Goal: Task Accomplishment & Management: Complete application form

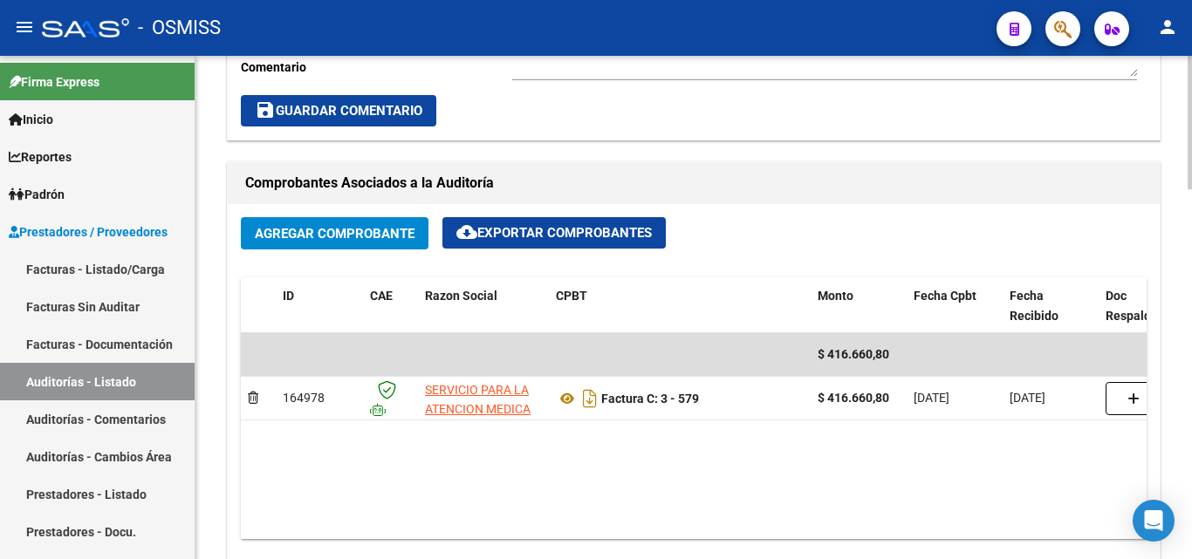
scroll to position [785, 0]
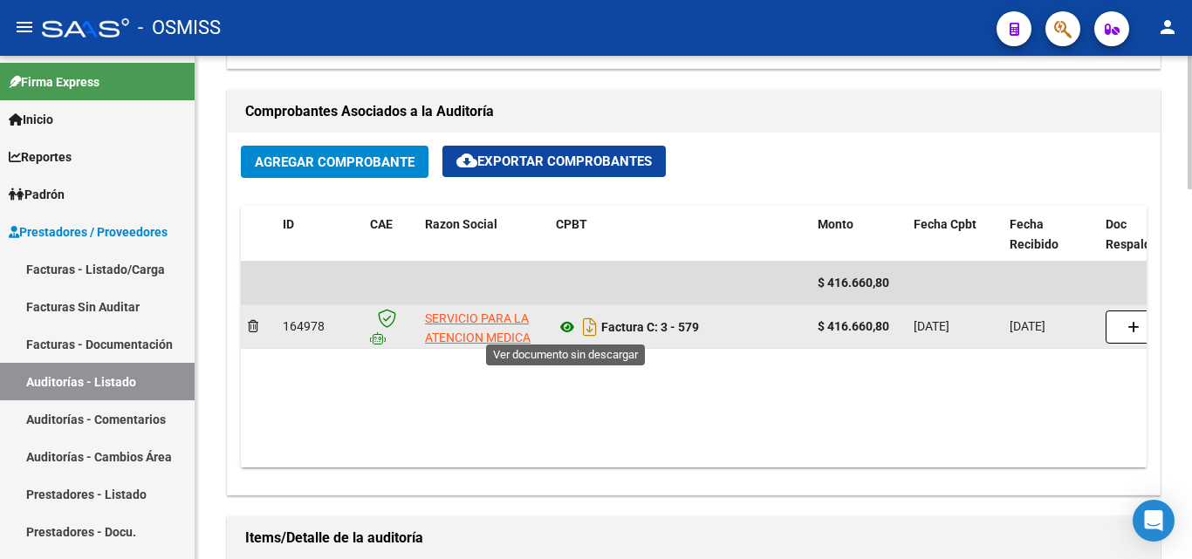
click at [568, 325] on icon at bounding box center [567, 327] width 23 height 21
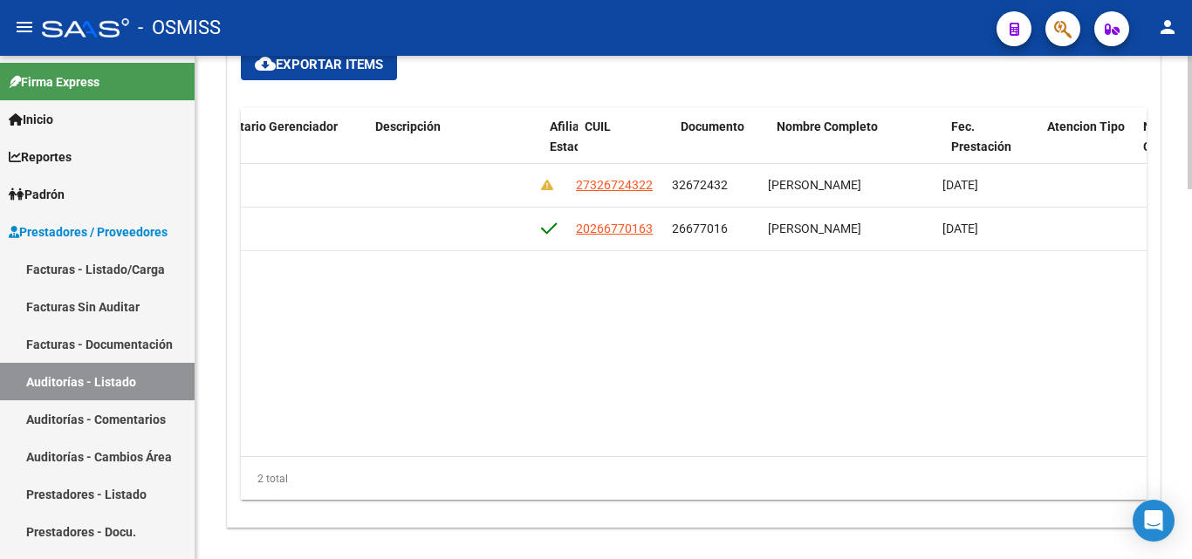
scroll to position [0, 1296]
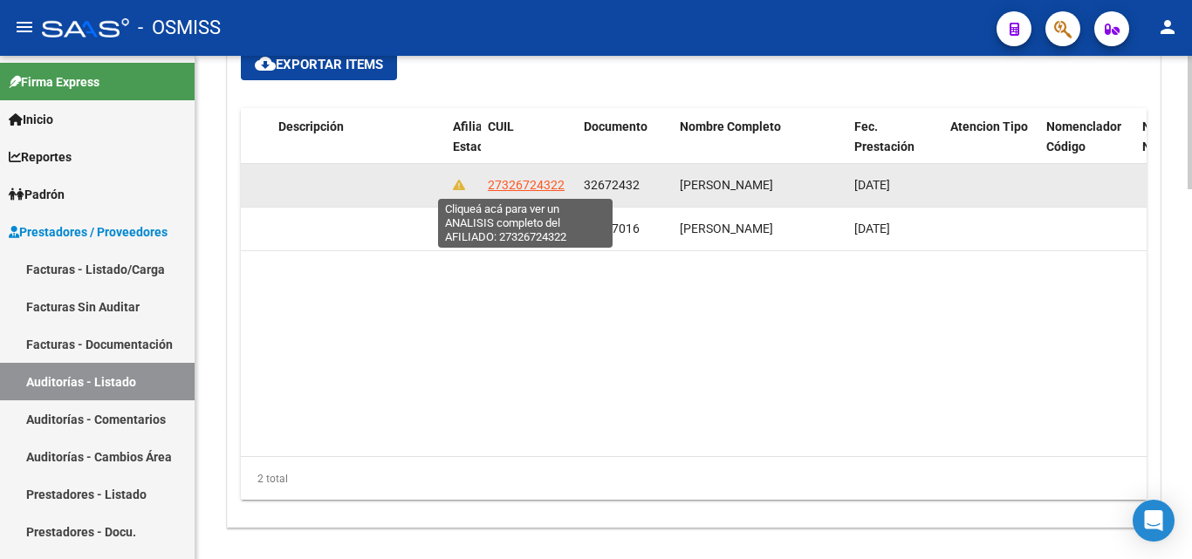
click at [488, 179] on span "27326724322" at bounding box center [526, 185] width 77 height 14
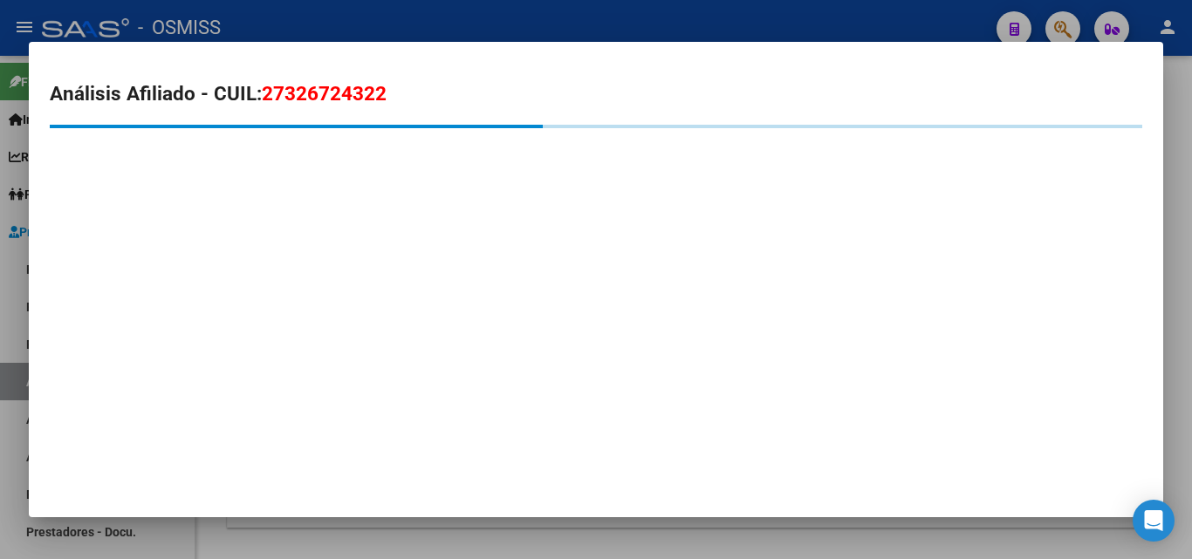
click at [537, 12] on div at bounding box center [596, 279] width 1192 height 559
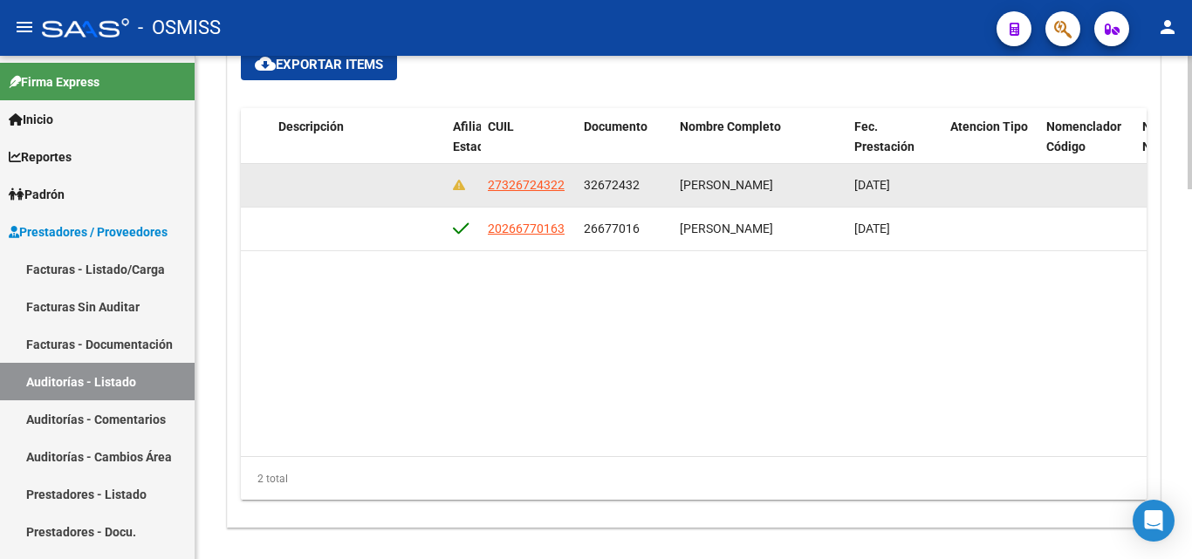
drag, startPoint x: 489, startPoint y: 183, endPoint x: 565, endPoint y: 188, distance: 77.0
click at [565, 188] on div "27326724322" at bounding box center [529, 185] width 82 height 20
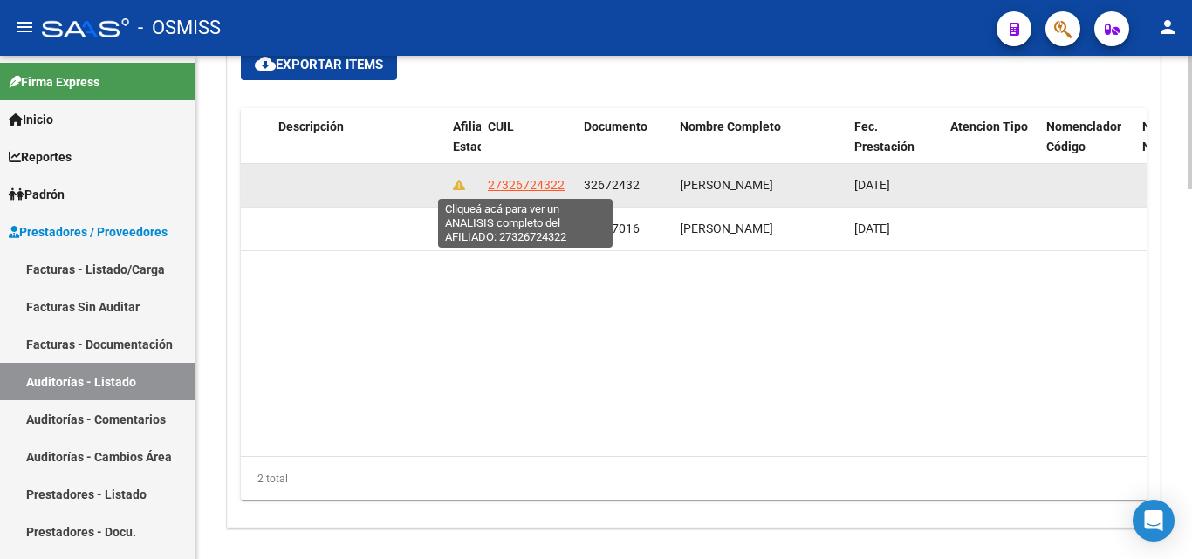
copy span "27326724322"
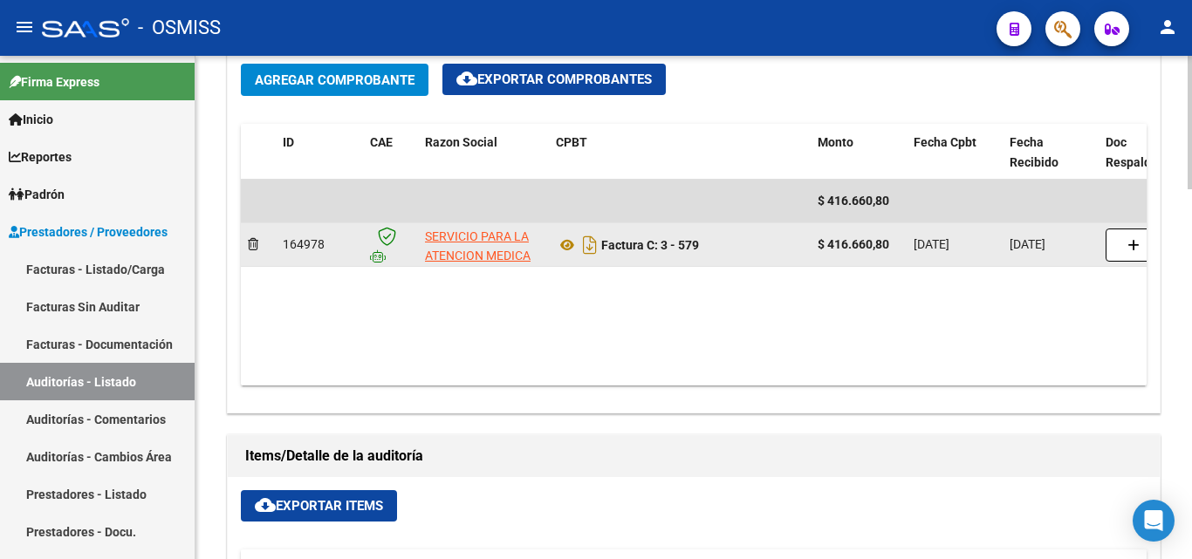
scroll to position [872, 0]
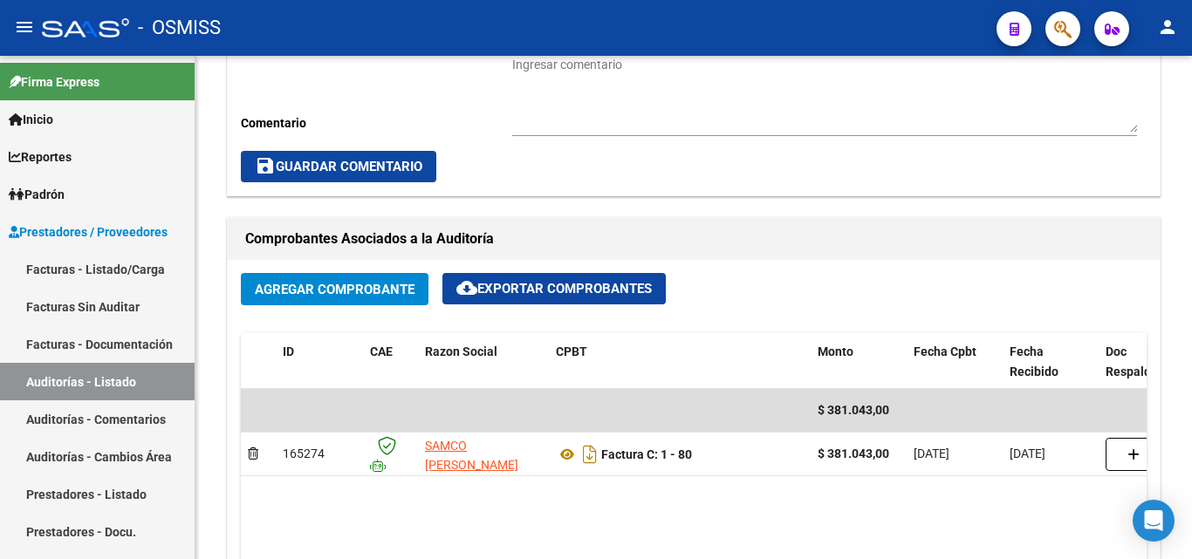
scroll to position [698, 0]
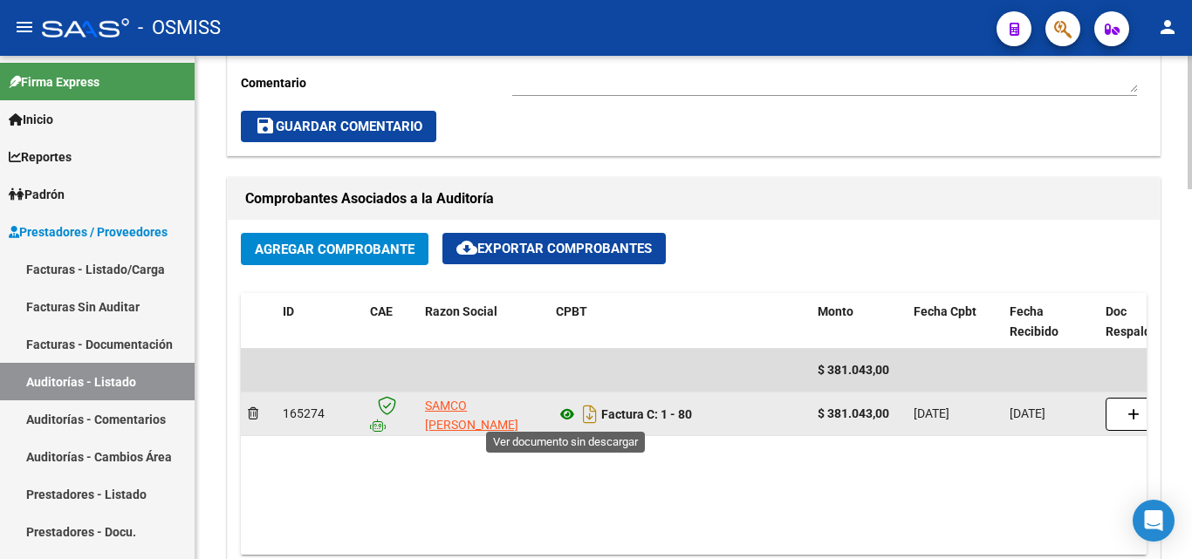
click at [567, 415] on icon at bounding box center [567, 414] width 23 height 21
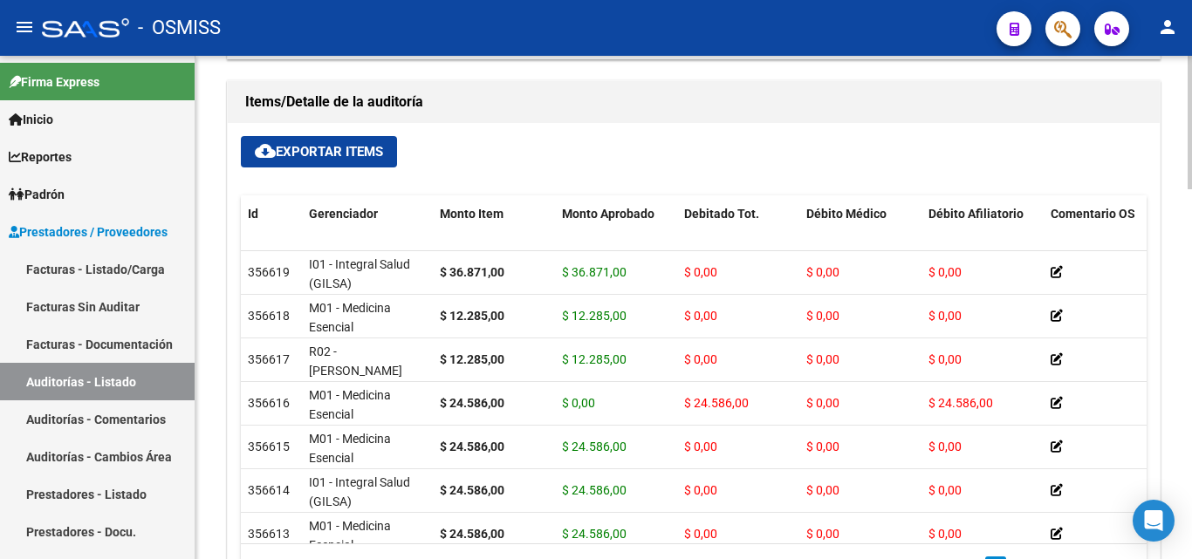
scroll to position [1241, 0]
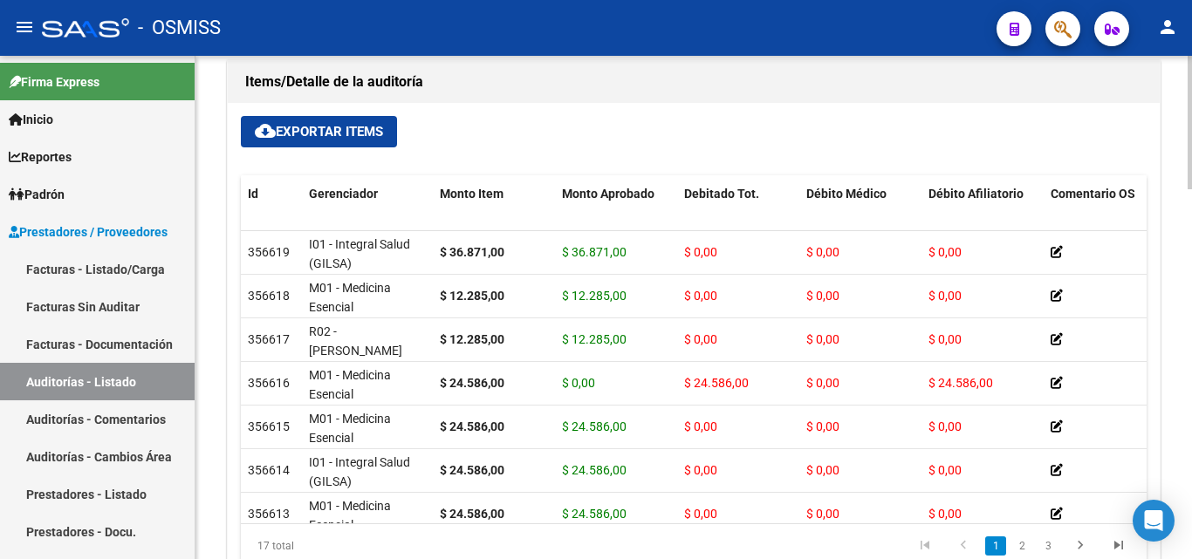
click at [1191, 396] on div at bounding box center [1189, 450] width 4 height 133
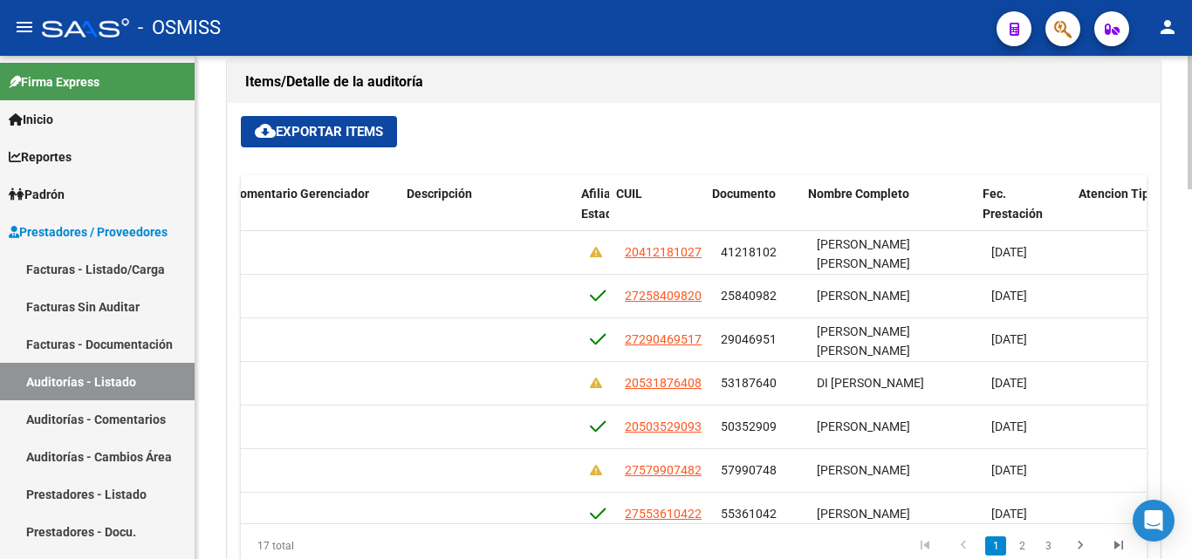
scroll to position [0, 1167]
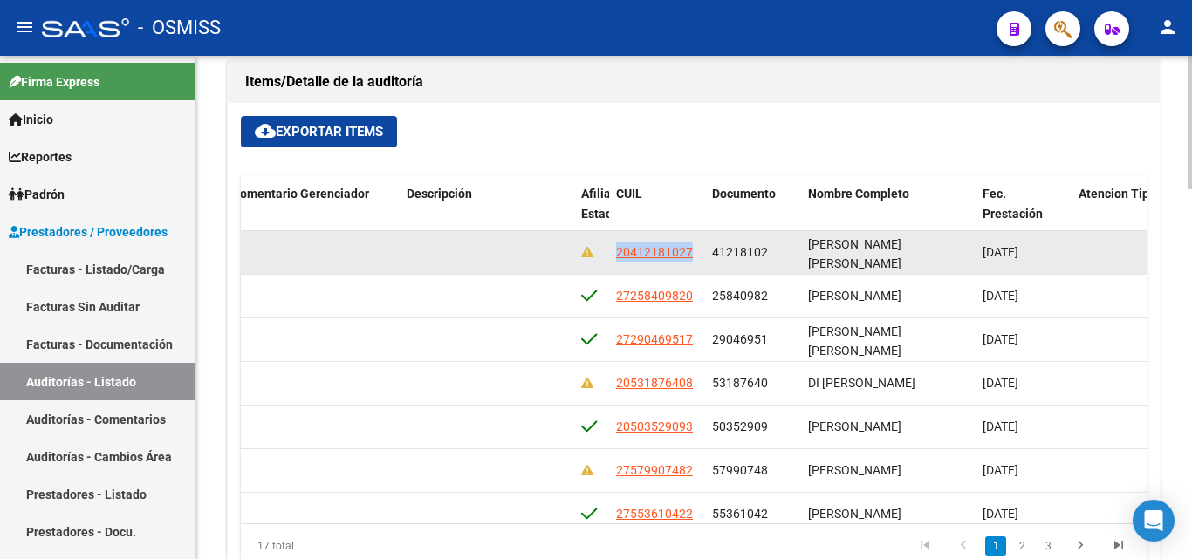
drag, startPoint x: 617, startPoint y: 250, endPoint x: 693, endPoint y: 253, distance: 75.9
click at [693, 253] on div "20412181027" at bounding box center [657, 253] width 82 height 20
copy span "20412181027"
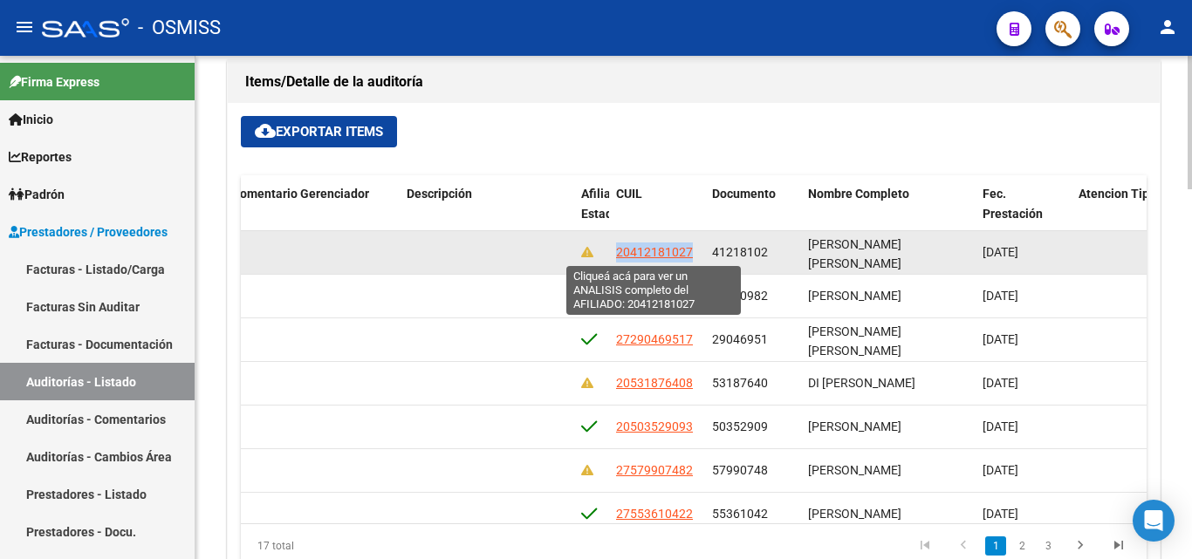
click at [616, 249] on span "20412181027" at bounding box center [654, 252] width 77 height 14
copy span "20412181027"
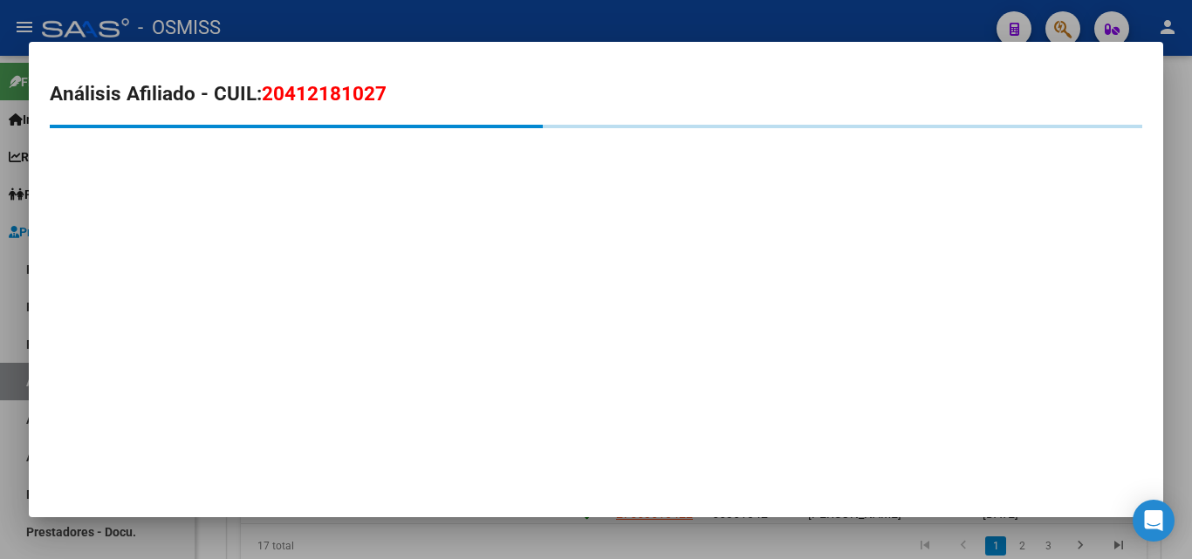
click at [517, 23] on div at bounding box center [596, 279] width 1192 height 559
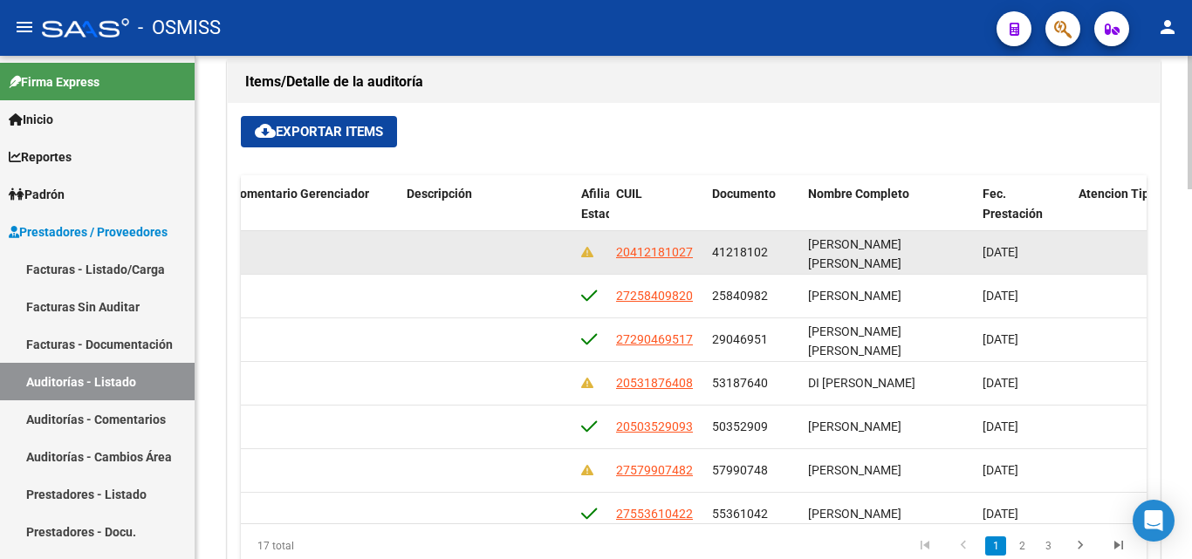
drag, startPoint x: 613, startPoint y: 250, endPoint x: 695, endPoint y: 255, distance: 82.1
click at [695, 255] on datatable-body-cell "20412181027" at bounding box center [657, 252] width 96 height 43
copy span "20412181027"
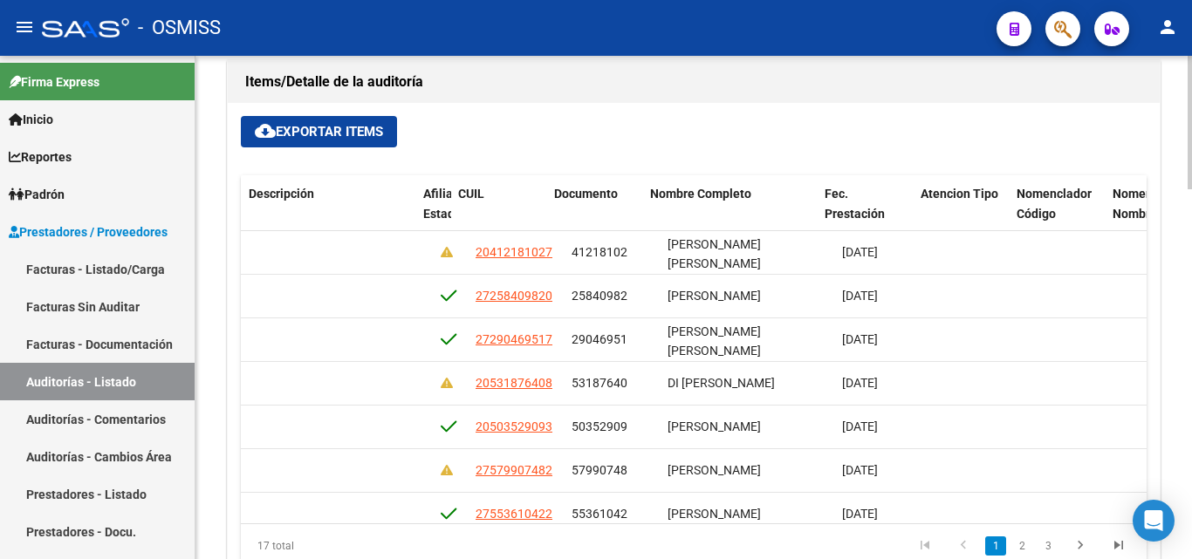
scroll to position [0, 1325]
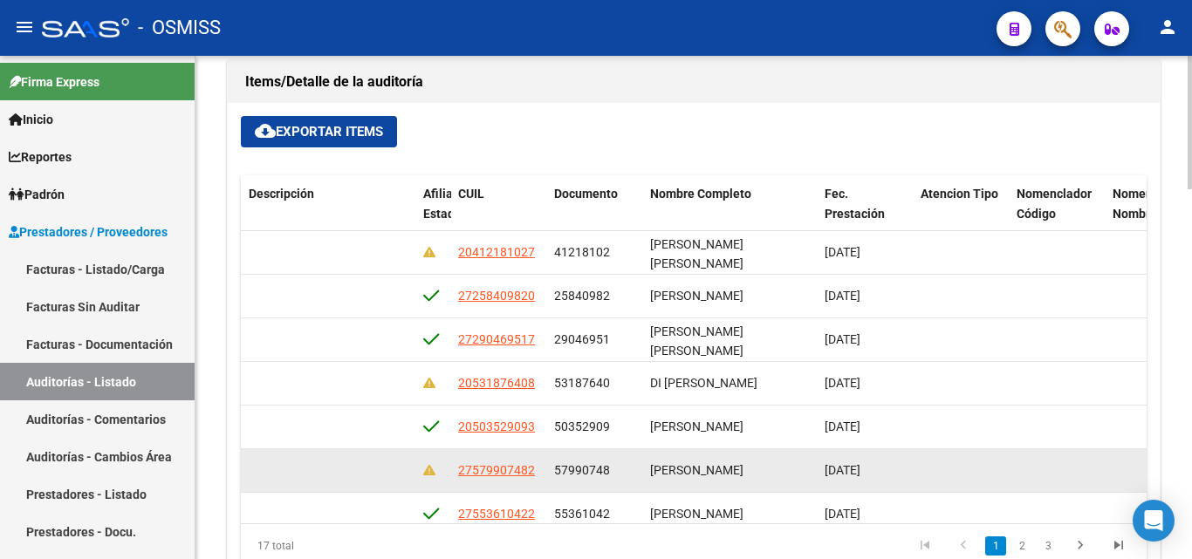
drag, startPoint x: 453, startPoint y: 473, endPoint x: 537, endPoint y: 476, distance: 84.7
click at [537, 476] on datatable-body-cell "27579907482" at bounding box center [499, 470] width 96 height 43
copy span "27579907482"
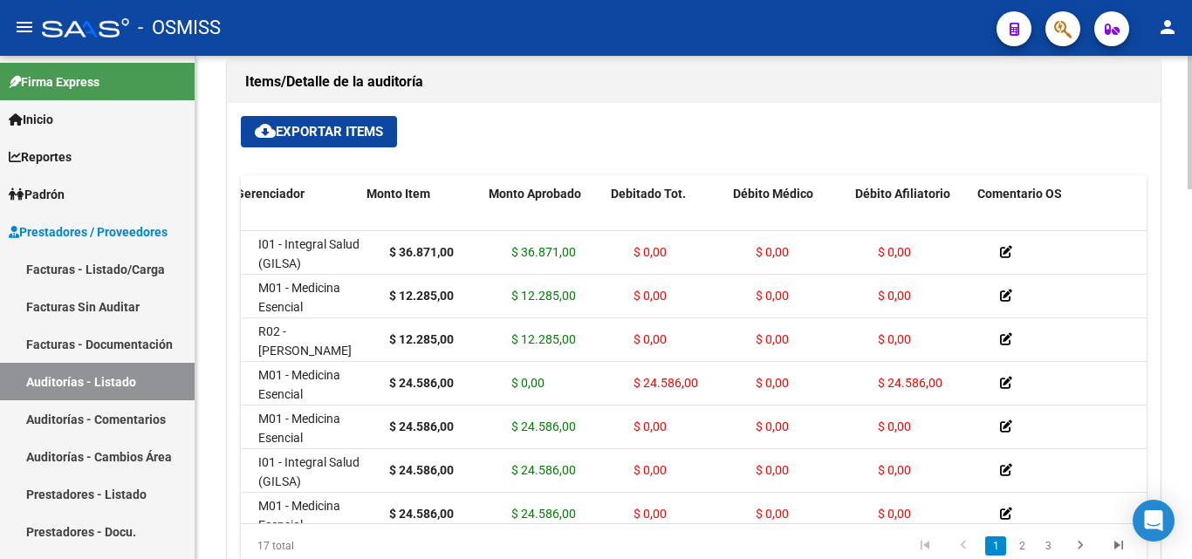
scroll to position [0, 0]
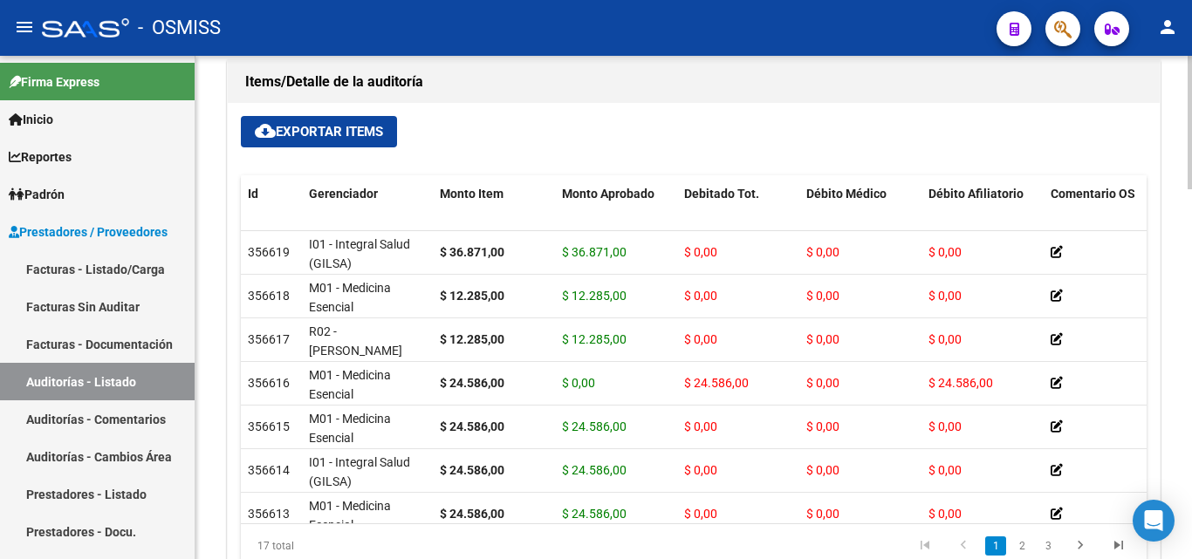
click at [1134, 502] on body "menu - OSMISS person Firma Express Inicio Calendario SSS Instructivos Contacto …" at bounding box center [596, 279] width 1192 height 559
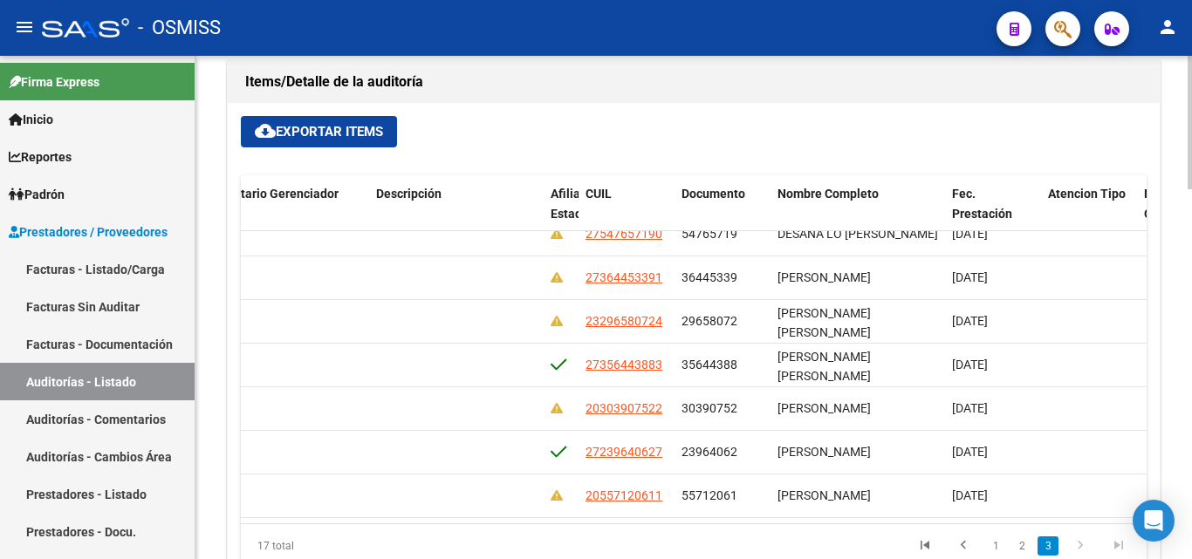
scroll to position [469, 1207]
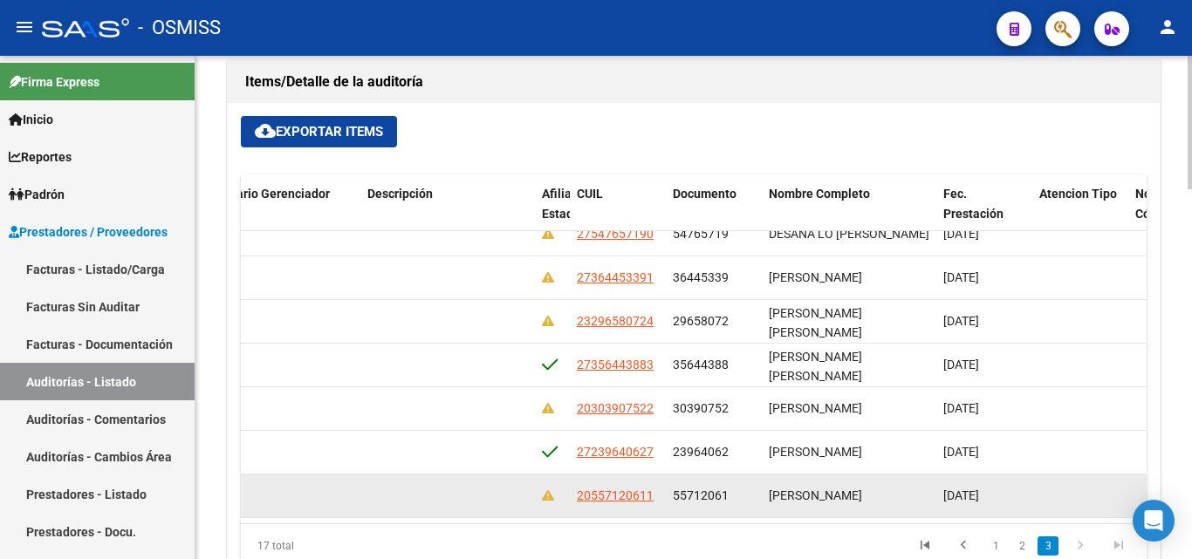
drag, startPoint x: 577, startPoint y: 477, endPoint x: 651, endPoint y: 490, distance: 75.3
click at [651, 490] on app-link-go-to "20557120611" at bounding box center [615, 496] width 77 height 20
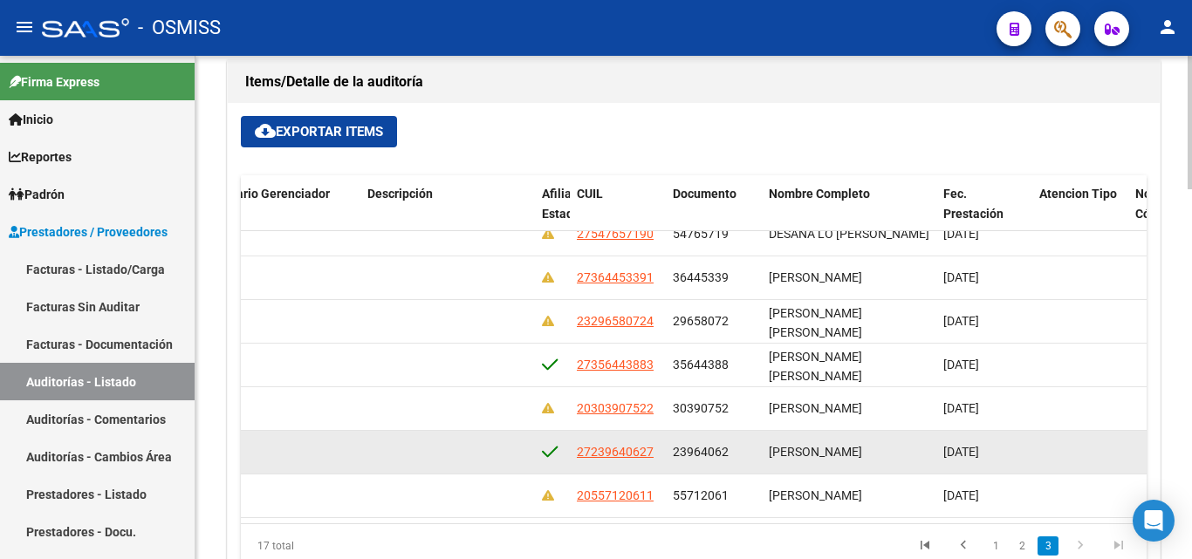
copy span "20557120611"
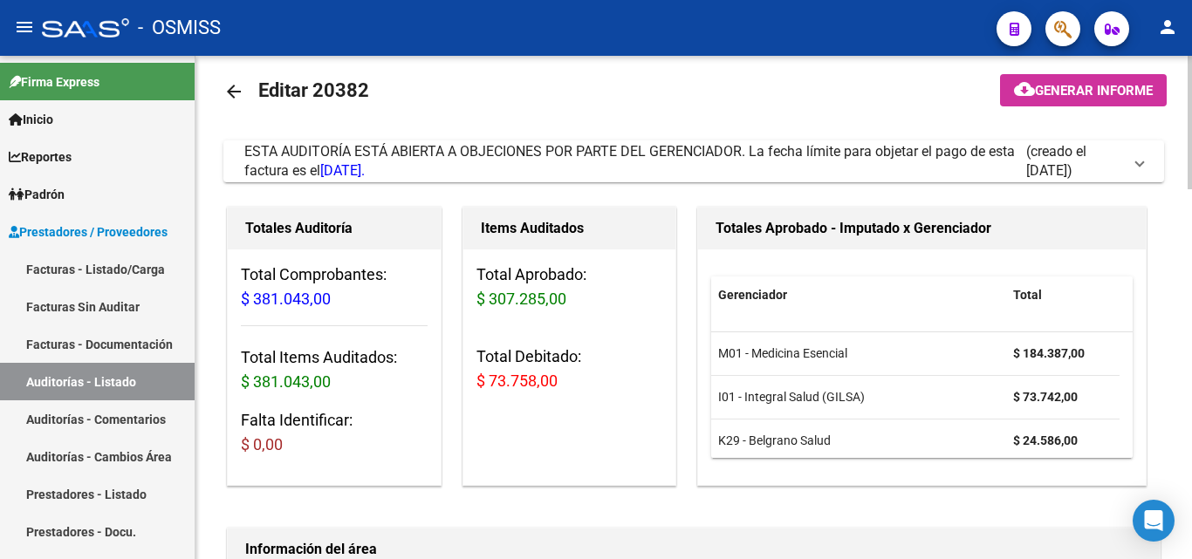
scroll to position [0, 0]
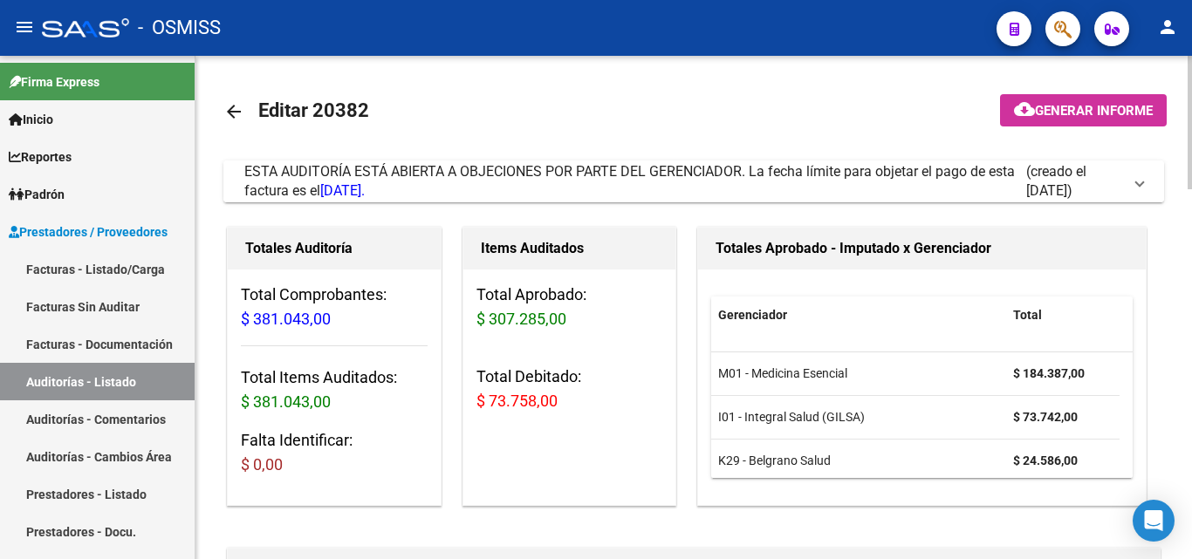
click at [1140, 186] on span at bounding box center [1139, 181] width 7 height 19
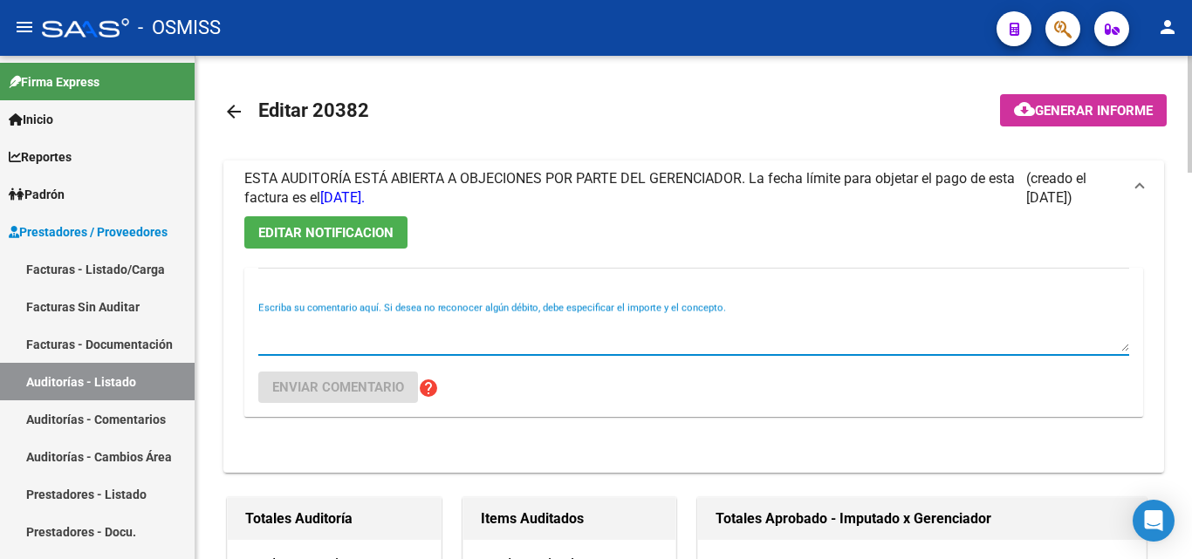
click at [299, 345] on textarea "Escriba su comentario aquí. Si desea no reconocer algún débito, debe especifica…" at bounding box center [693, 334] width 871 height 35
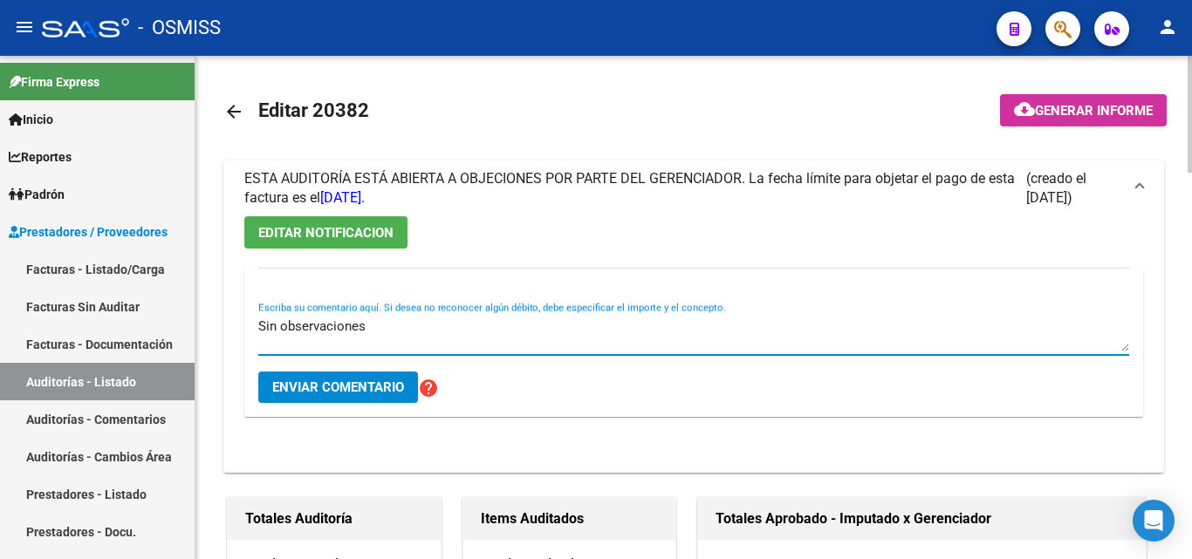
type textarea "Sin observaciones"
click at [322, 387] on span "Enviar comentario" at bounding box center [338, 388] width 132 height 16
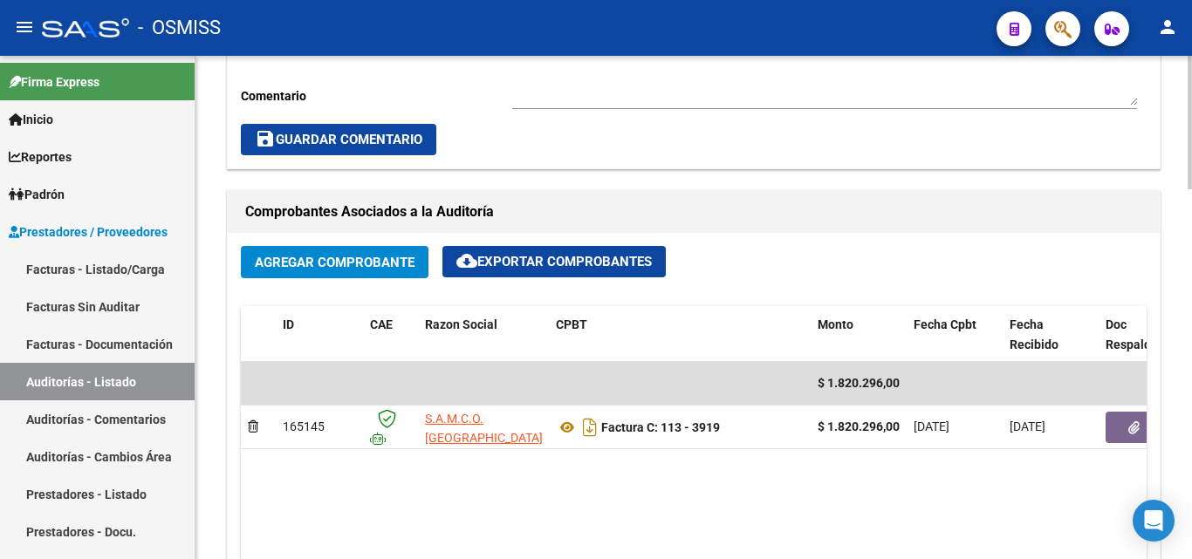
scroll to position [698, 0]
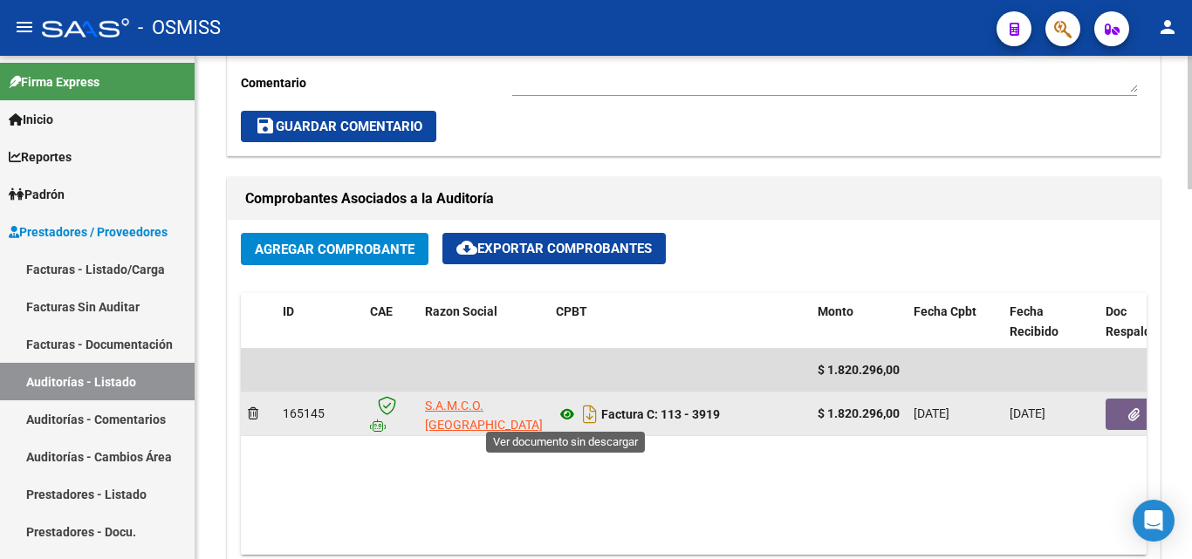
click at [568, 416] on icon at bounding box center [567, 414] width 23 height 21
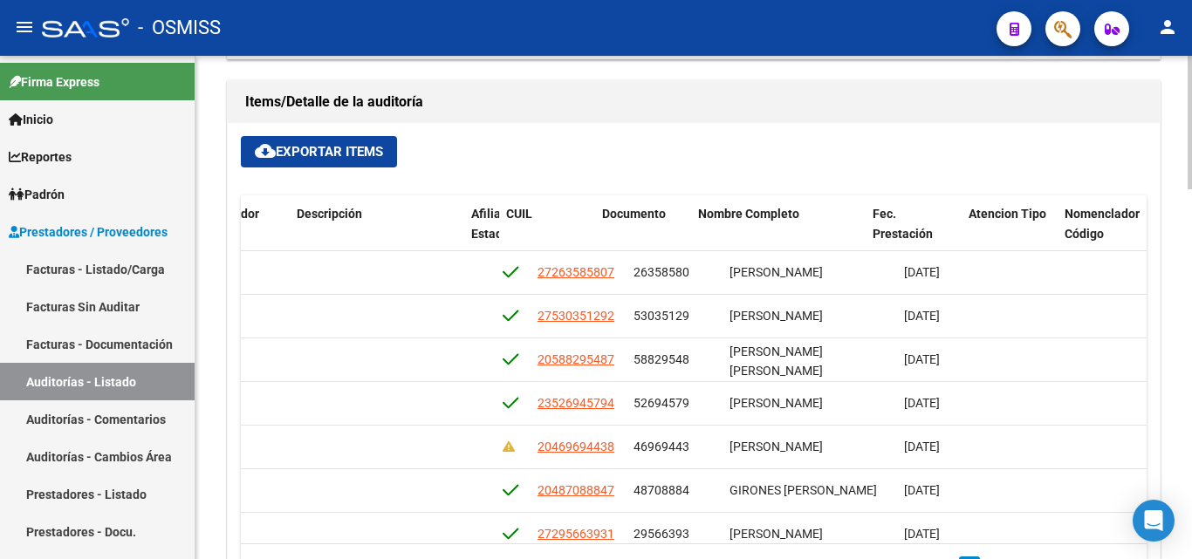
scroll to position [262, 1282]
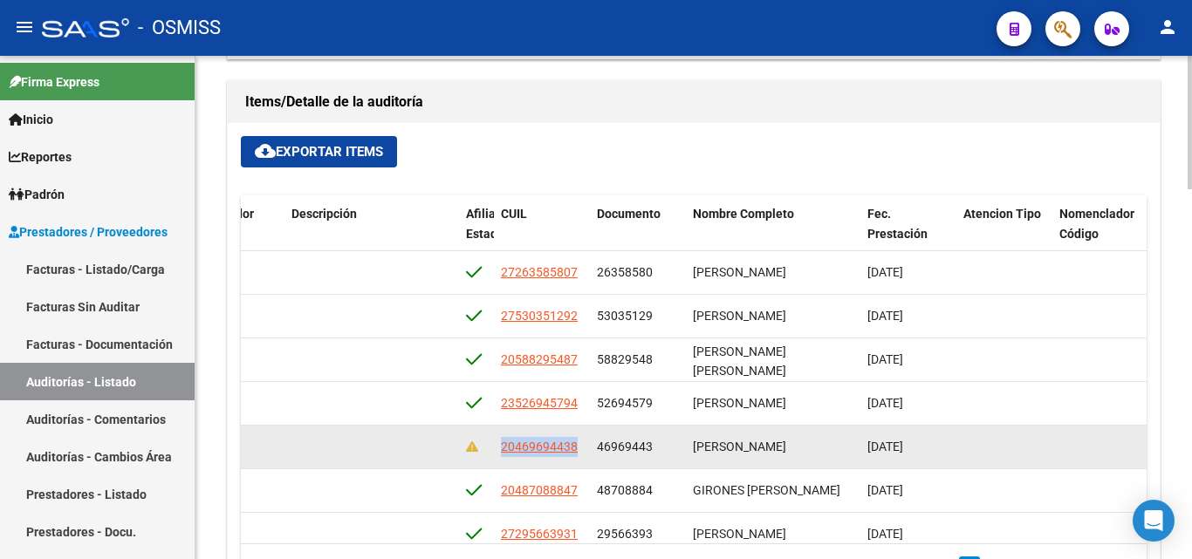
drag, startPoint x: 500, startPoint y: 443, endPoint x: 589, endPoint y: 448, distance: 89.1
click at [589, 448] on datatable-body-cell "20469694438" at bounding box center [542, 447] width 96 height 43
copy span "20469694438"
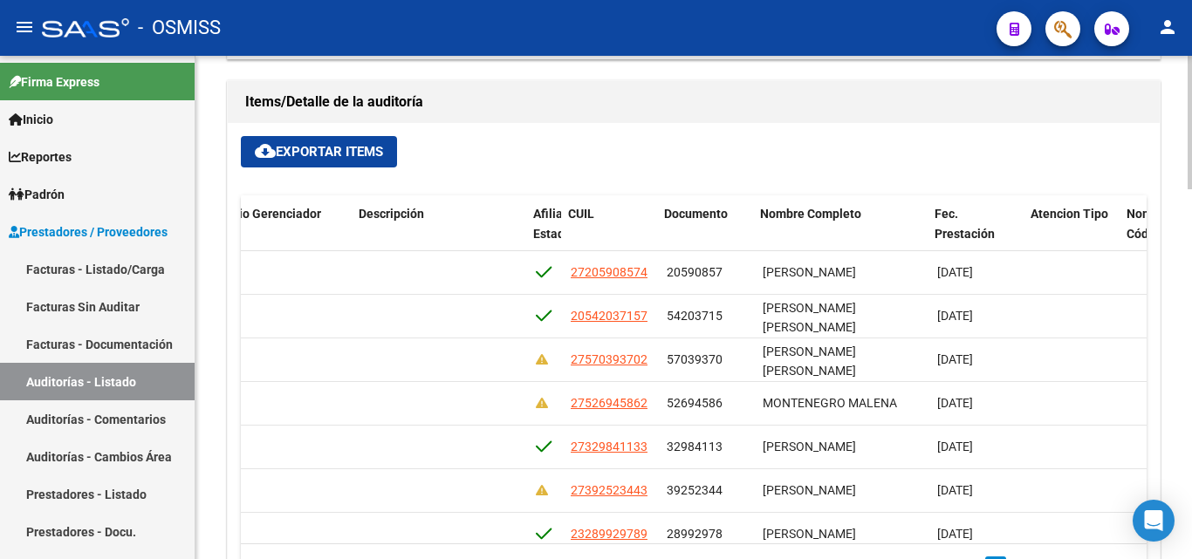
scroll to position [785, 1223]
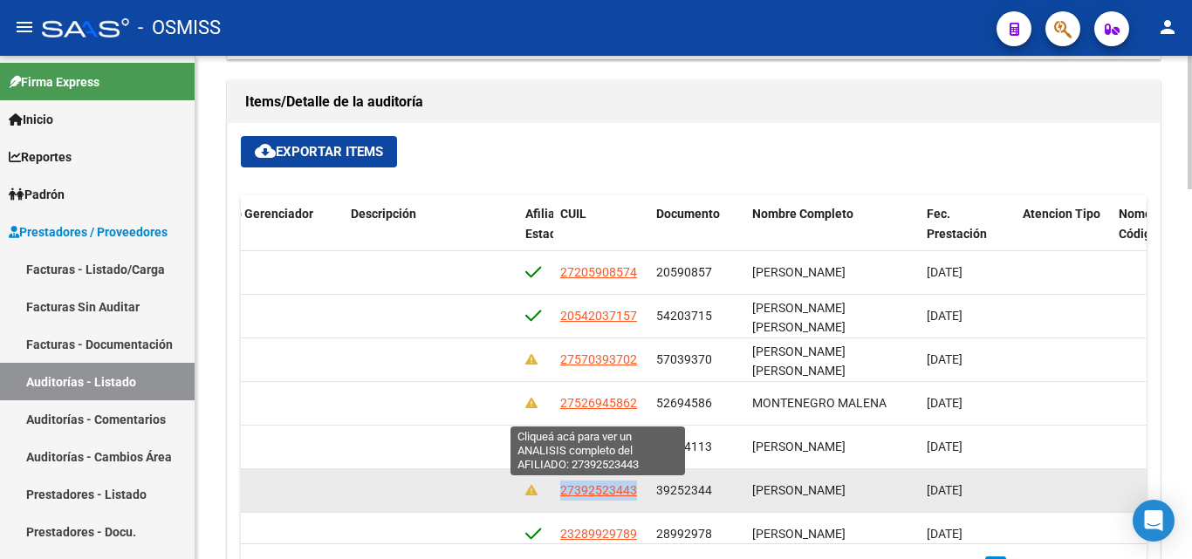
drag, startPoint x: 559, startPoint y: 491, endPoint x: 635, endPoint y: 496, distance: 76.0
click at [635, 496] on datatable-body-cell "27392523443" at bounding box center [601, 490] width 96 height 43
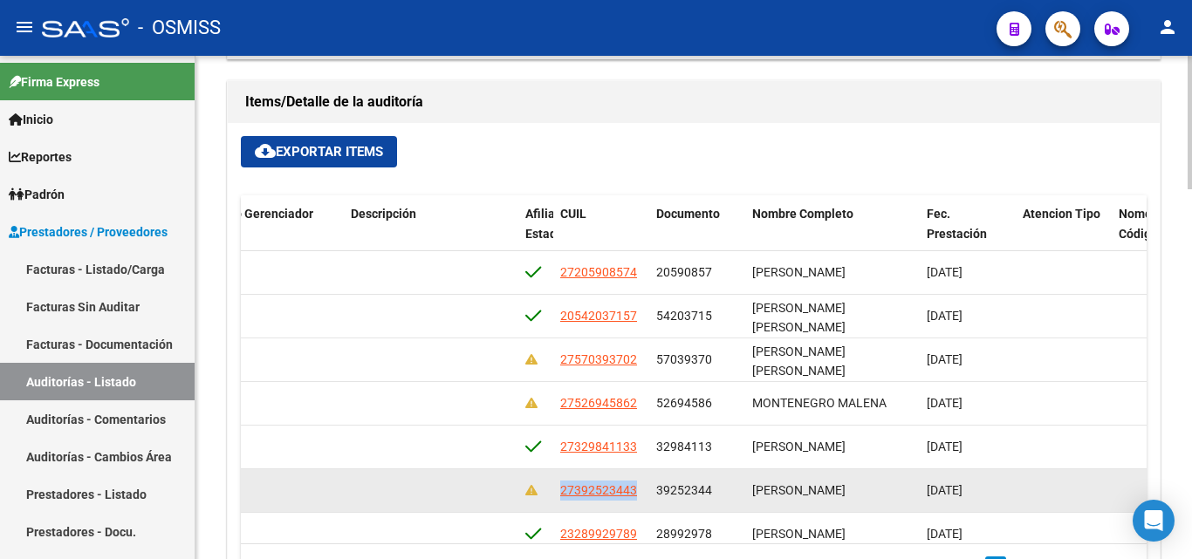
copy span "27392523443"
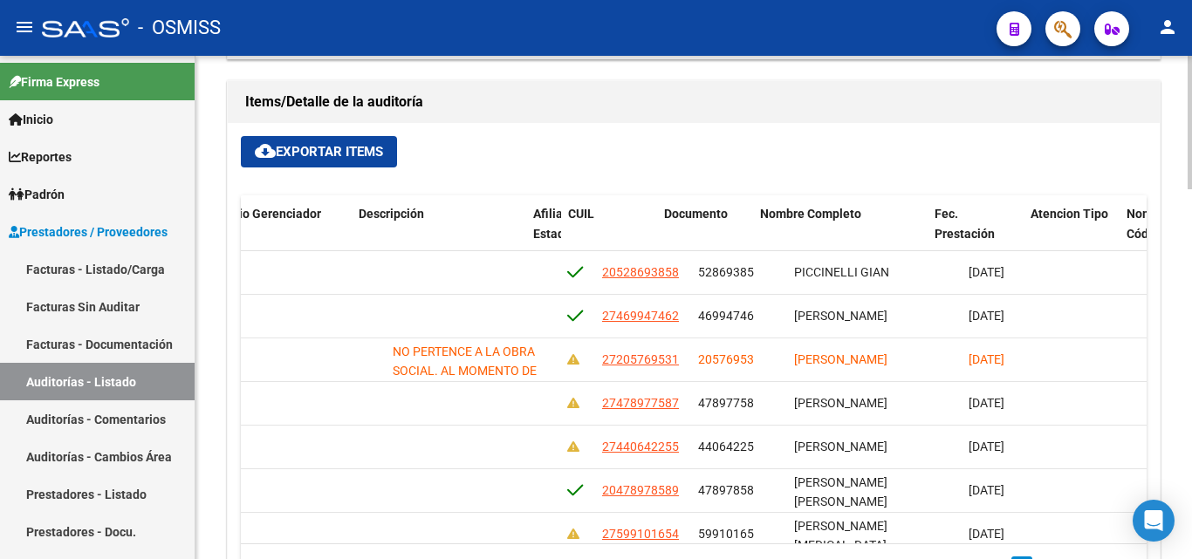
scroll to position [1221, 1229]
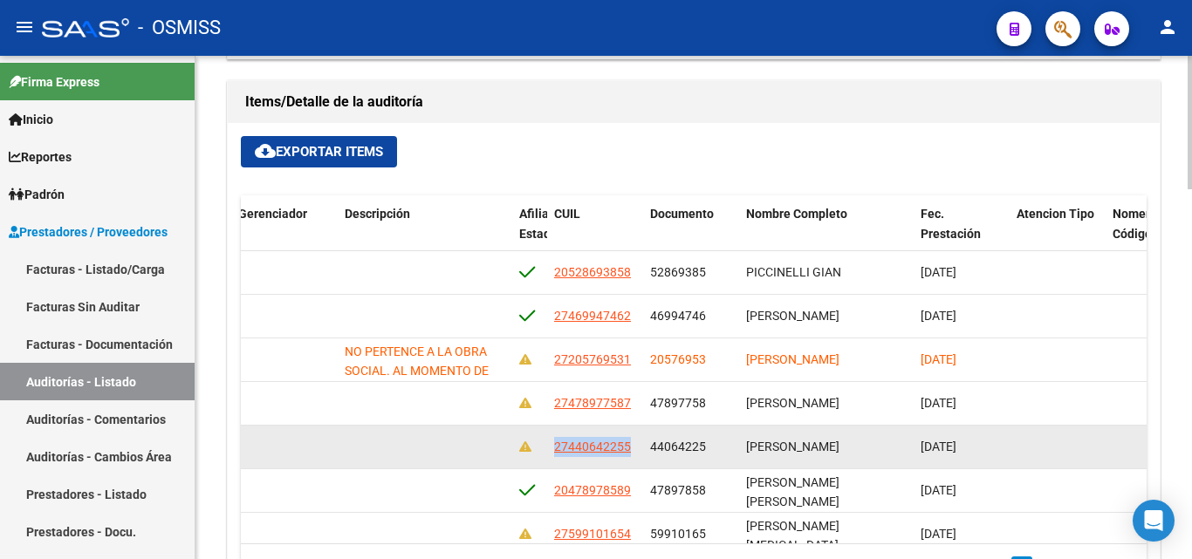
drag, startPoint x: 553, startPoint y: 447, endPoint x: 632, endPoint y: 455, distance: 79.0
click at [632, 455] on datatable-body-cell "27440642255" at bounding box center [595, 447] width 96 height 43
copy span "27440642255"
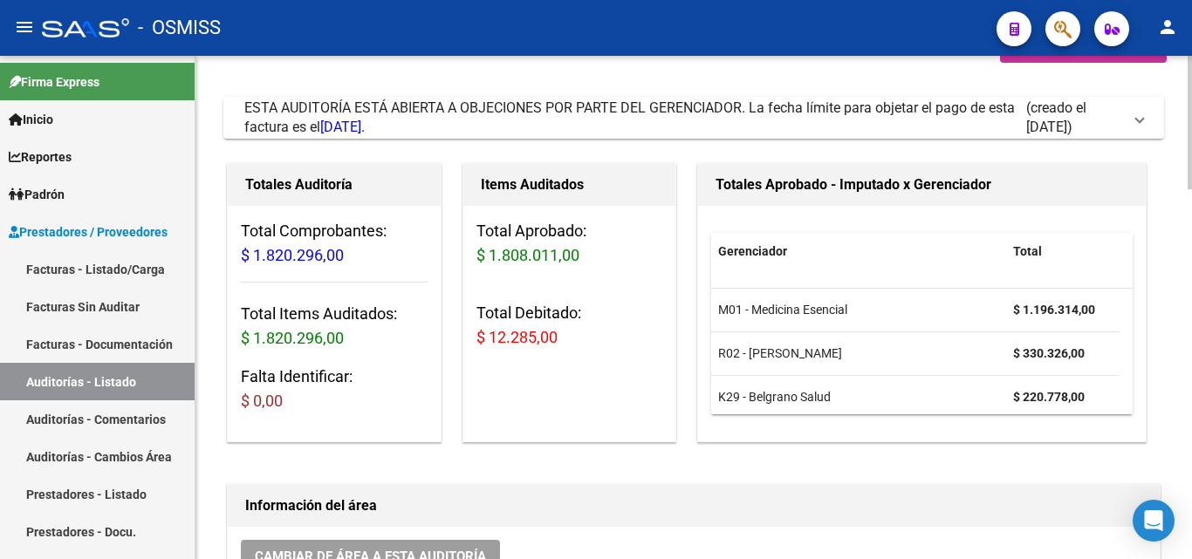
scroll to position [0, 0]
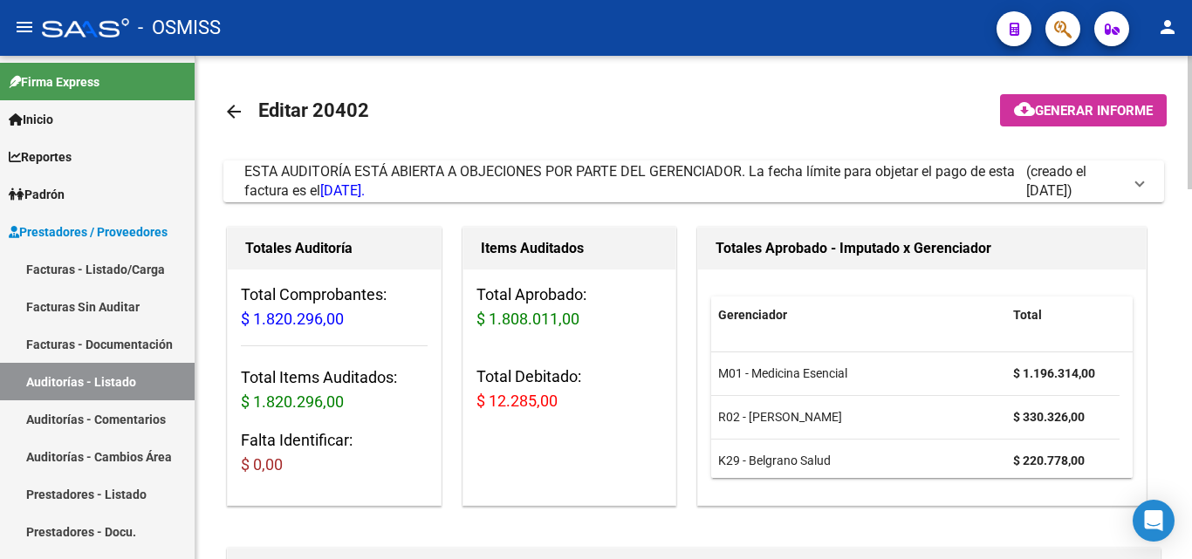
click at [1190, 94] on div at bounding box center [1189, 122] width 4 height 133
click at [1136, 185] on span at bounding box center [1139, 181] width 7 height 19
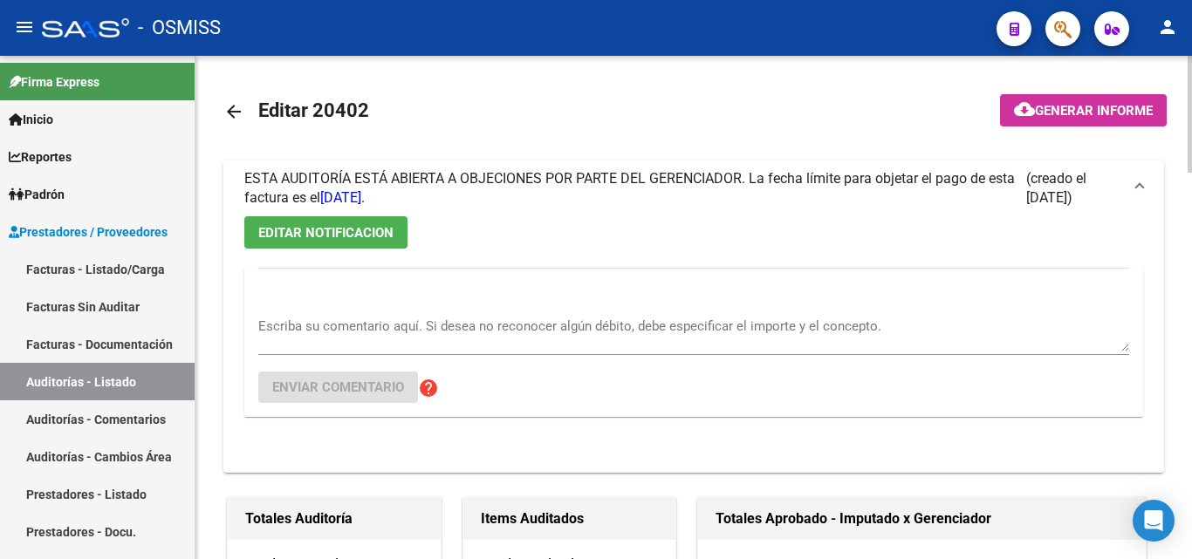
click at [380, 339] on textarea "Escriba su comentario aquí. Si desea no reconocer algún débito, debe especifica…" at bounding box center [693, 334] width 871 height 35
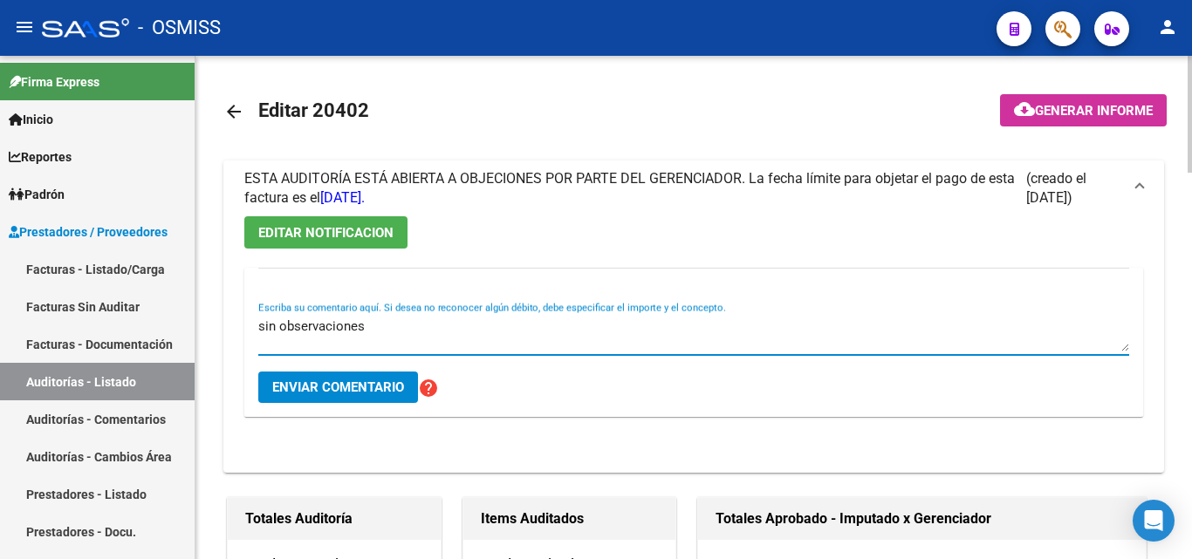
type textarea "sin observaciones"
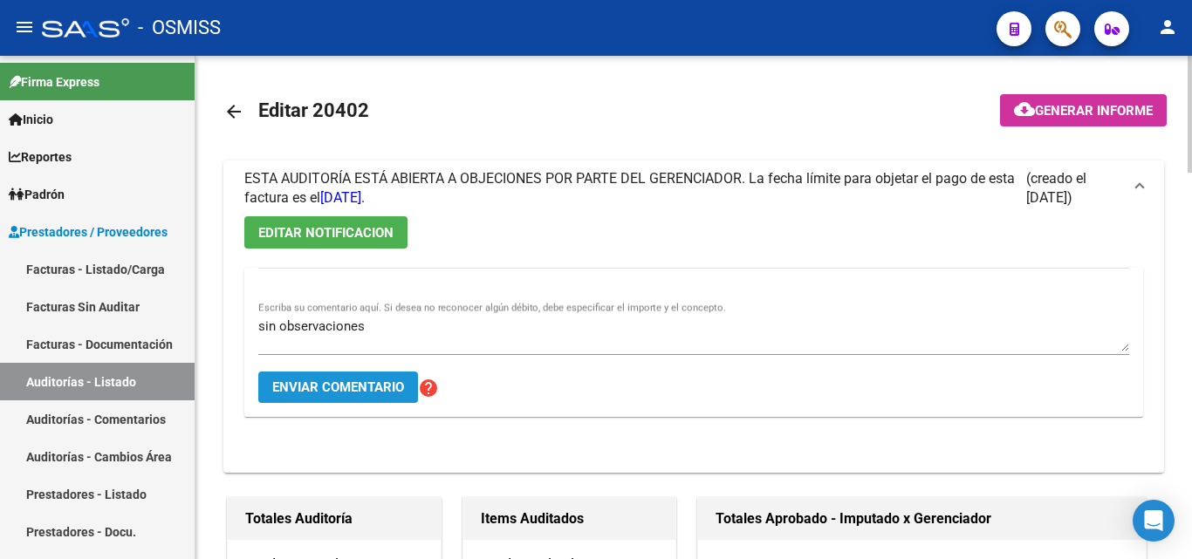
click at [372, 391] on span "Enviar comentario" at bounding box center [338, 388] width 132 height 16
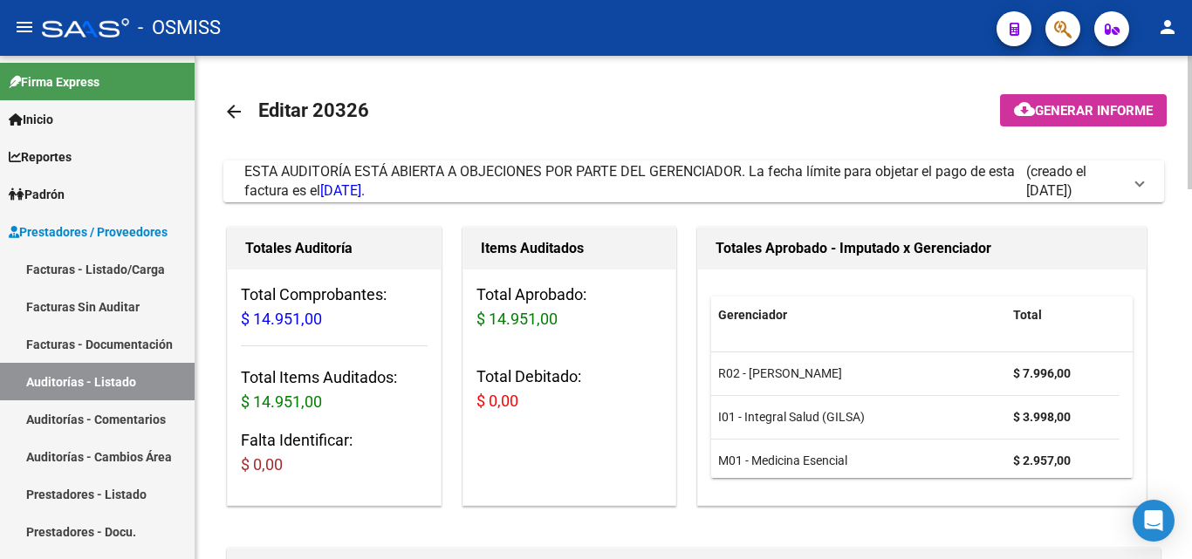
click at [234, 108] on mat-icon "arrow_back" at bounding box center [233, 111] width 21 height 21
click at [230, 111] on mat-icon "arrow_back" at bounding box center [233, 111] width 21 height 21
click at [228, 107] on mat-icon "arrow_back" at bounding box center [233, 111] width 21 height 21
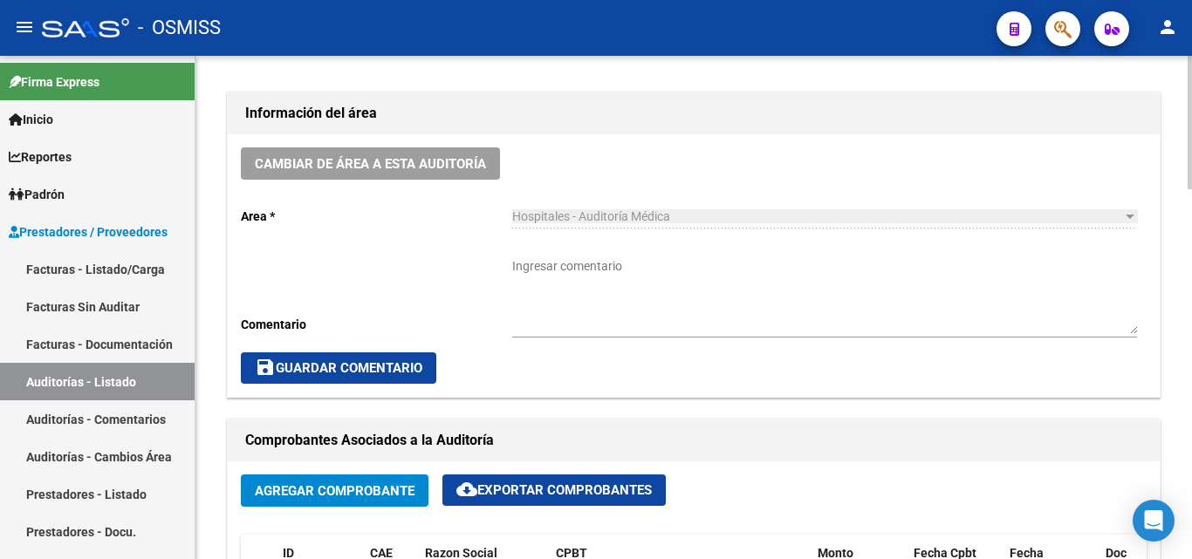
scroll to position [436, 0]
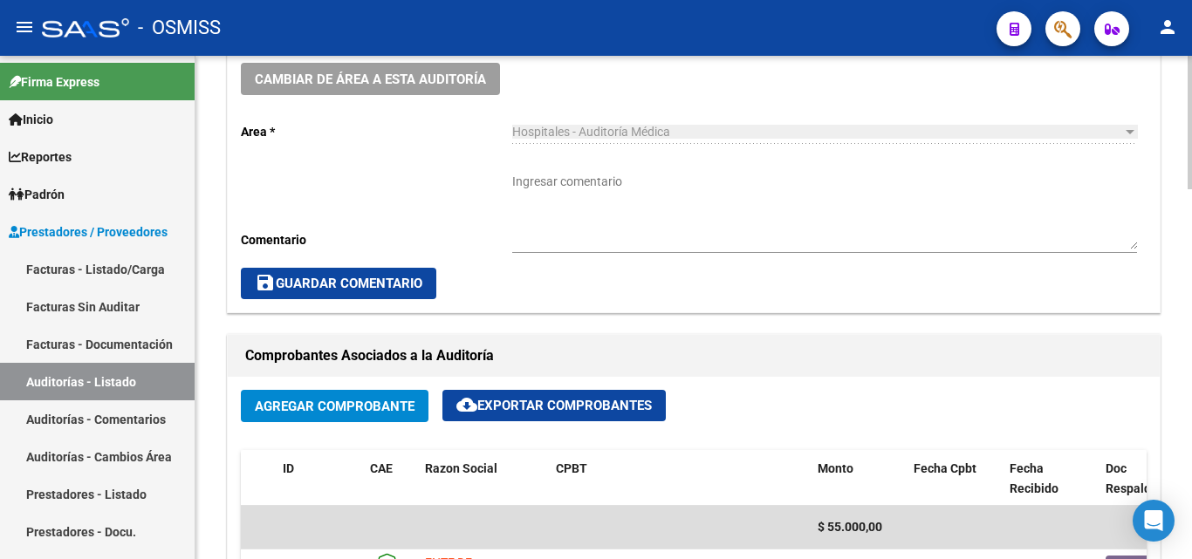
scroll to position [523, 0]
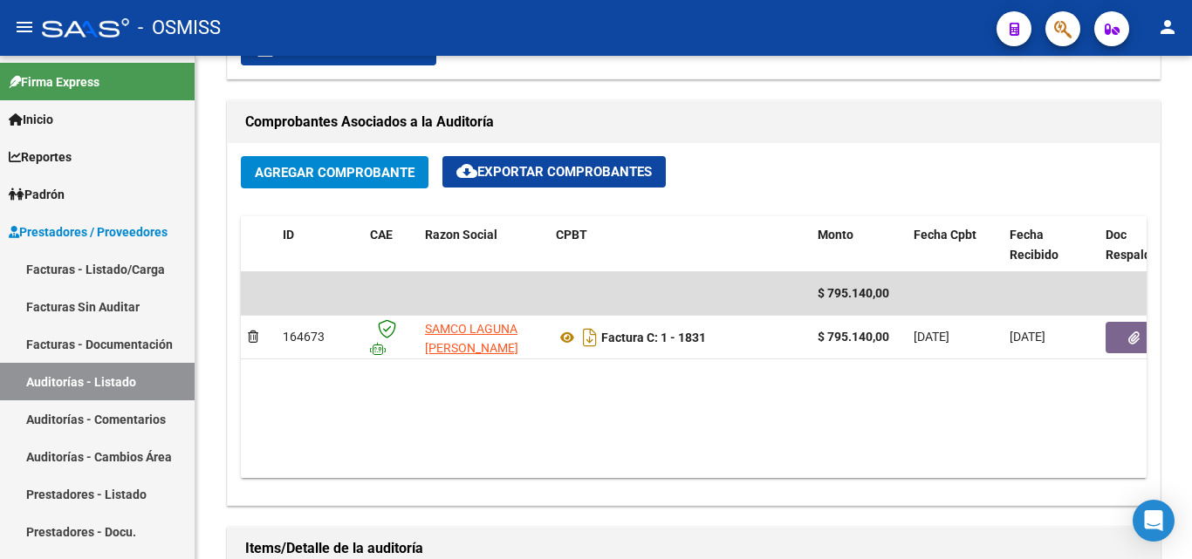
scroll to position [785, 0]
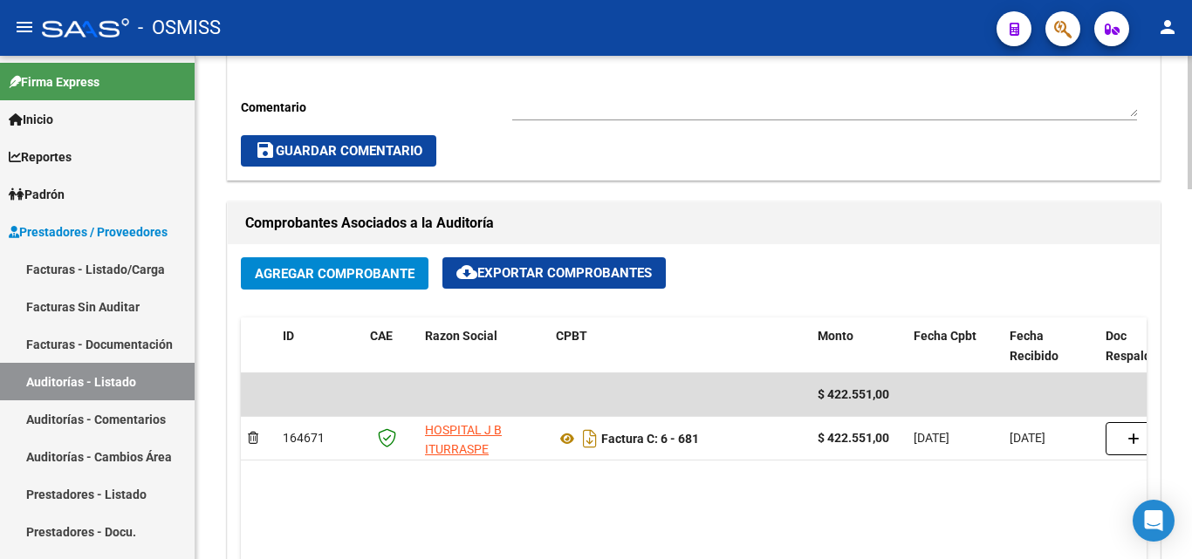
scroll to position [698, 0]
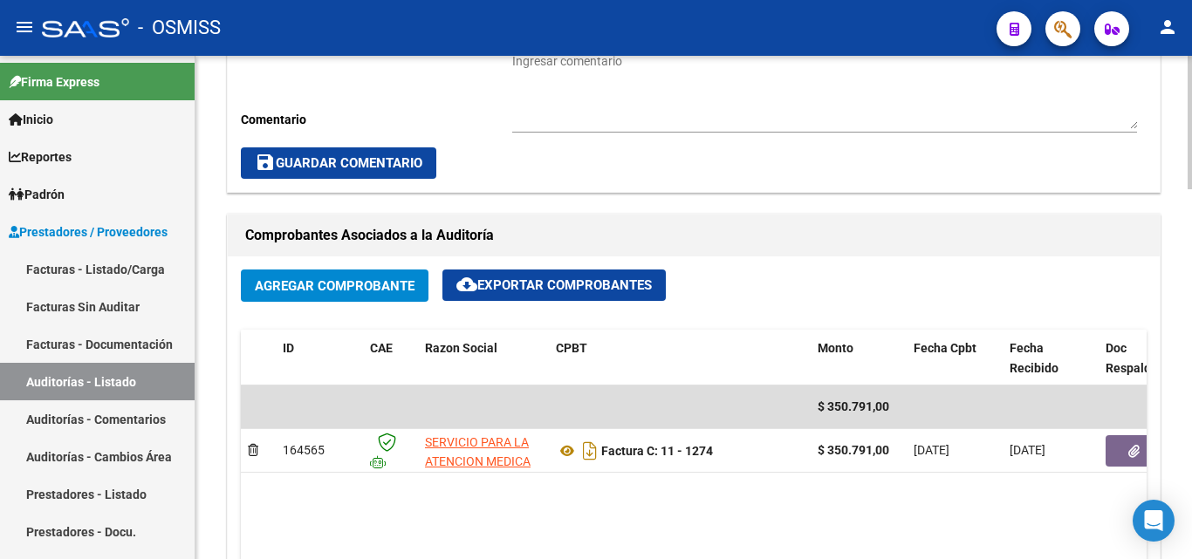
scroll to position [698, 0]
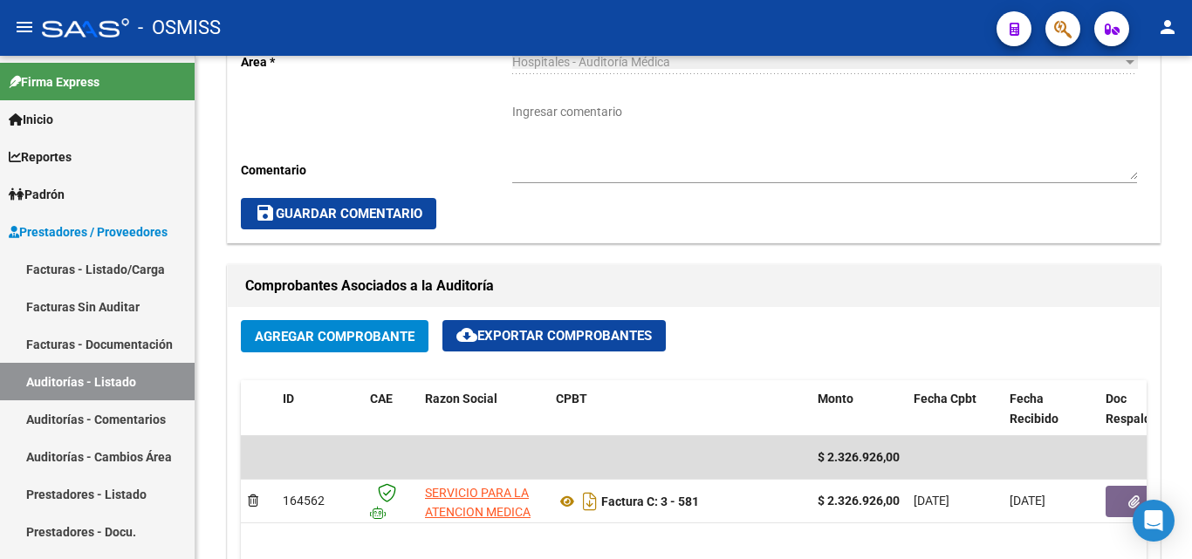
scroll to position [698, 0]
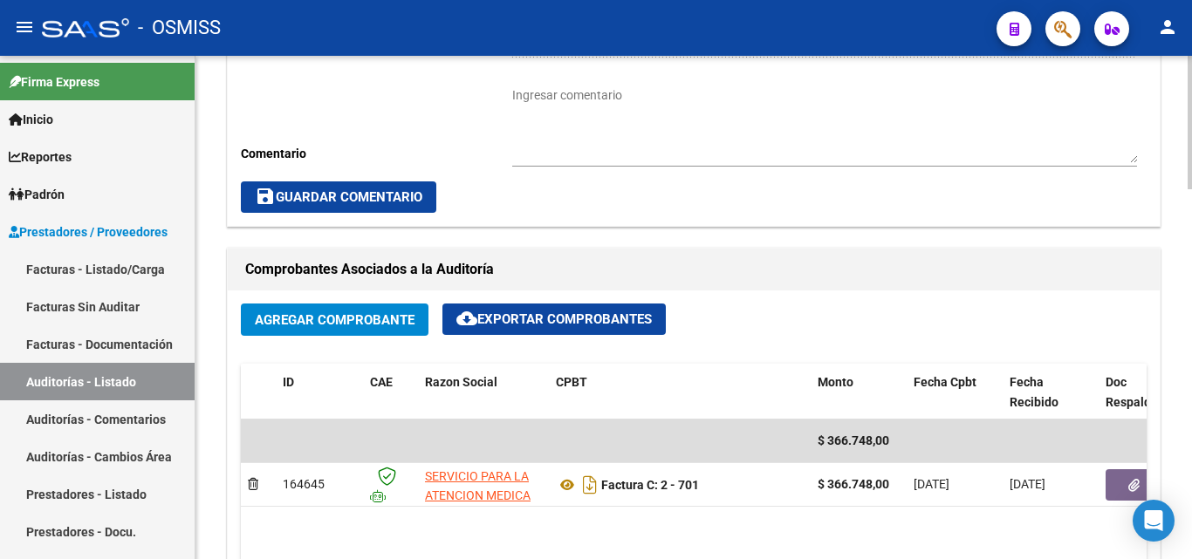
scroll to position [698, 0]
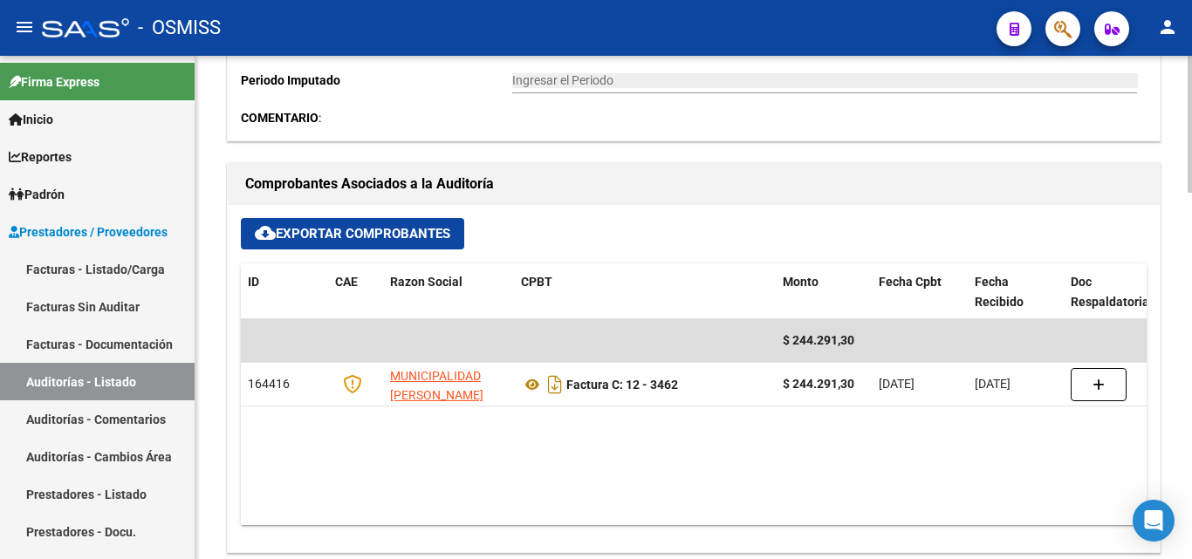
scroll to position [698, 0]
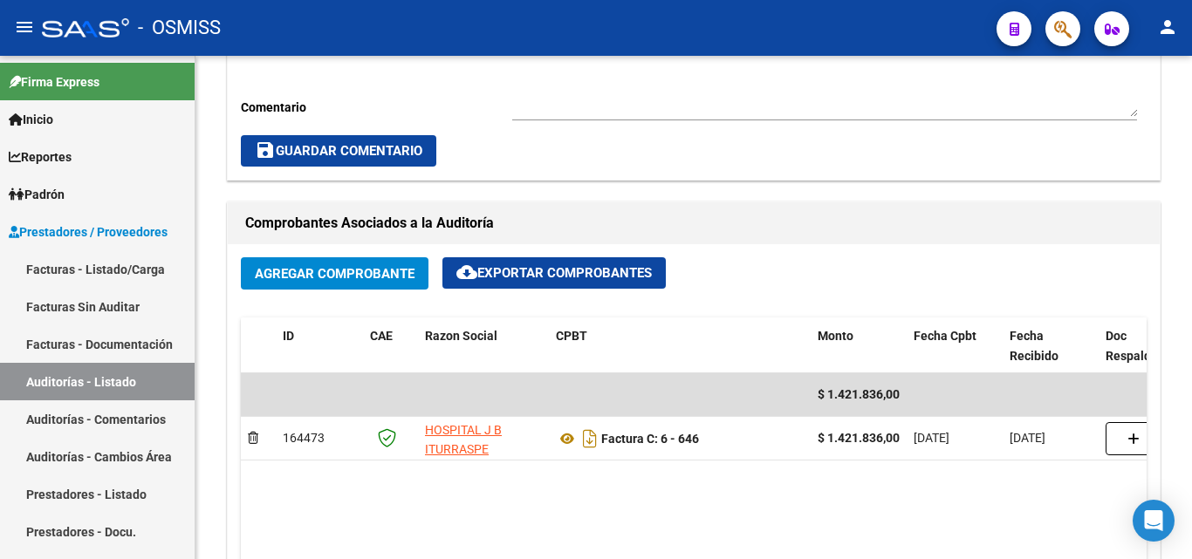
scroll to position [698, 0]
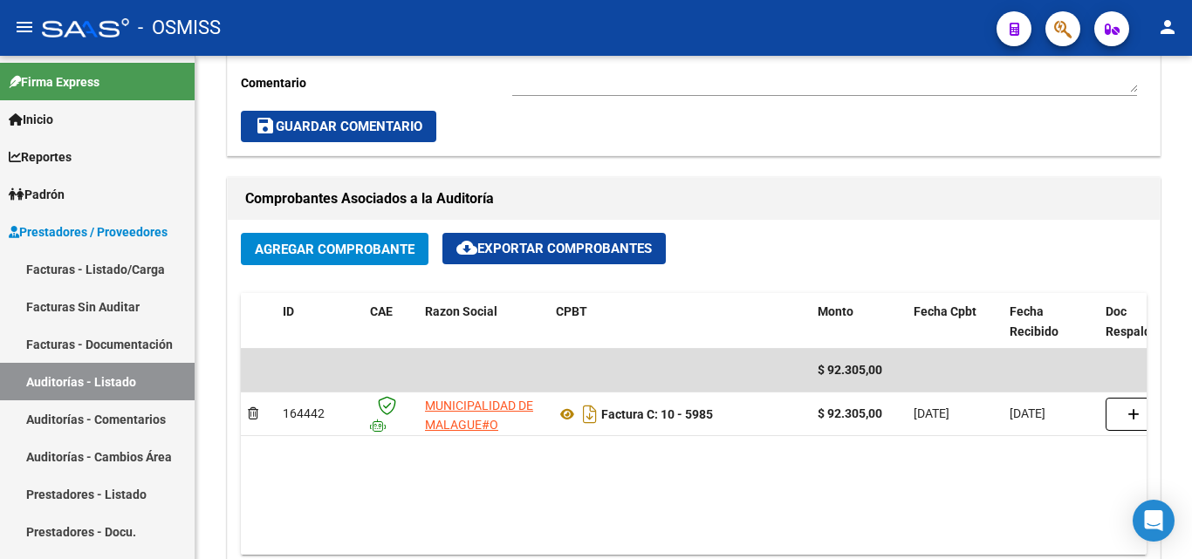
scroll to position [785, 0]
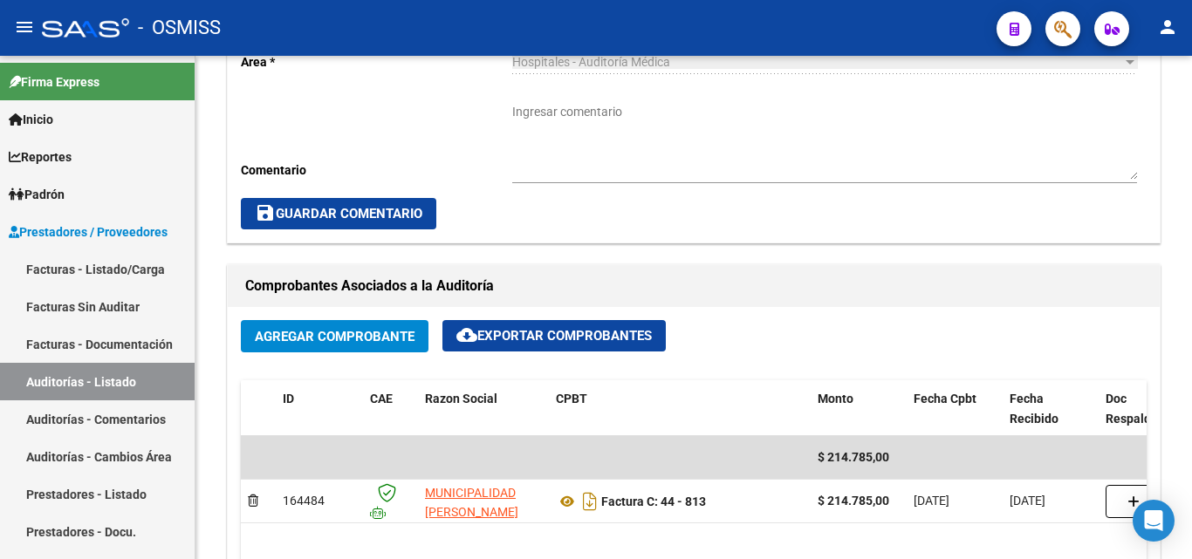
scroll to position [785, 0]
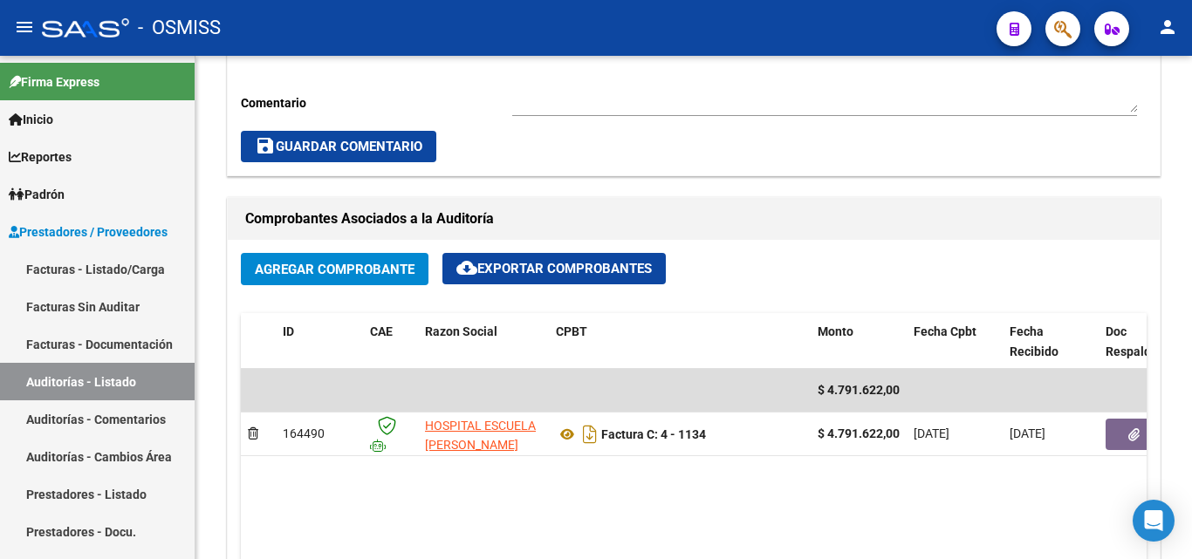
scroll to position [698, 0]
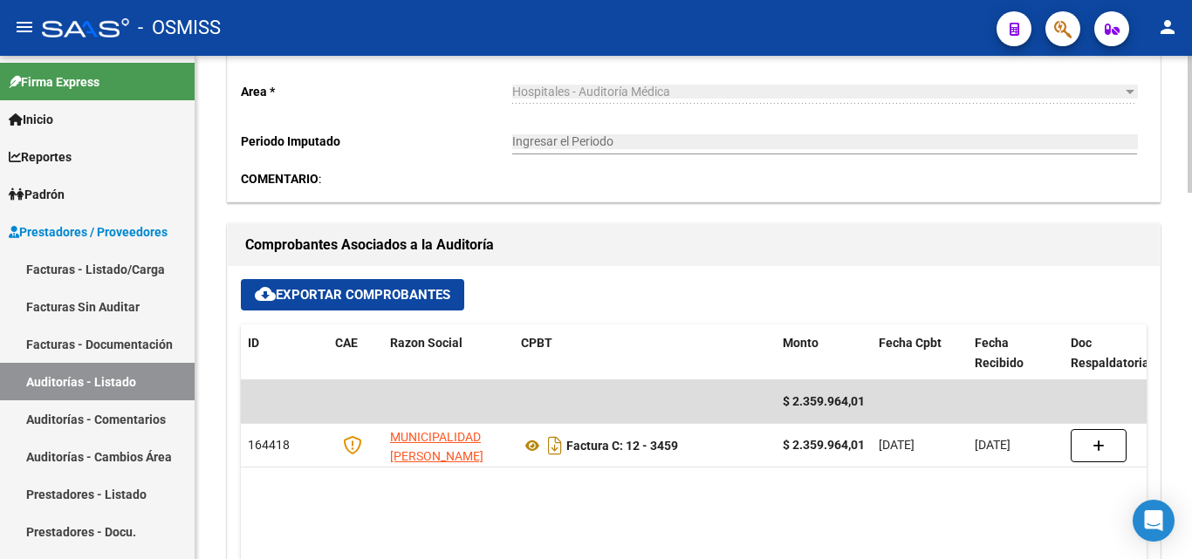
scroll to position [785, 0]
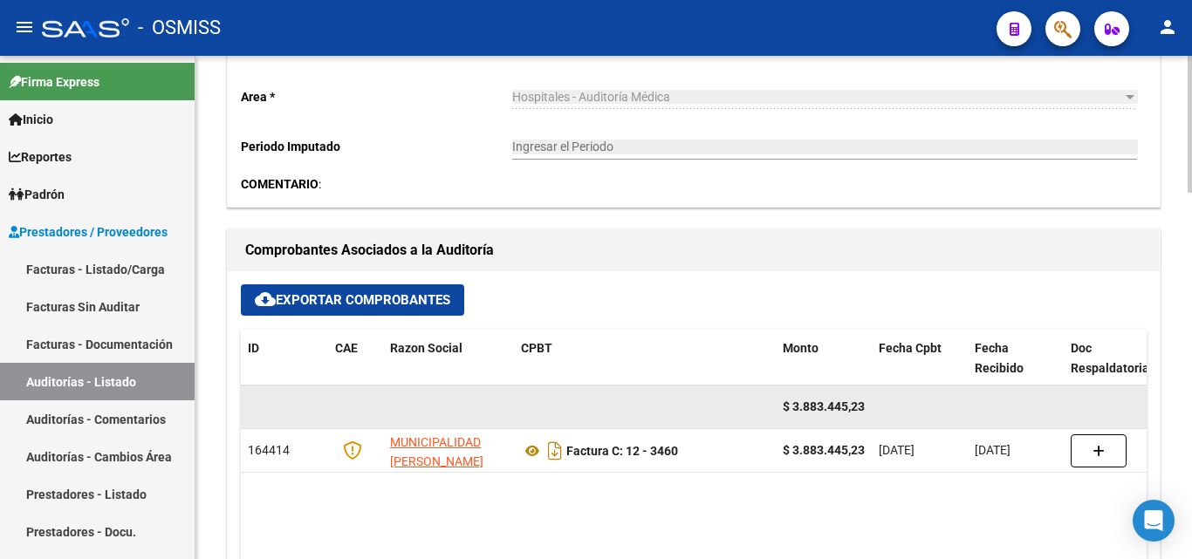
scroll to position [611, 0]
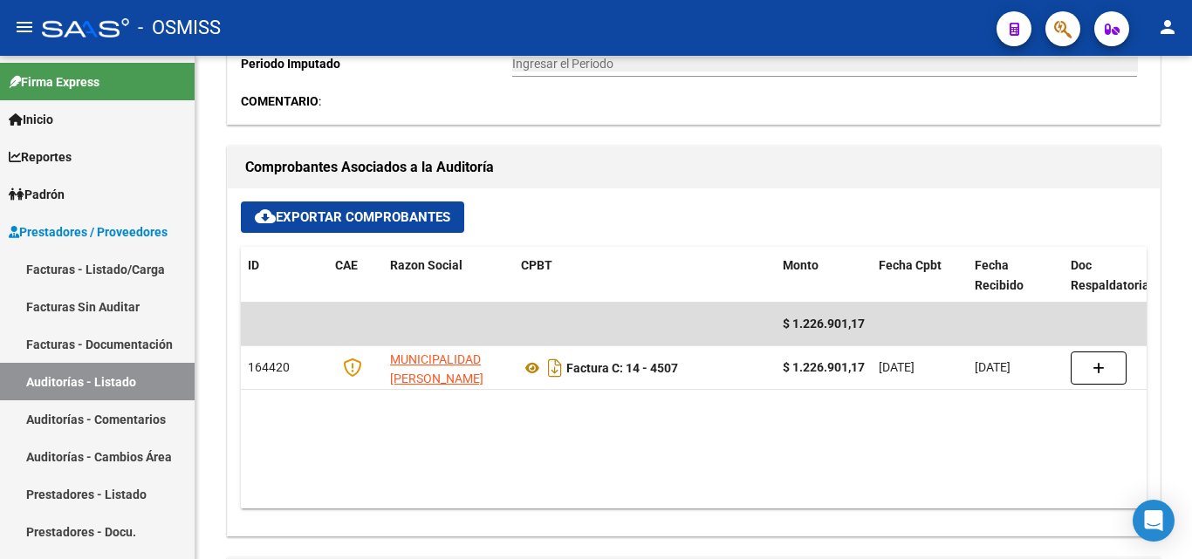
scroll to position [698, 0]
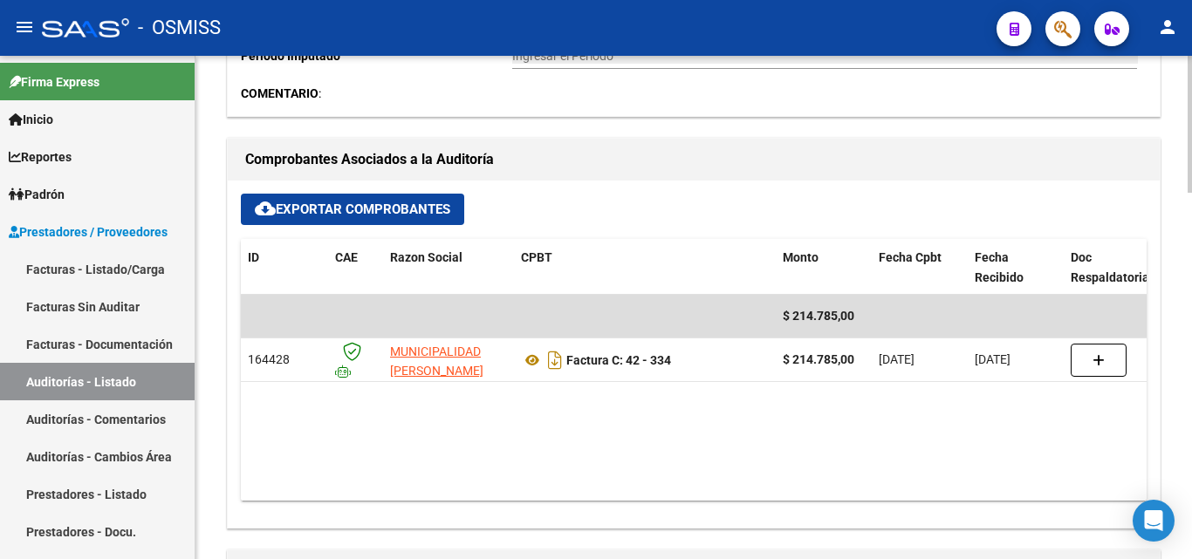
scroll to position [698, 0]
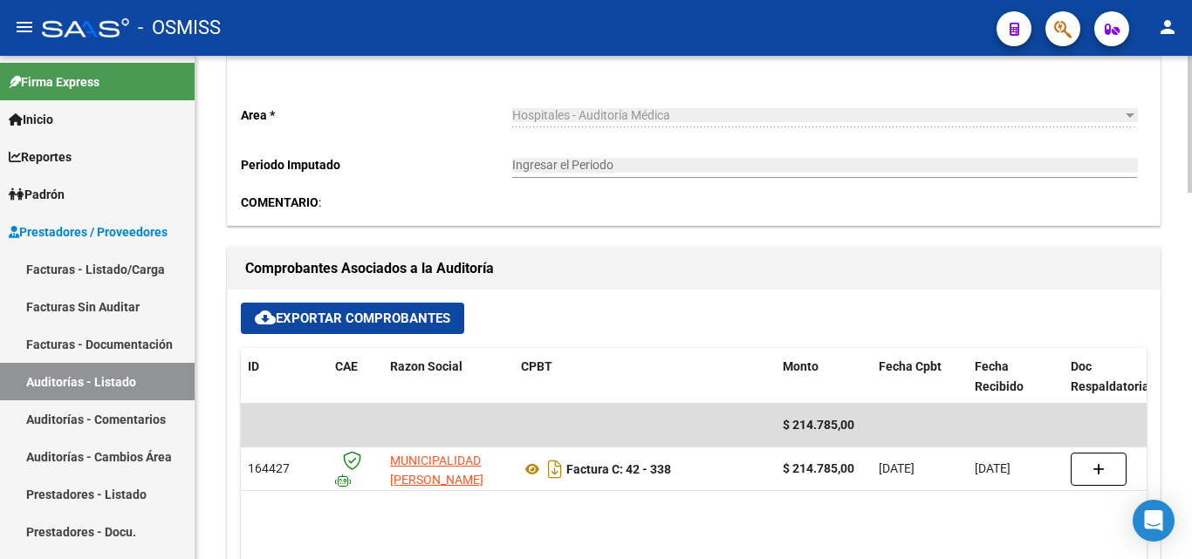
scroll to position [611, 0]
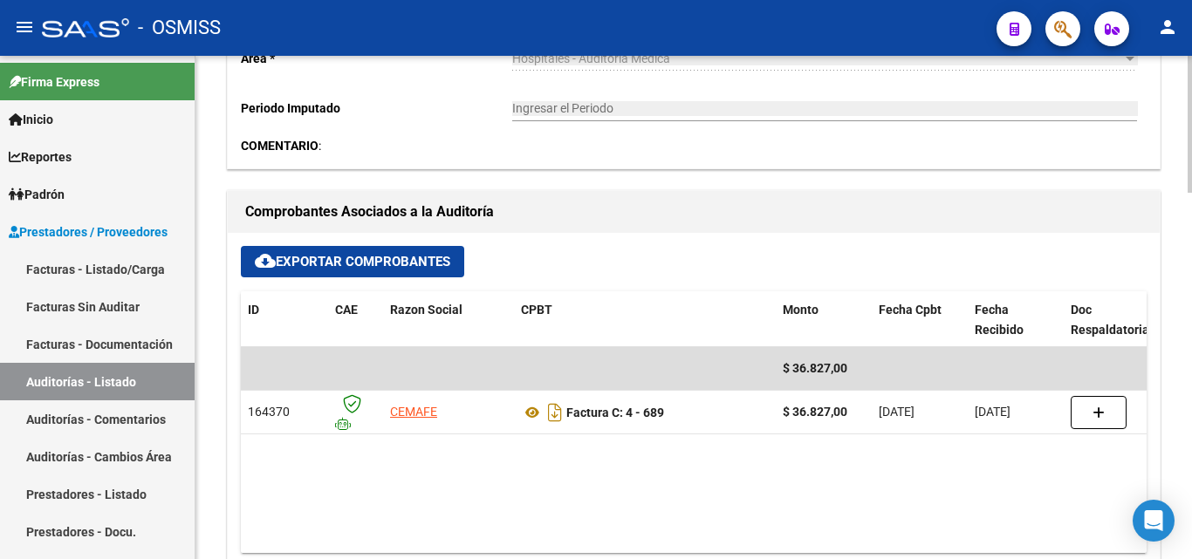
scroll to position [698, 0]
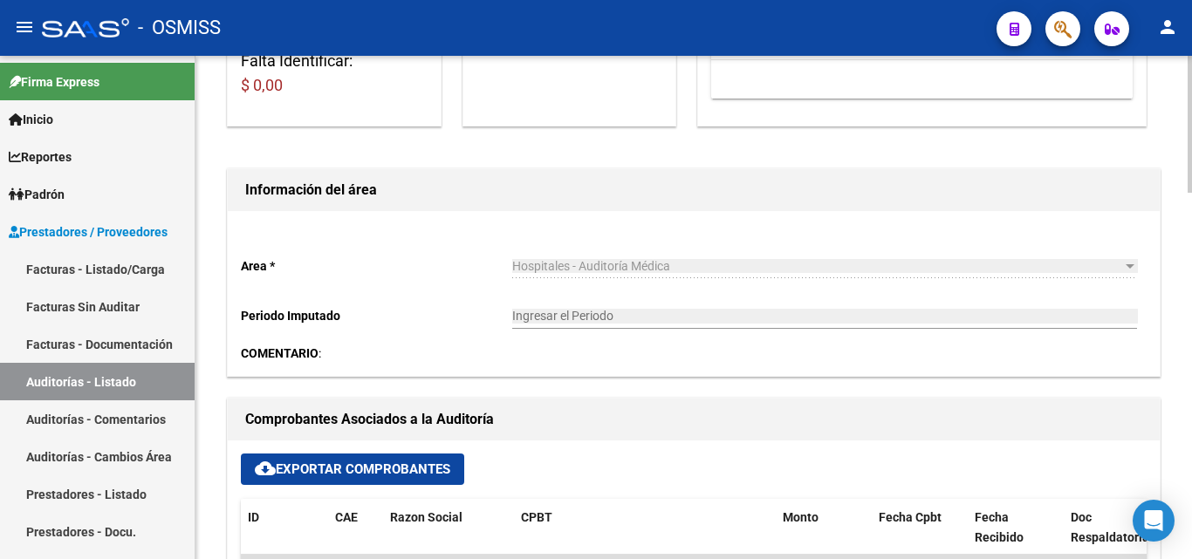
scroll to position [611, 0]
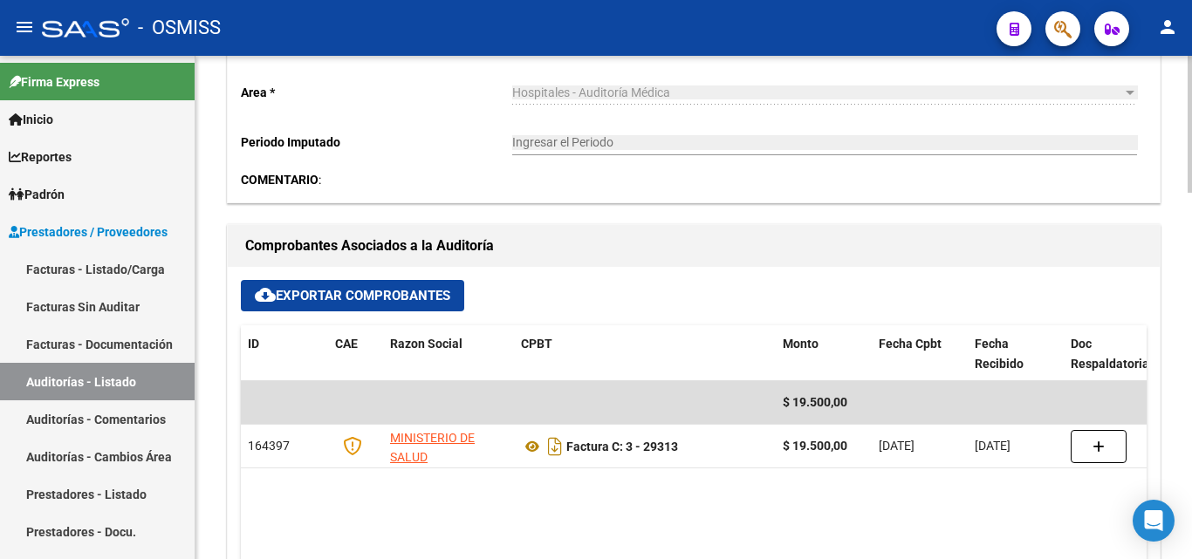
scroll to position [611, 0]
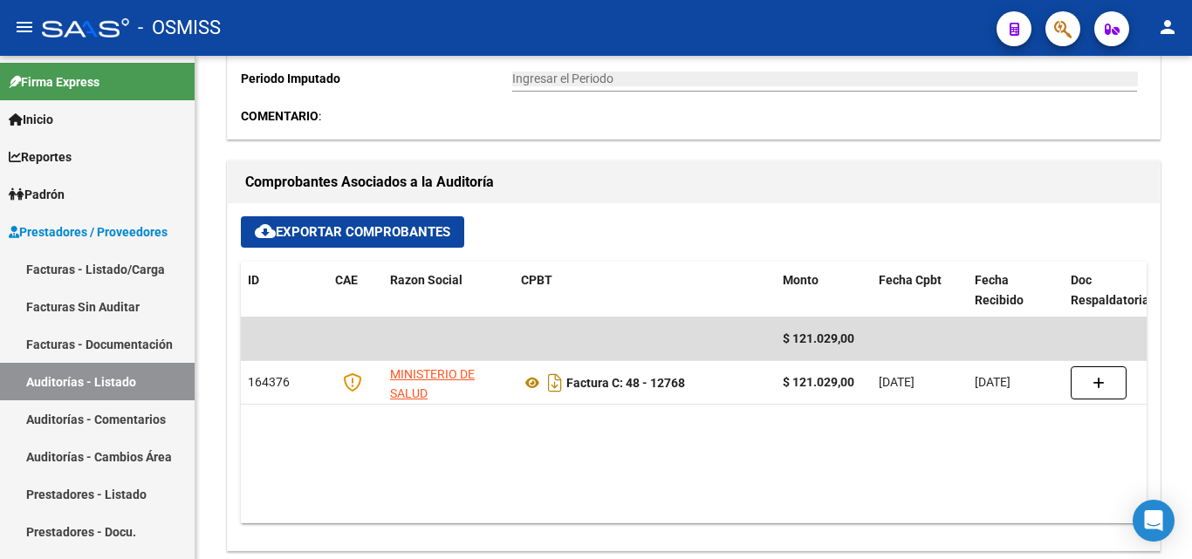
scroll to position [698, 0]
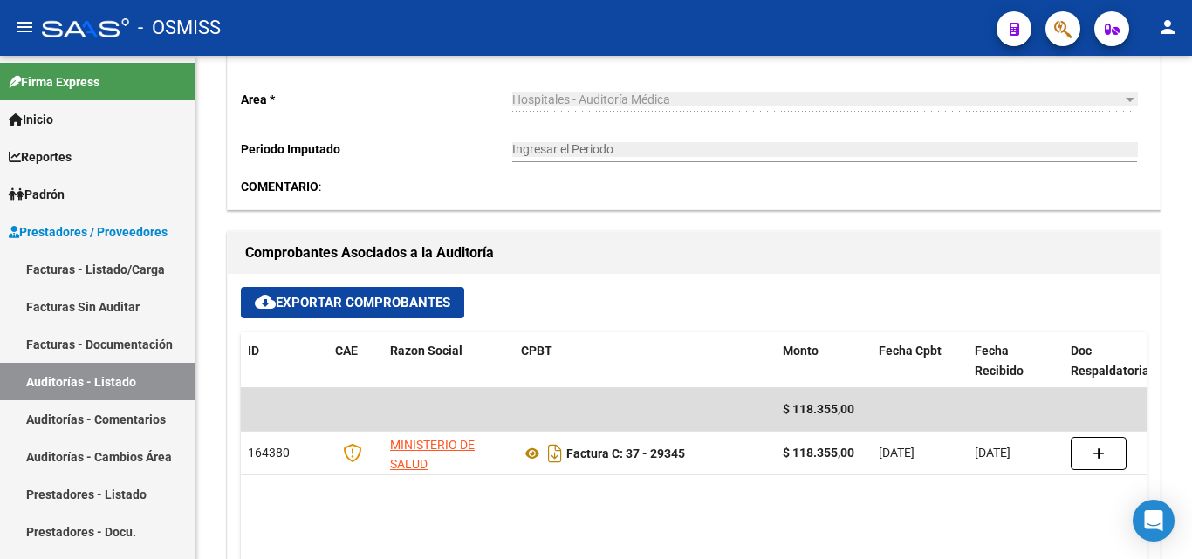
scroll to position [611, 0]
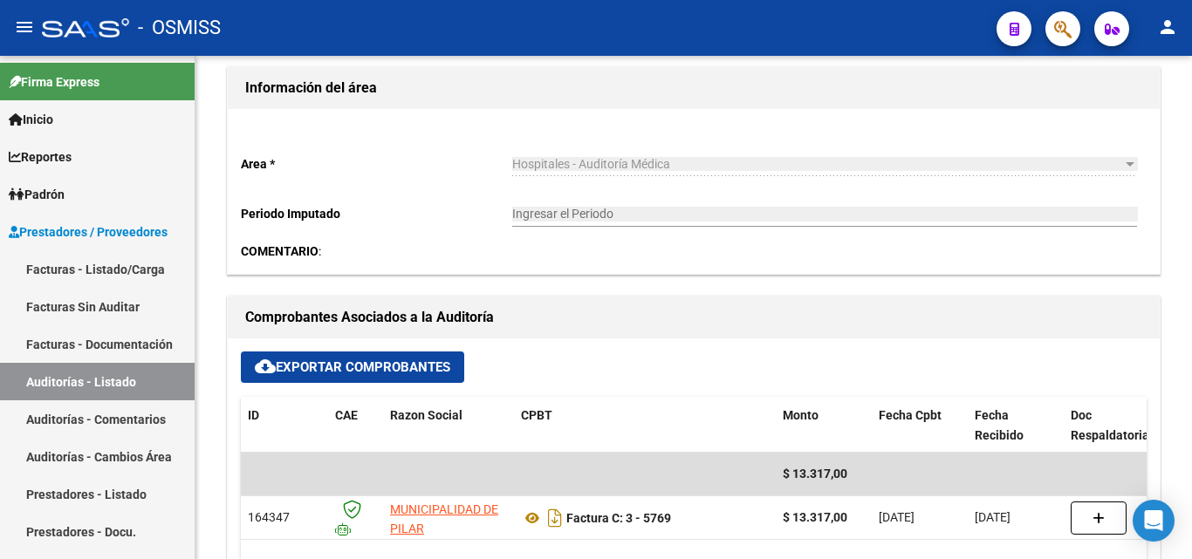
scroll to position [698, 0]
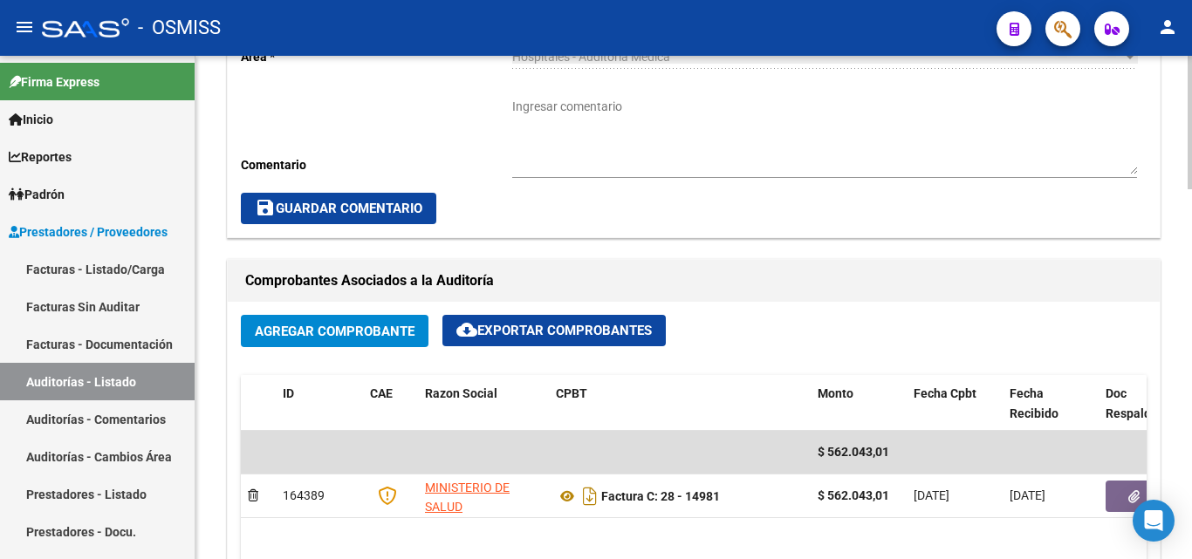
scroll to position [698, 0]
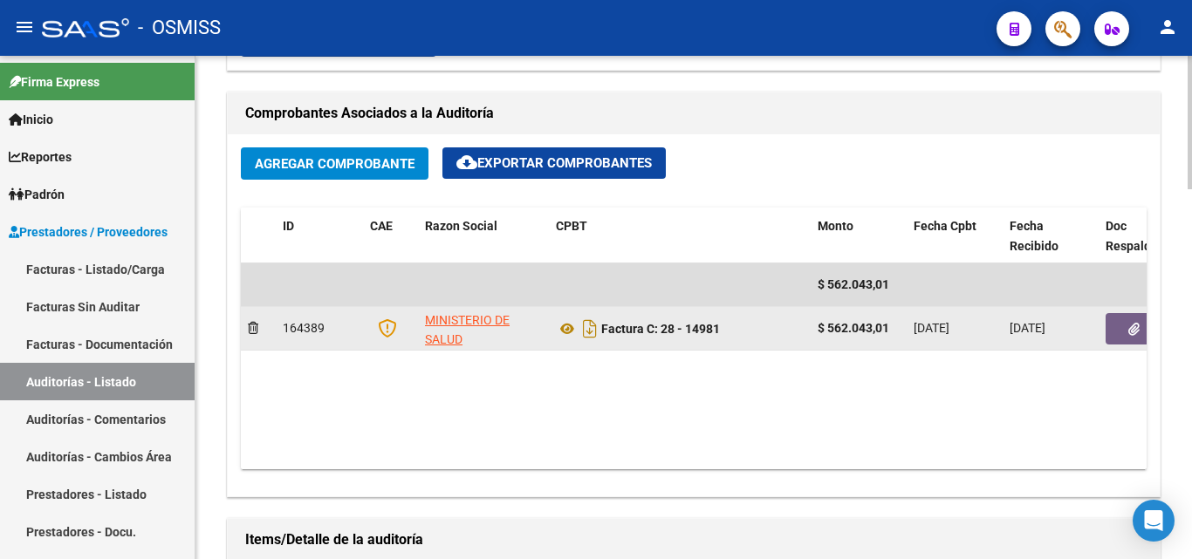
scroll to position [785, 0]
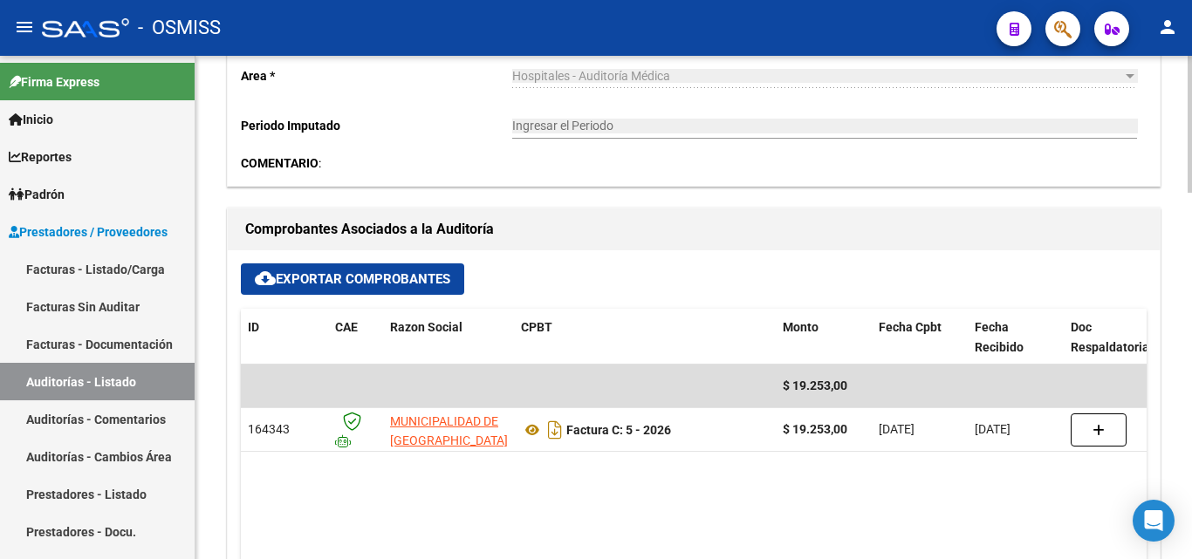
scroll to position [698, 0]
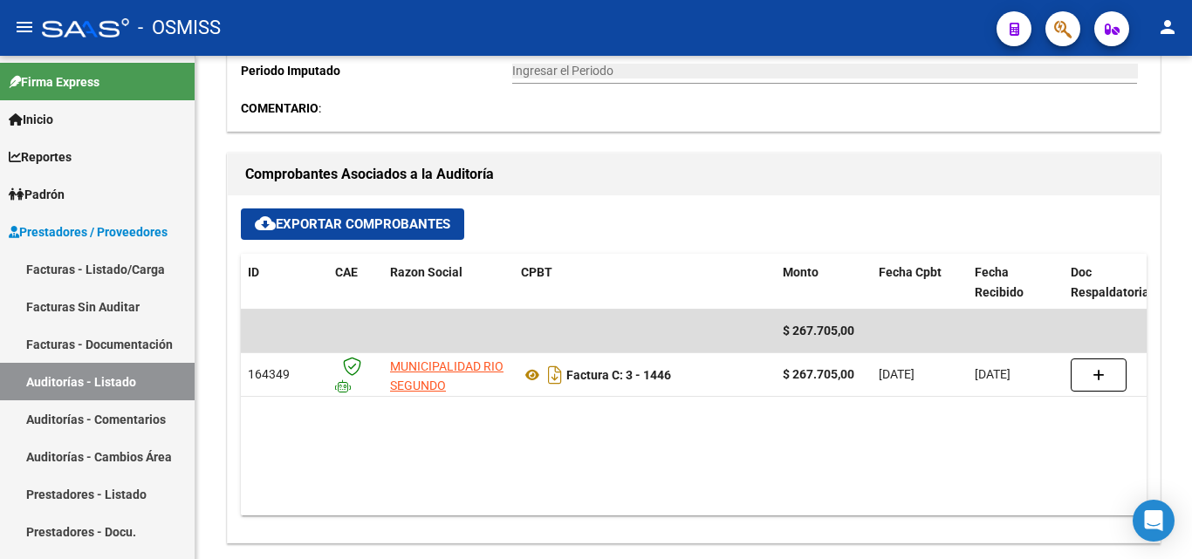
scroll to position [698, 0]
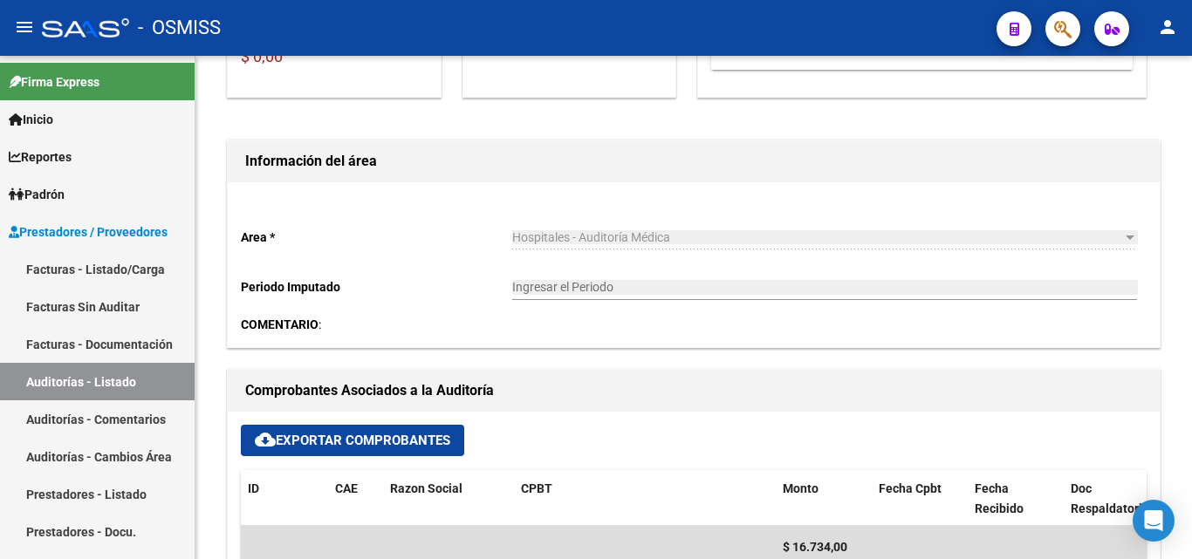
scroll to position [523, 0]
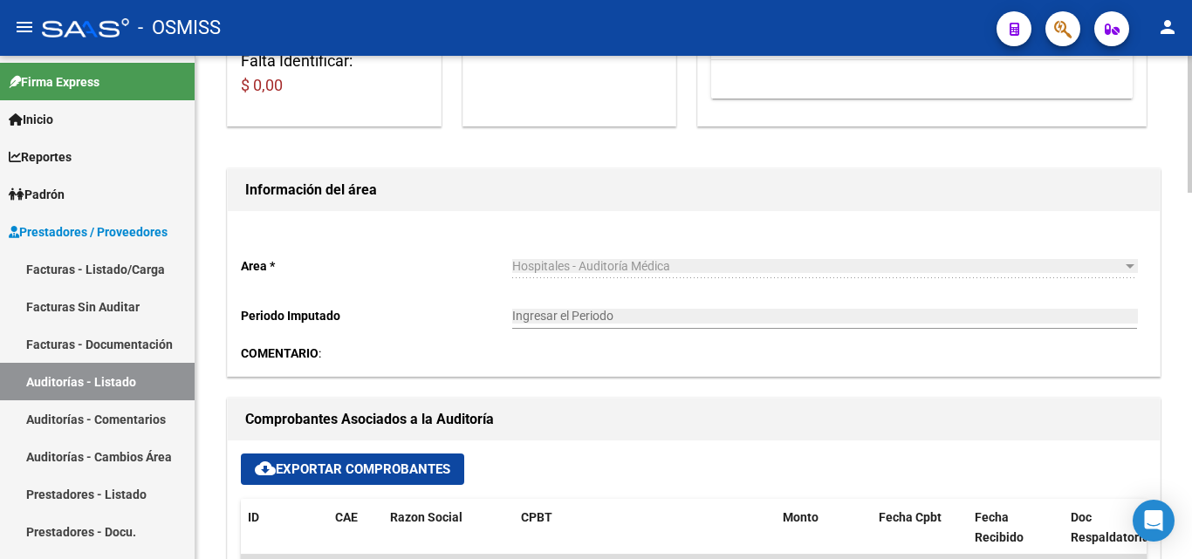
scroll to position [611, 0]
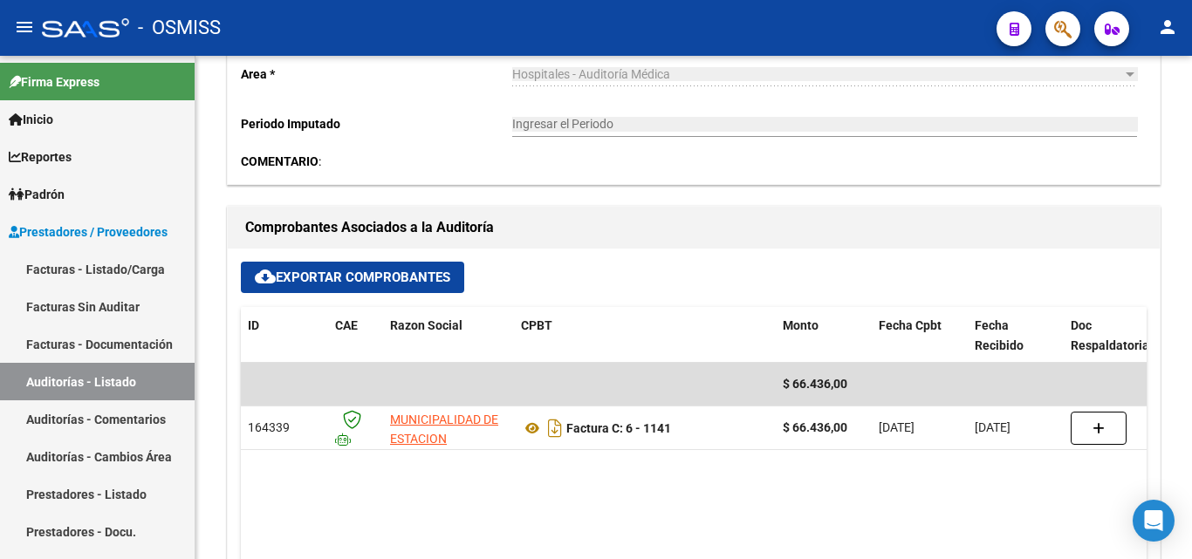
scroll to position [698, 0]
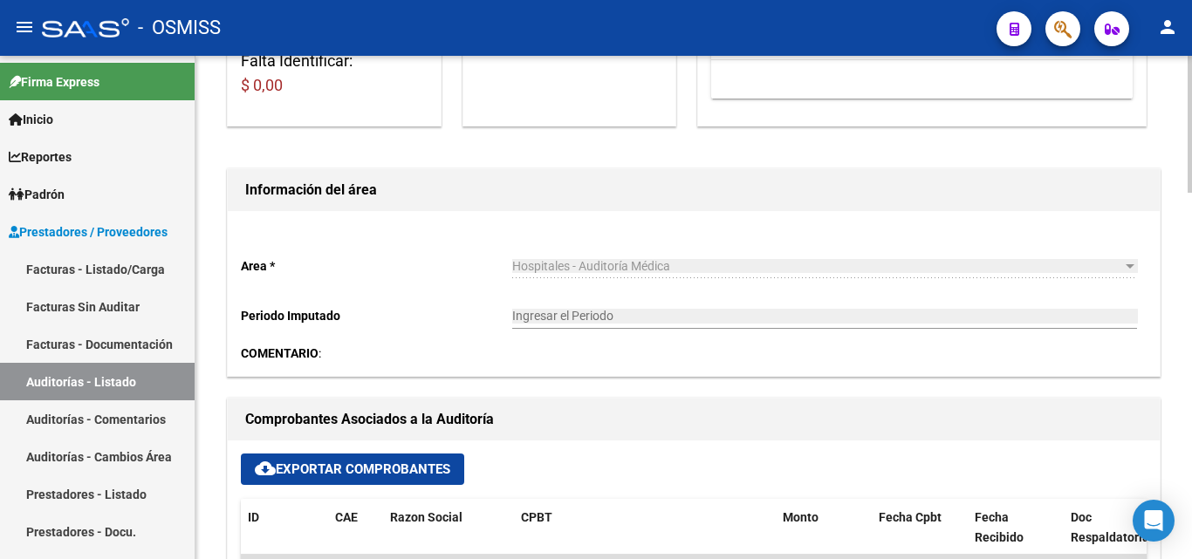
scroll to position [611, 0]
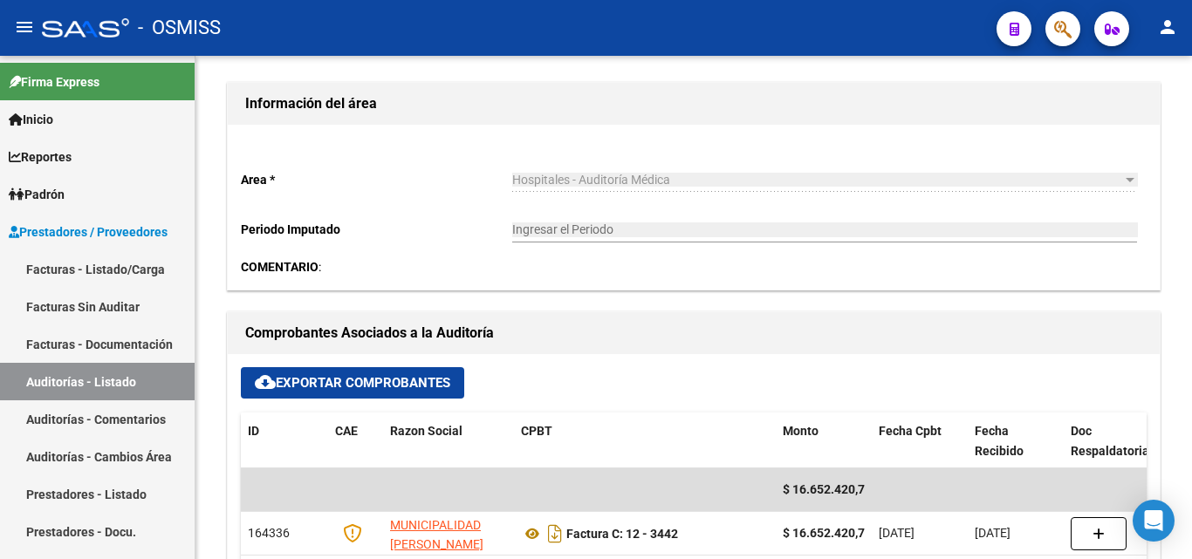
scroll to position [523, 0]
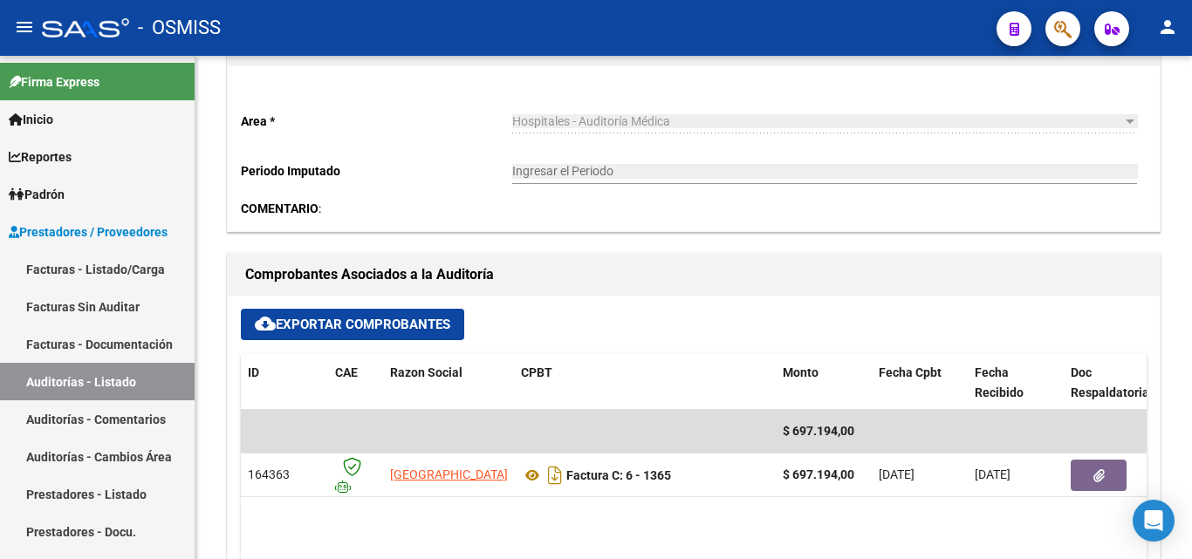
scroll to position [611, 0]
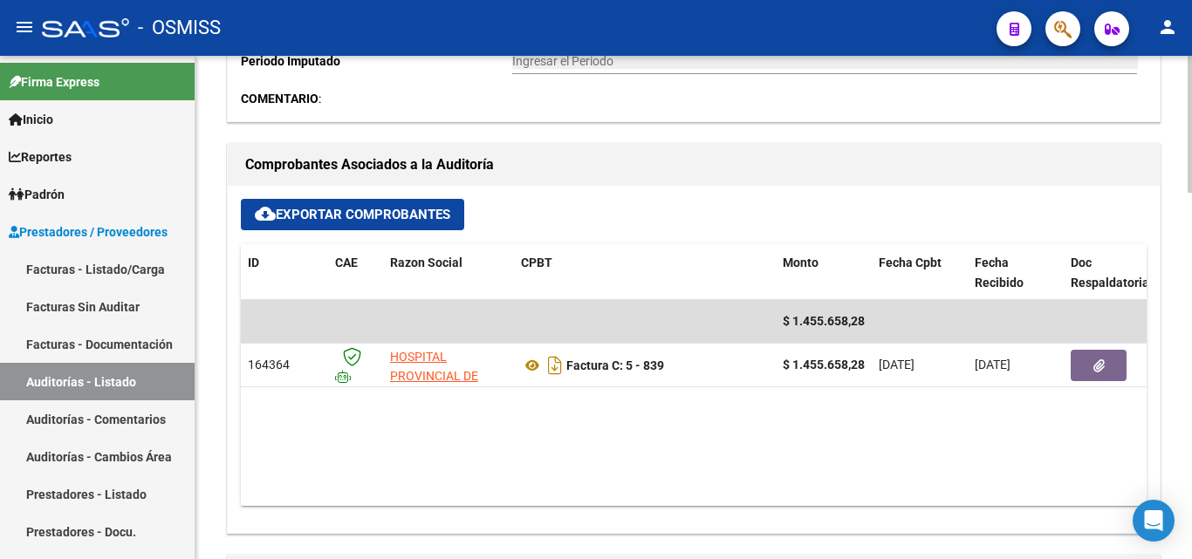
scroll to position [698, 0]
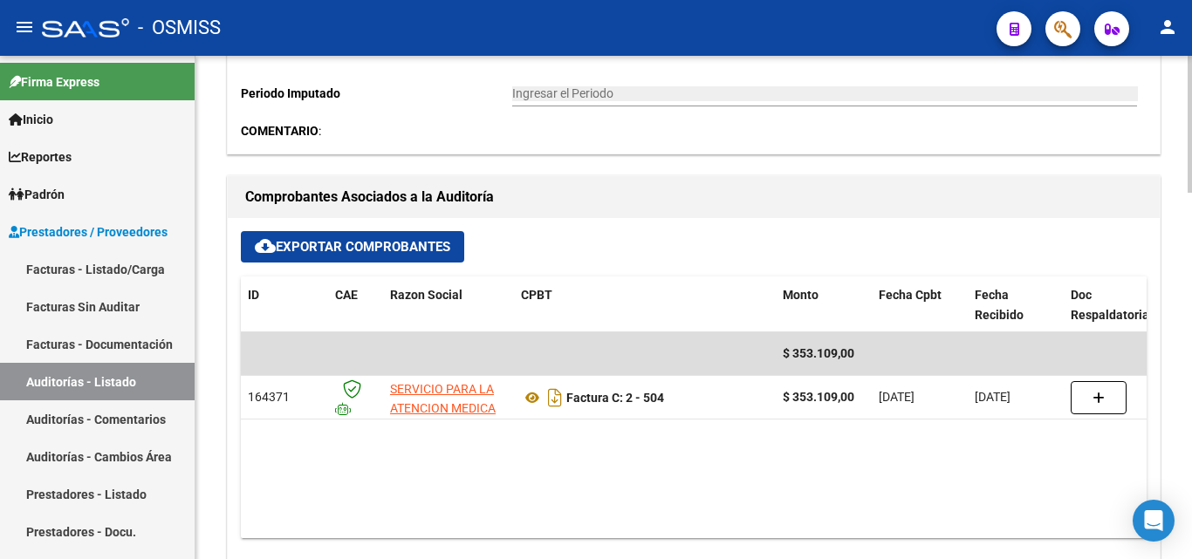
scroll to position [698, 0]
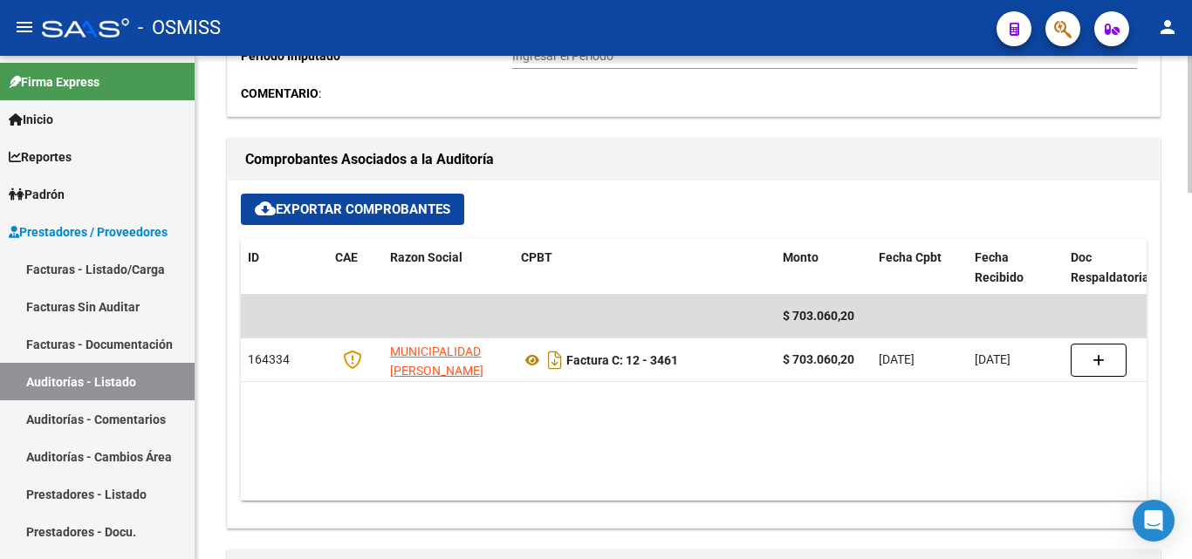
scroll to position [698, 0]
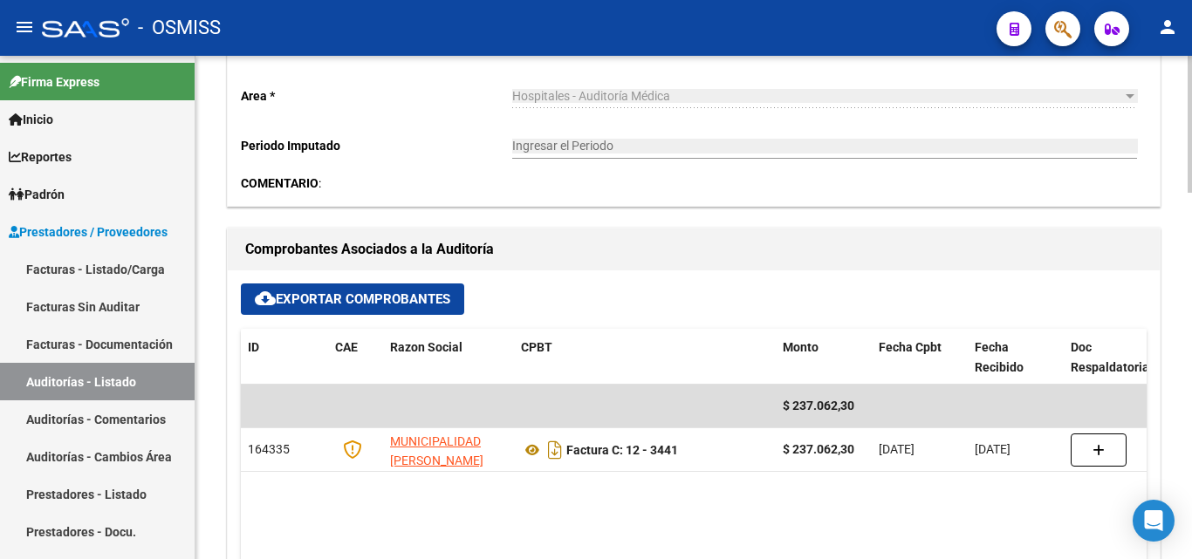
scroll to position [611, 0]
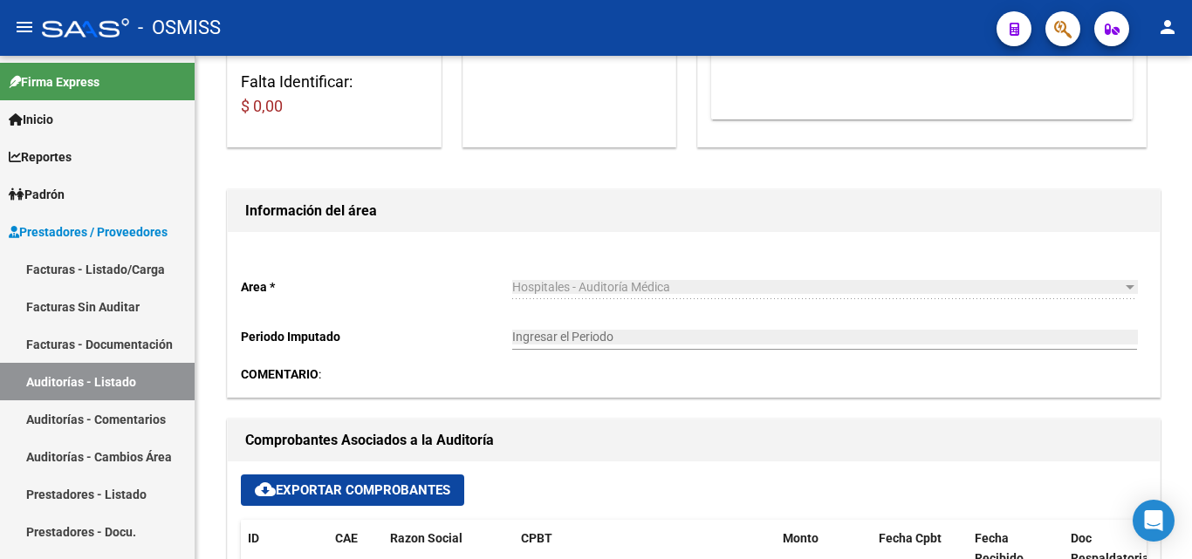
scroll to position [611, 0]
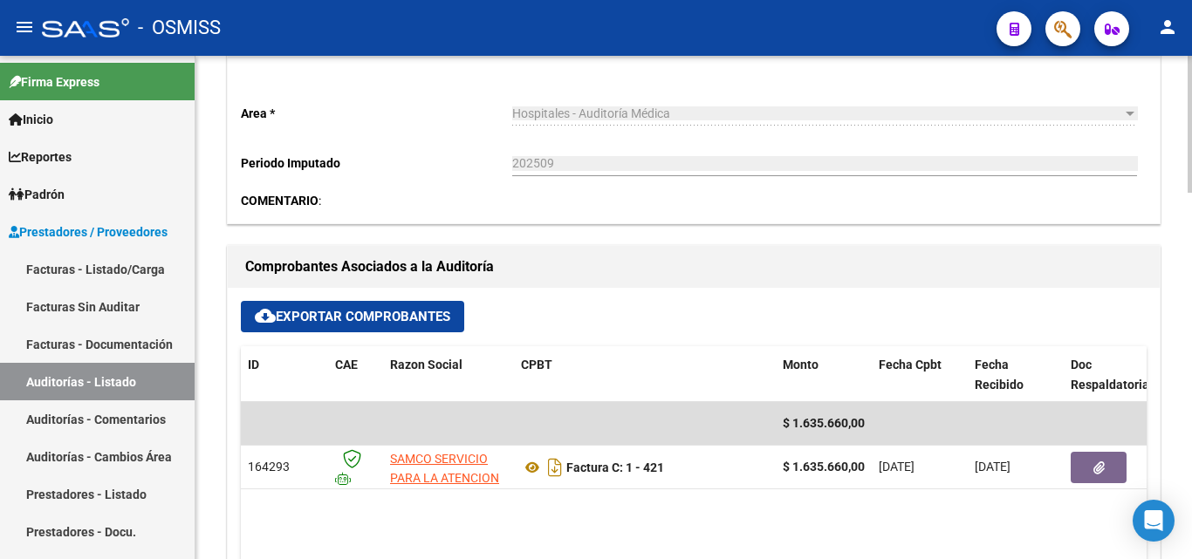
scroll to position [611, 0]
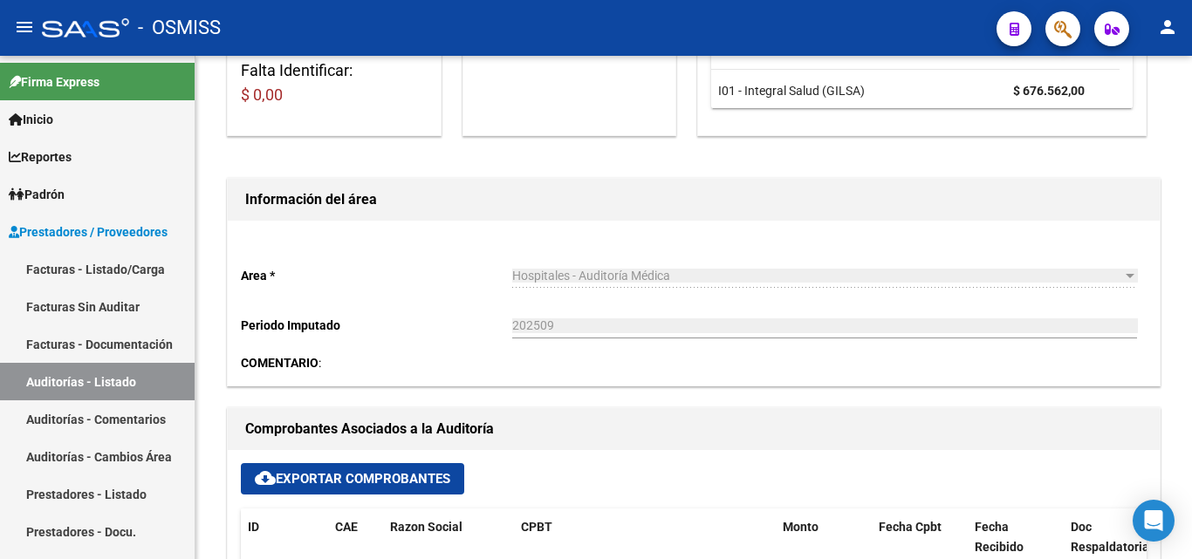
scroll to position [523, 0]
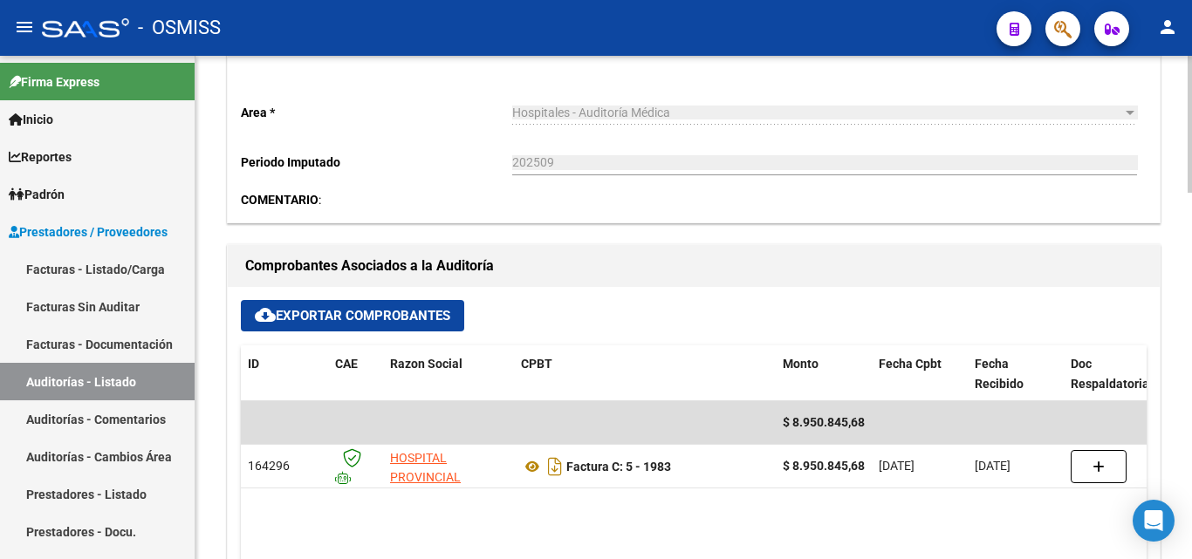
scroll to position [698, 0]
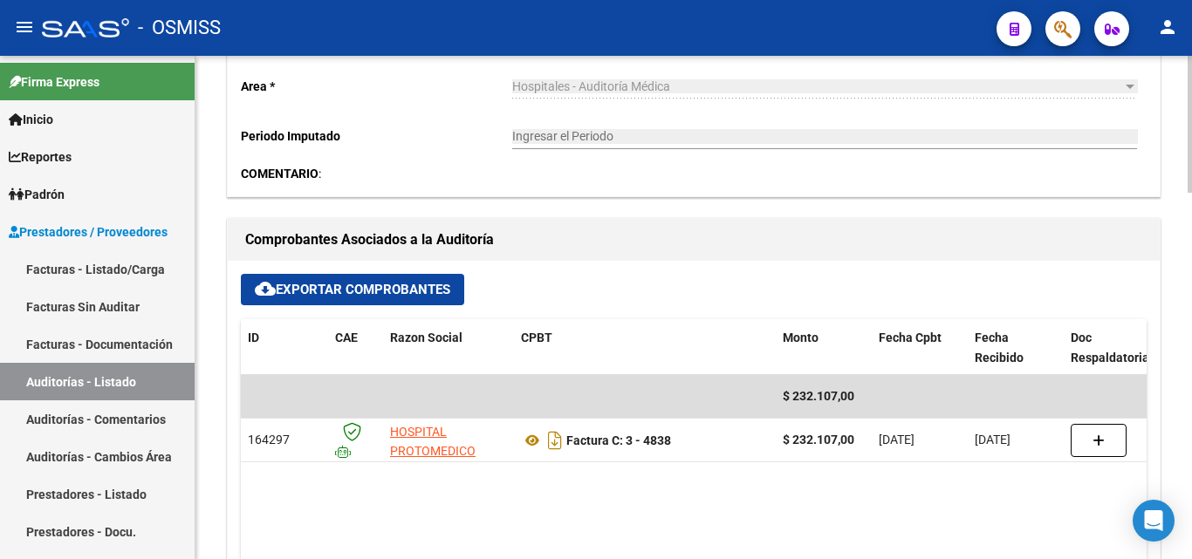
scroll to position [698, 0]
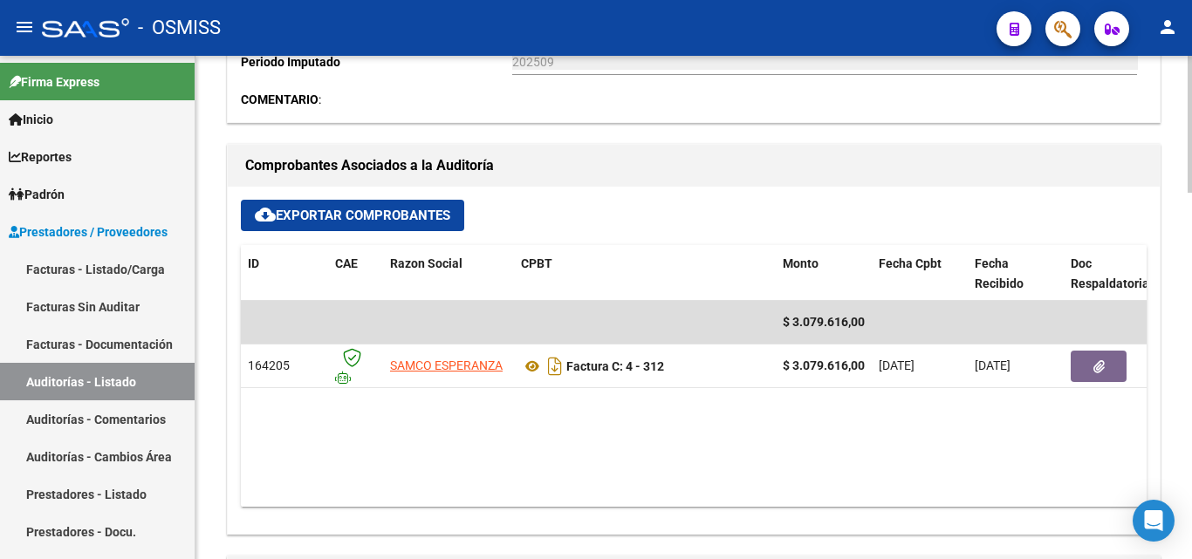
scroll to position [698, 0]
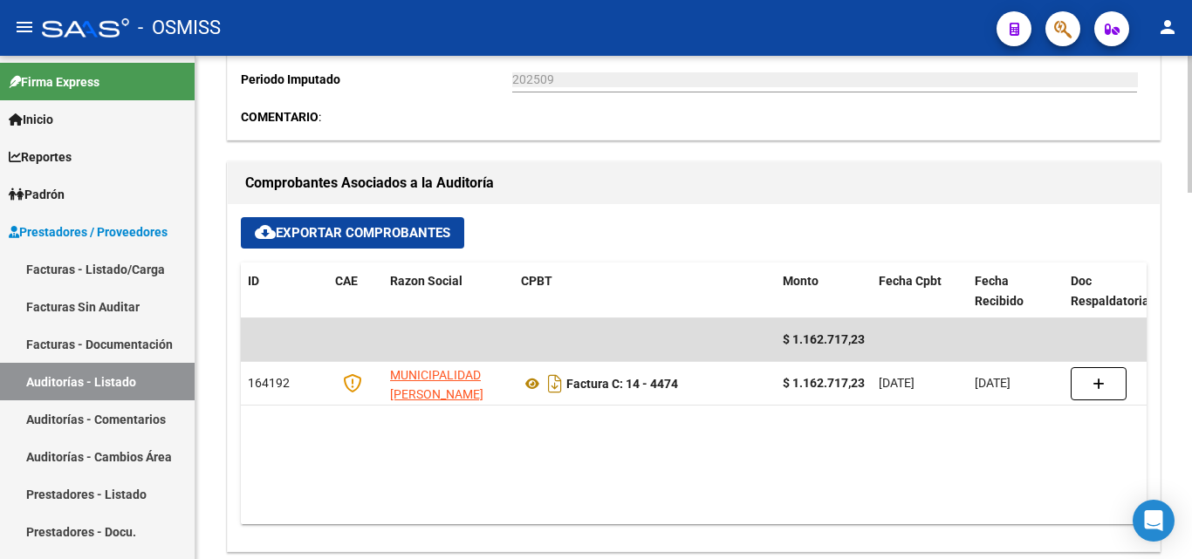
scroll to position [698, 0]
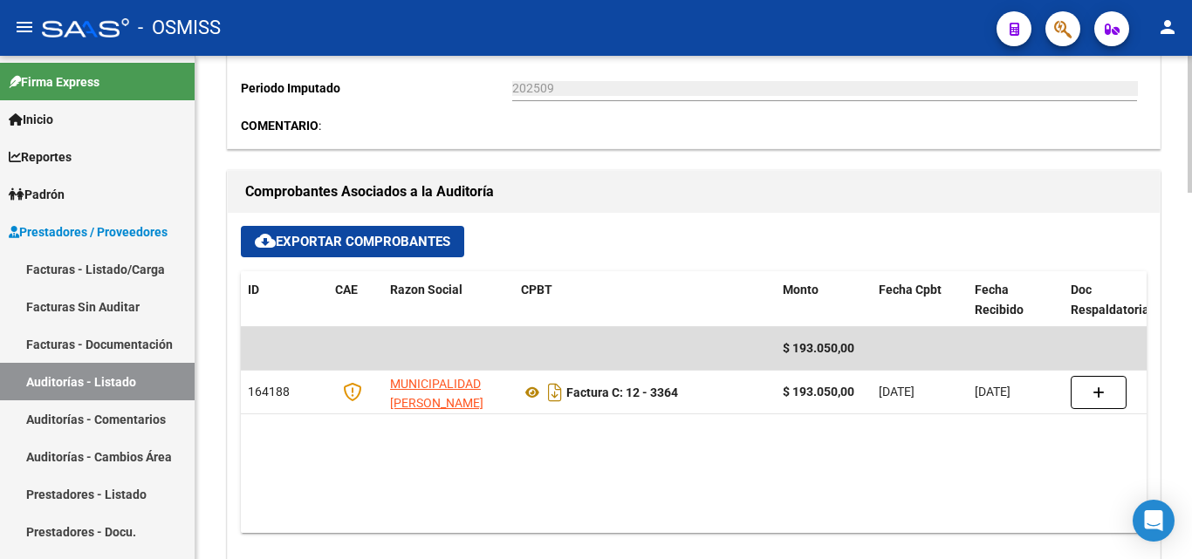
scroll to position [698, 0]
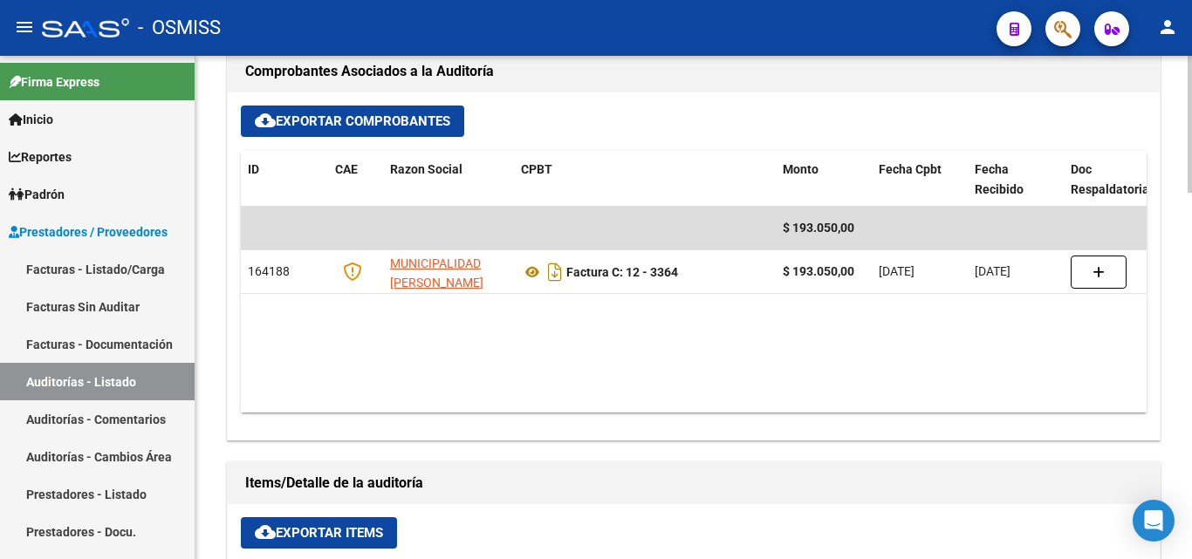
scroll to position [785, 0]
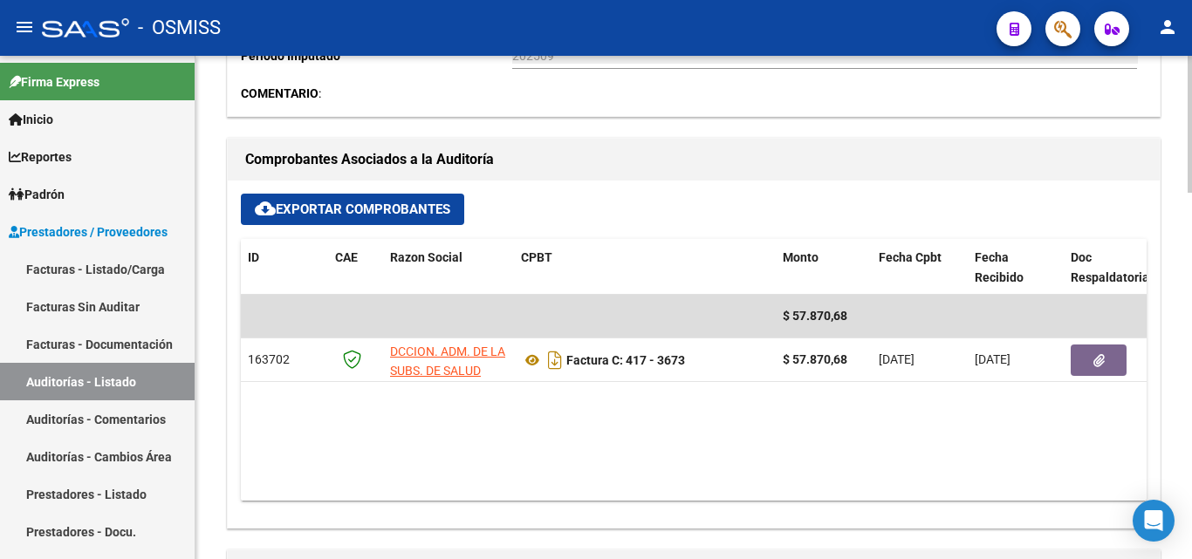
scroll to position [698, 0]
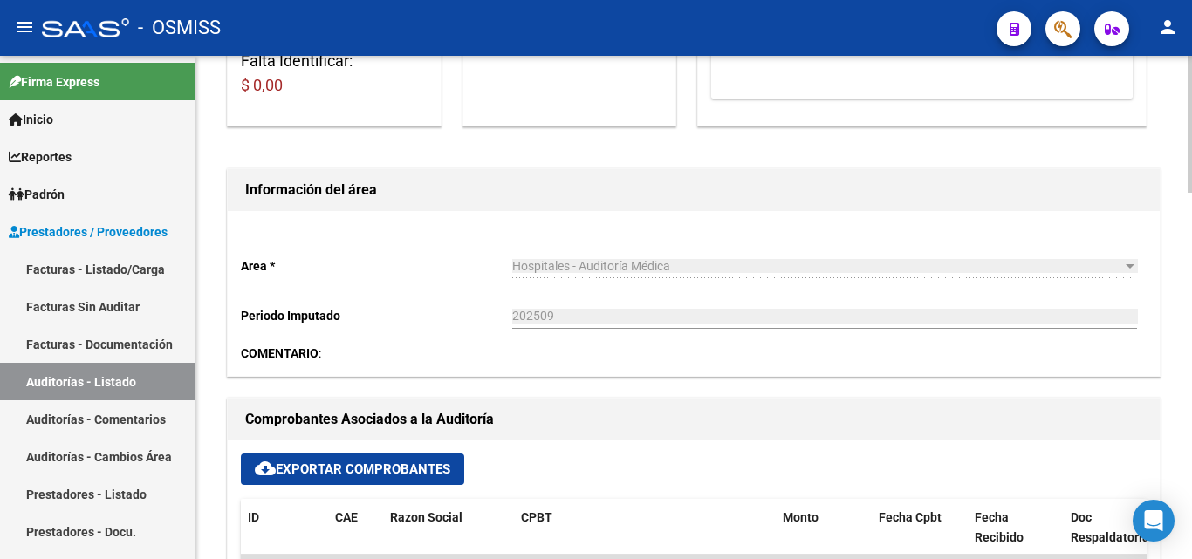
scroll to position [523, 0]
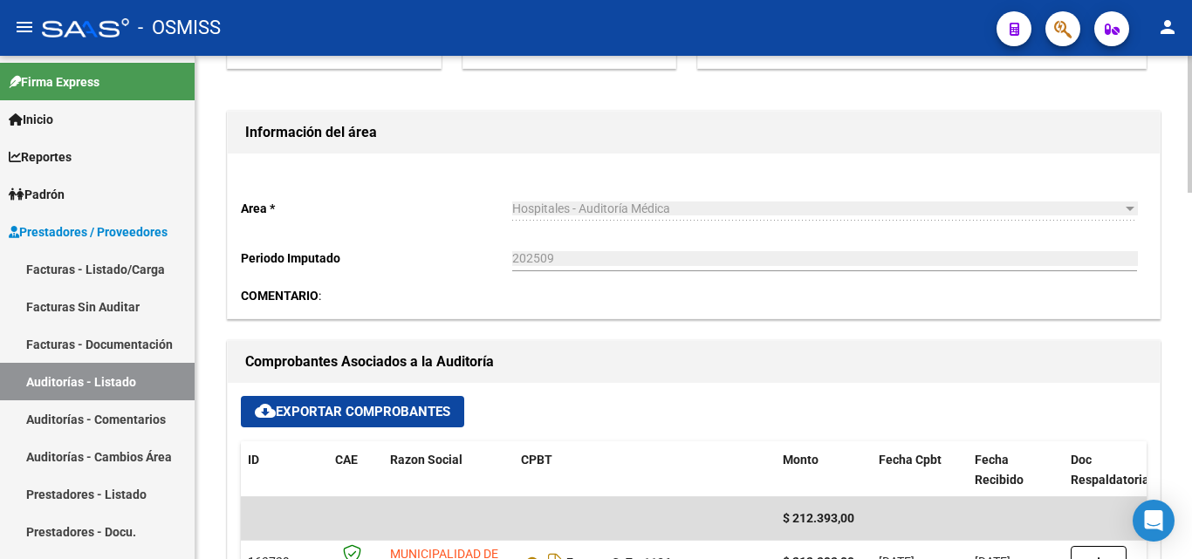
scroll to position [523, 0]
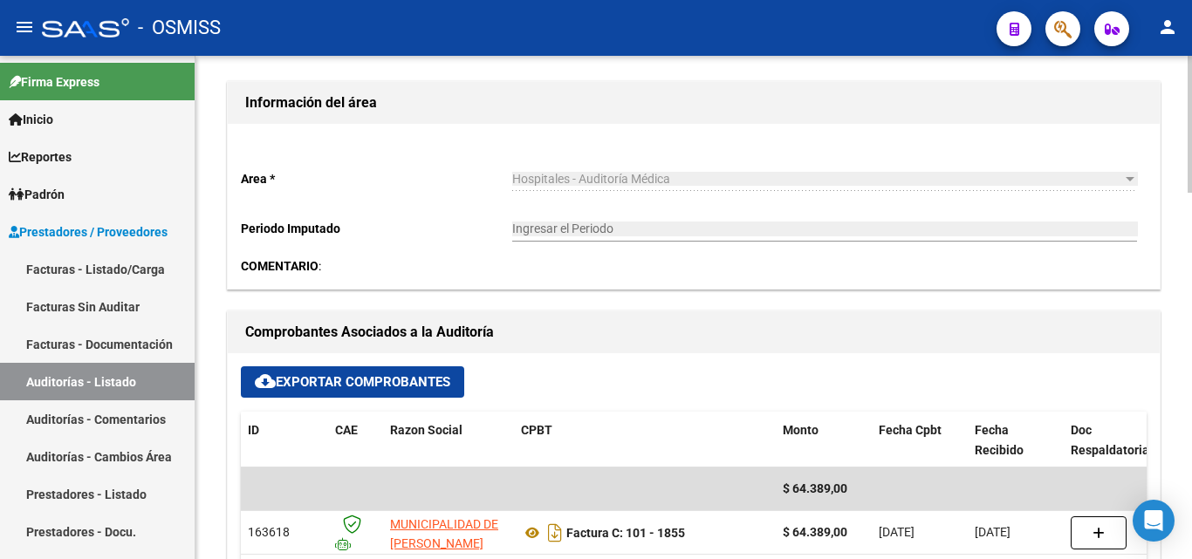
scroll to position [611, 0]
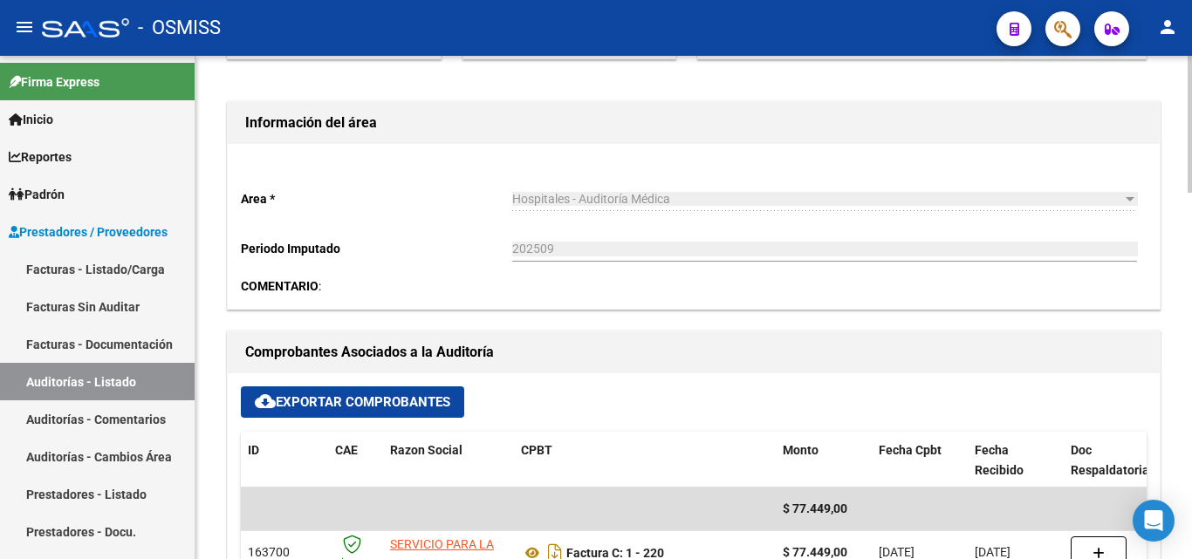
scroll to position [523, 0]
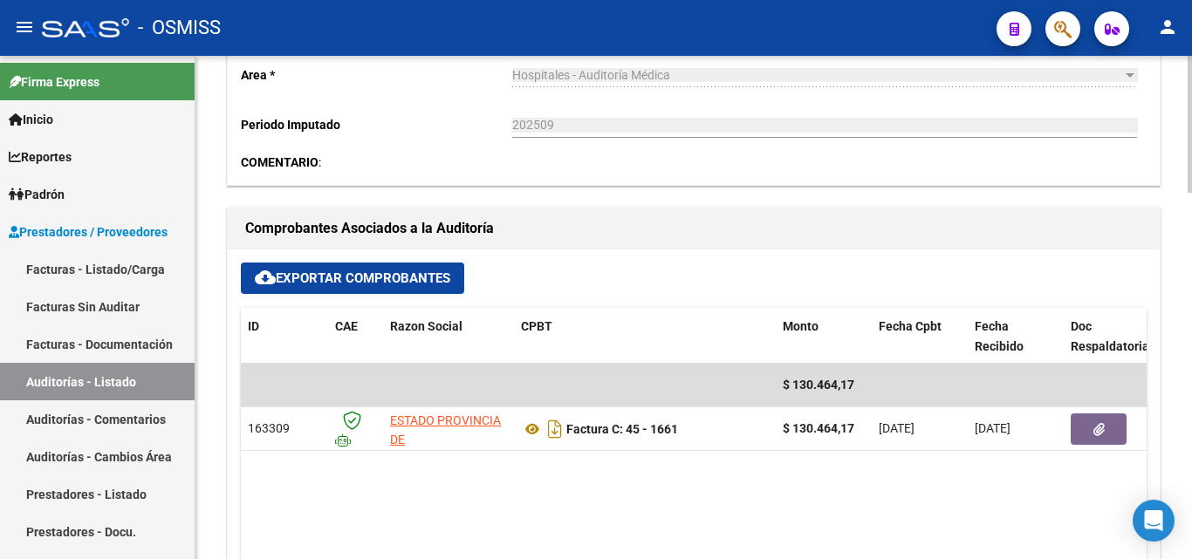
scroll to position [698, 0]
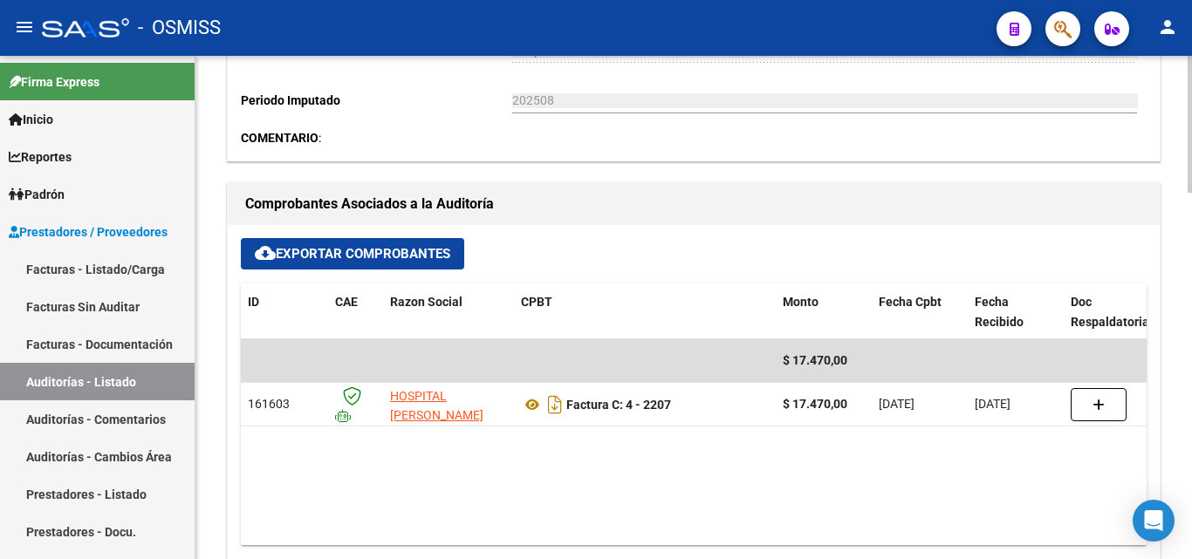
scroll to position [611, 0]
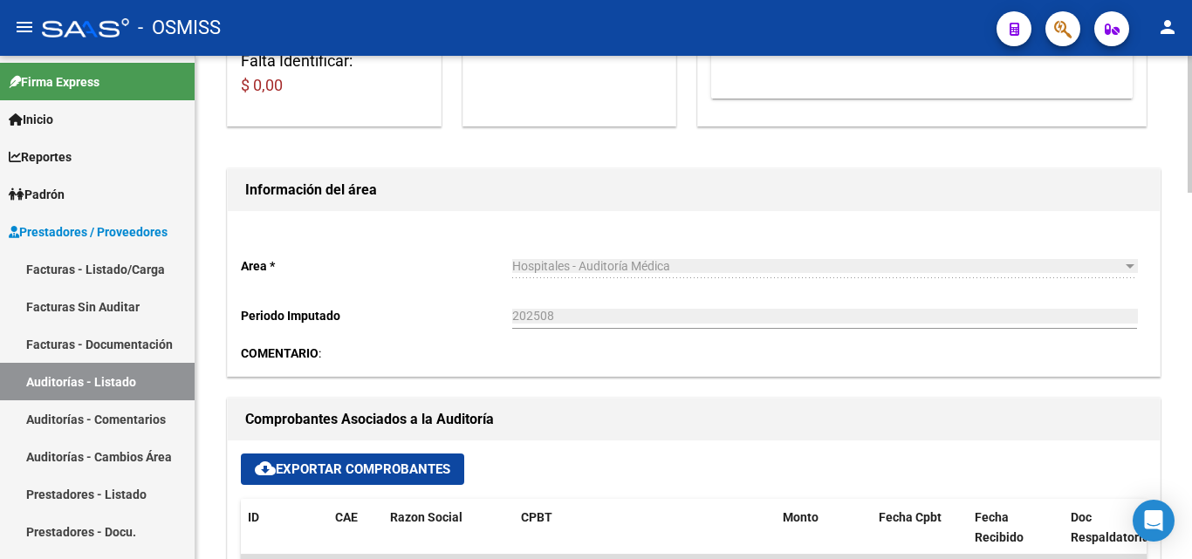
scroll to position [611, 0]
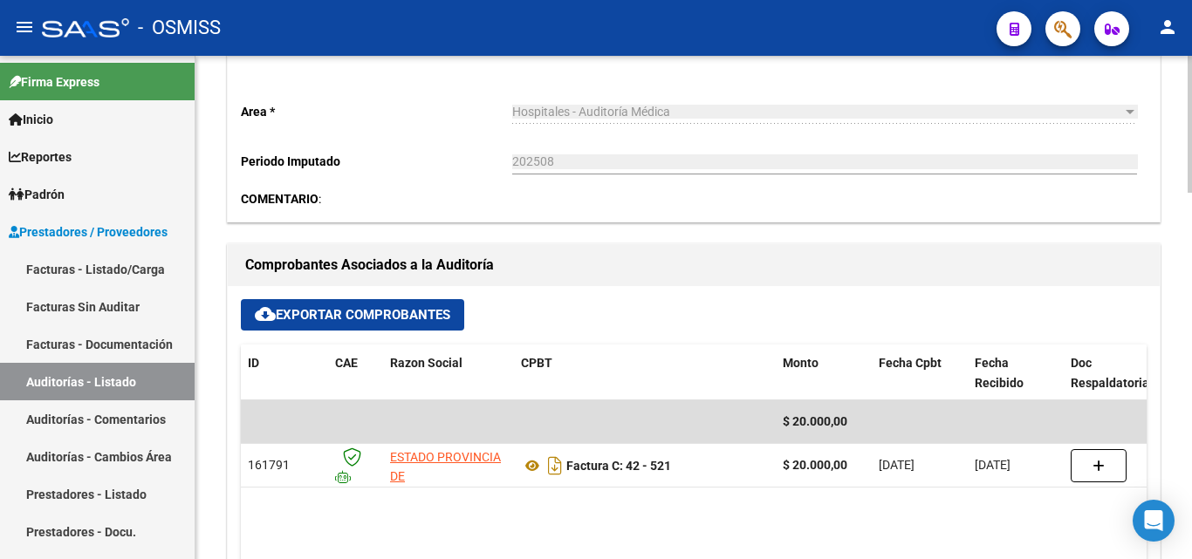
scroll to position [698, 0]
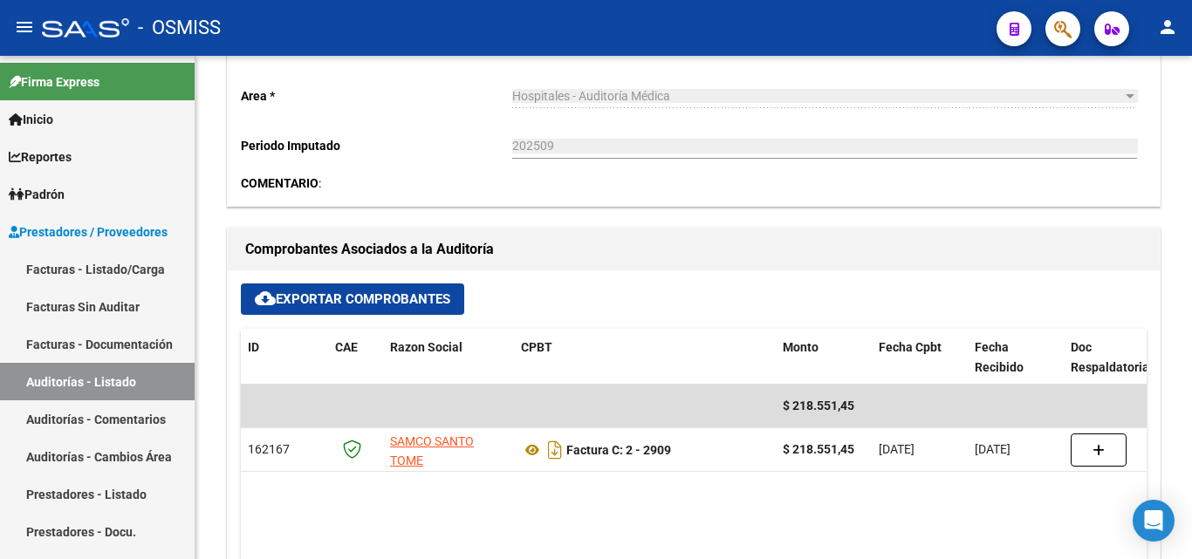
scroll to position [611, 0]
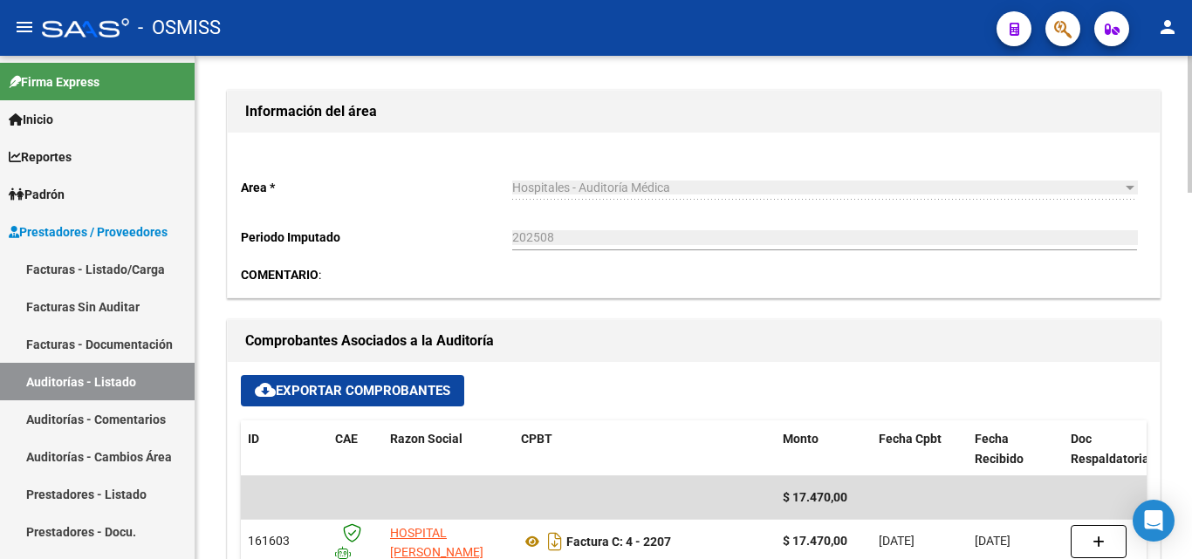
scroll to position [611, 0]
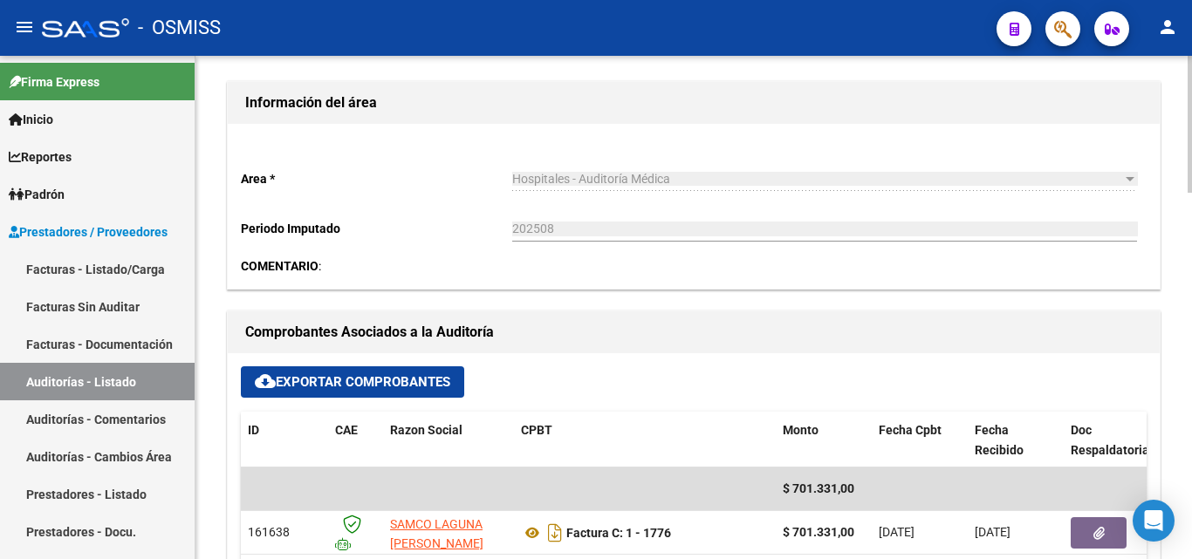
scroll to position [611, 0]
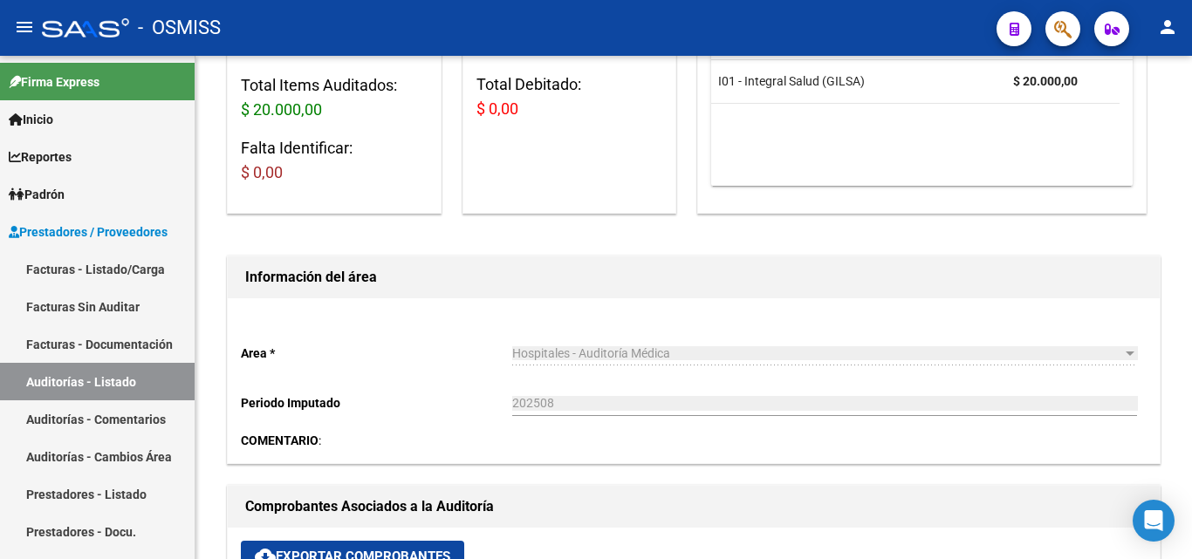
scroll to position [611, 0]
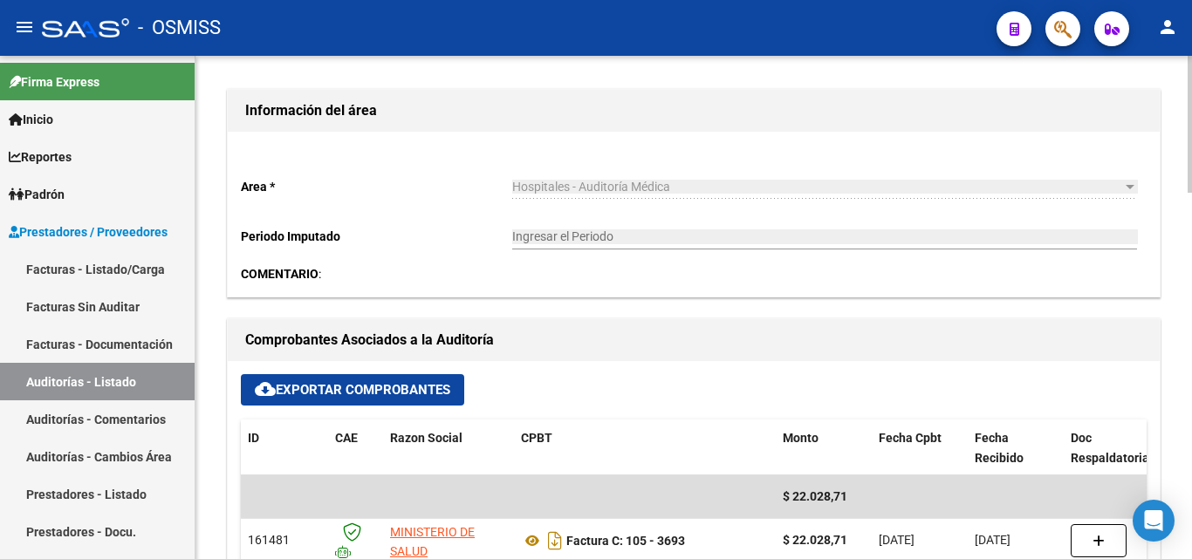
scroll to position [523, 0]
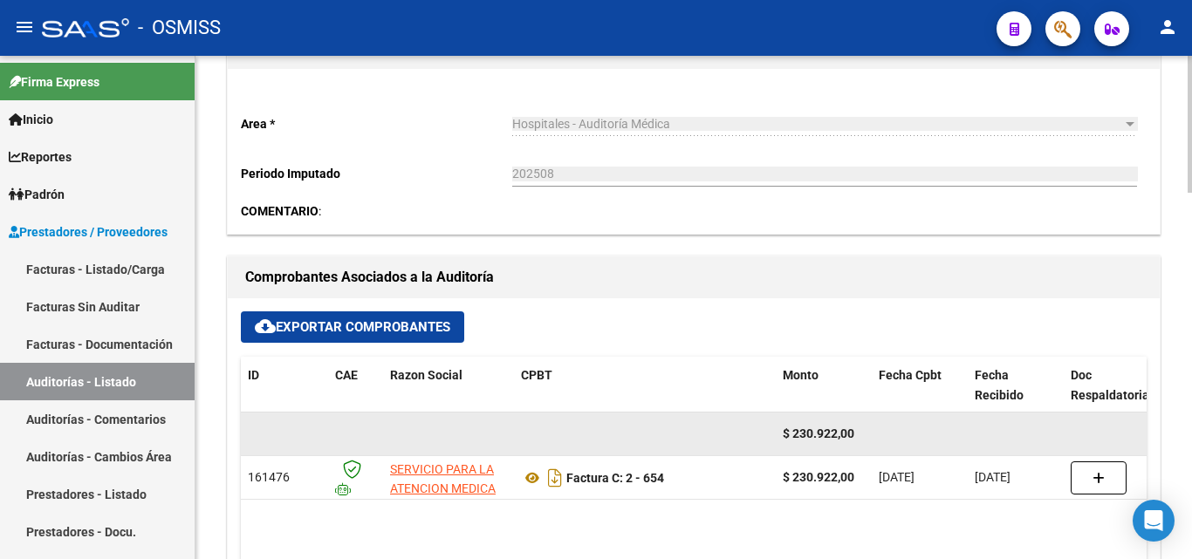
scroll to position [611, 0]
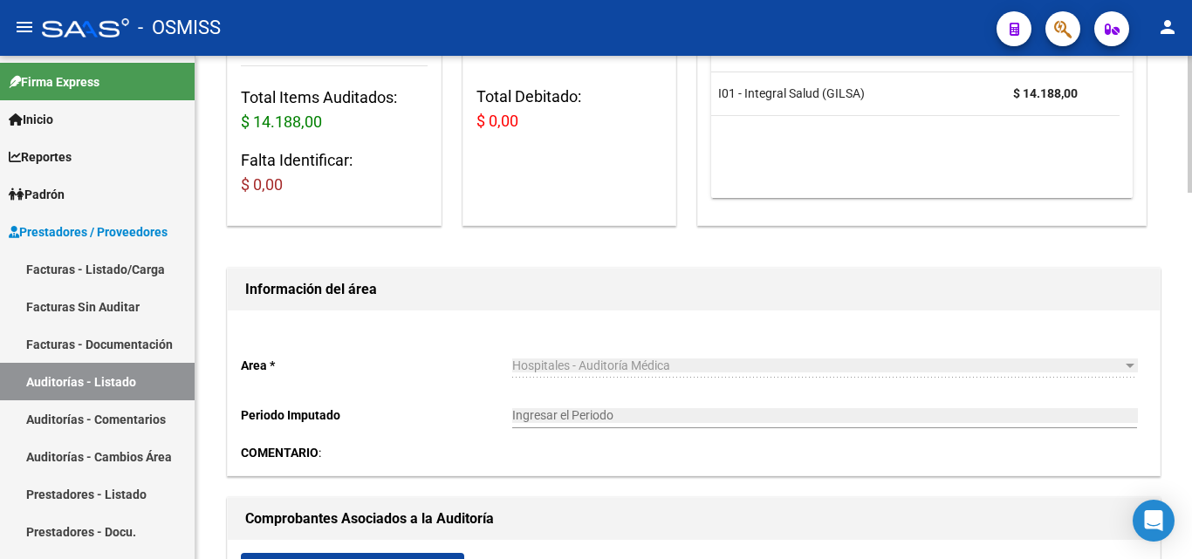
scroll to position [523, 0]
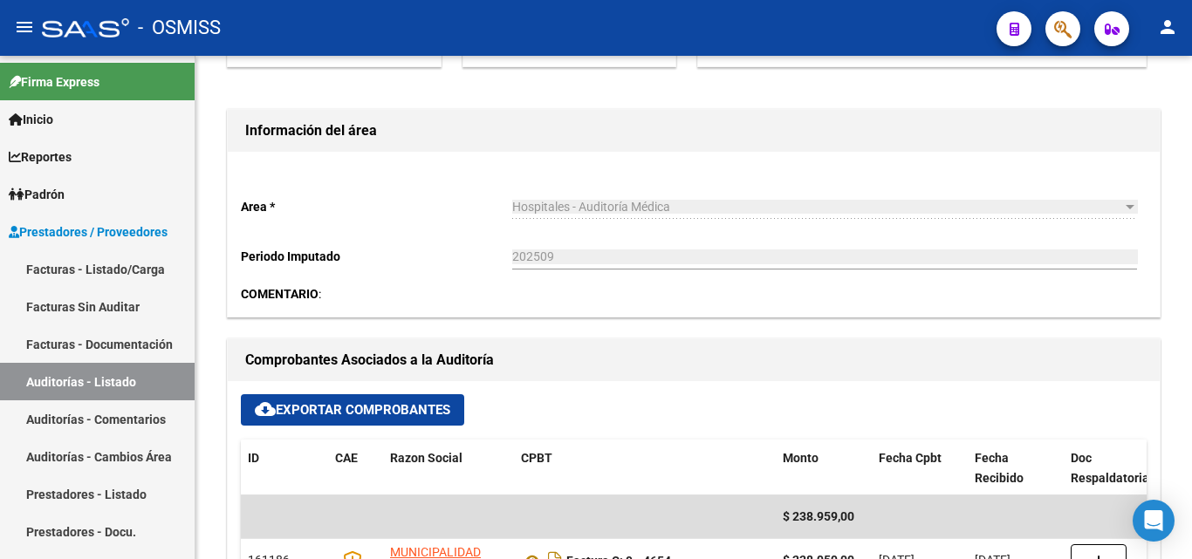
scroll to position [523, 0]
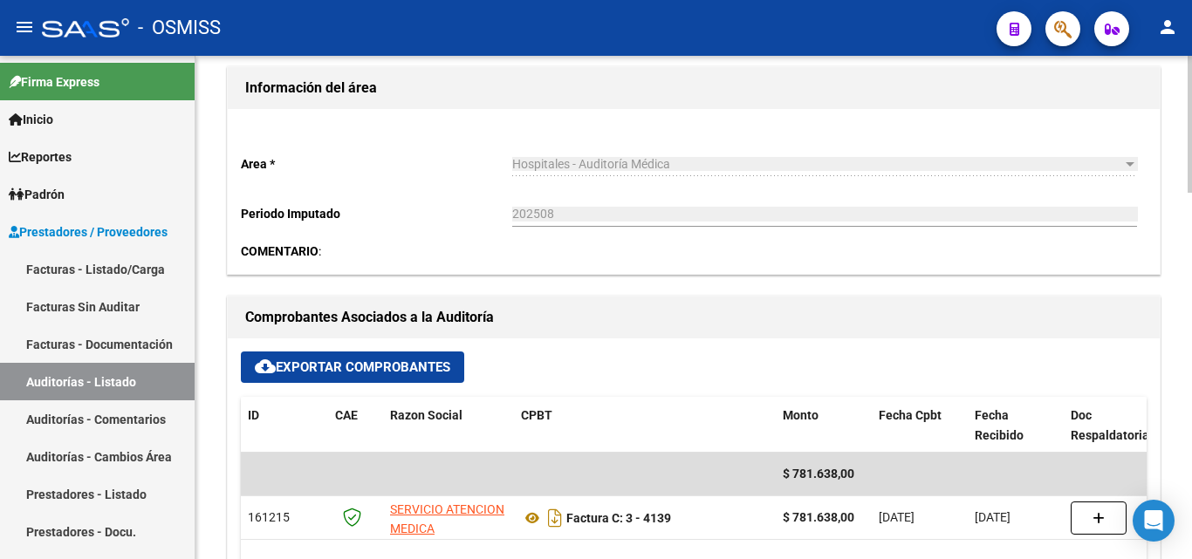
scroll to position [611, 0]
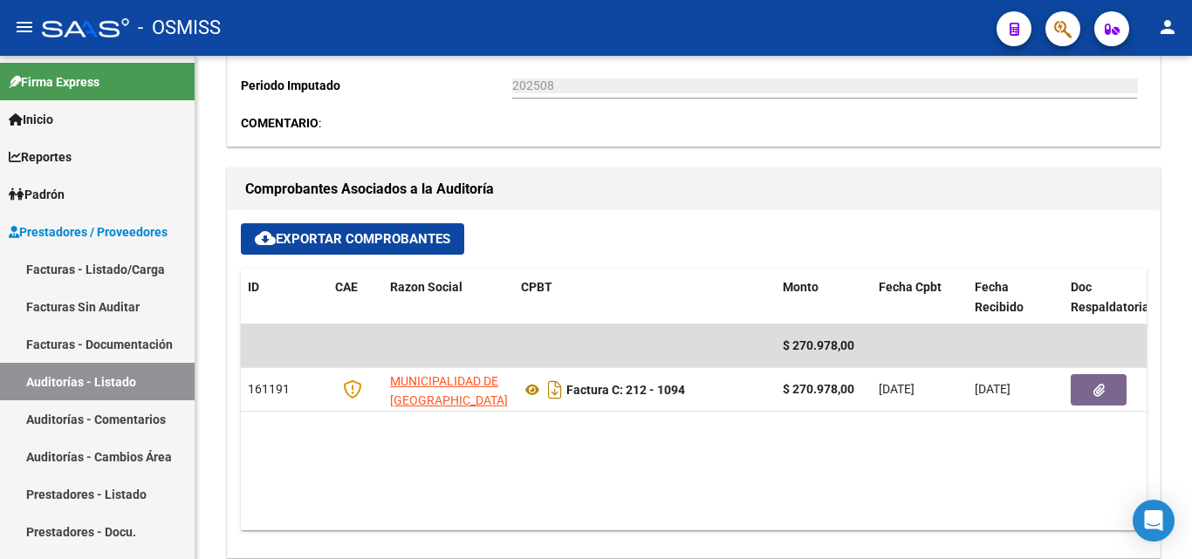
scroll to position [698, 0]
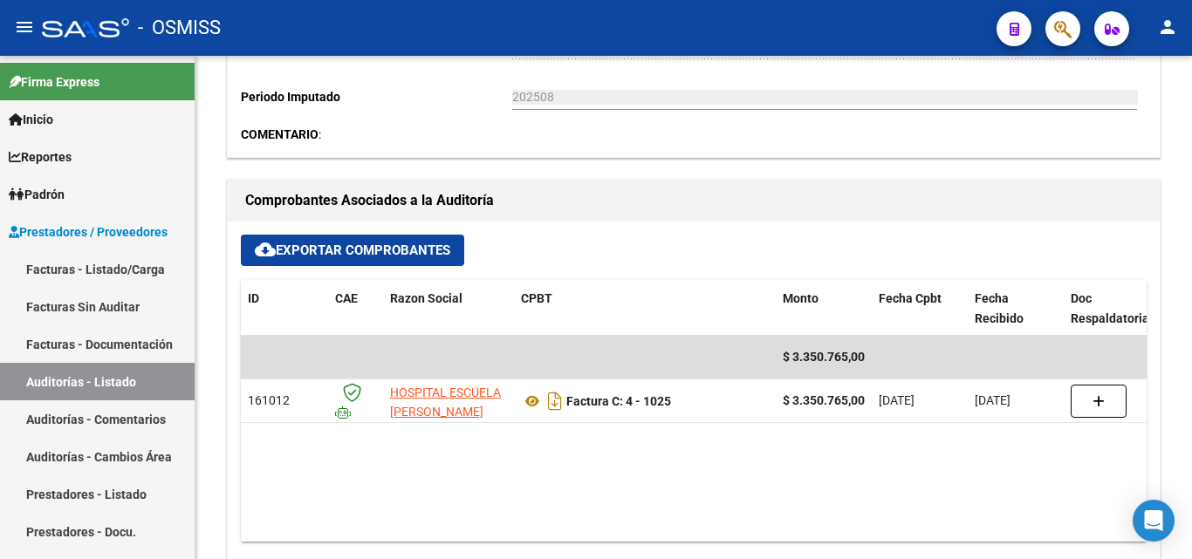
scroll to position [698, 0]
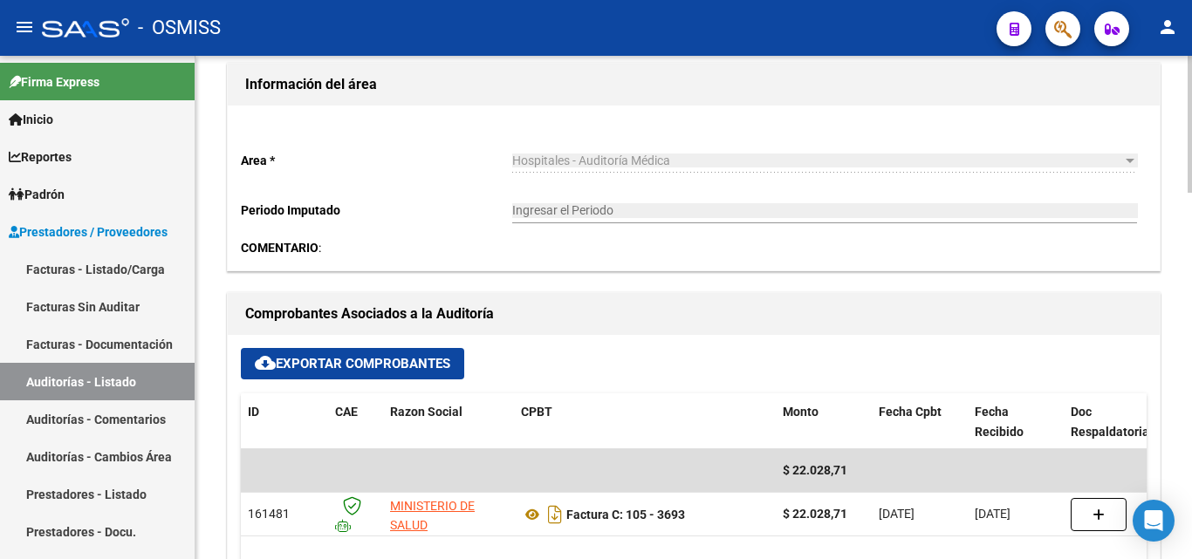
scroll to position [611, 0]
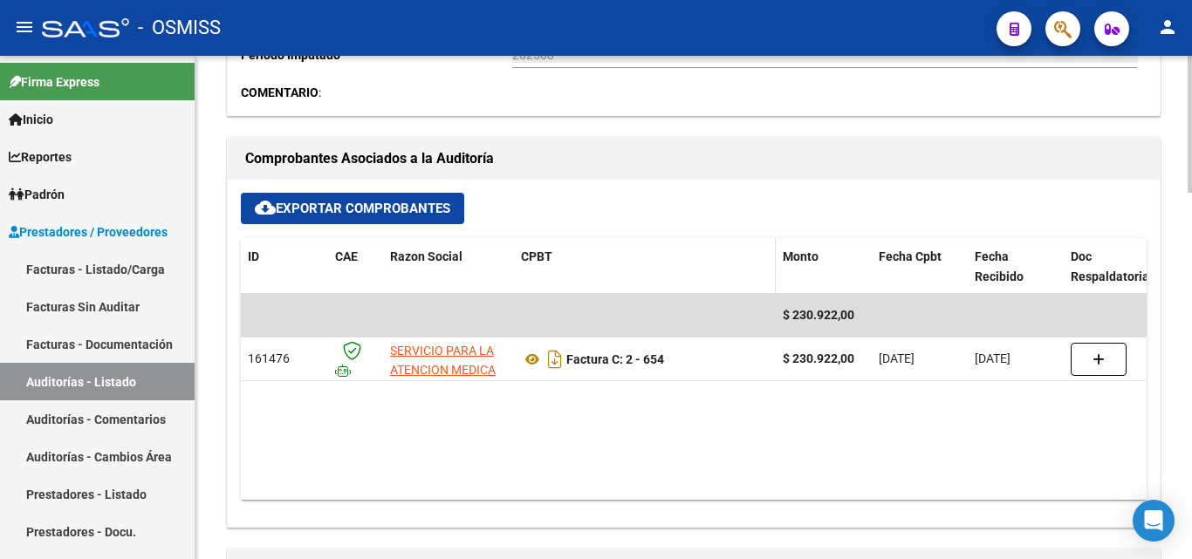
scroll to position [698, 0]
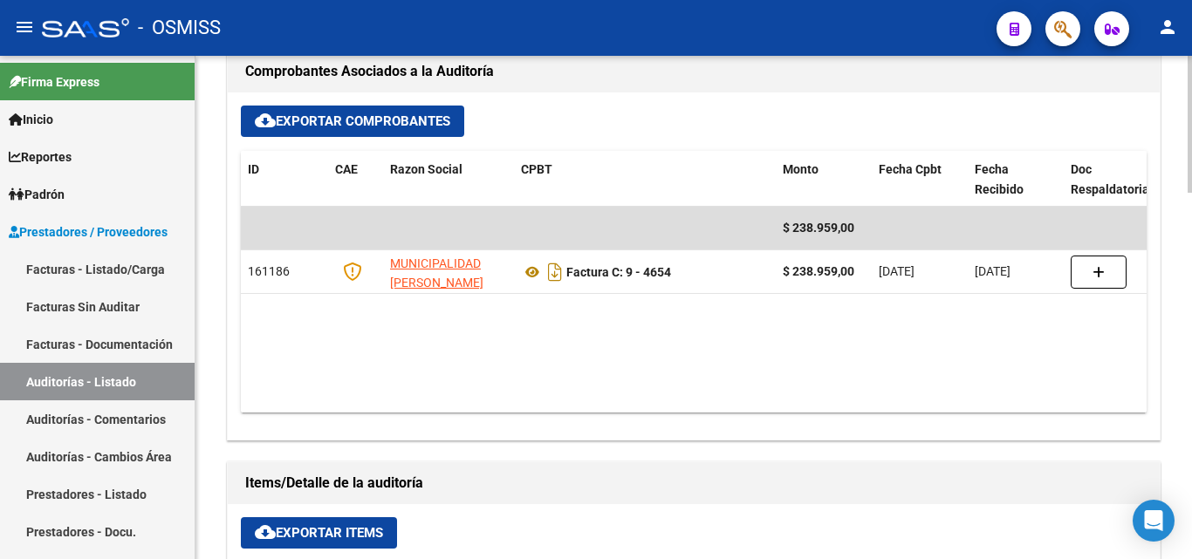
scroll to position [785, 0]
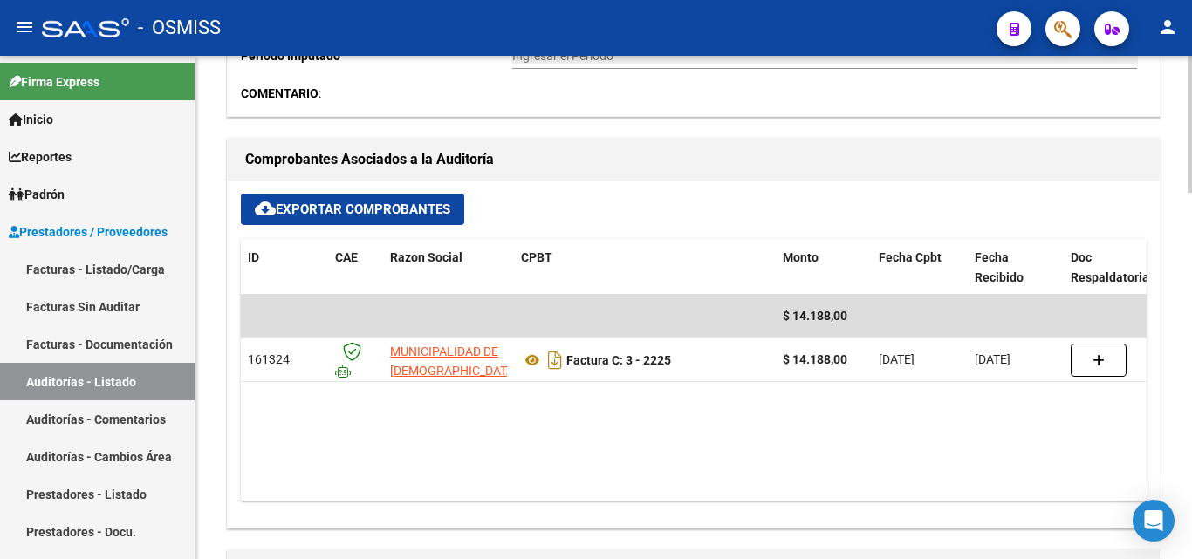
scroll to position [698, 0]
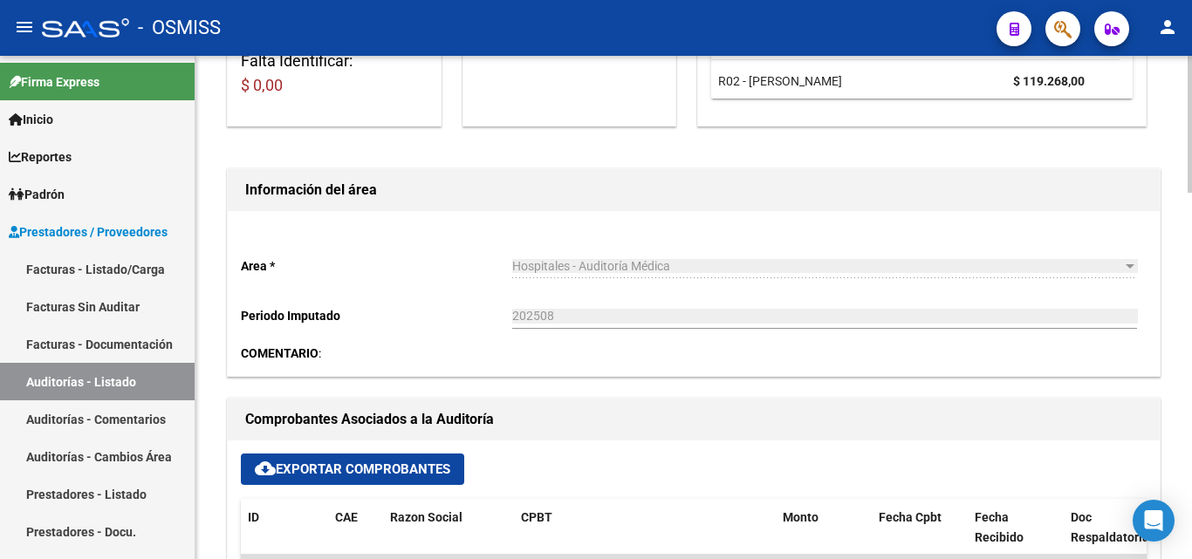
scroll to position [611, 0]
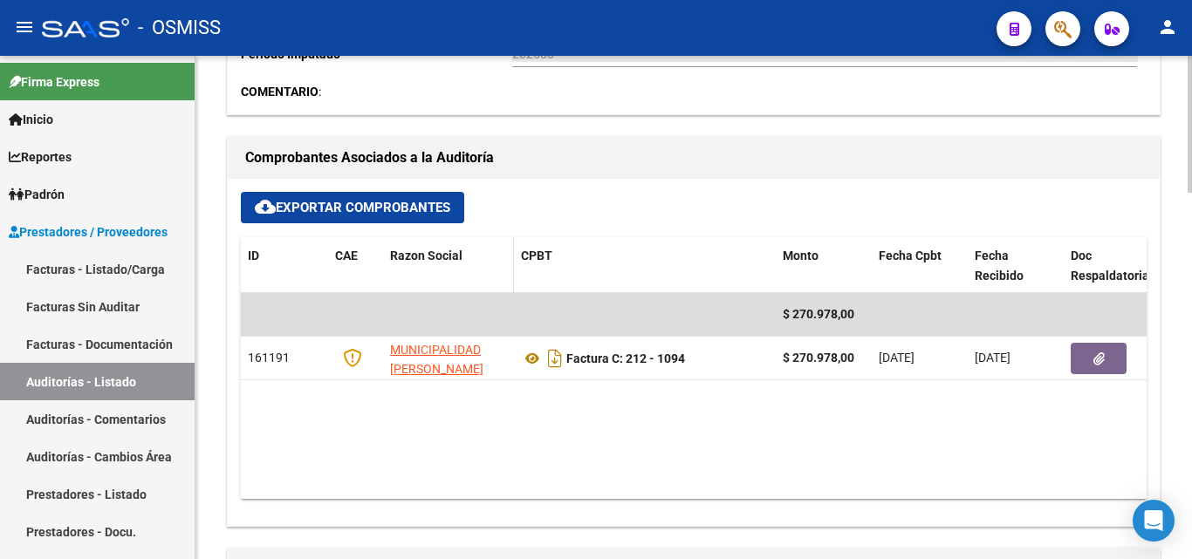
scroll to position [1, 0]
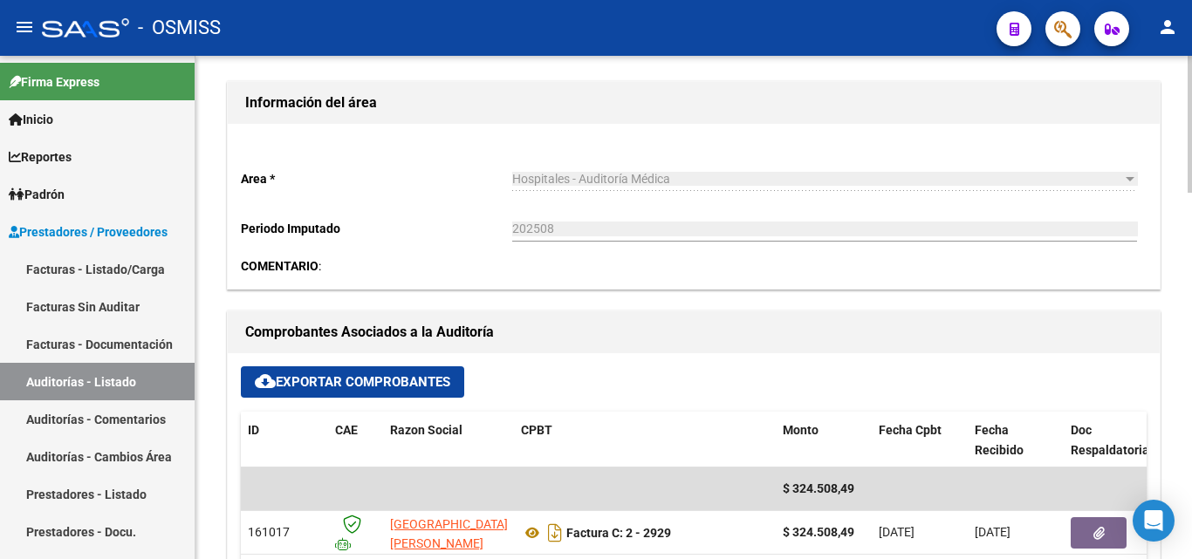
scroll to position [611, 0]
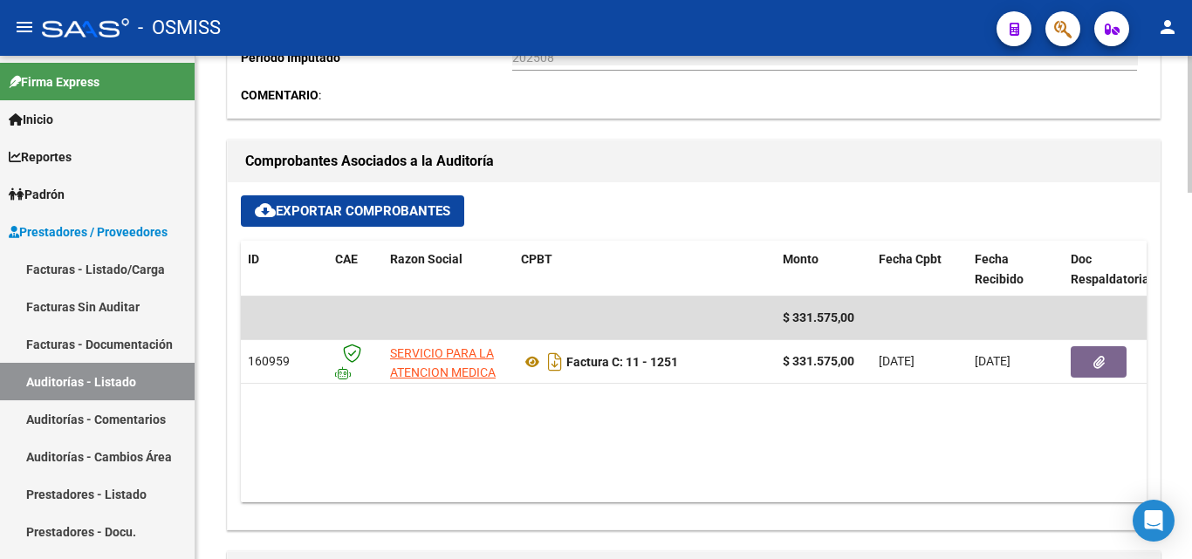
scroll to position [698, 0]
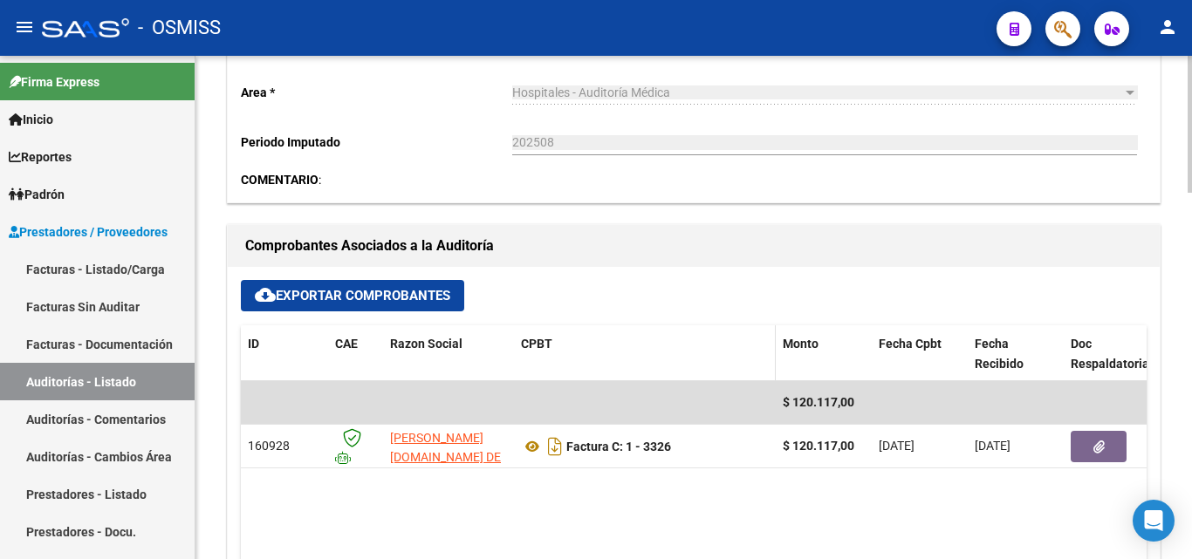
scroll to position [611, 0]
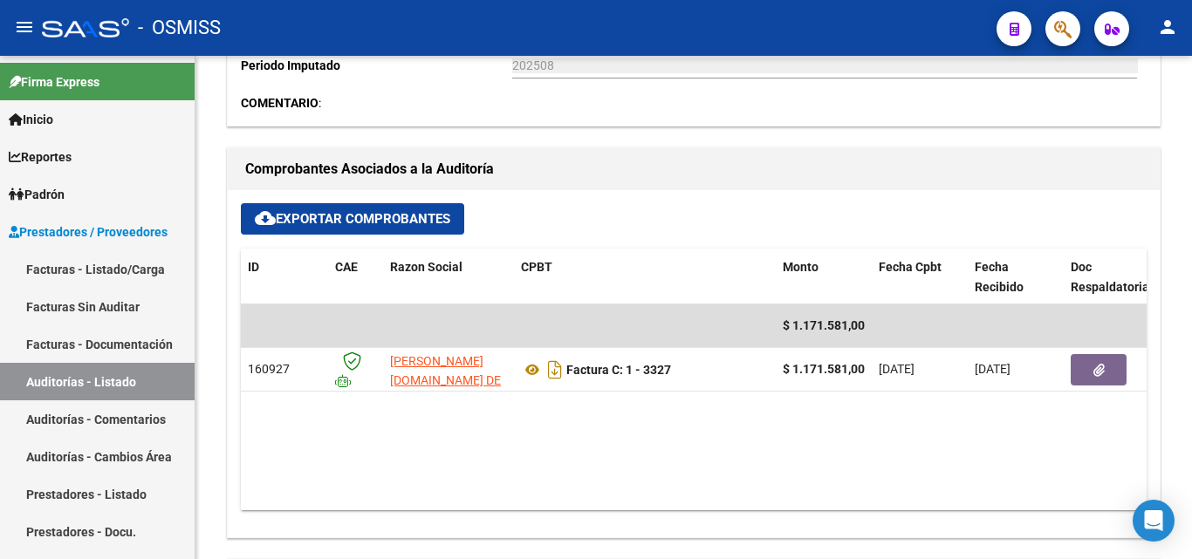
scroll to position [698, 0]
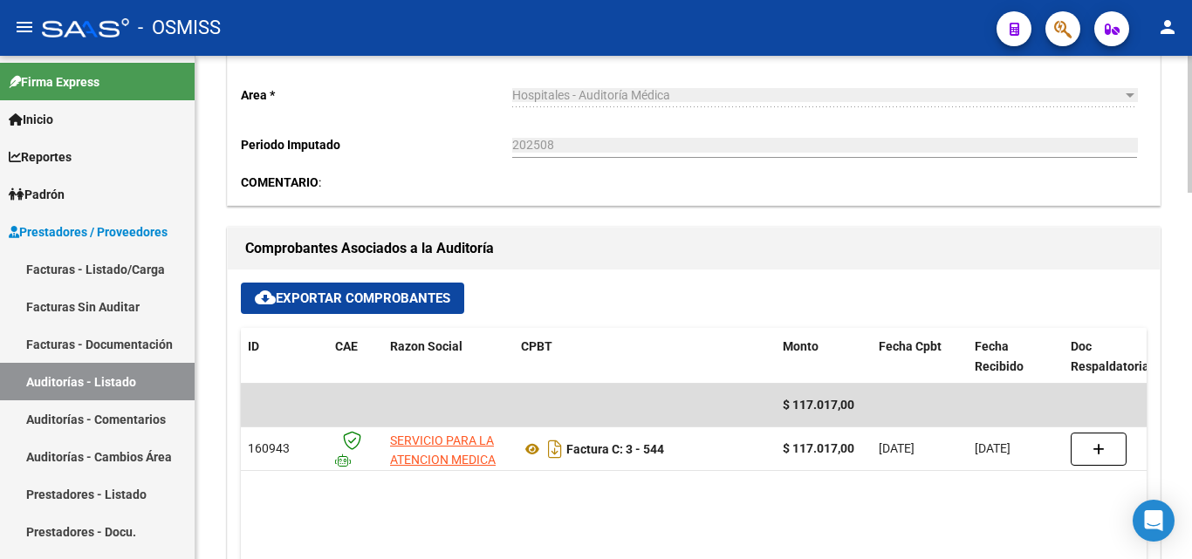
scroll to position [611, 0]
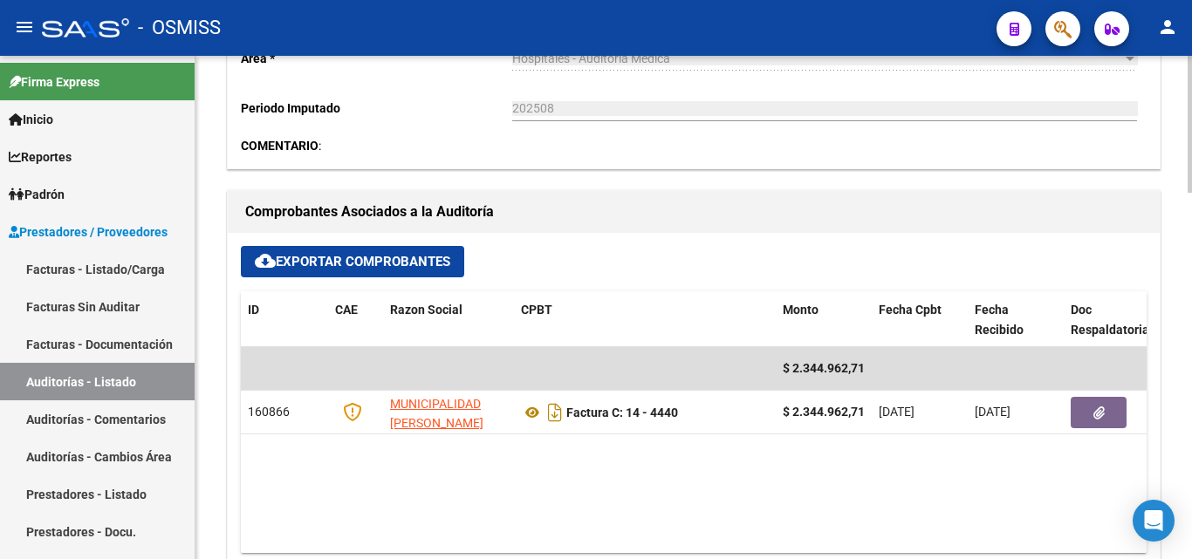
scroll to position [698, 0]
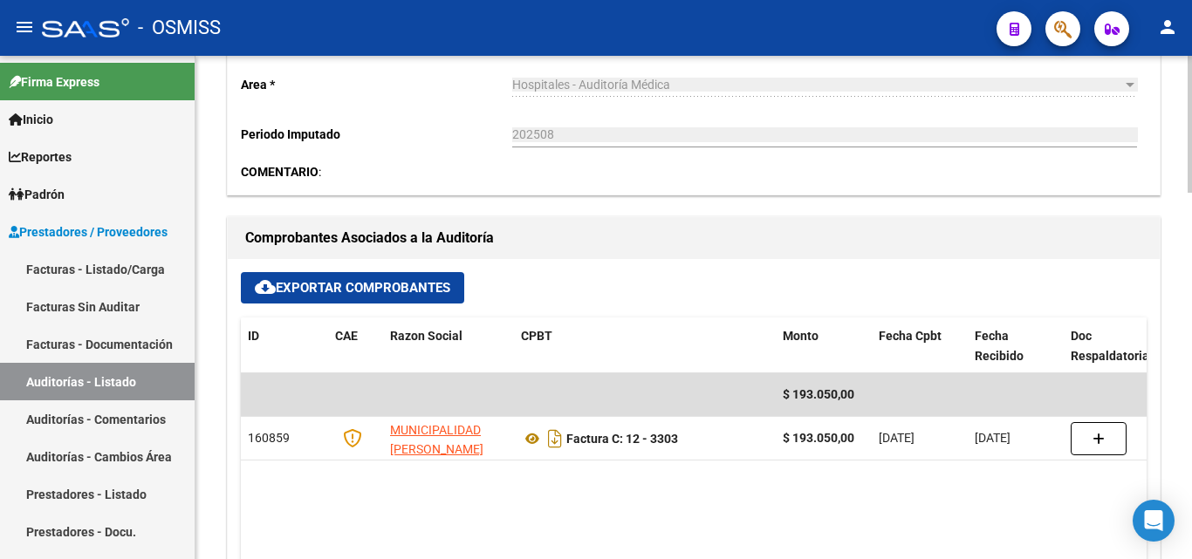
scroll to position [698, 0]
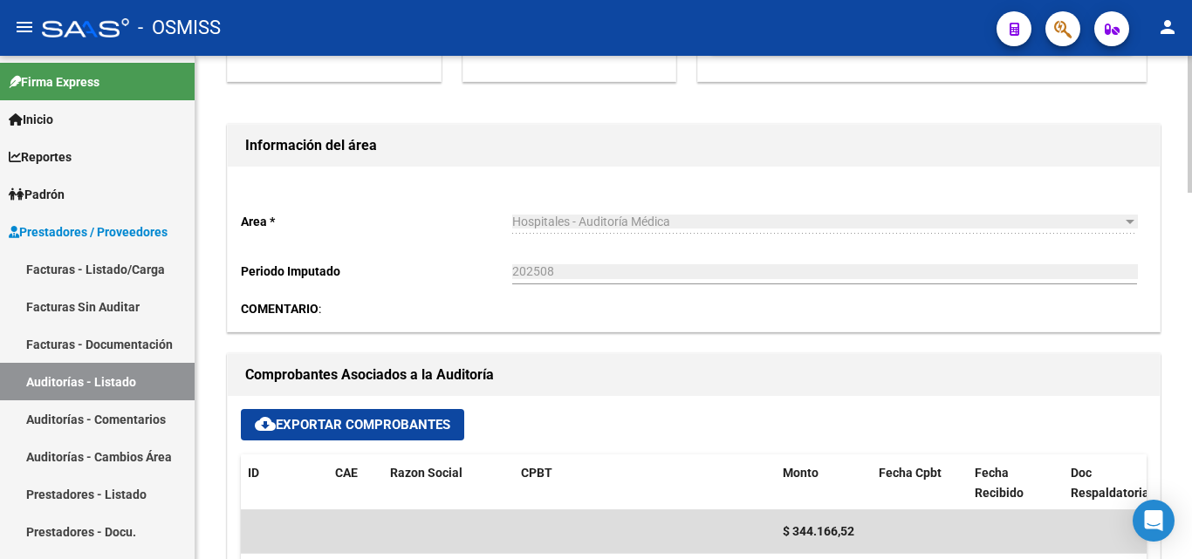
scroll to position [611, 0]
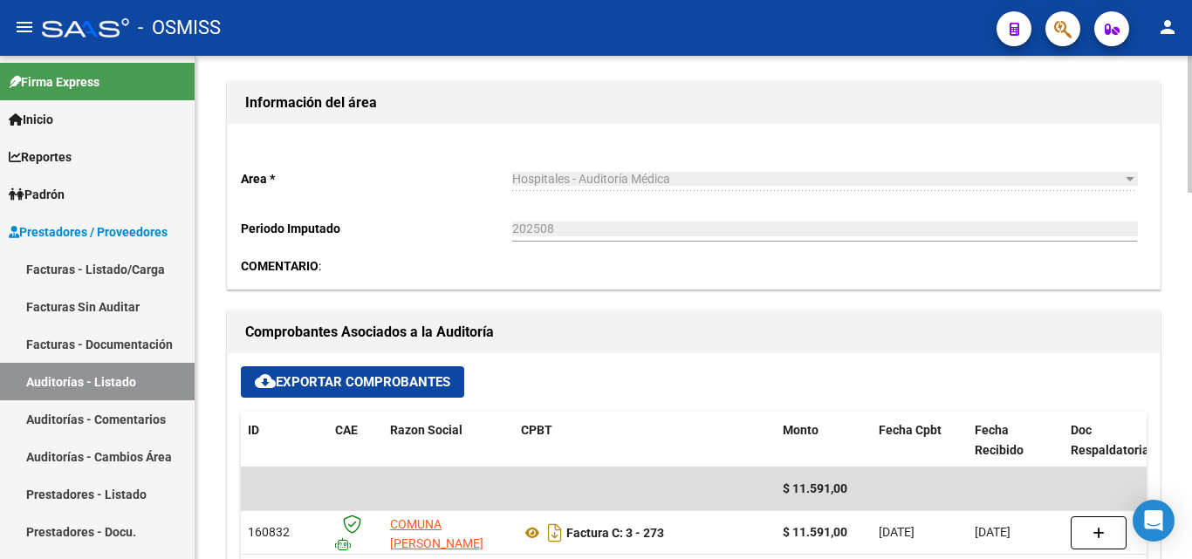
scroll to position [611, 0]
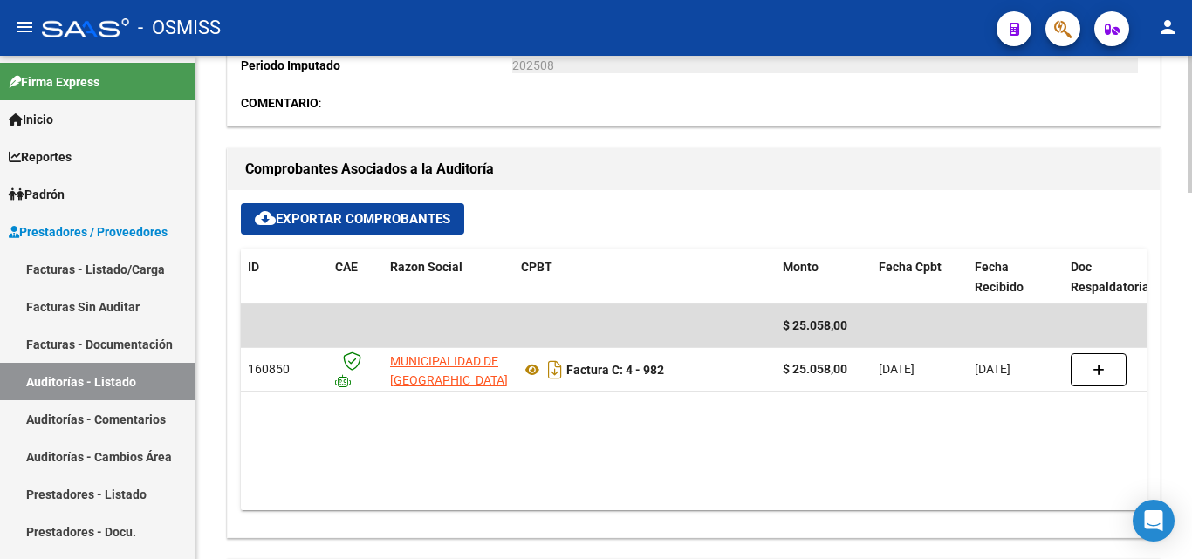
scroll to position [698, 0]
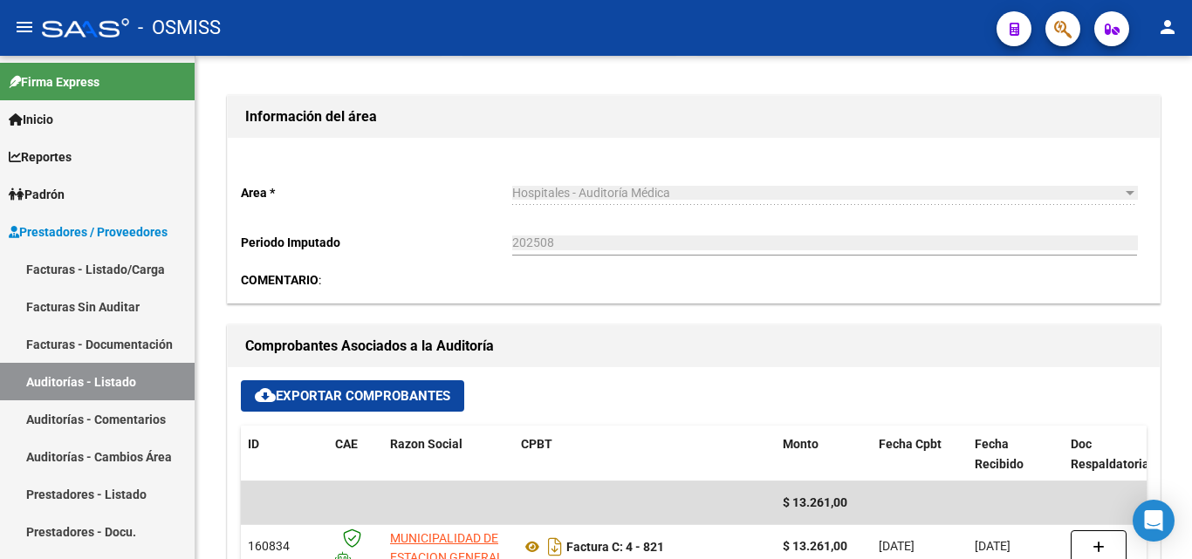
scroll to position [523, 0]
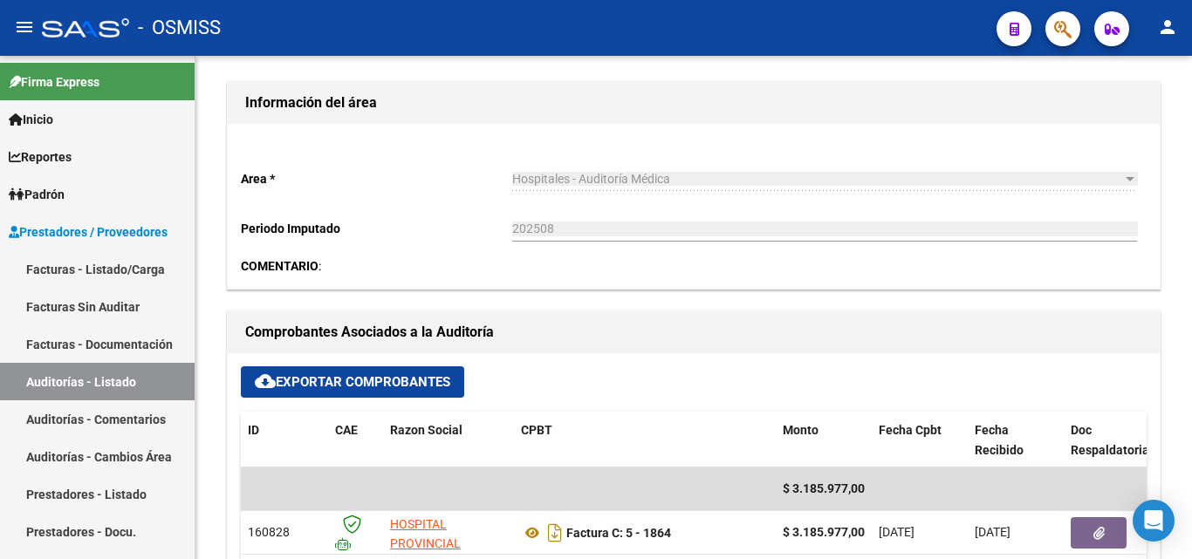
scroll to position [611, 0]
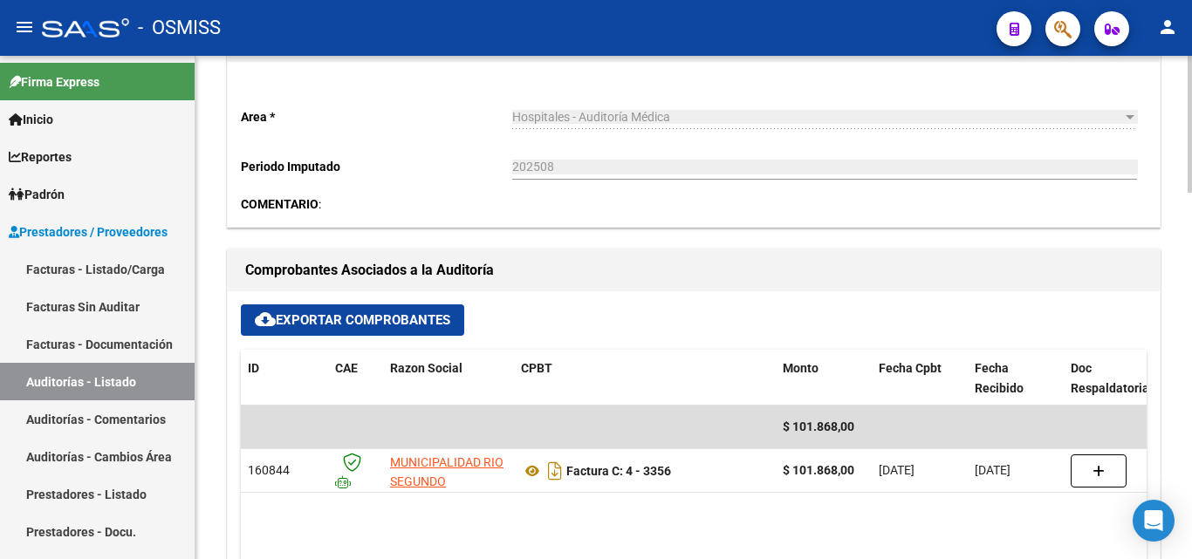
scroll to position [611, 0]
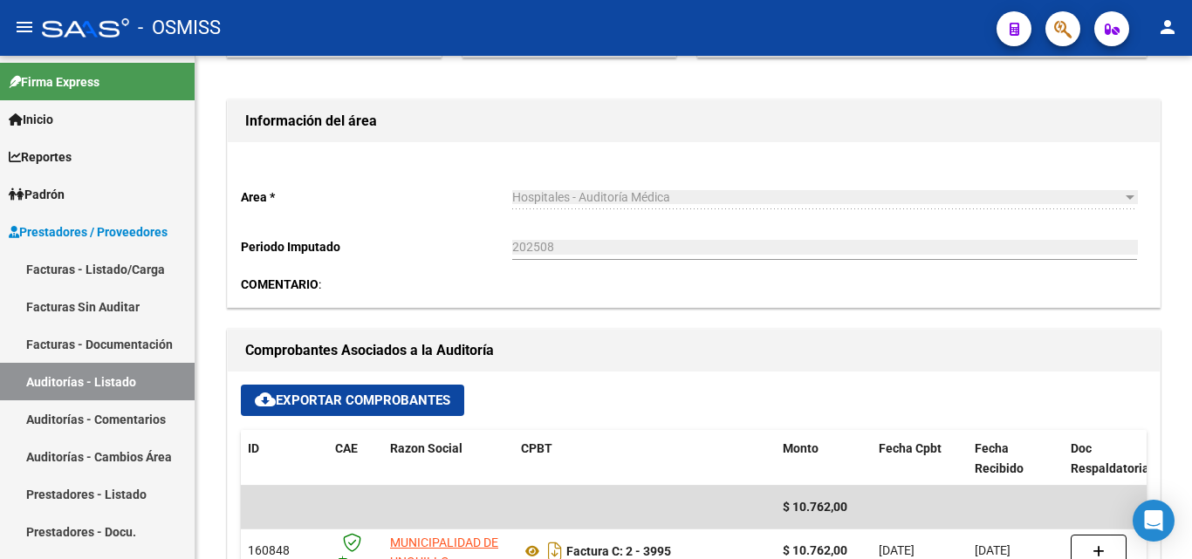
scroll to position [523, 0]
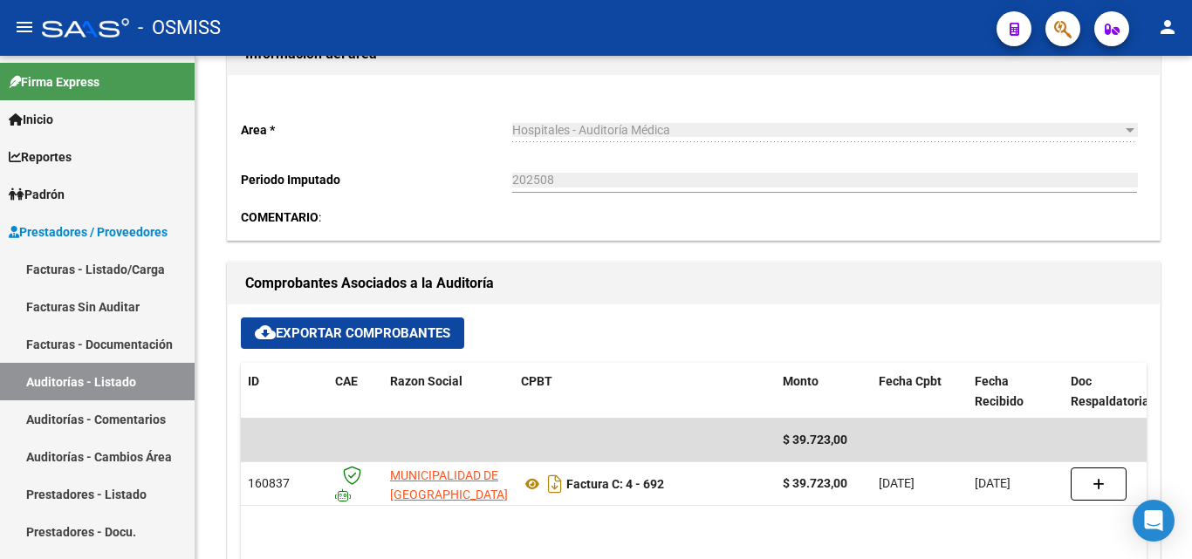
scroll to position [611, 0]
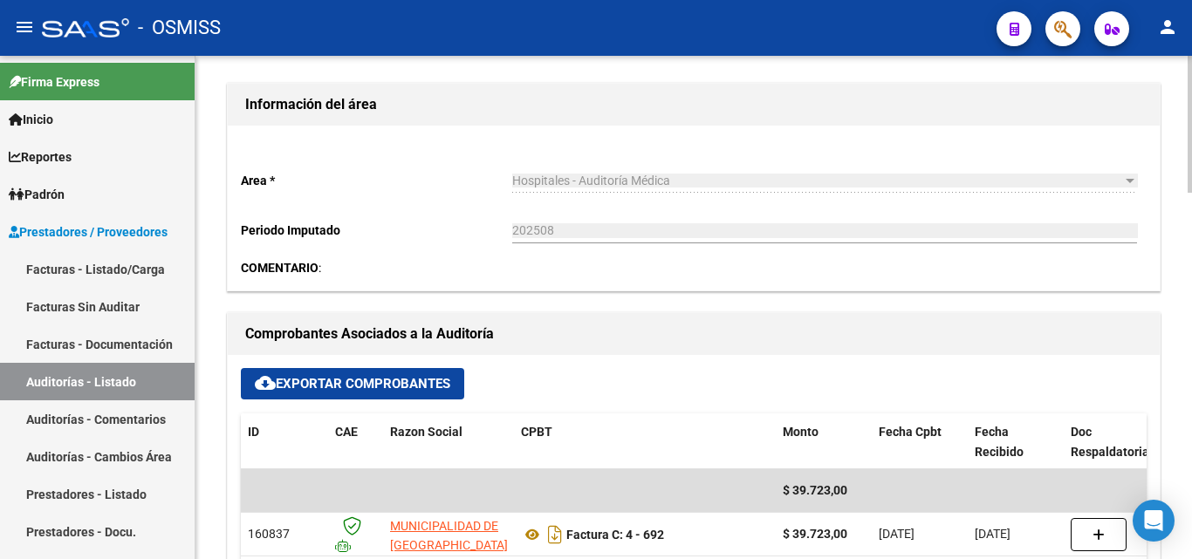
scroll to position [523, 0]
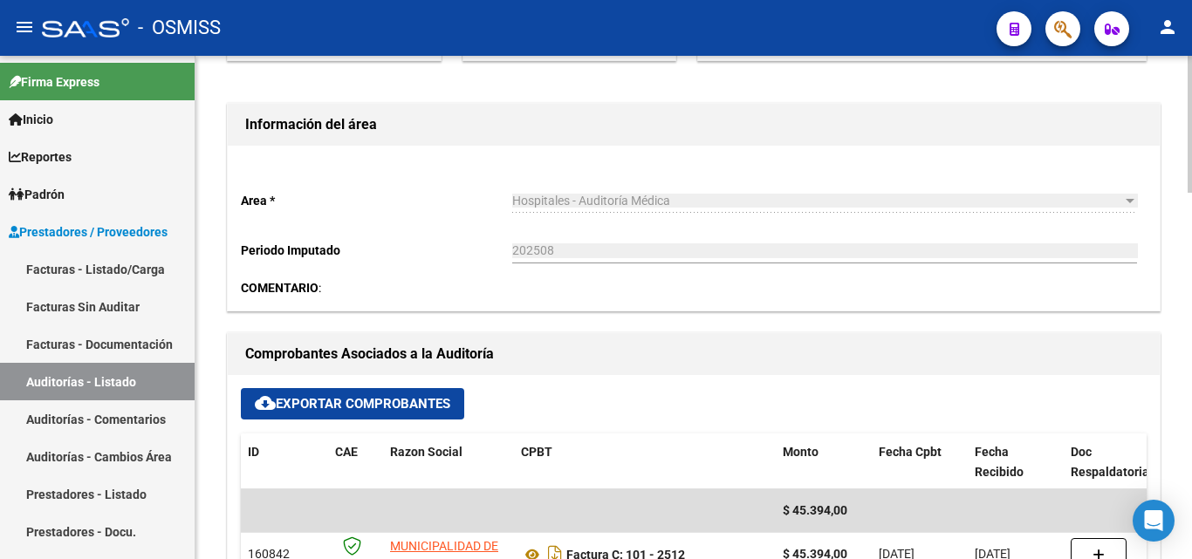
scroll to position [523, 0]
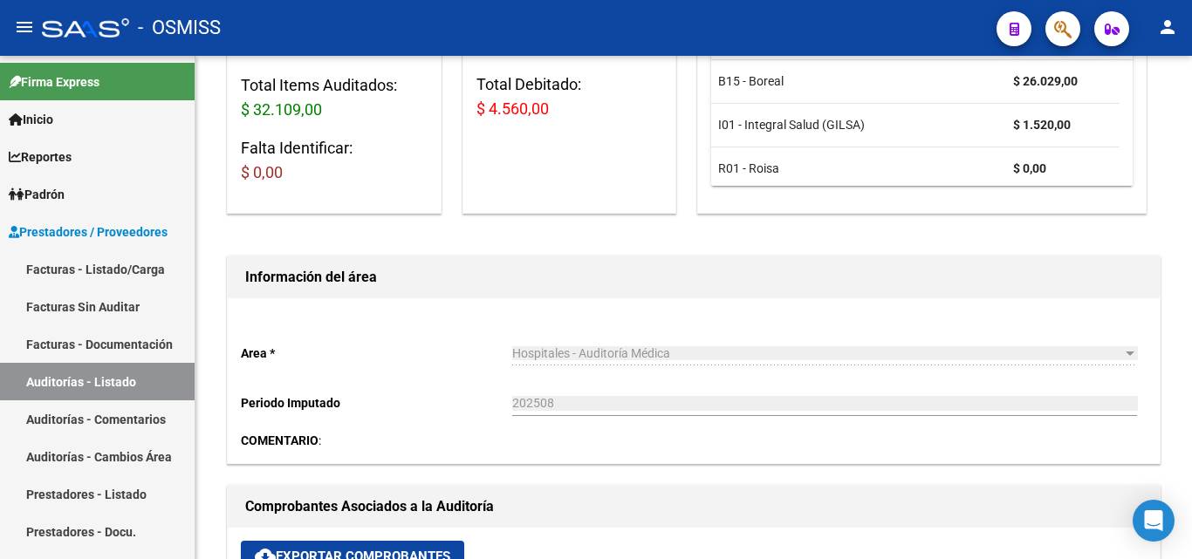
scroll to position [611, 0]
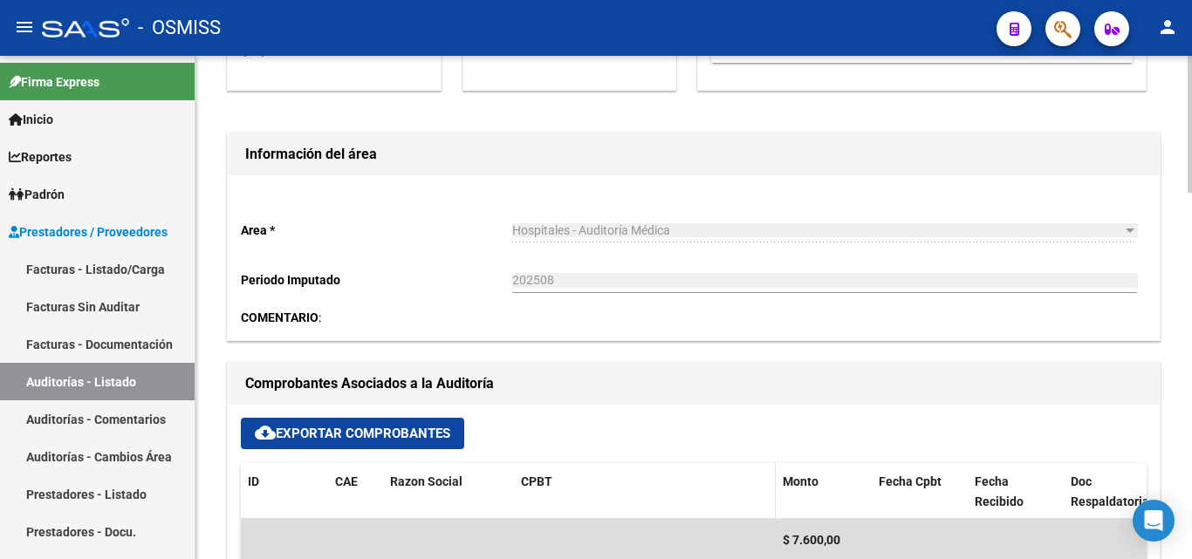
scroll to position [523, 0]
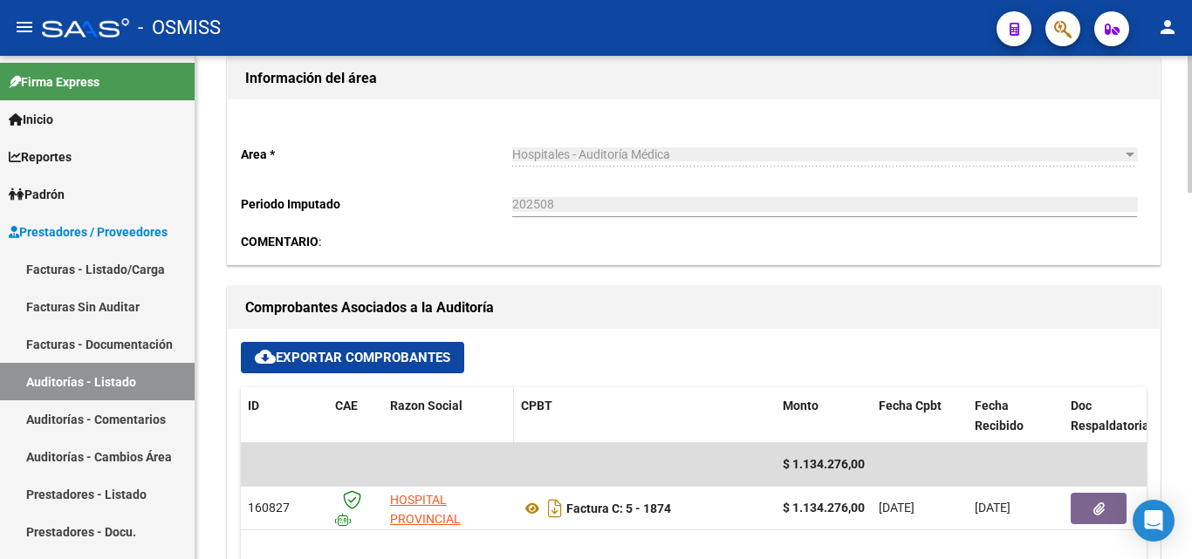
scroll to position [611, 0]
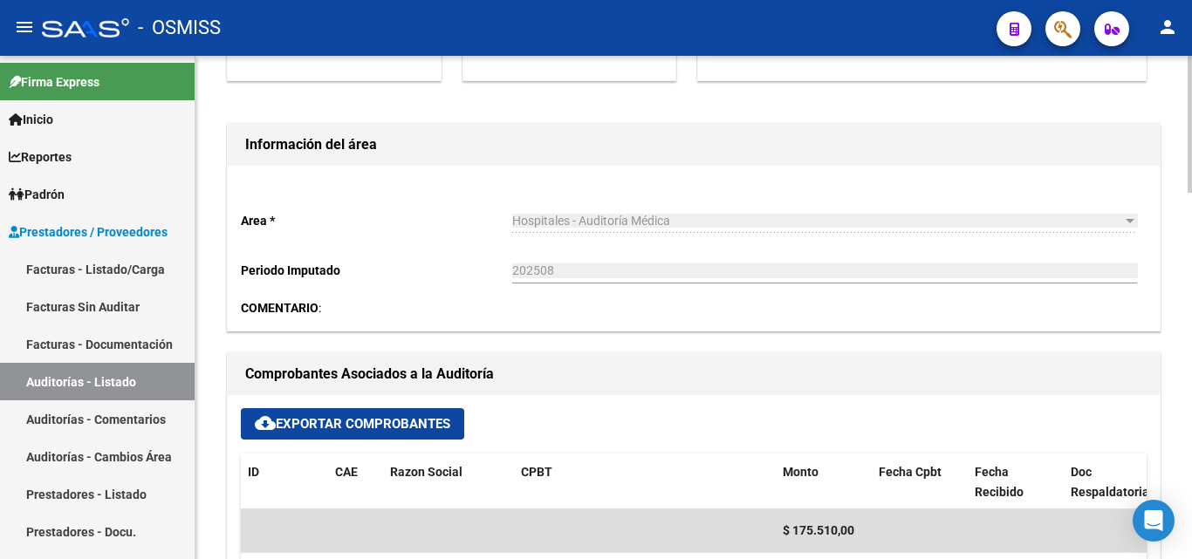
scroll to position [611, 0]
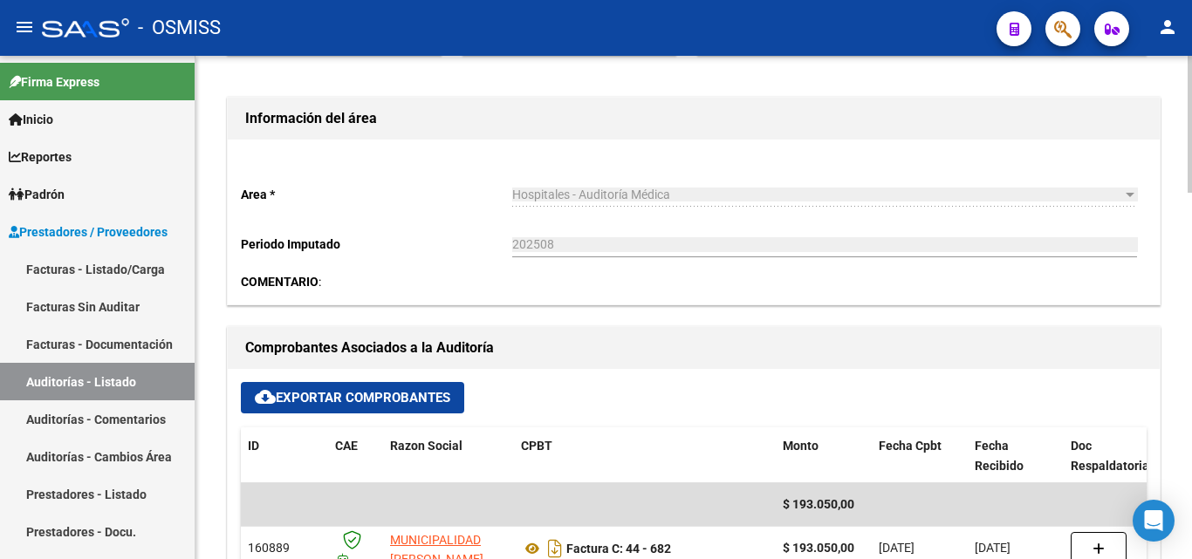
scroll to position [523, 0]
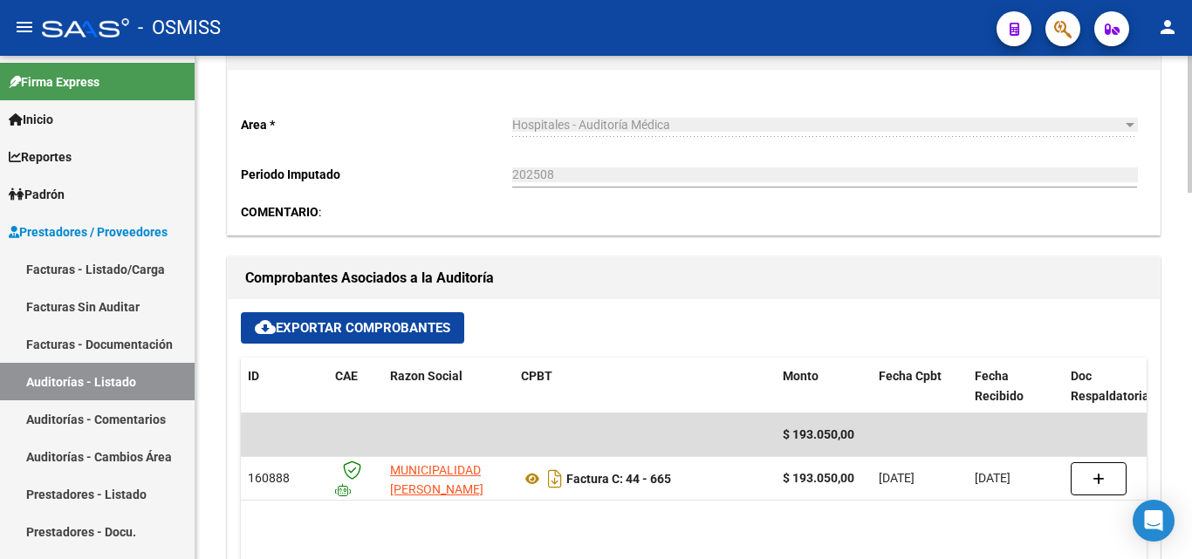
scroll to position [611, 0]
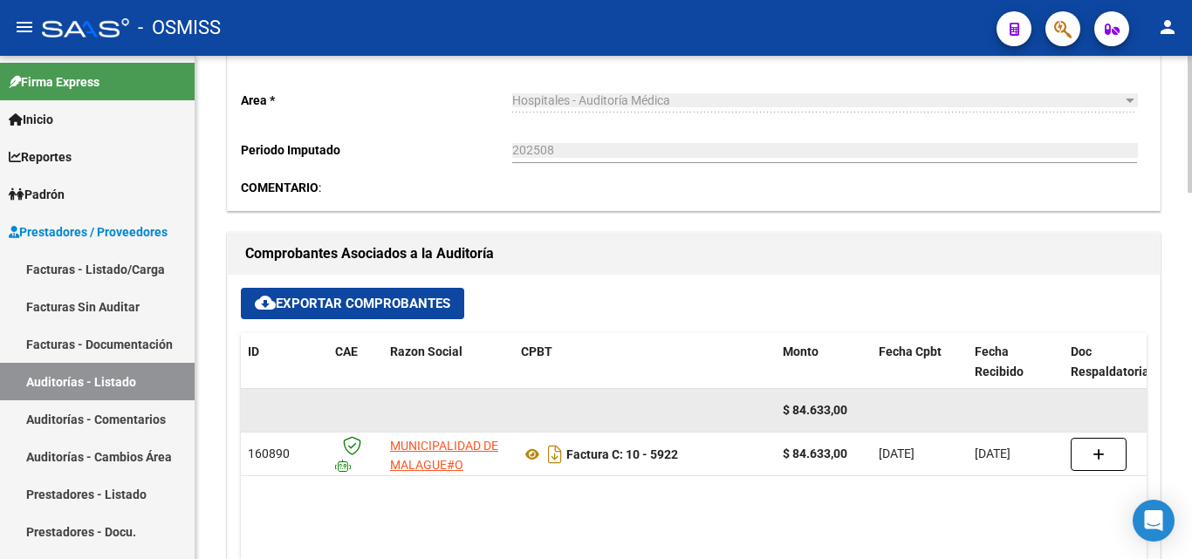
scroll to position [611, 0]
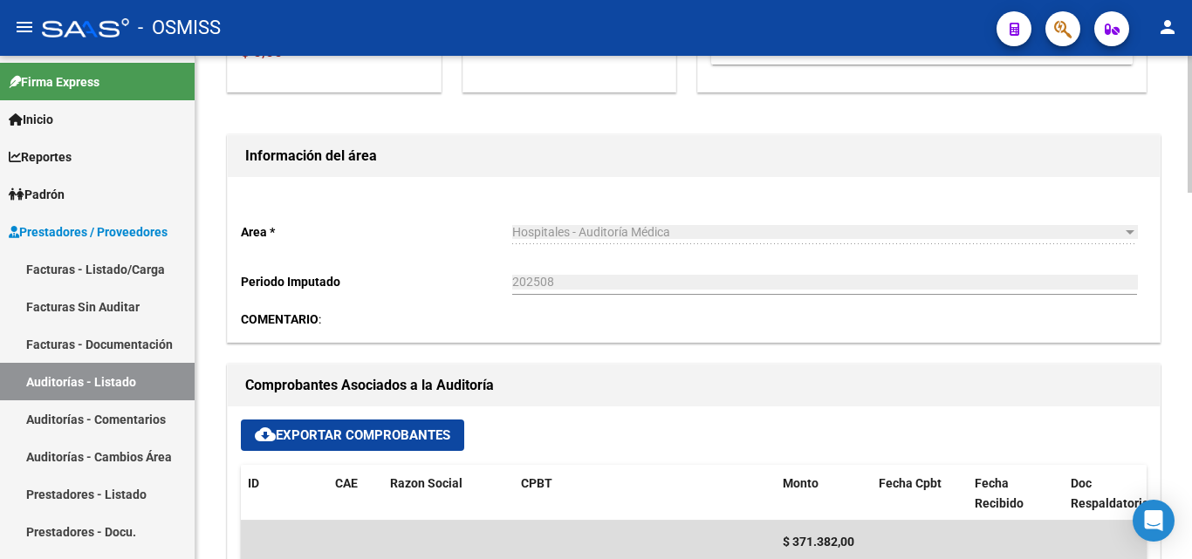
scroll to position [262, 0]
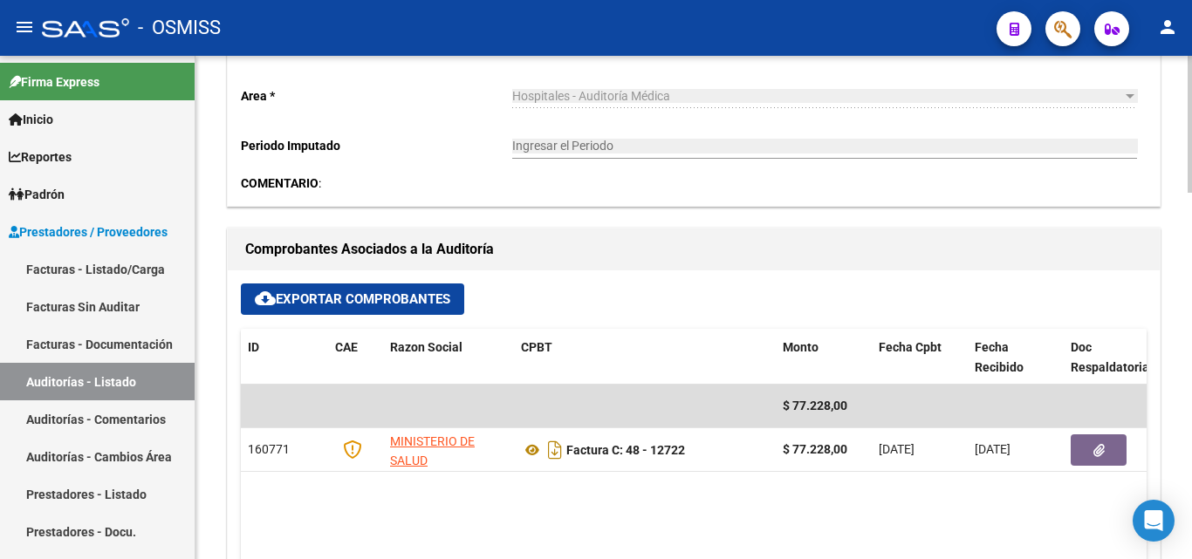
scroll to position [611, 0]
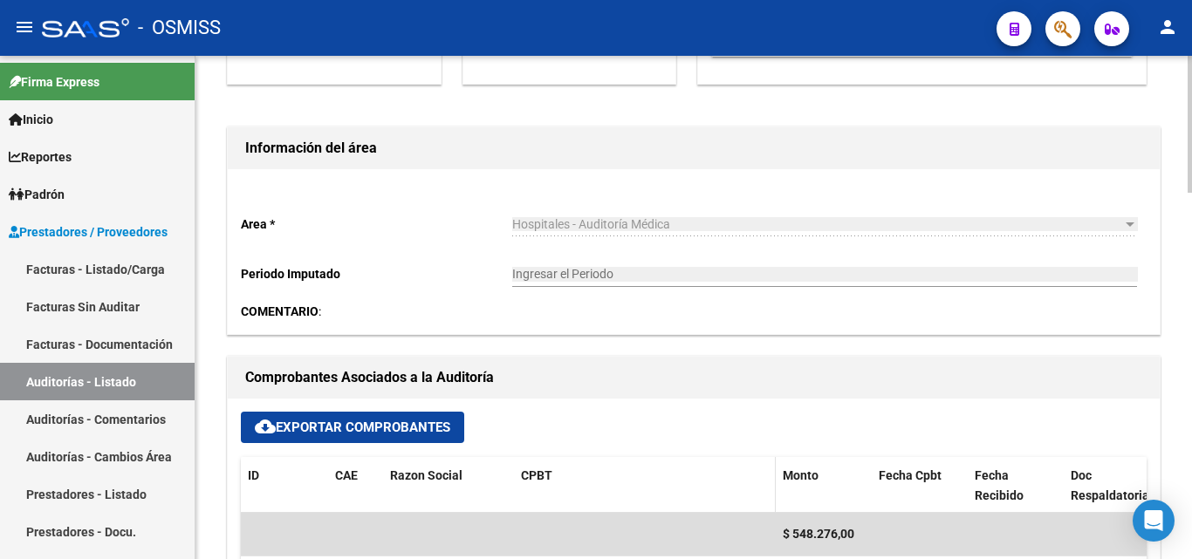
scroll to position [523, 0]
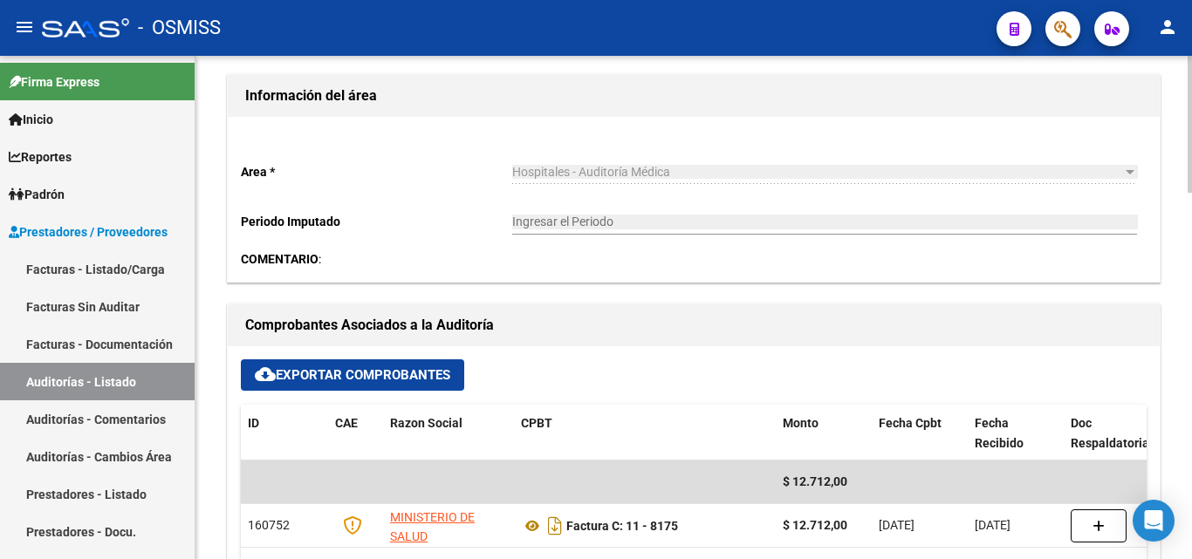
scroll to position [785, 0]
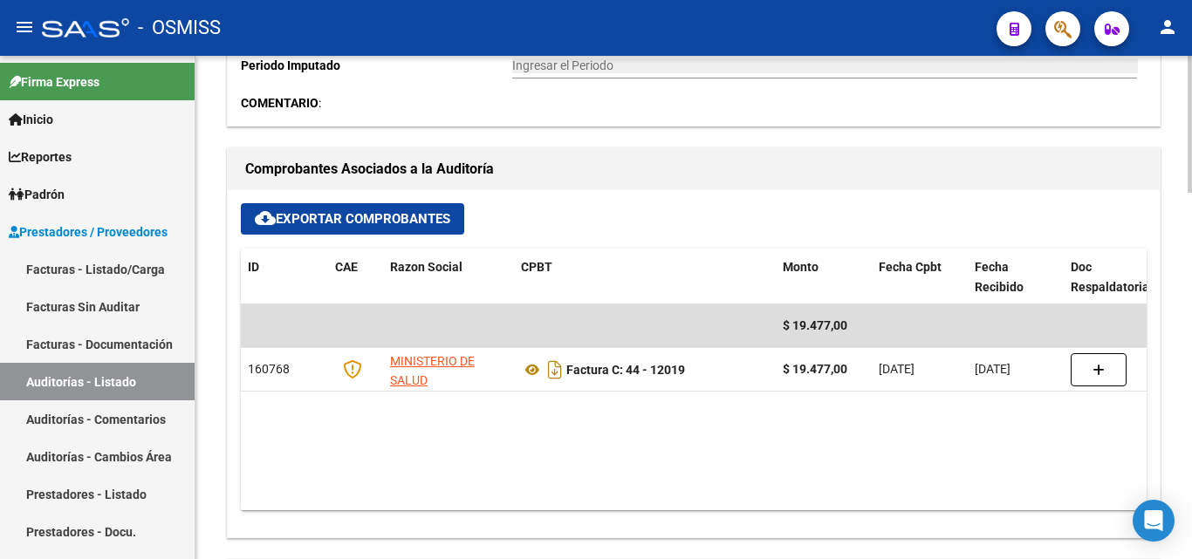
scroll to position [698, 0]
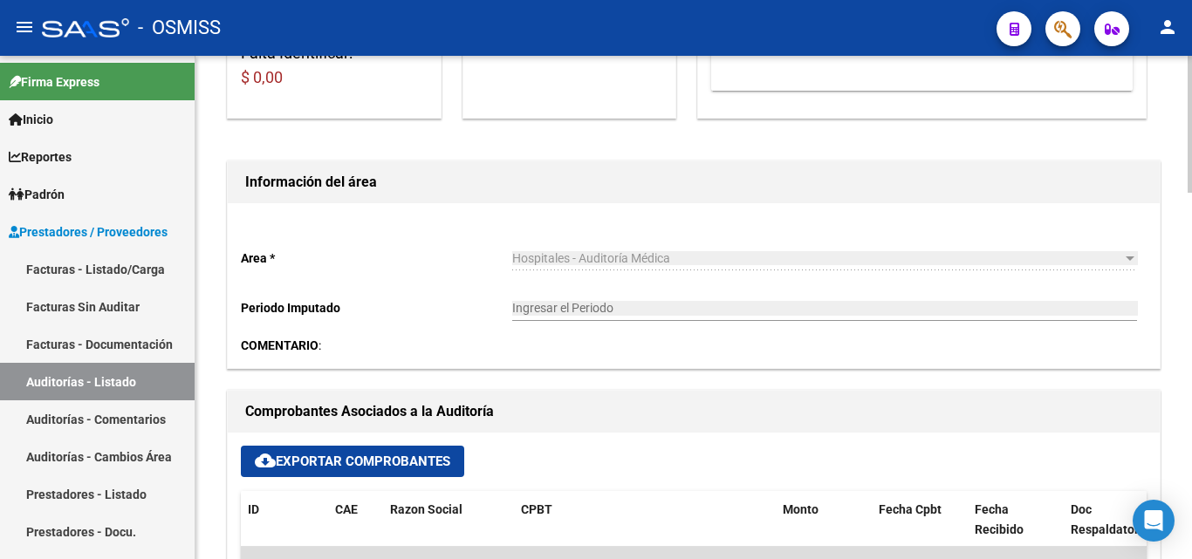
scroll to position [611, 0]
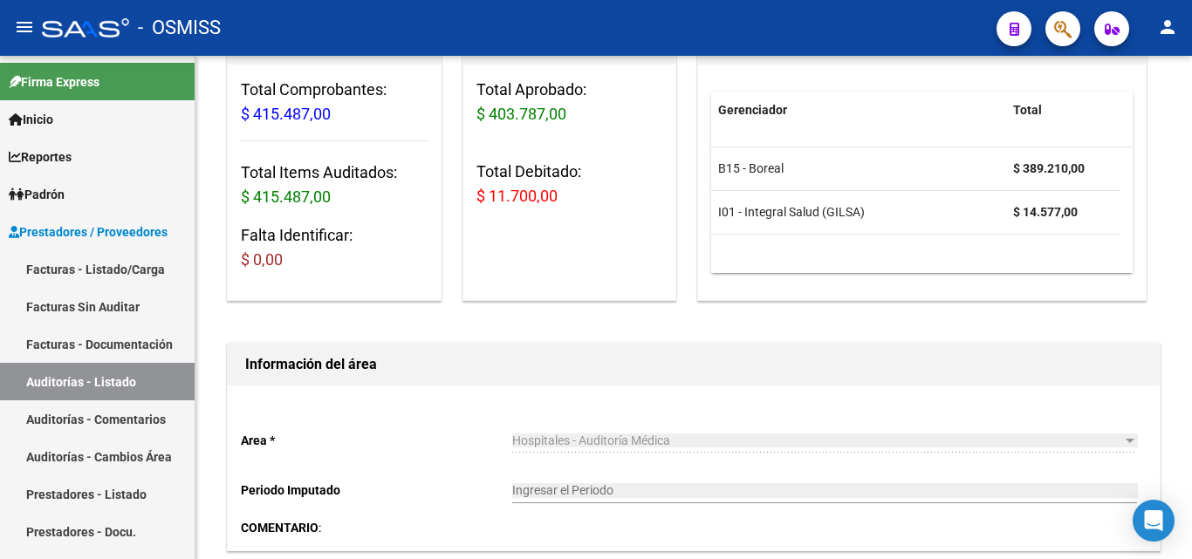
scroll to position [523, 0]
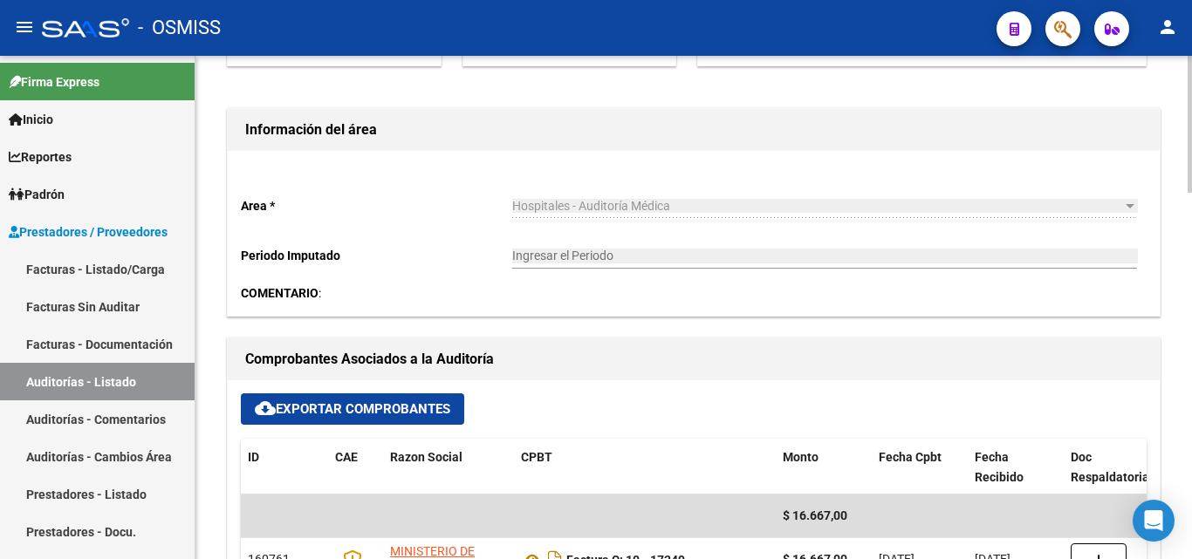
scroll to position [523, 0]
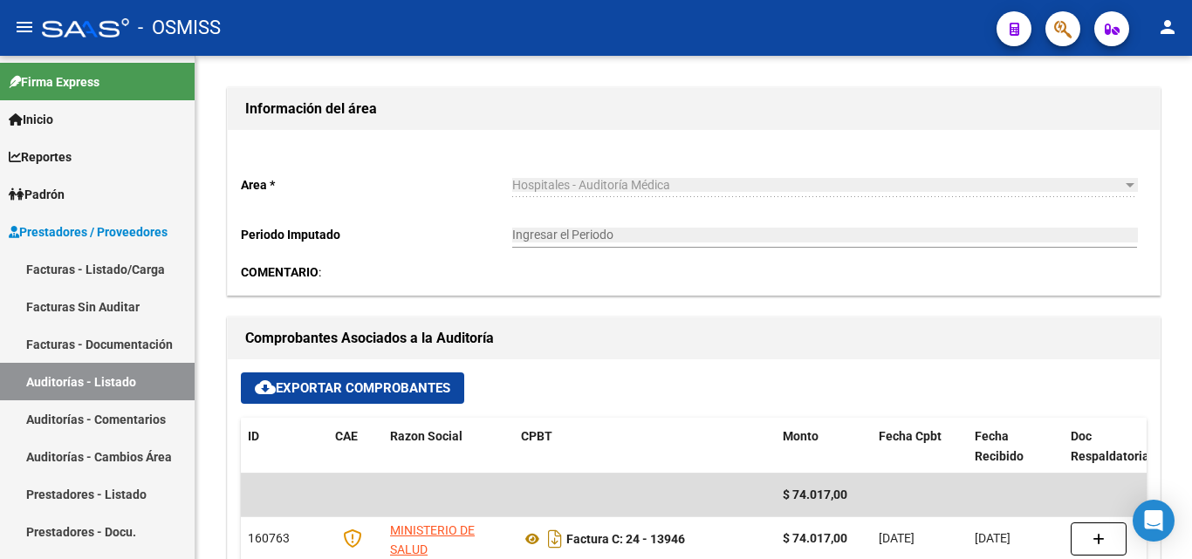
scroll to position [523, 0]
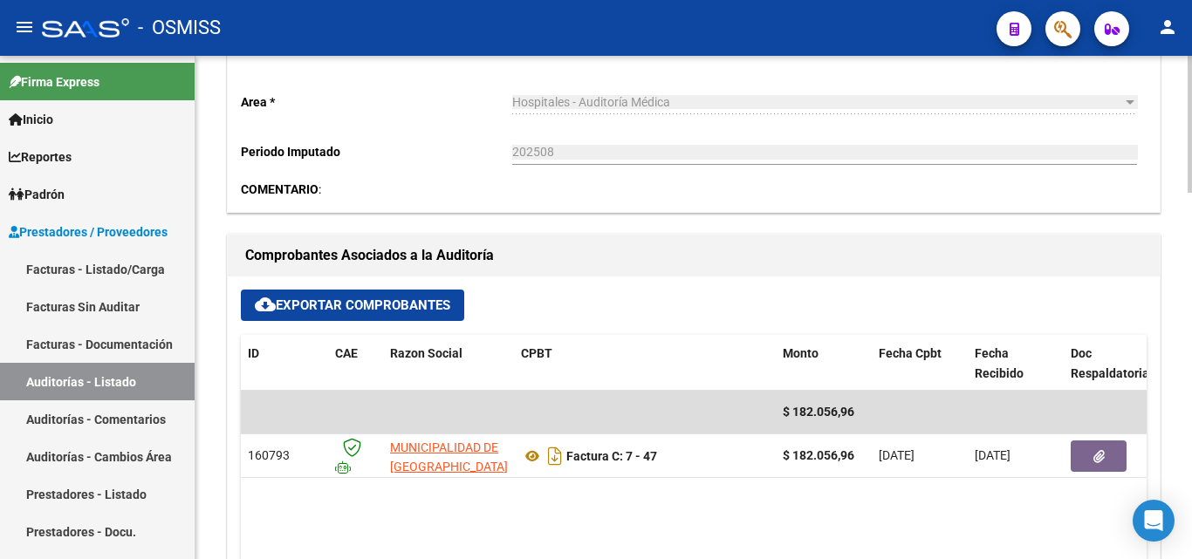
scroll to position [611, 0]
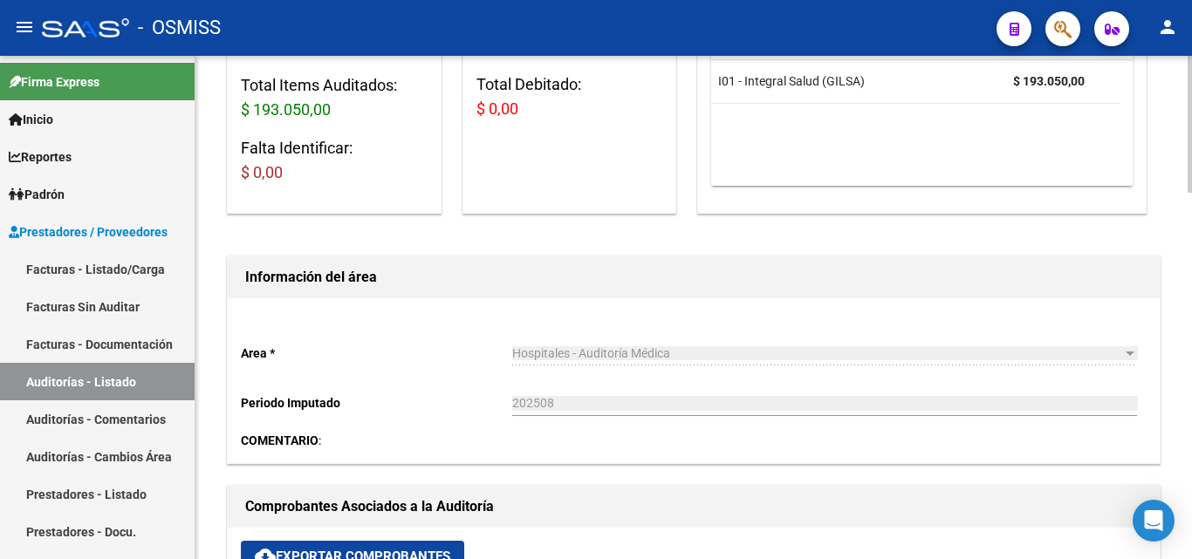
scroll to position [523, 0]
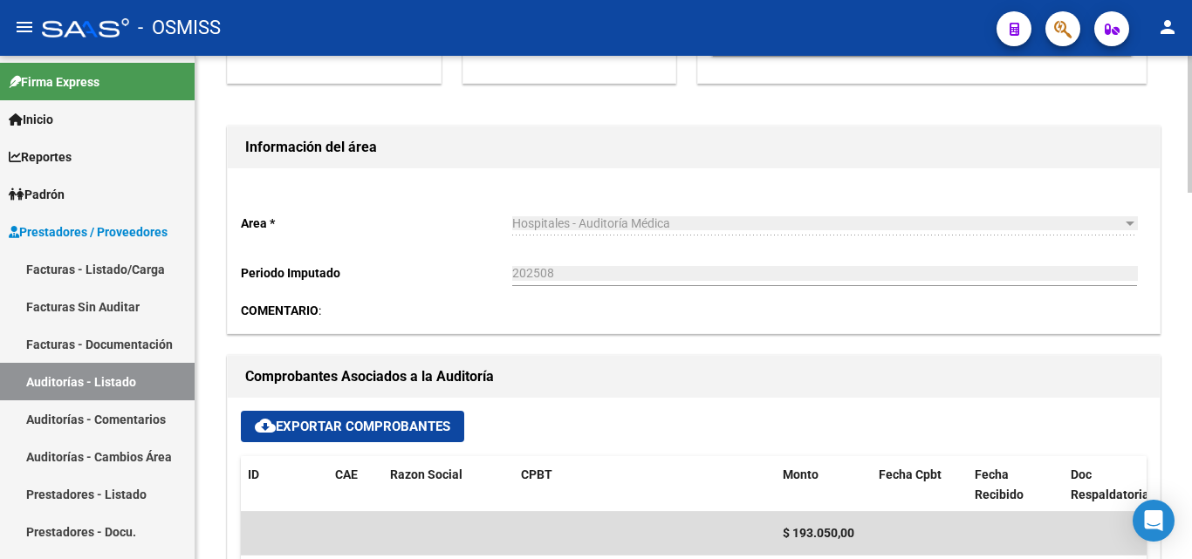
scroll to position [523, 0]
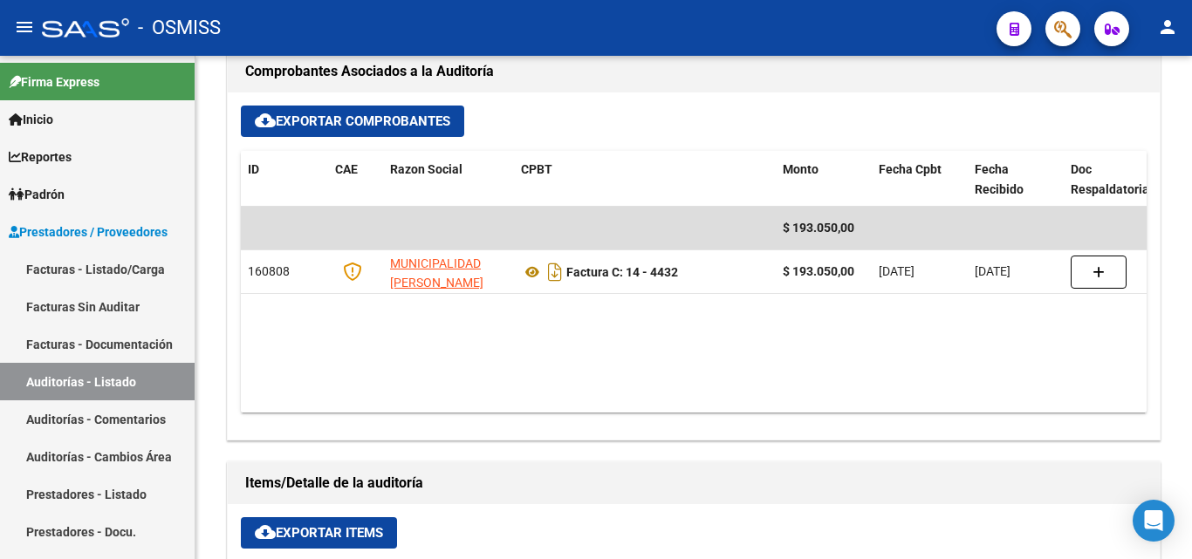
scroll to position [785, 0]
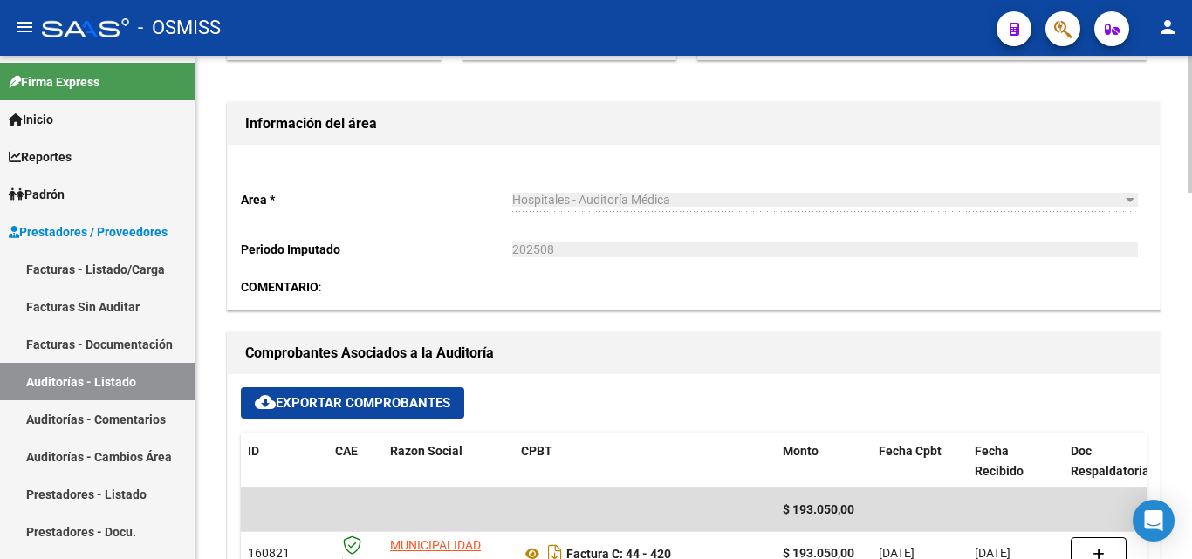
scroll to position [523, 0]
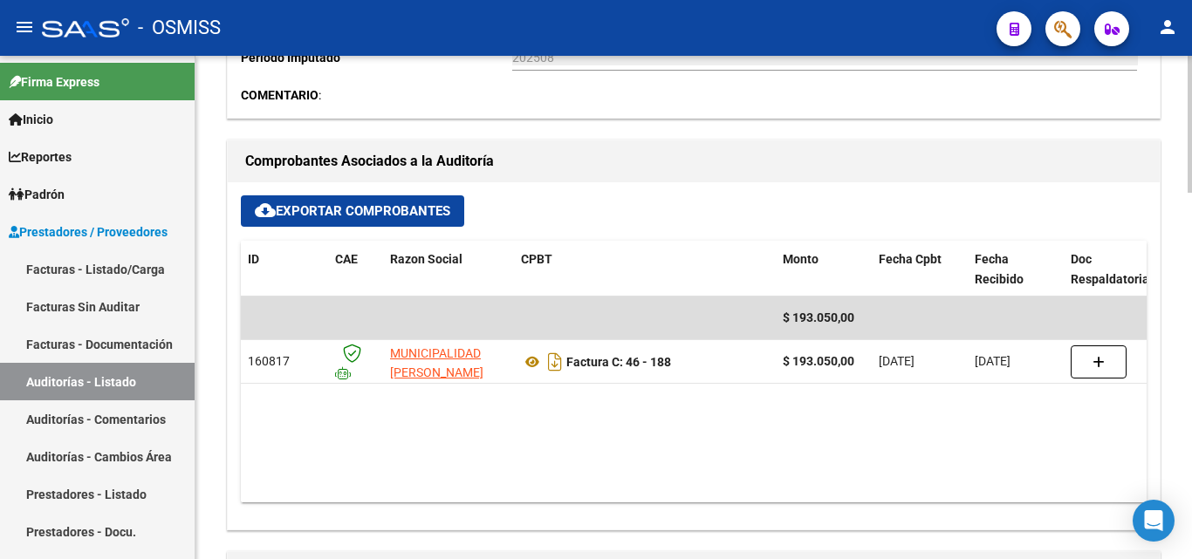
scroll to position [698, 0]
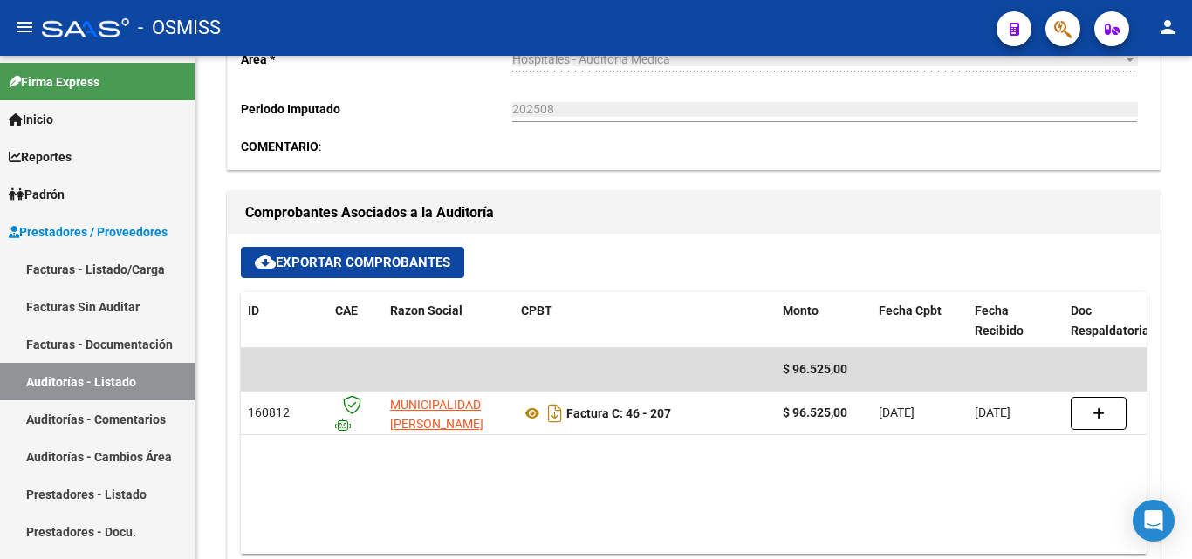
scroll to position [698, 0]
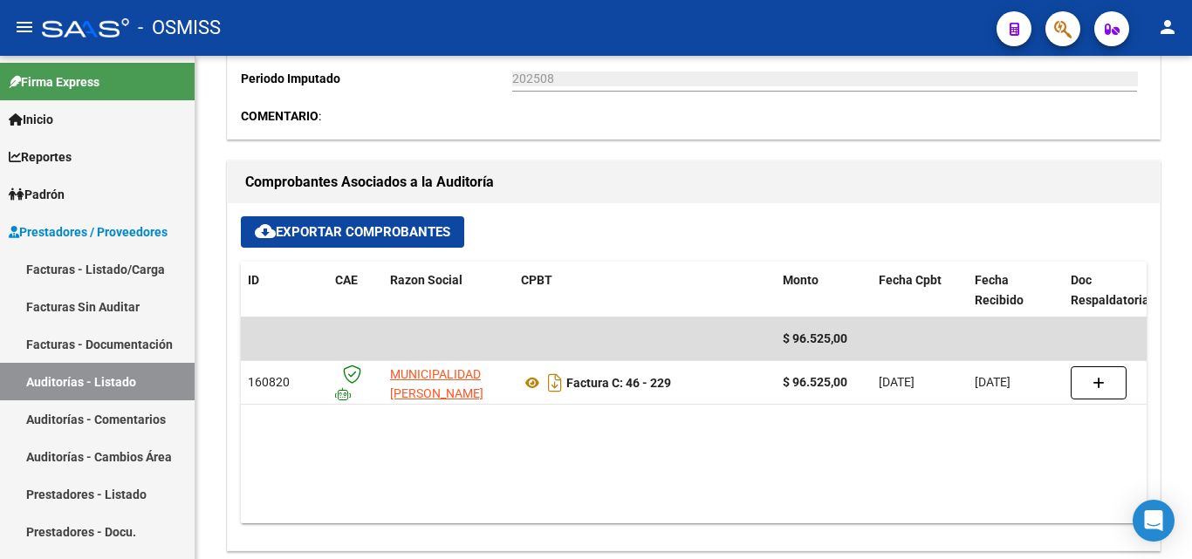
scroll to position [698, 0]
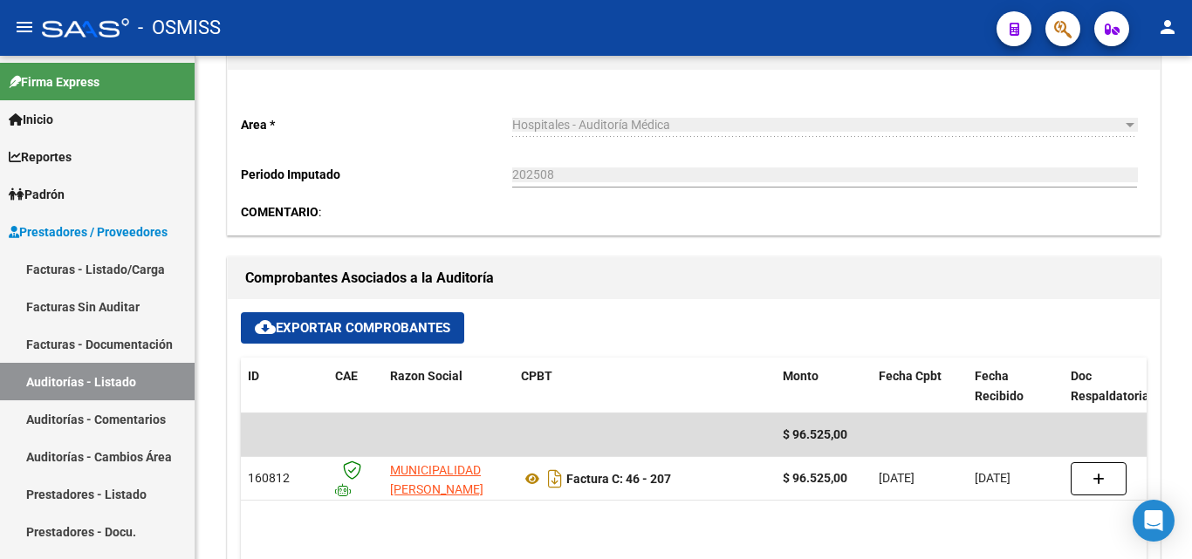
scroll to position [611, 0]
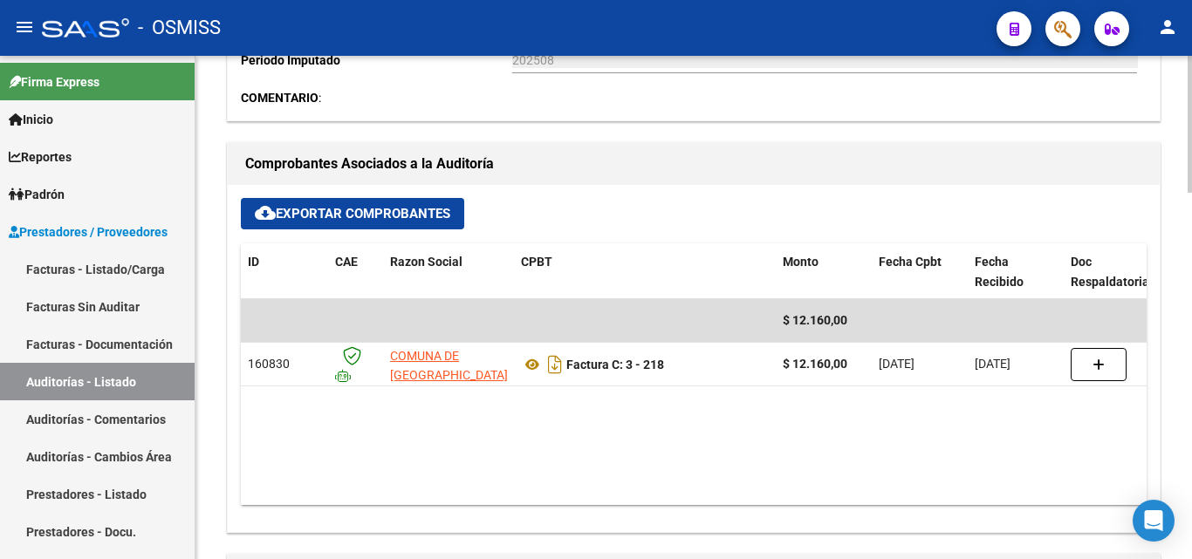
scroll to position [698, 0]
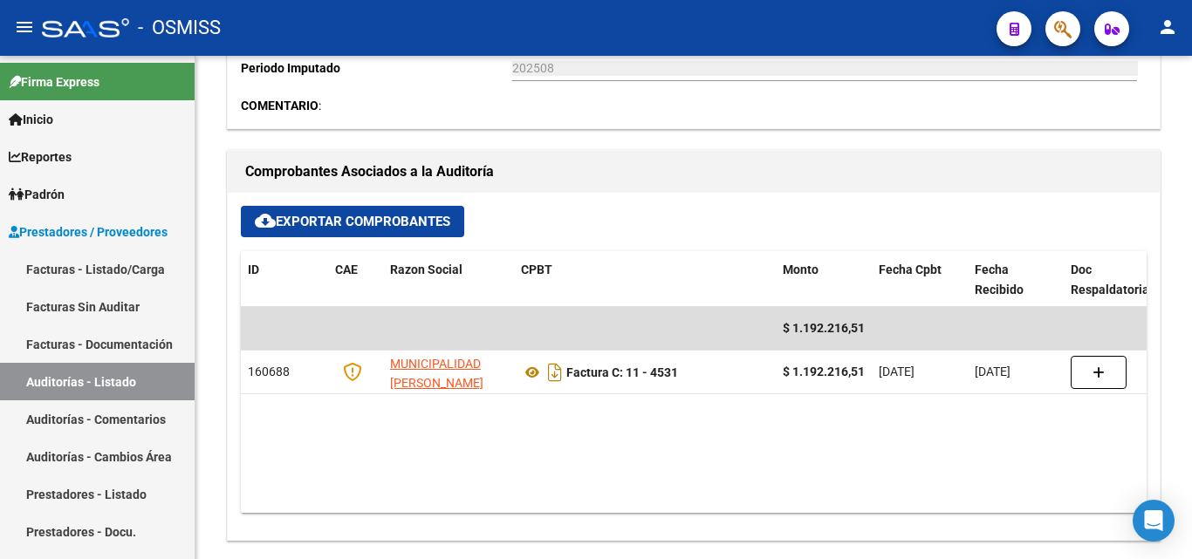
scroll to position [698, 0]
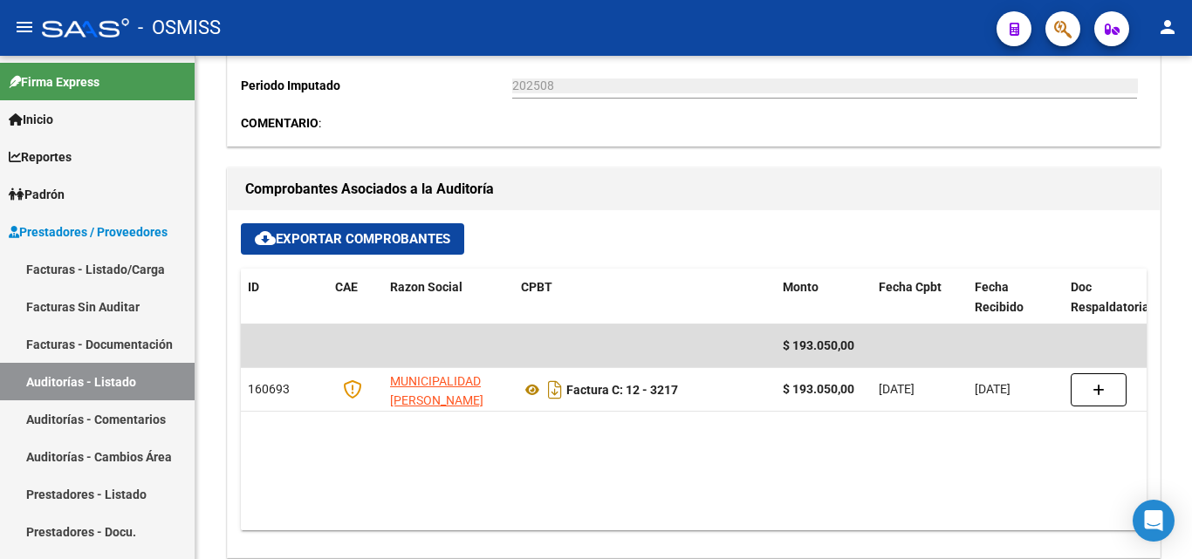
scroll to position [698, 0]
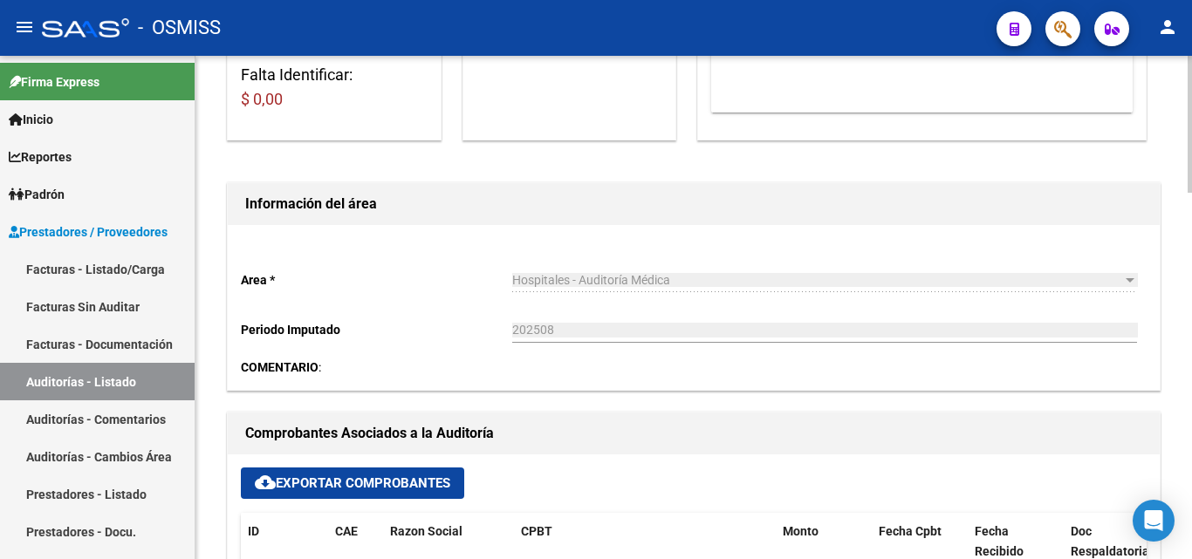
scroll to position [523, 0]
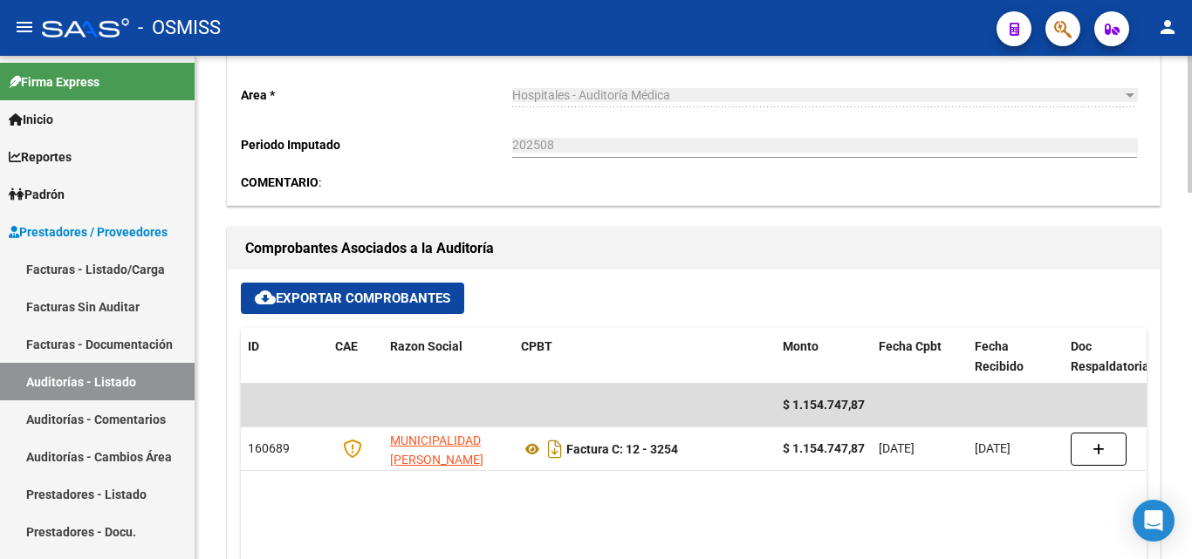
scroll to position [611, 0]
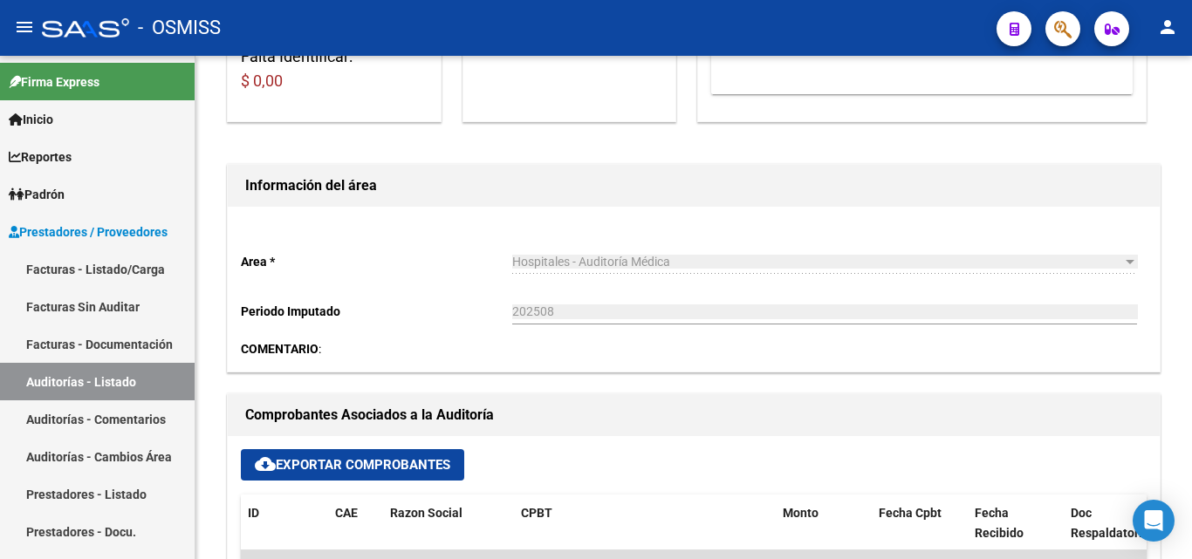
scroll to position [523, 0]
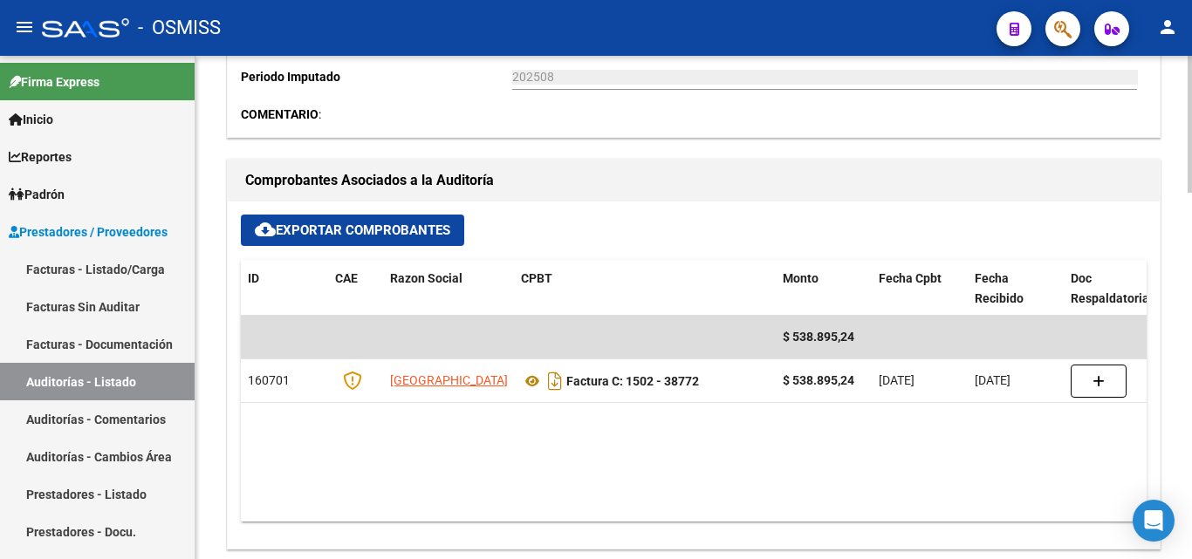
scroll to position [698, 0]
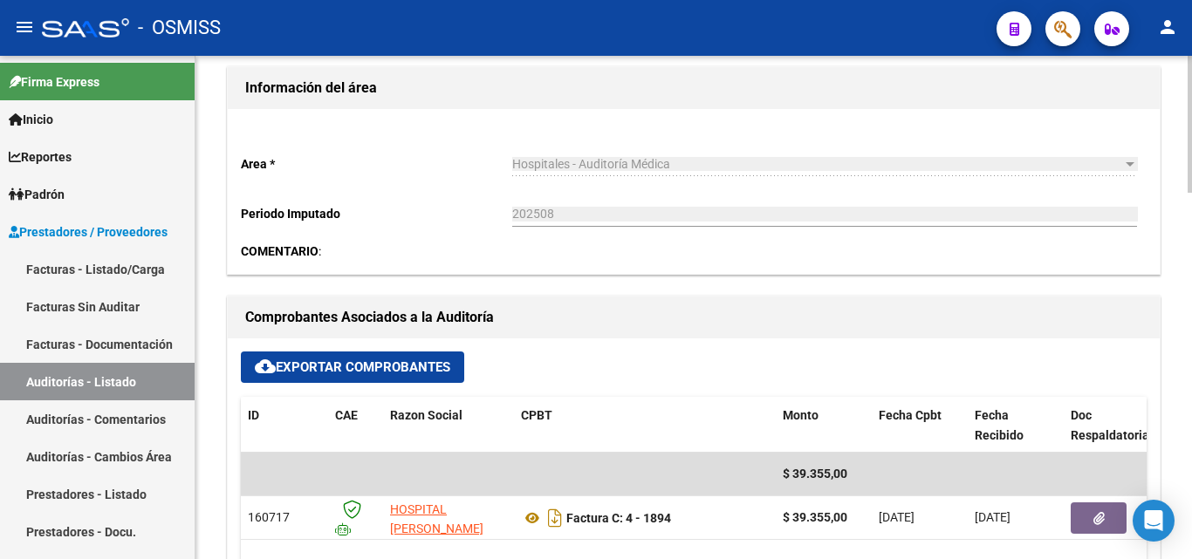
scroll to position [611, 0]
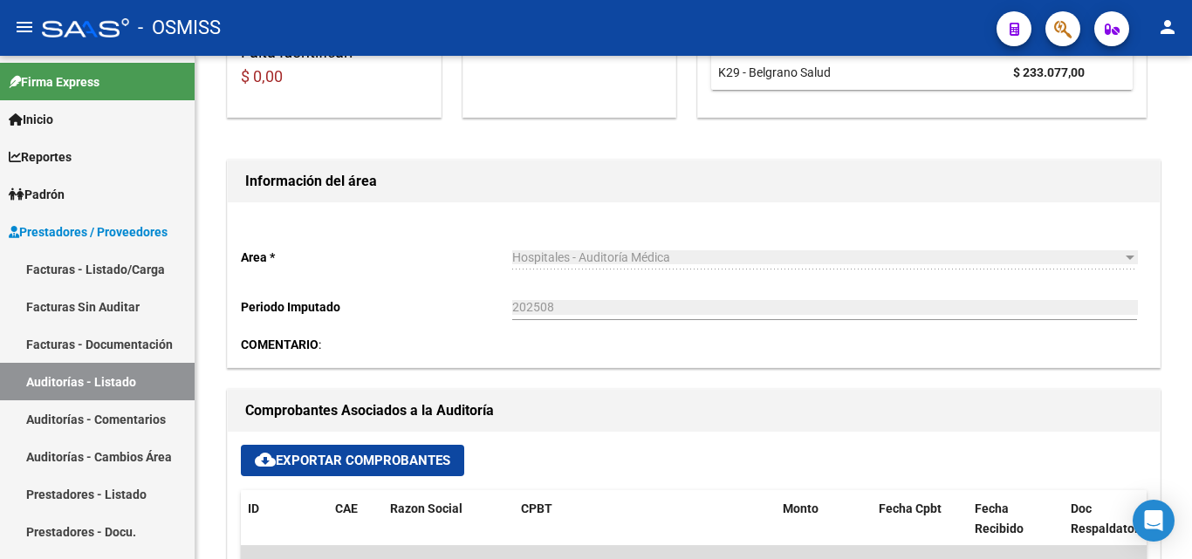
scroll to position [523, 0]
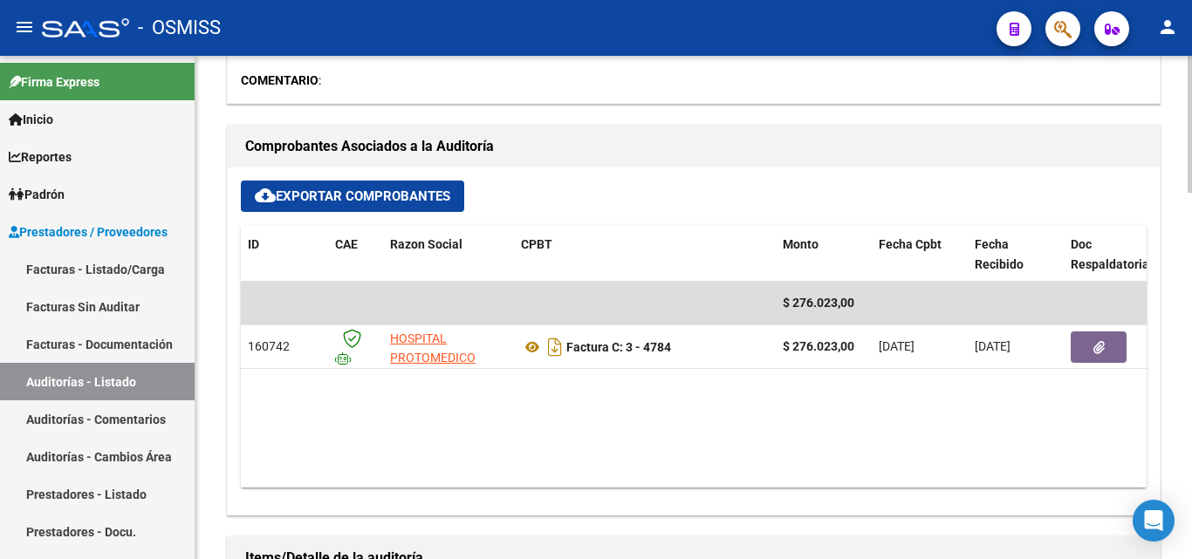
scroll to position [785, 0]
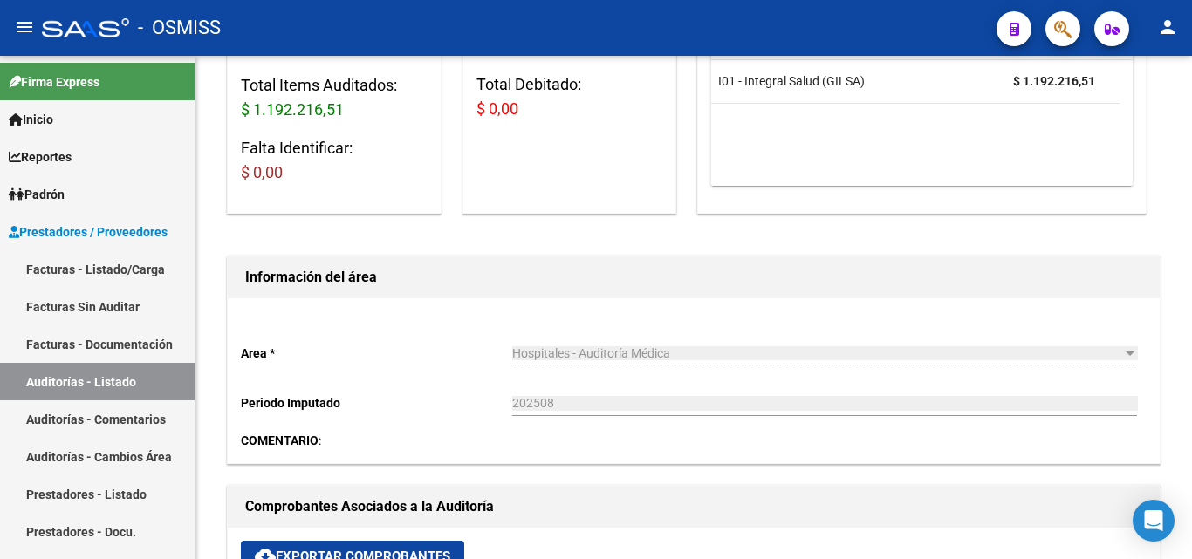
scroll to position [611, 0]
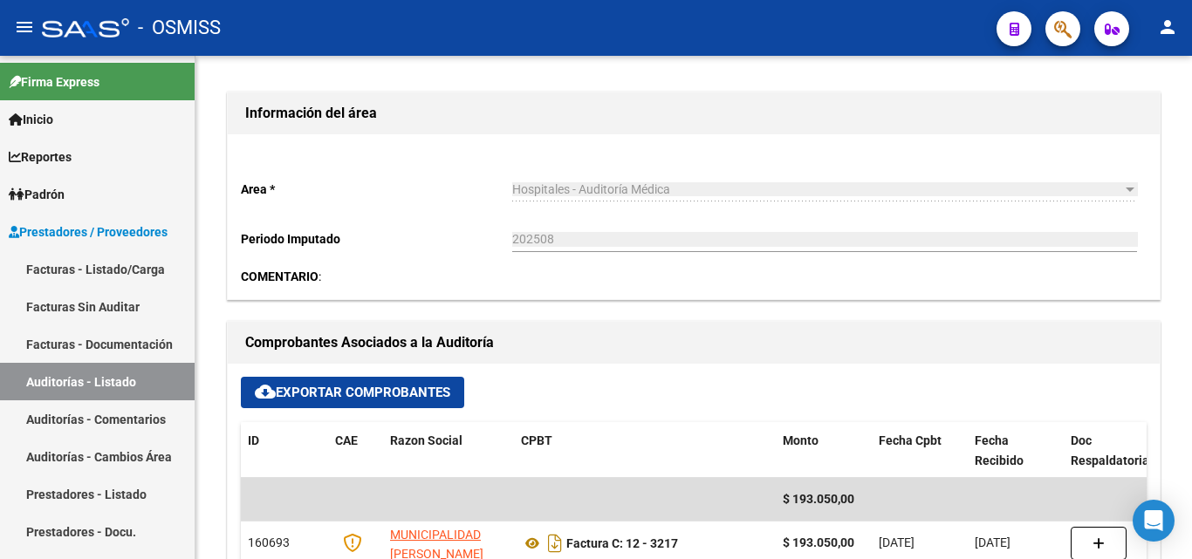
scroll to position [523, 0]
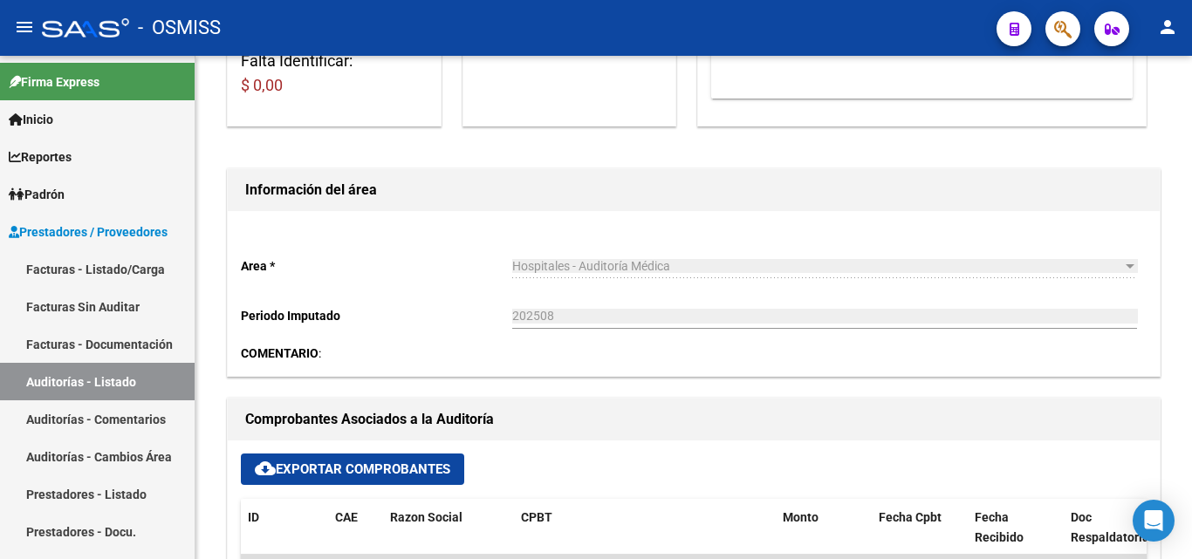
scroll to position [523, 0]
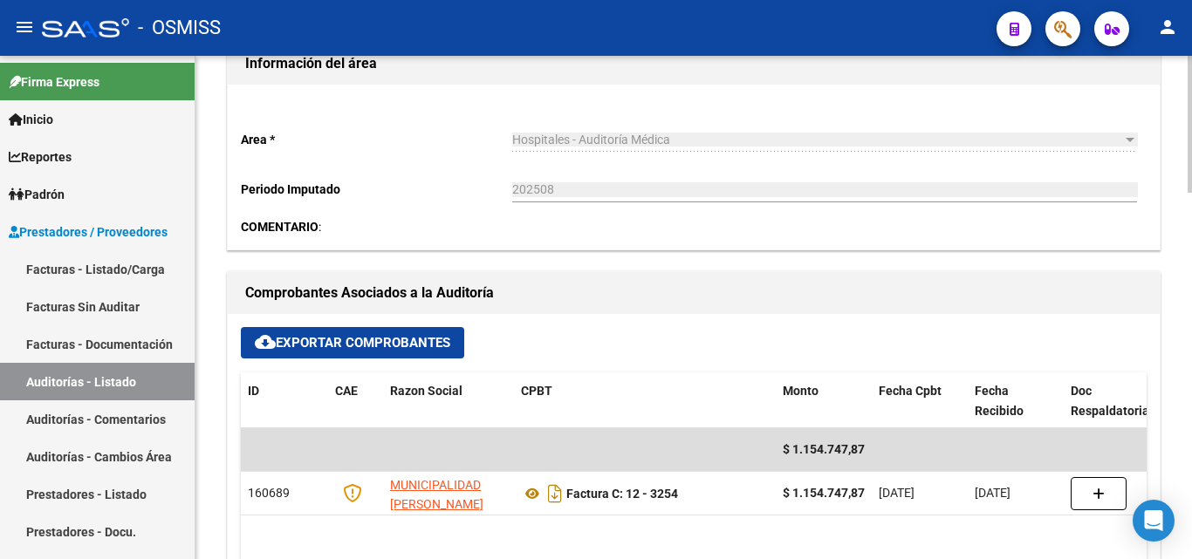
scroll to position [611, 0]
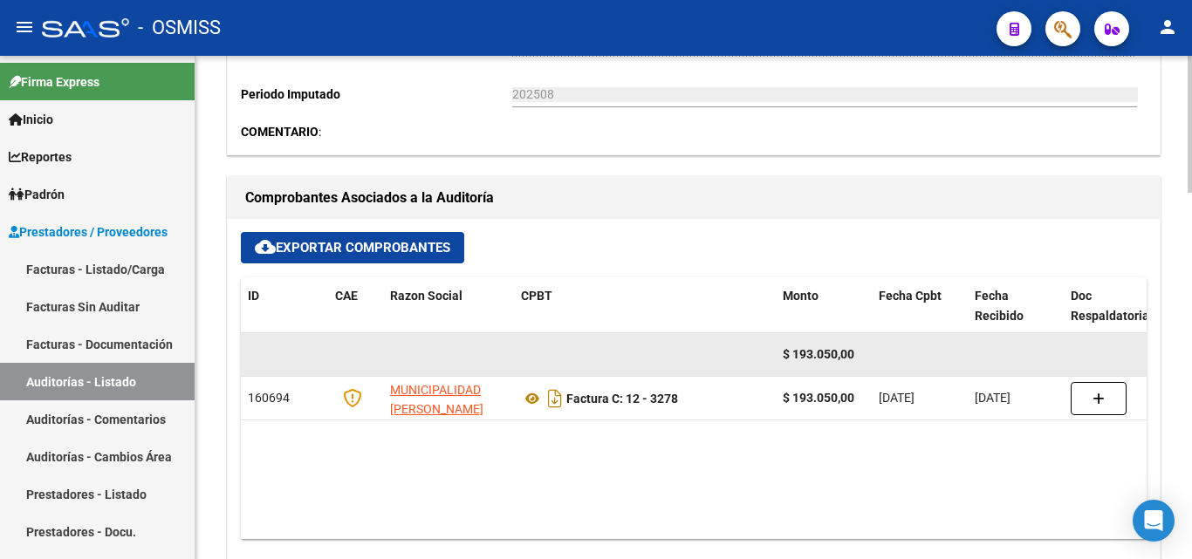
scroll to position [698, 0]
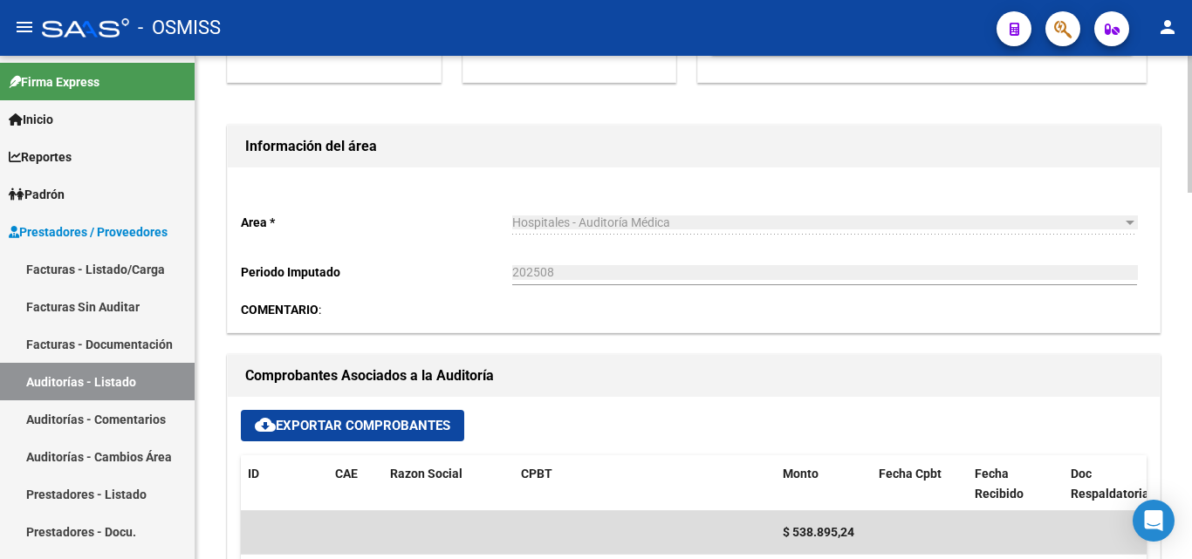
scroll to position [523, 0]
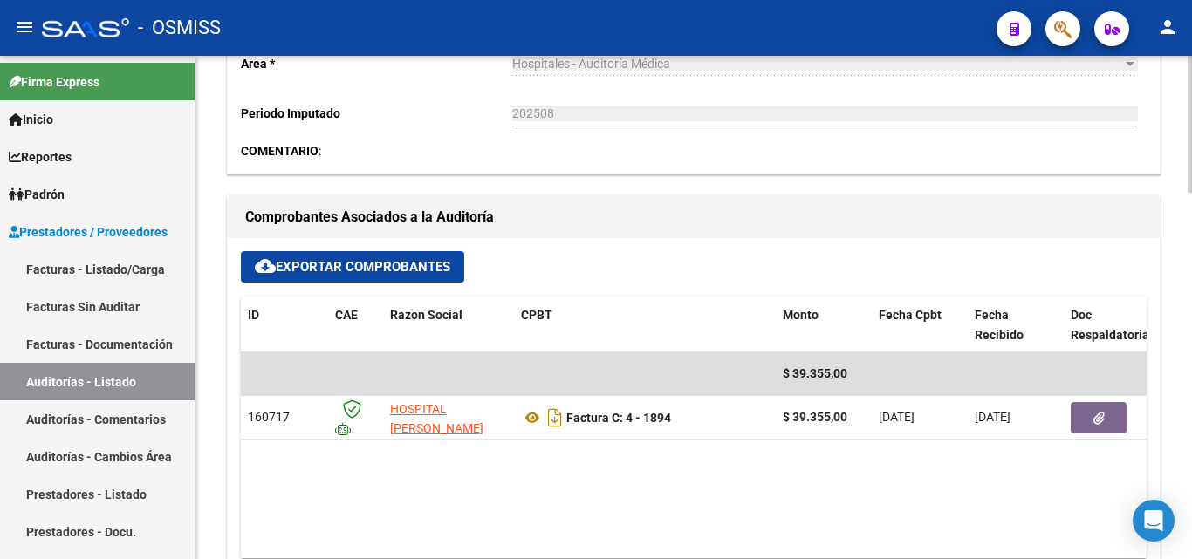
scroll to position [698, 0]
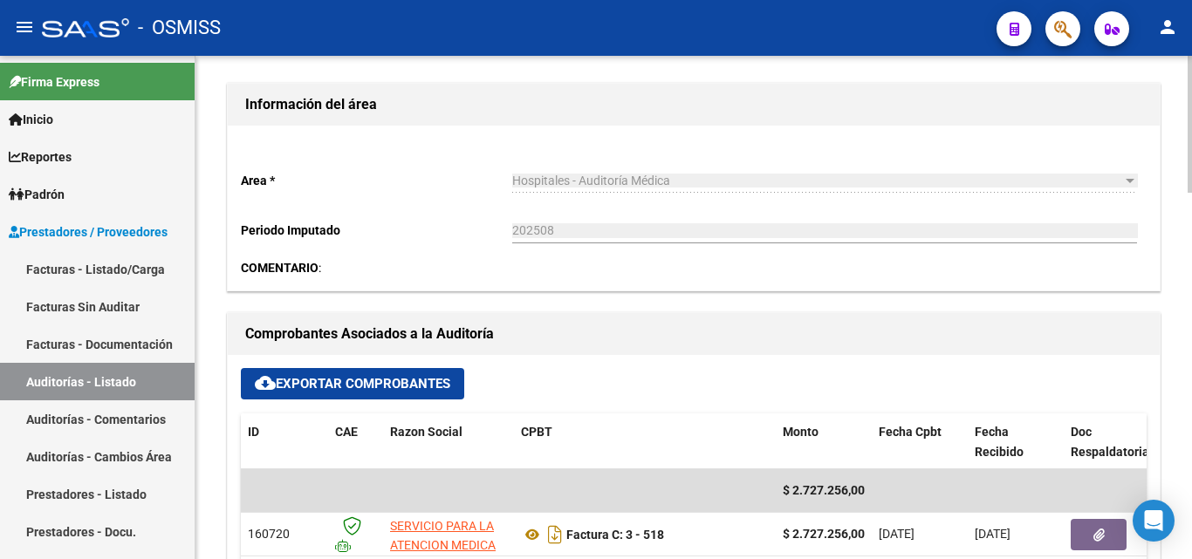
scroll to position [523, 0]
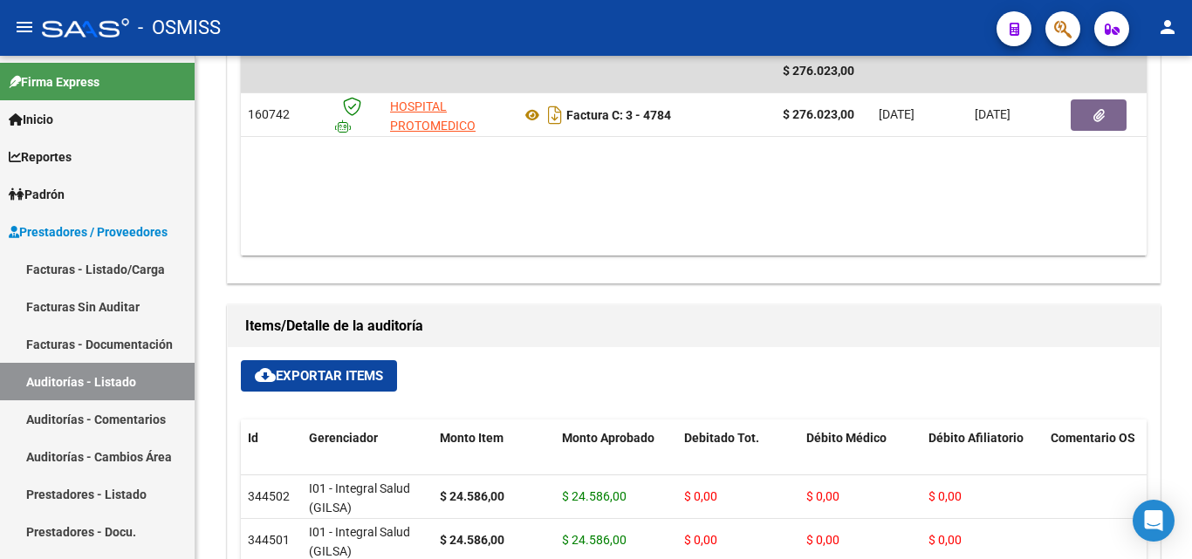
scroll to position [960, 0]
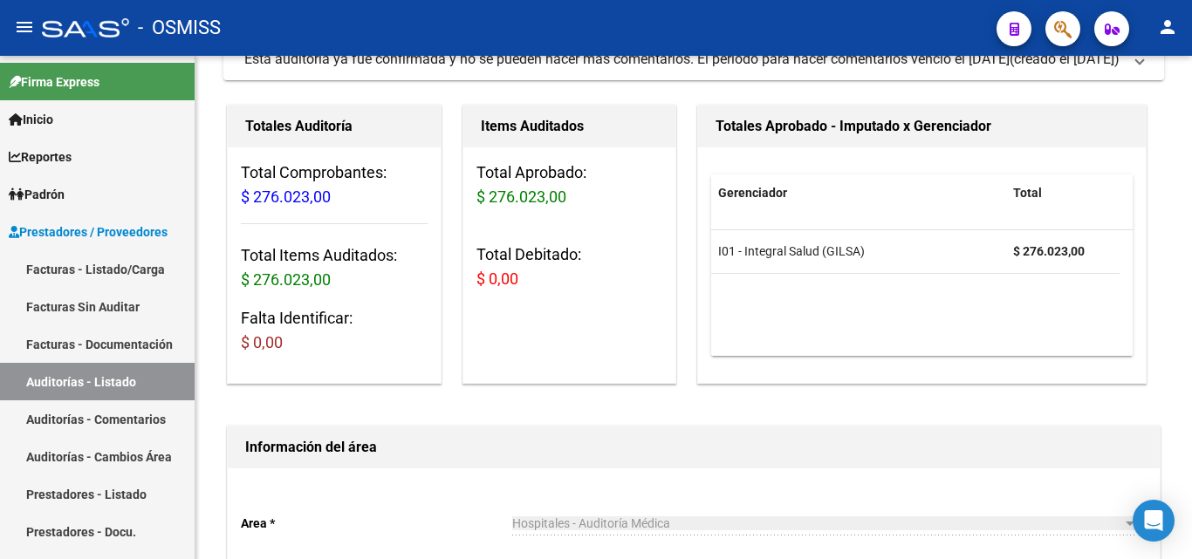
scroll to position [174, 0]
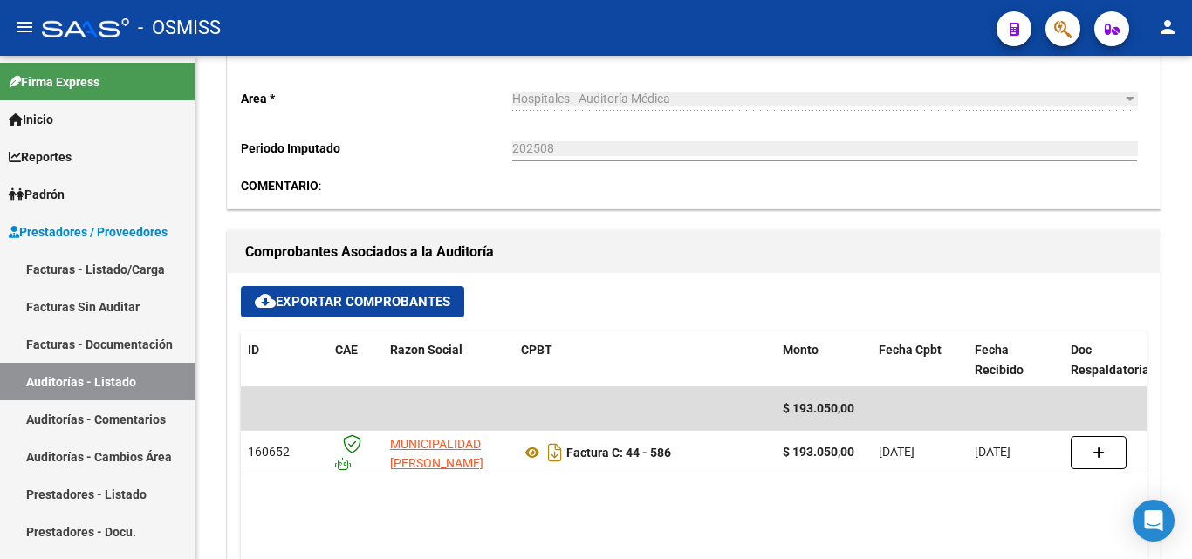
scroll to position [611, 0]
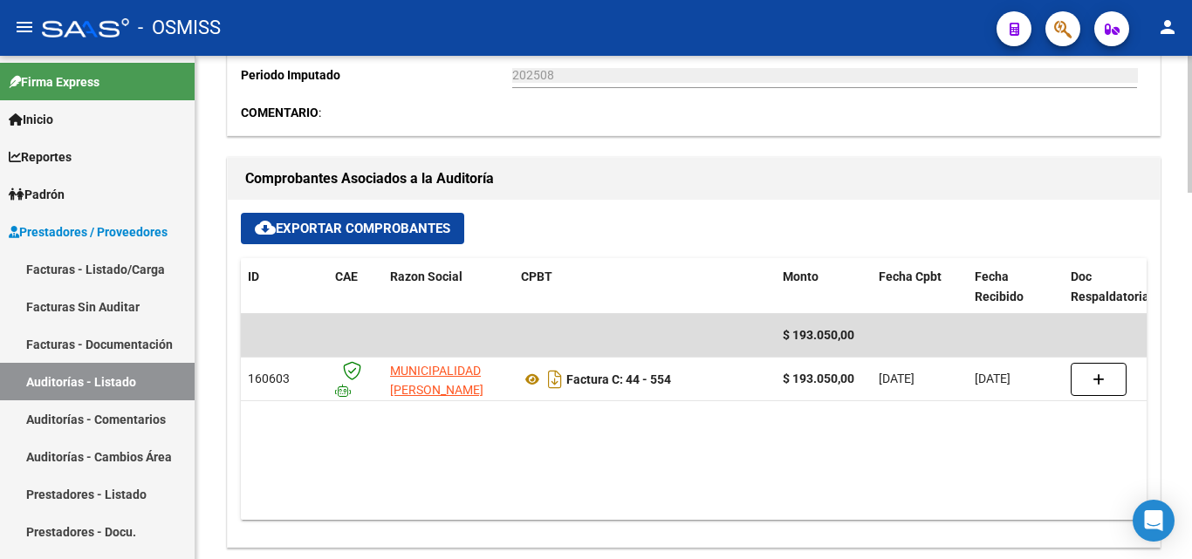
scroll to position [698, 0]
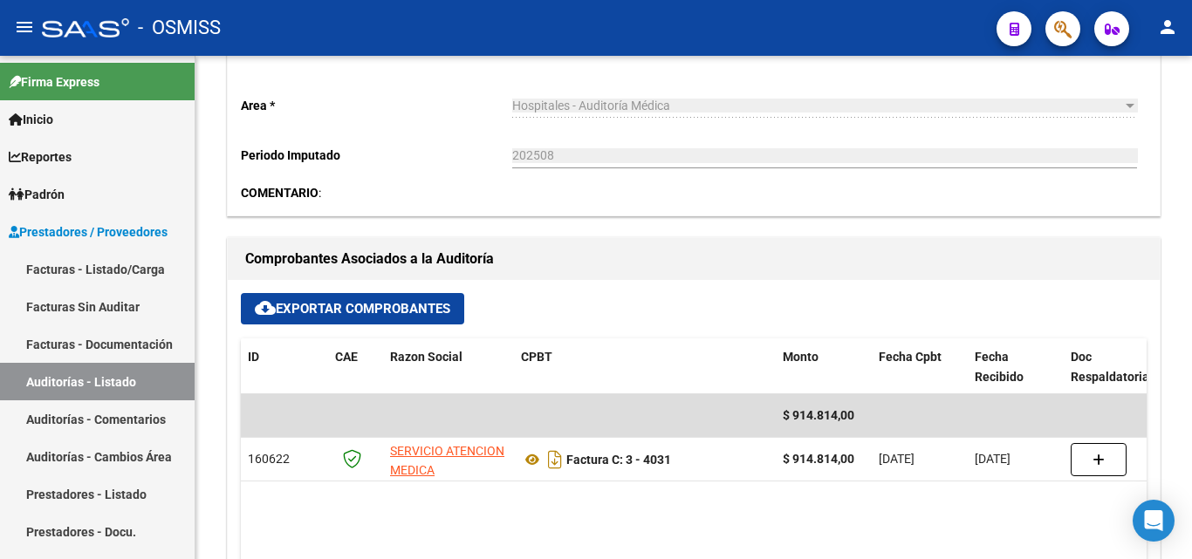
scroll to position [611, 0]
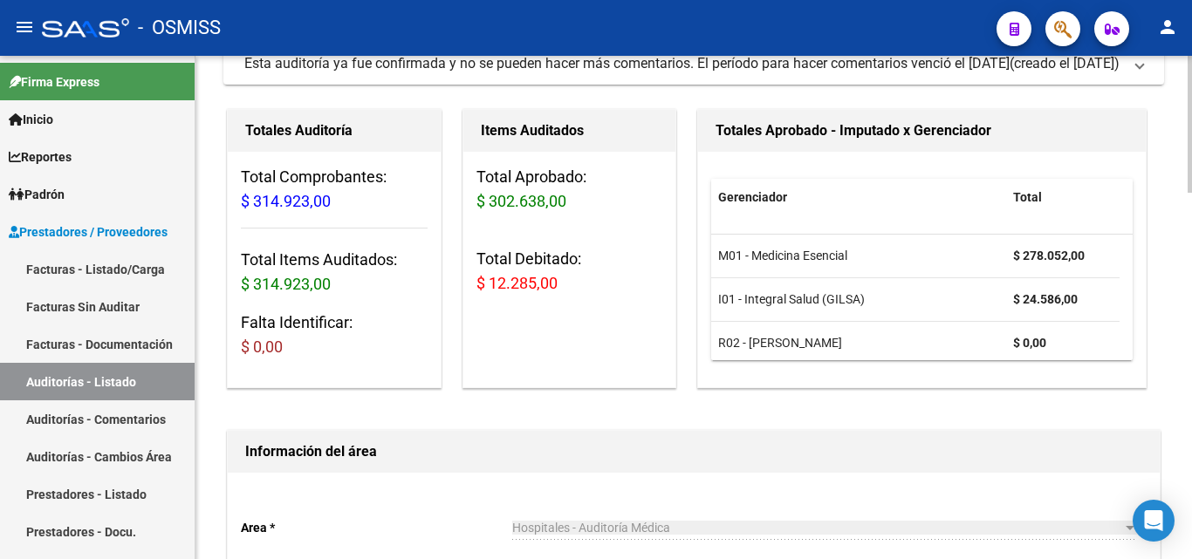
scroll to position [523, 0]
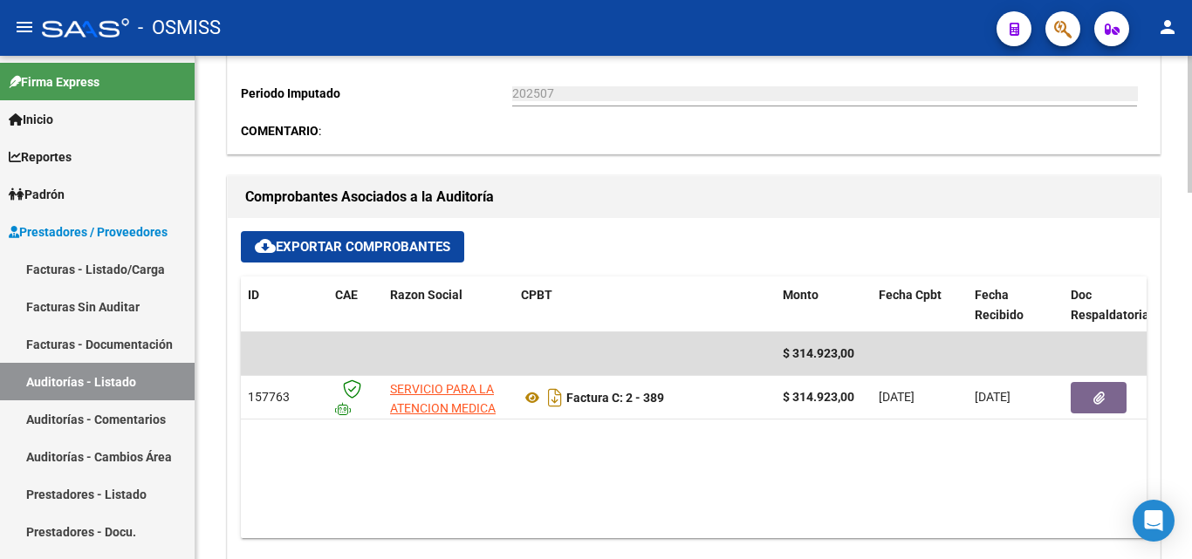
scroll to position [698, 0]
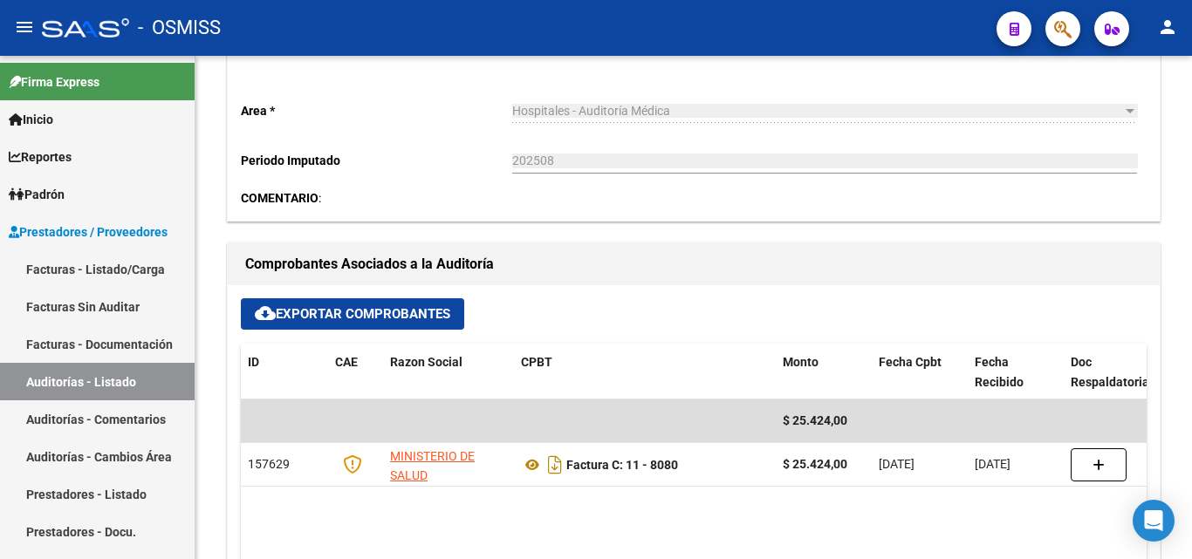
scroll to position [611, 0]
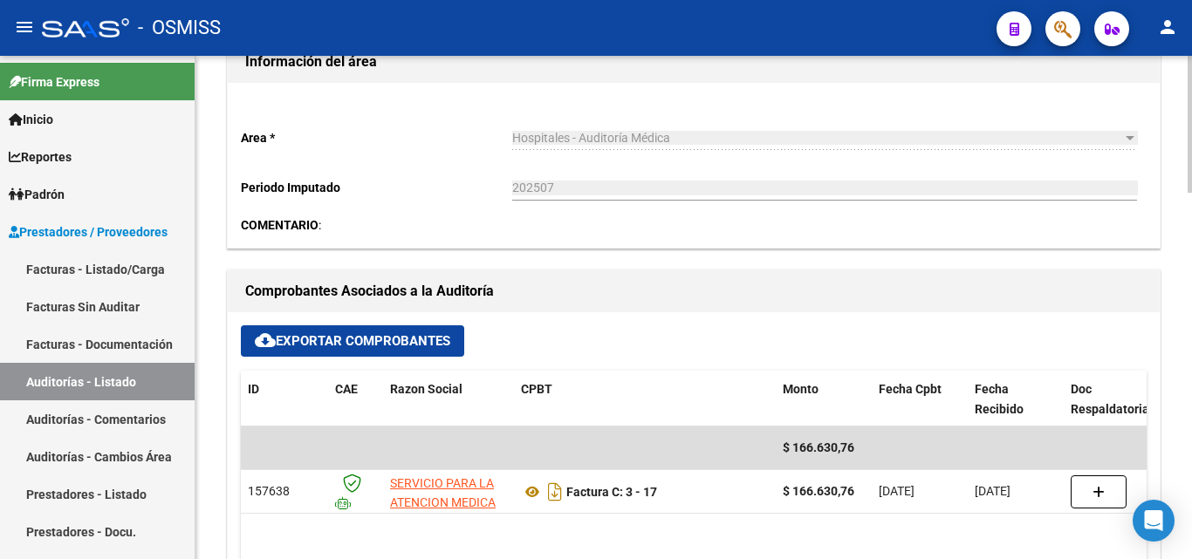
scroll to position [611, 0]
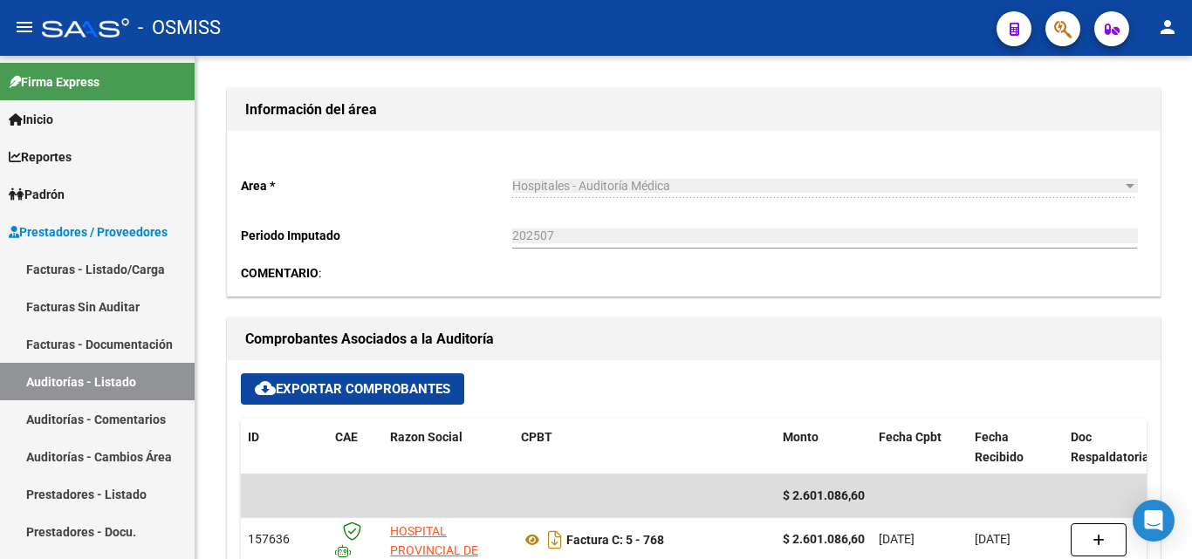
scroll to position [523, 0]
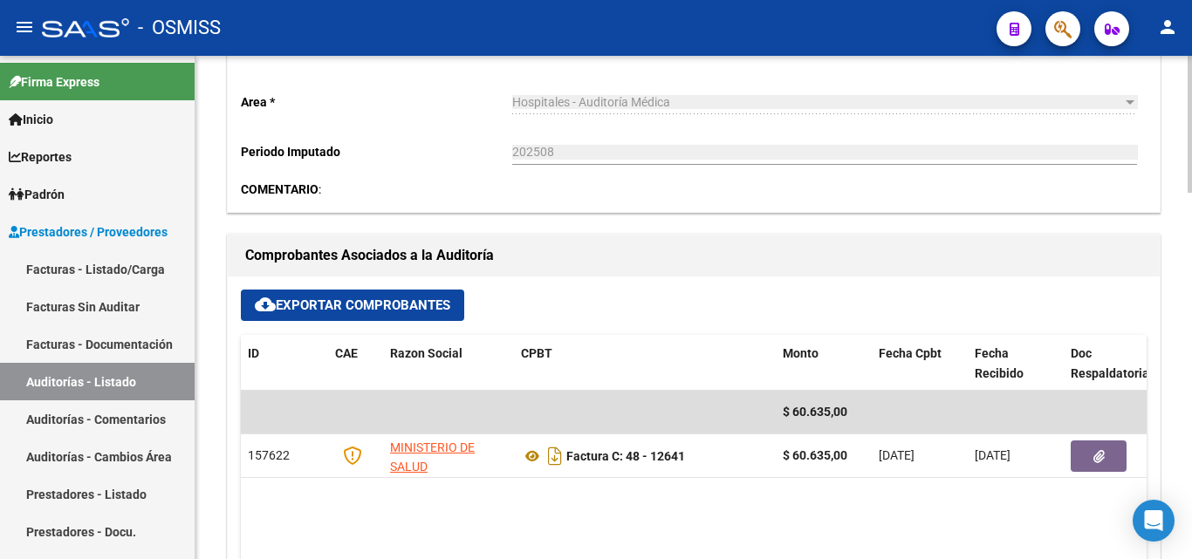
scroll to position [611, 0]
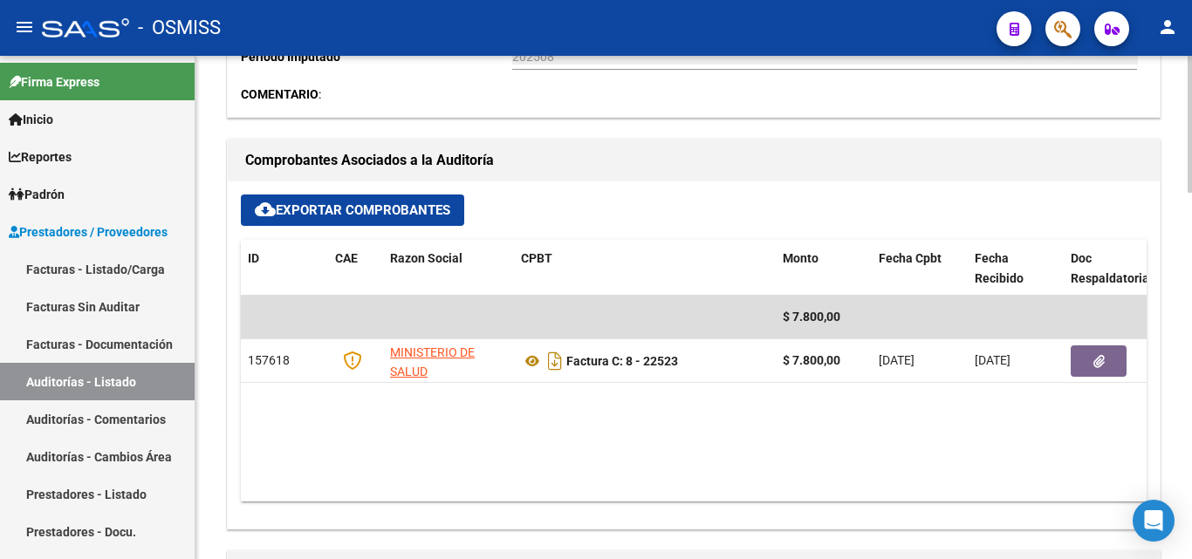
scroll to position [698, 0]
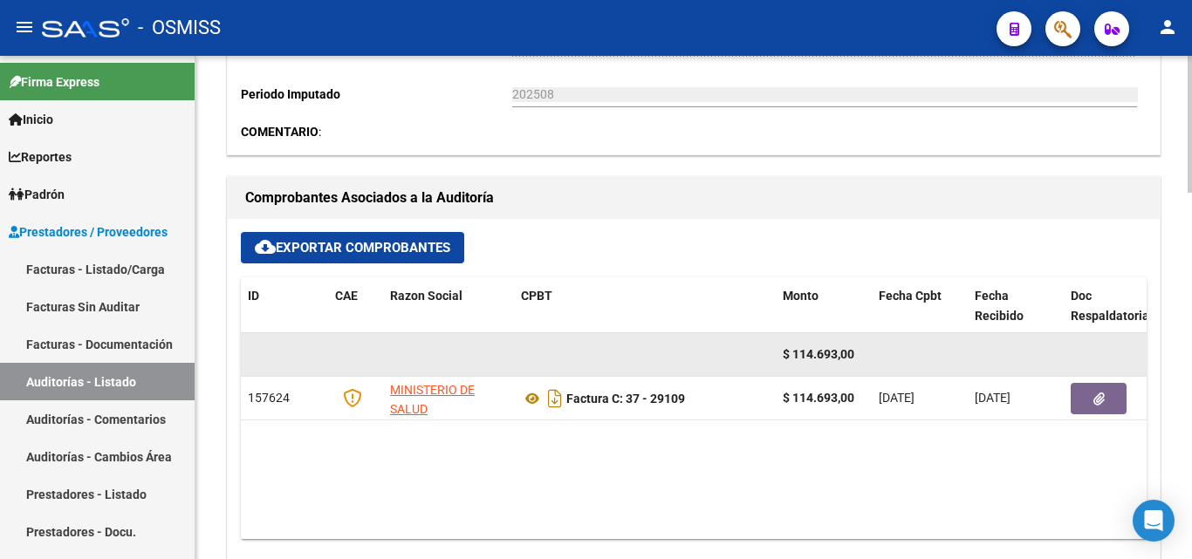
scroll to position [698, 0]
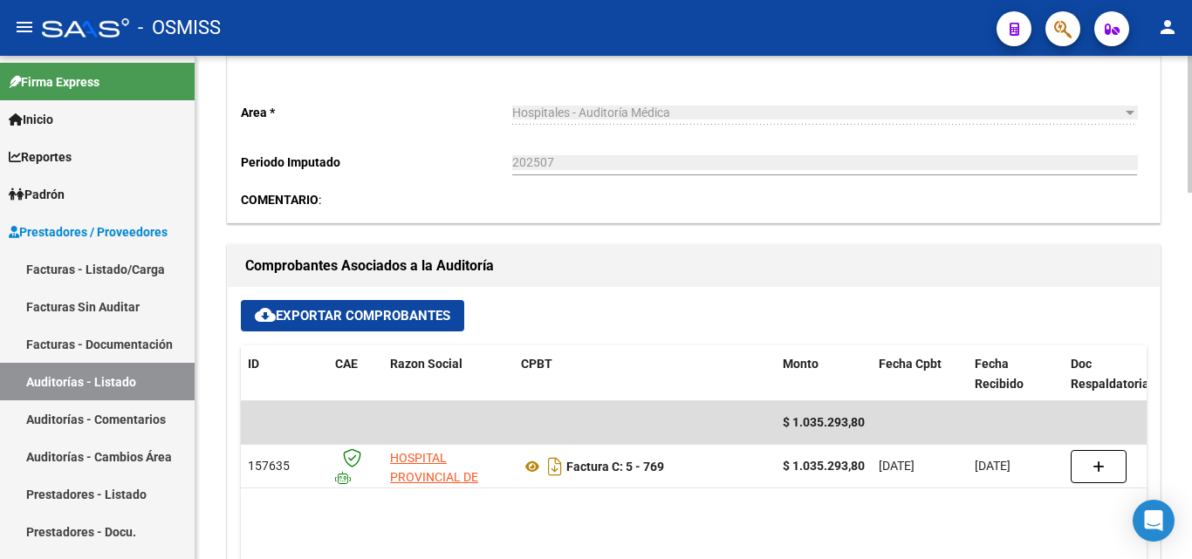
scroll to position [698, 0]
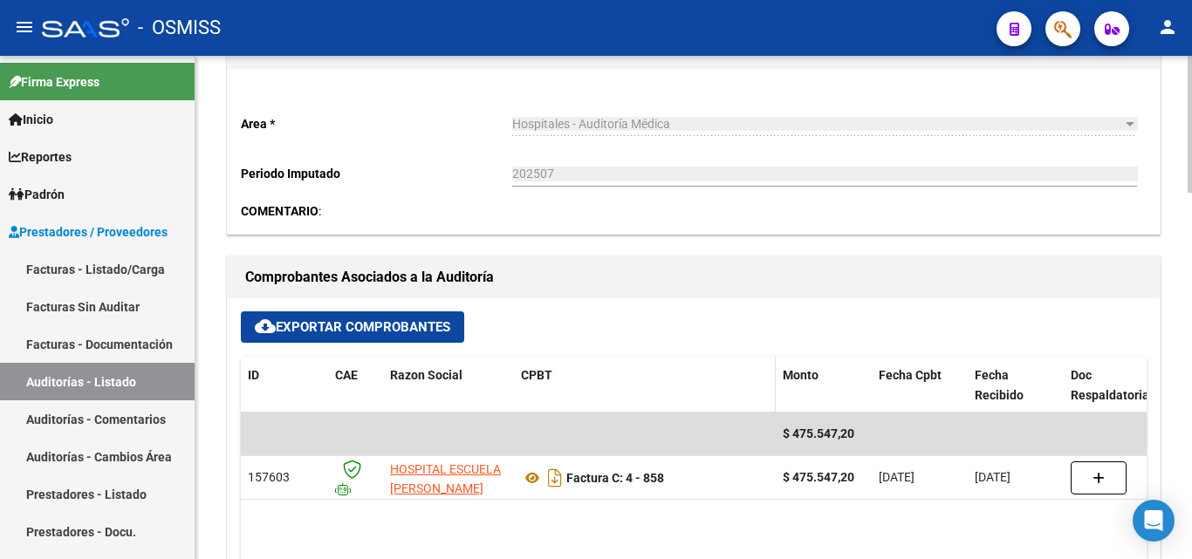
scroll to position [611, 0]
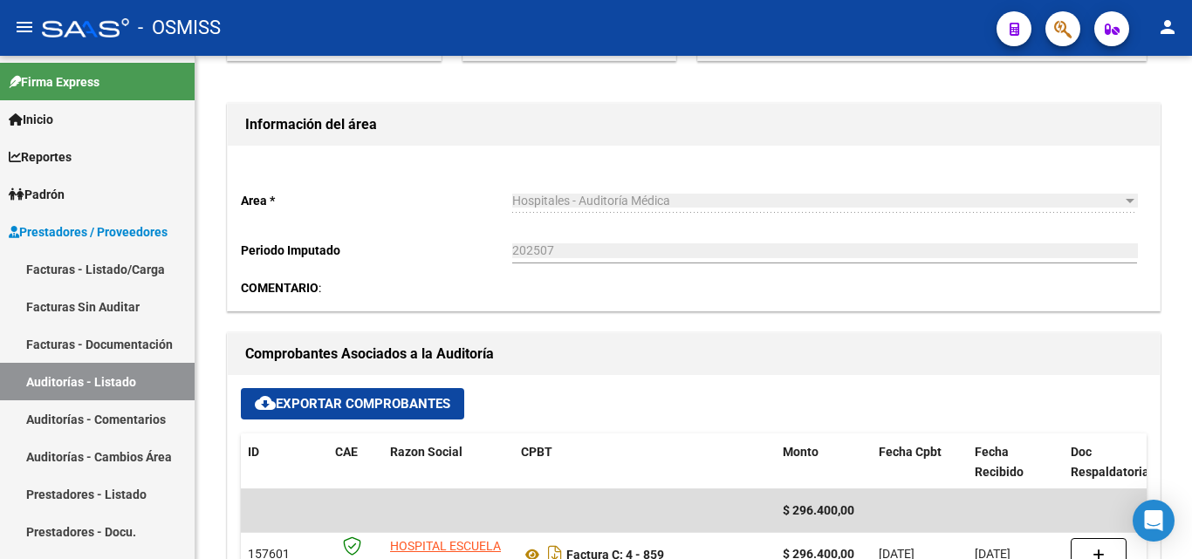
scroll to position [523, 0]
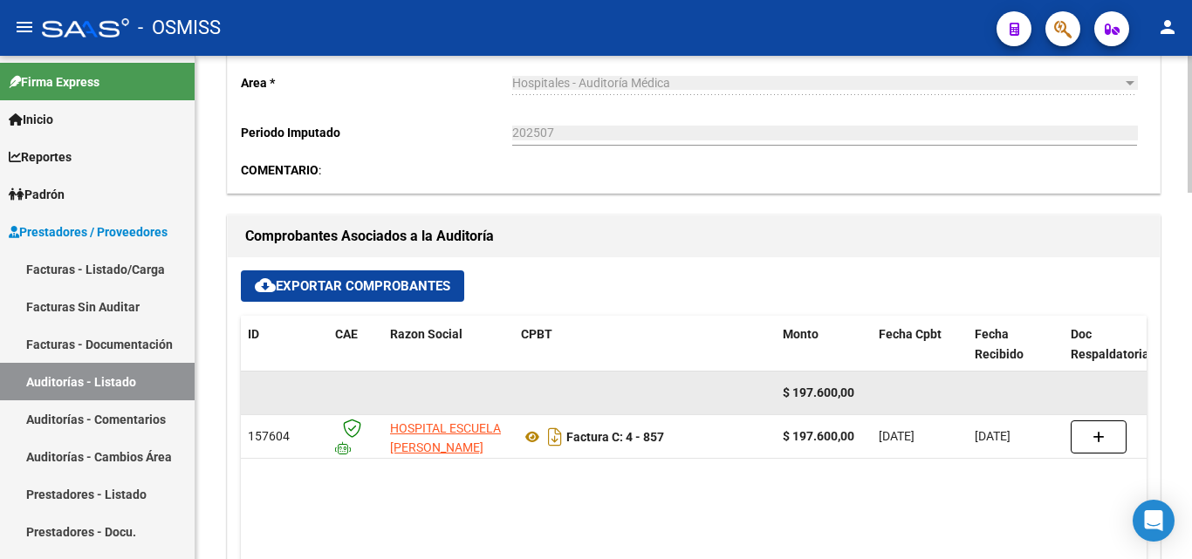
scroll to position [698, 0]
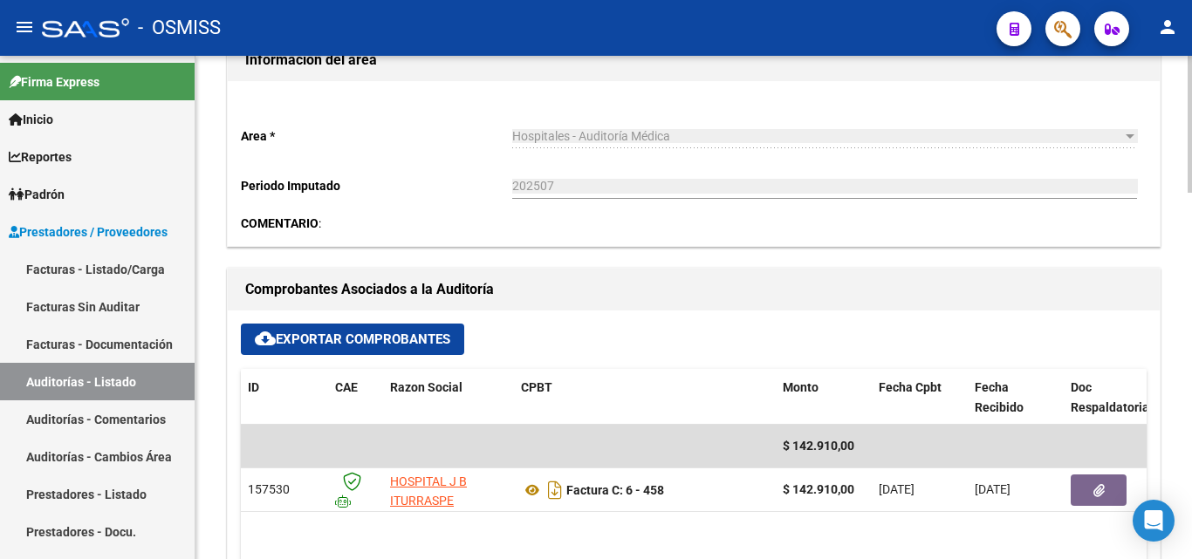
scroll to position [611, 0]
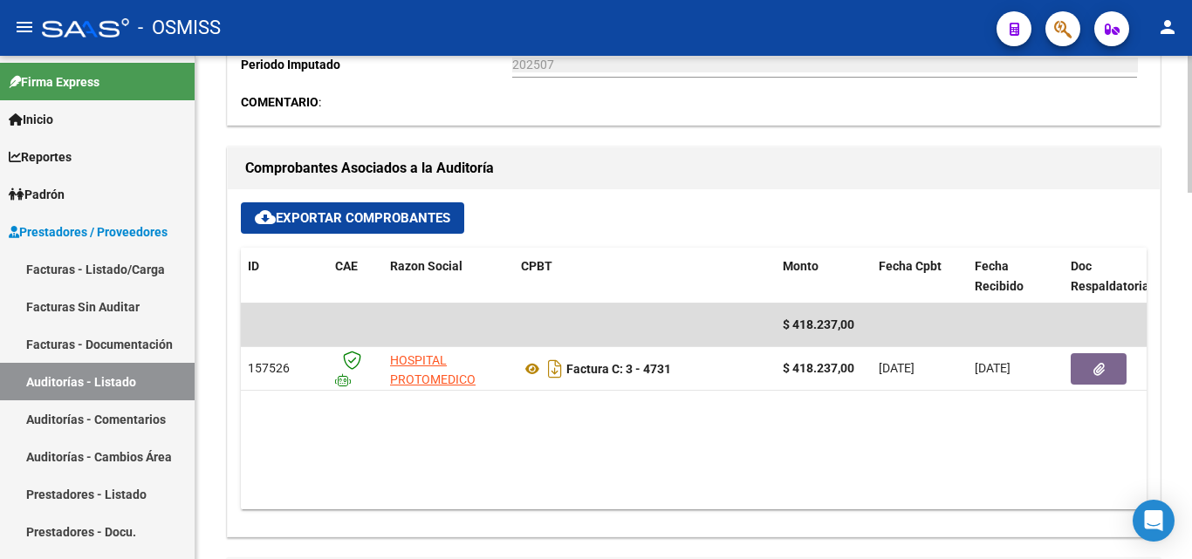
scroll to position [698, 0]
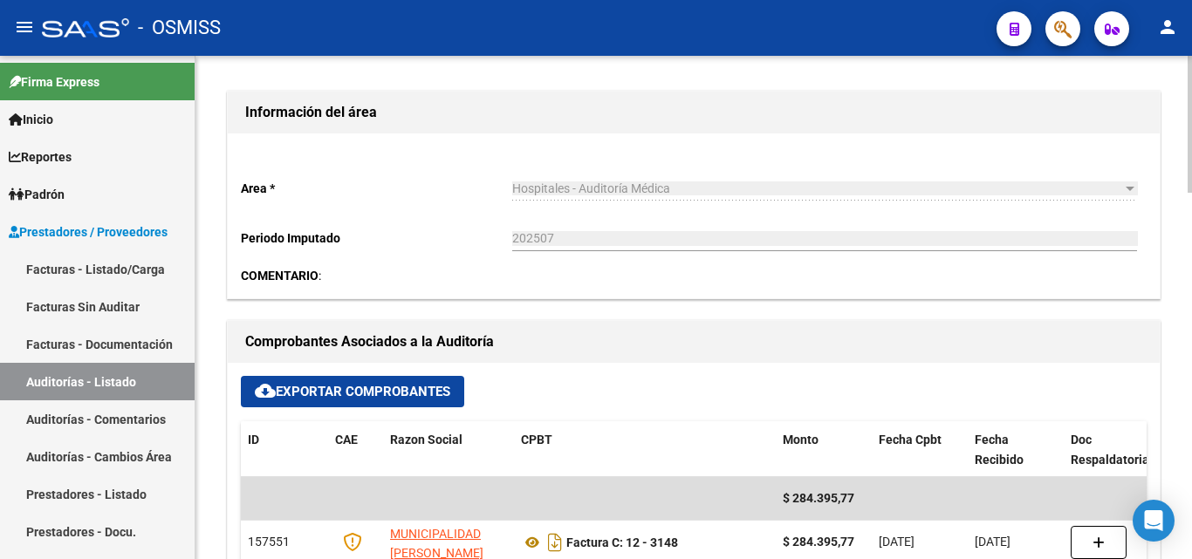
scroll to position [523, 0]
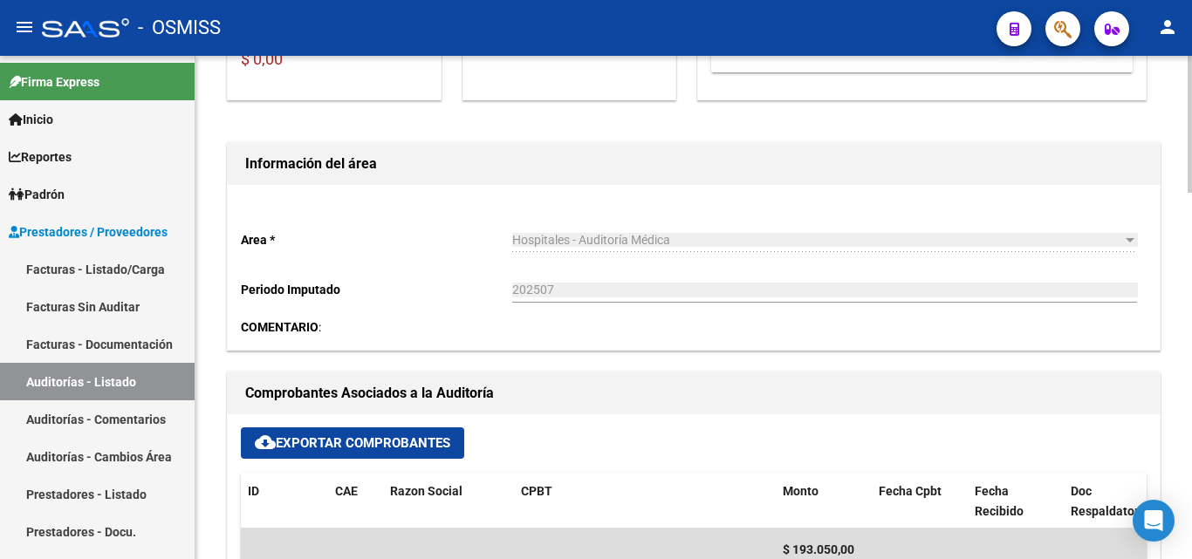
scroll to position [611, 0]
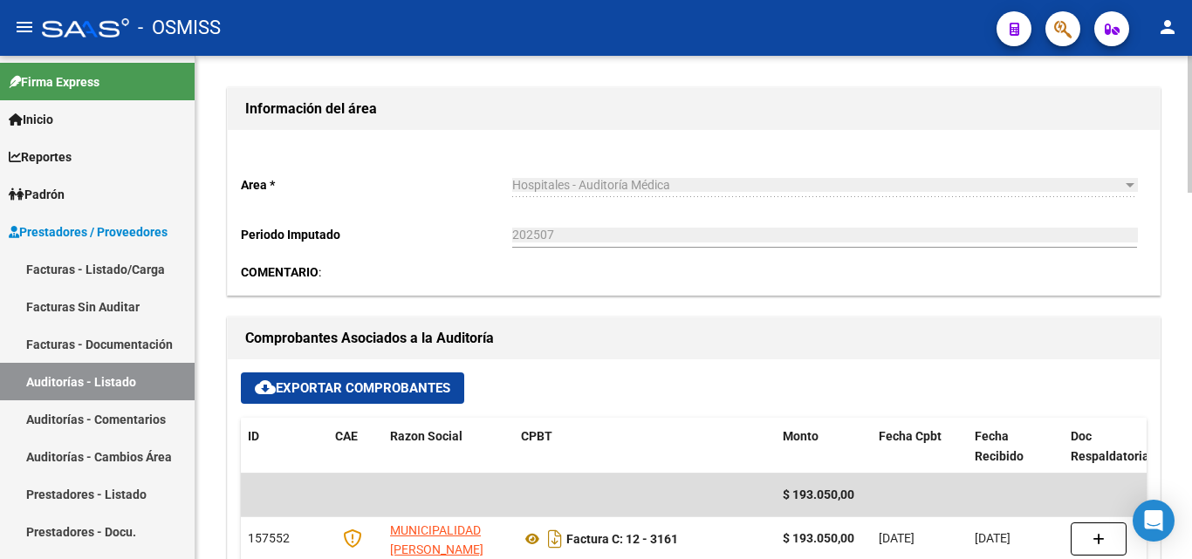
scroll to position [523, 0]
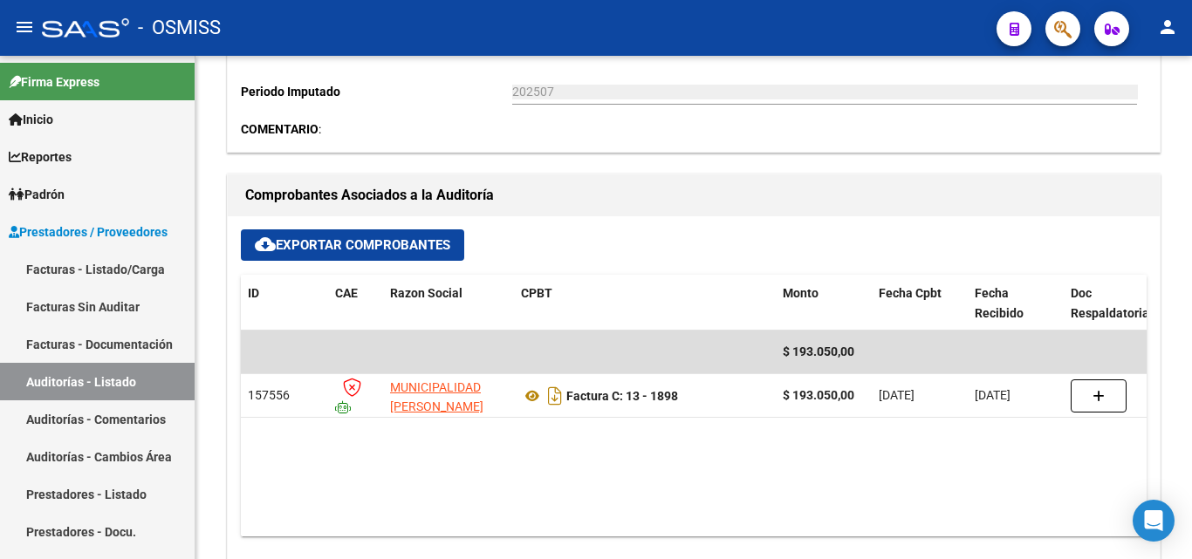
scroll to position [698, 0]
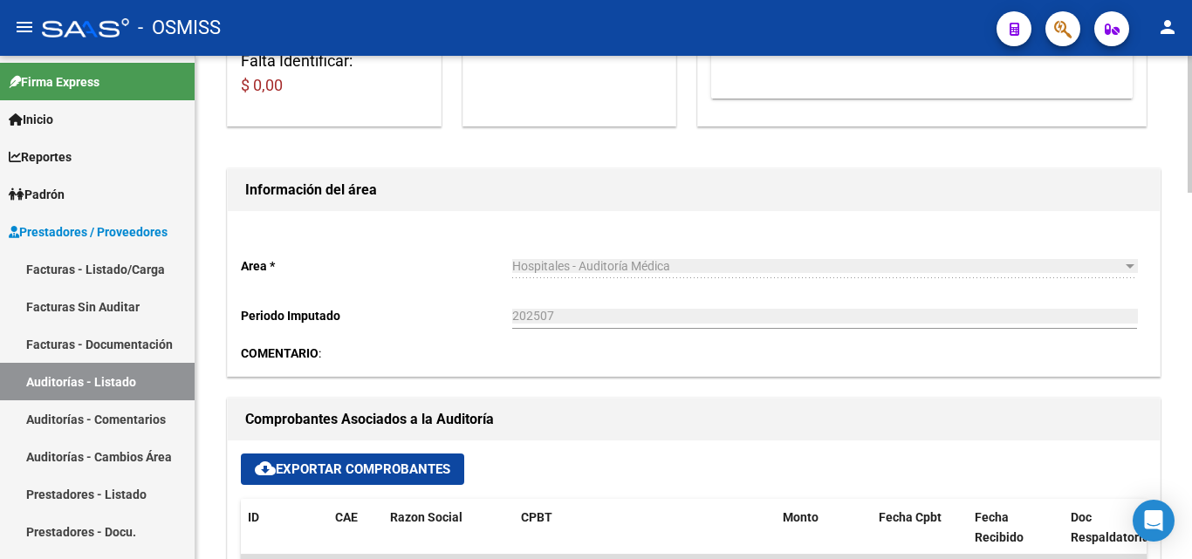
scroll to position [611, 0]
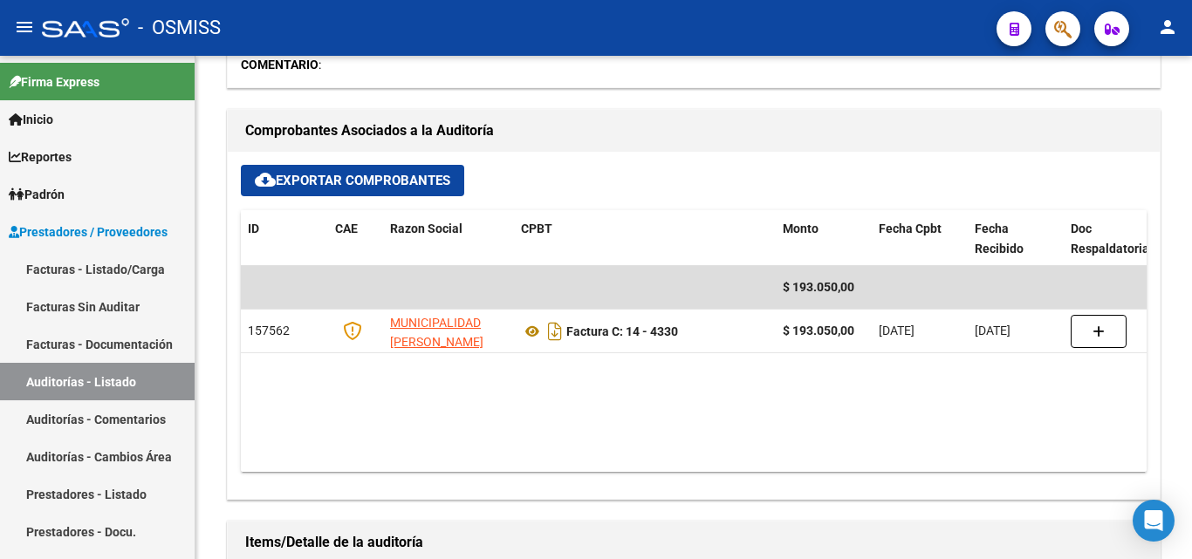
scroll to position [785, 0]
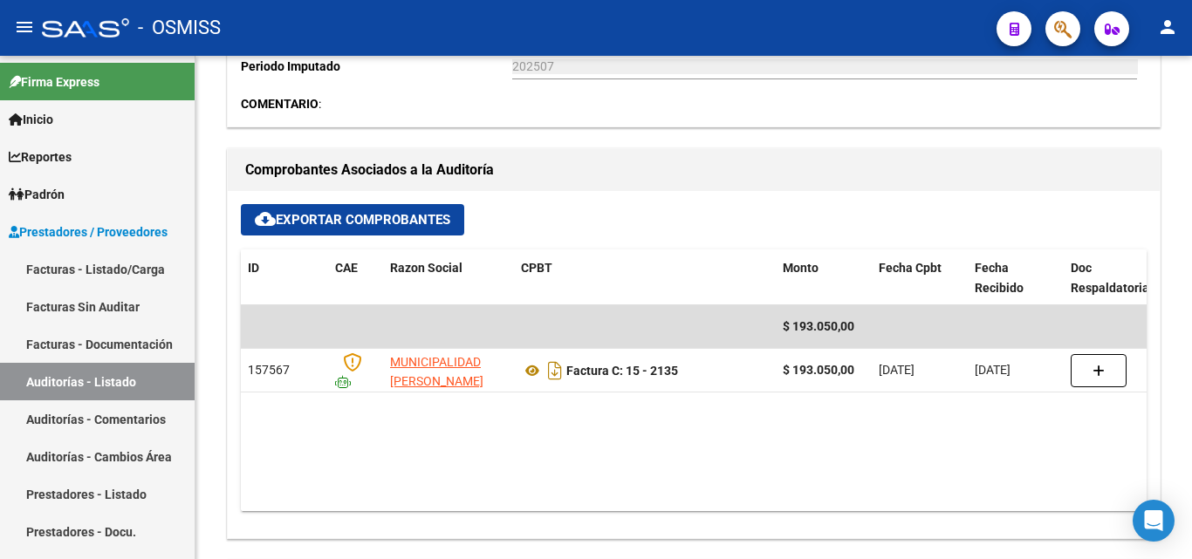
scroll to position [698, 0]
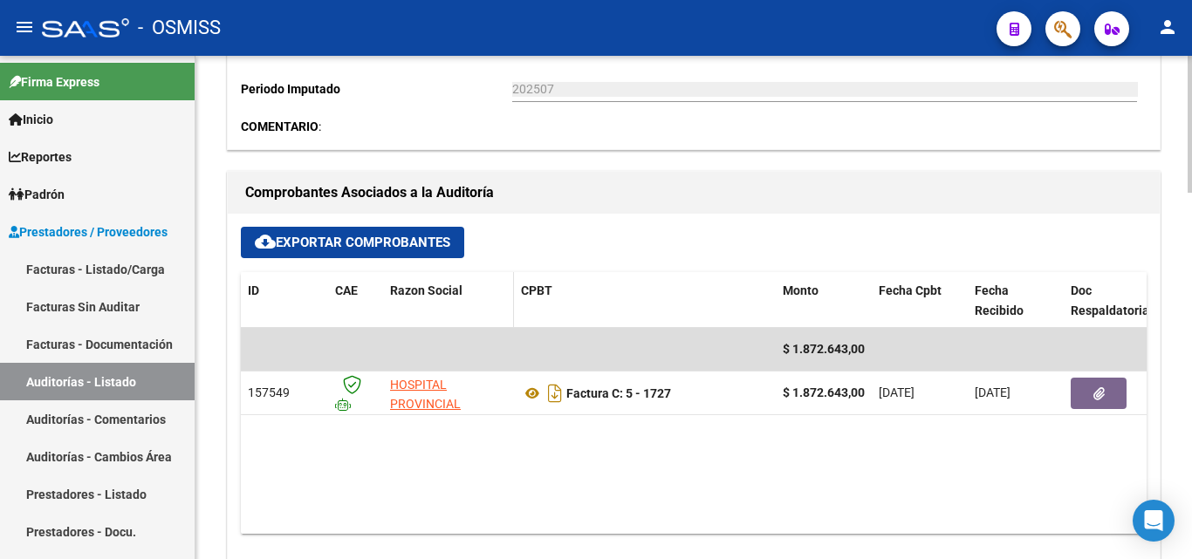
scroll to position [698, 0]
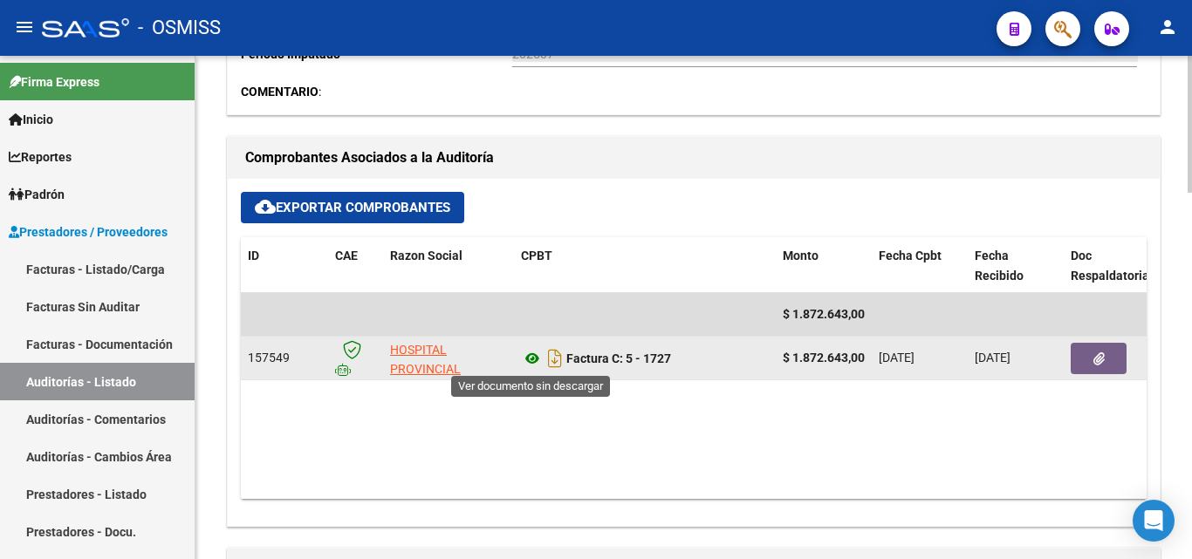
click at [534, 356] on icon at bounding box center [532, 358] width 23 height 21
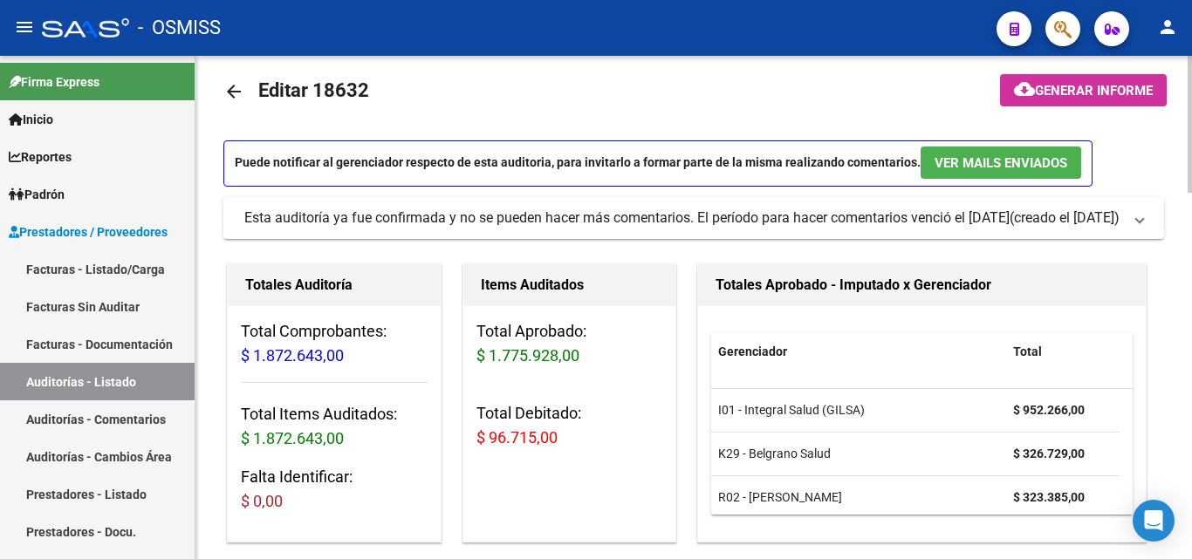
scroll to position [0, 0]
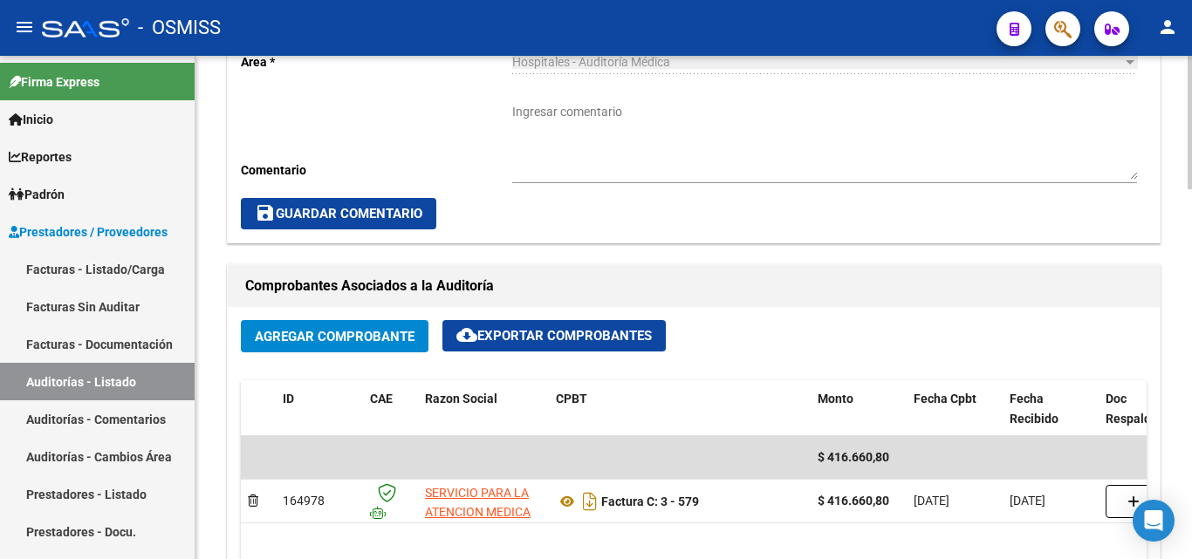
scroll to position [698, 0]
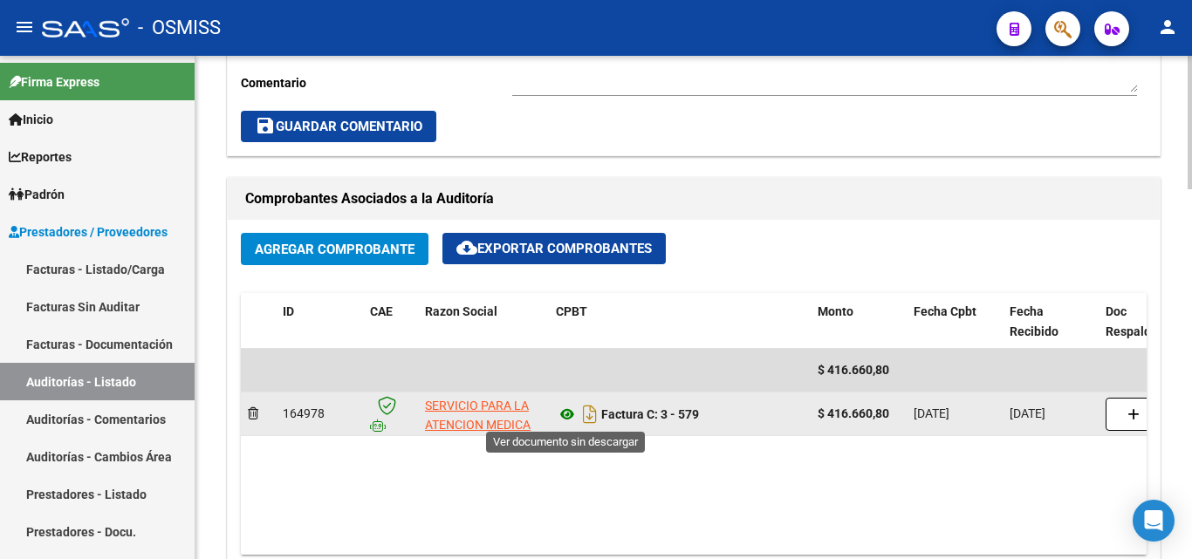
click at [565, 415] on icon at bounding box center [567, 414] width 23 height 21
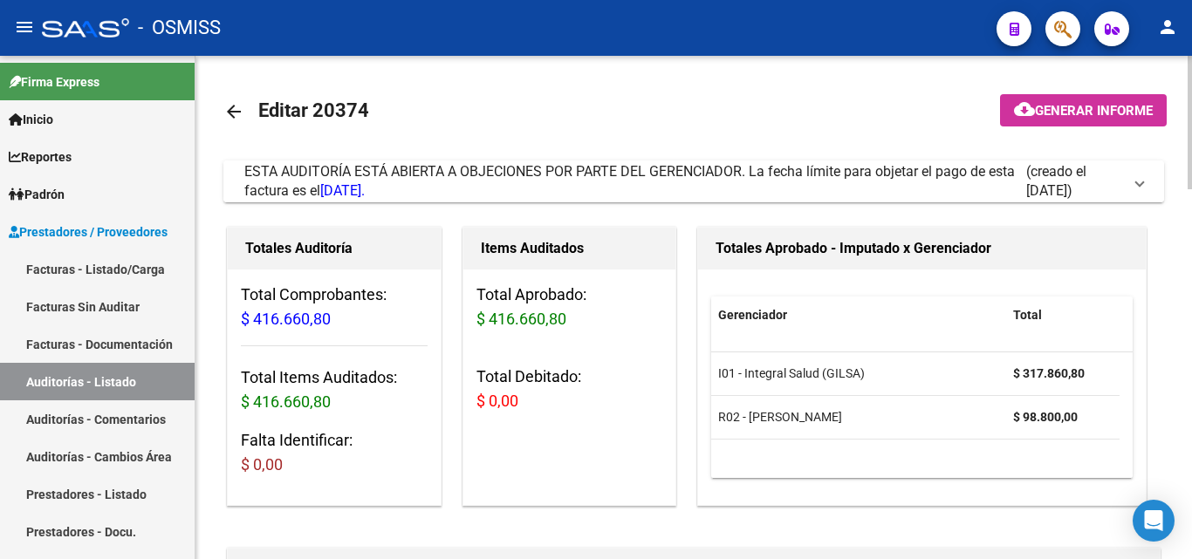
drag, startPoint x: 1137, startPoint y: 184, endPoint x: 831, endPoint y: 175, distance: 306.4
click at [1138, 183] on span at bounding box center [1139, 181] width 7 height 19
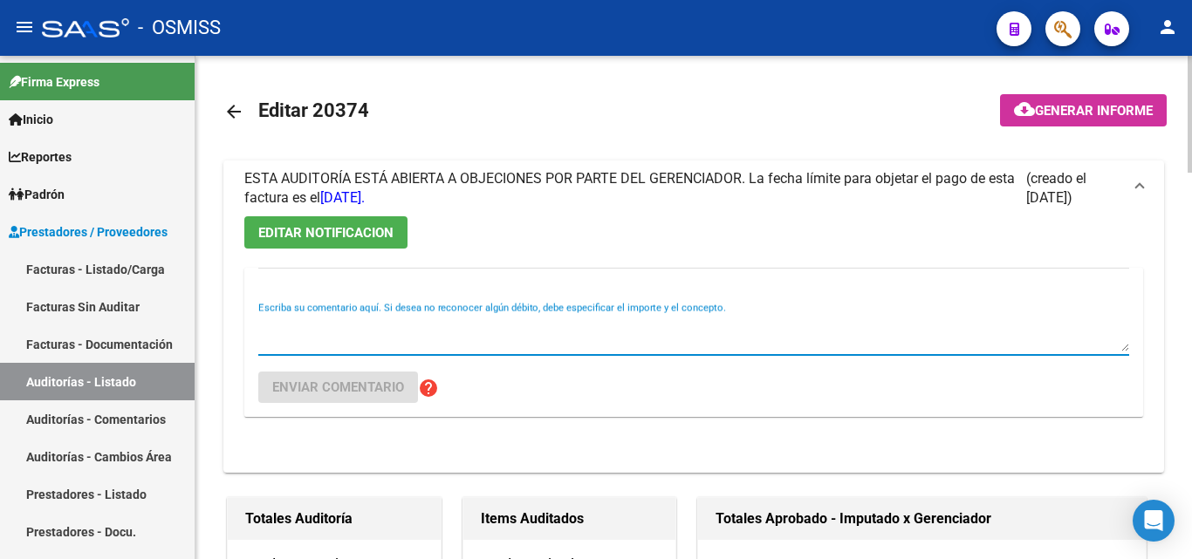
click at [320, 339] on textarea "Escriba su comentario aquí. Si desea no reconocer algún débito, debe especifica…" at bounding box center [693, 334] width 871 height 35
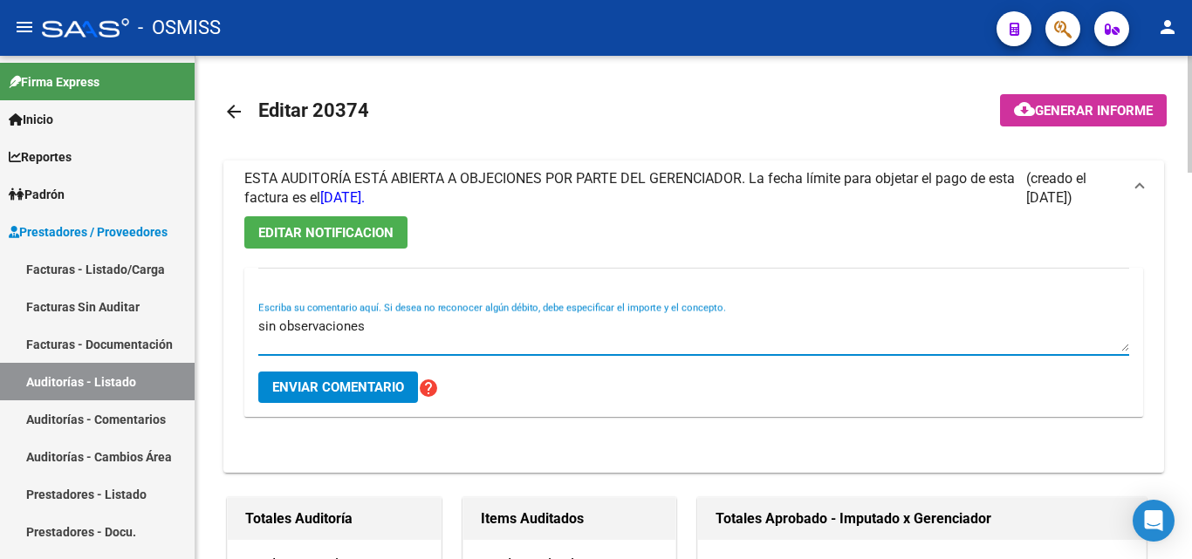
type textarea "sin observaciones"
click at [350, 395] on button "Enviar comentario" at bounding box center [338, 387] width 160 height 31
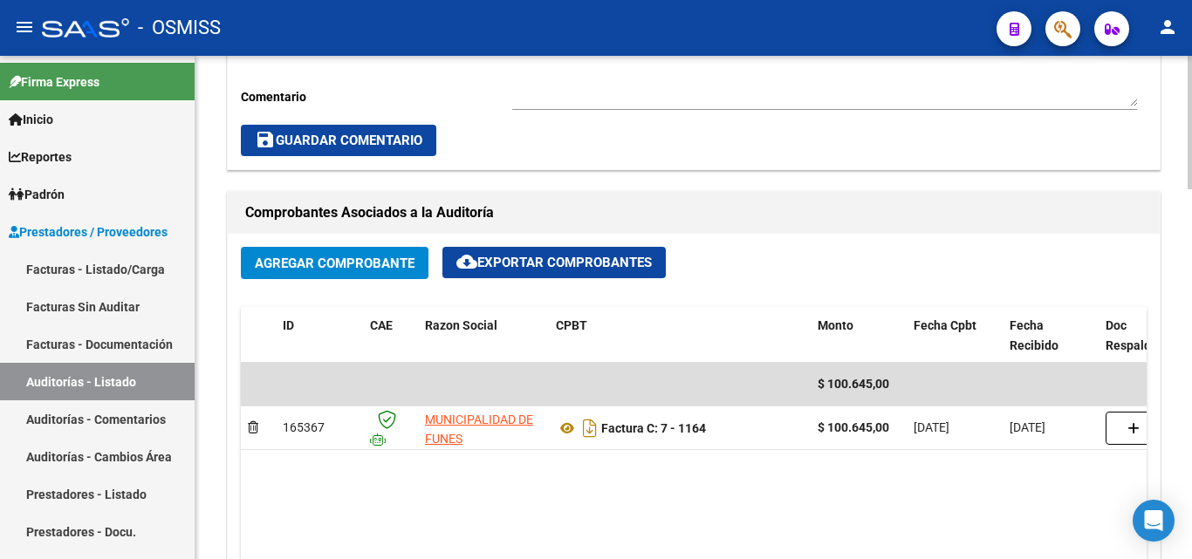
scroll to position [698, 0]
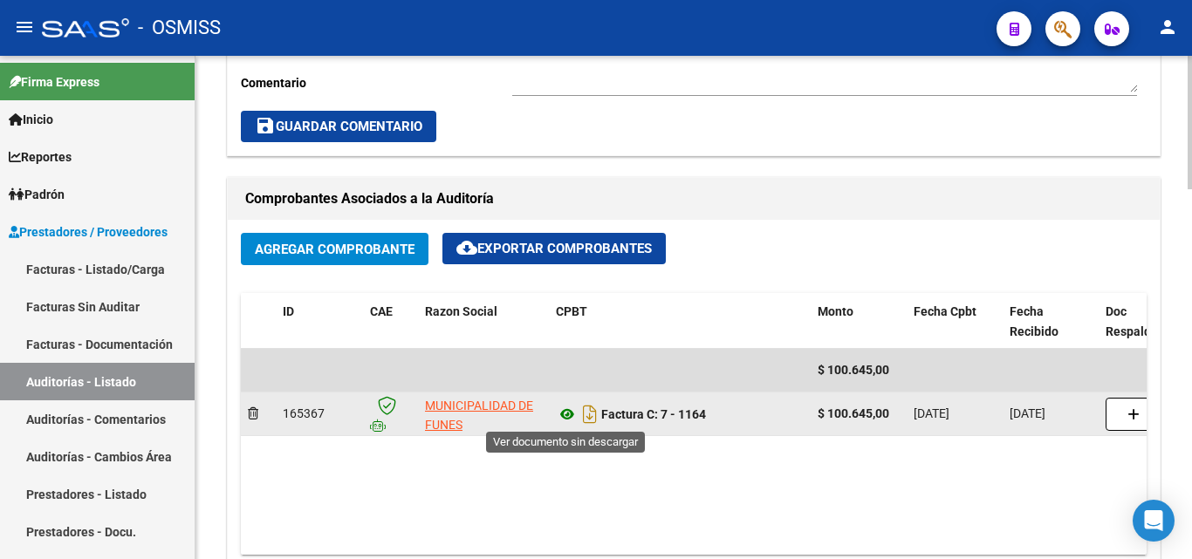
click at [571, 418] on icon at bounding box center [567, 414] width 23 height 21
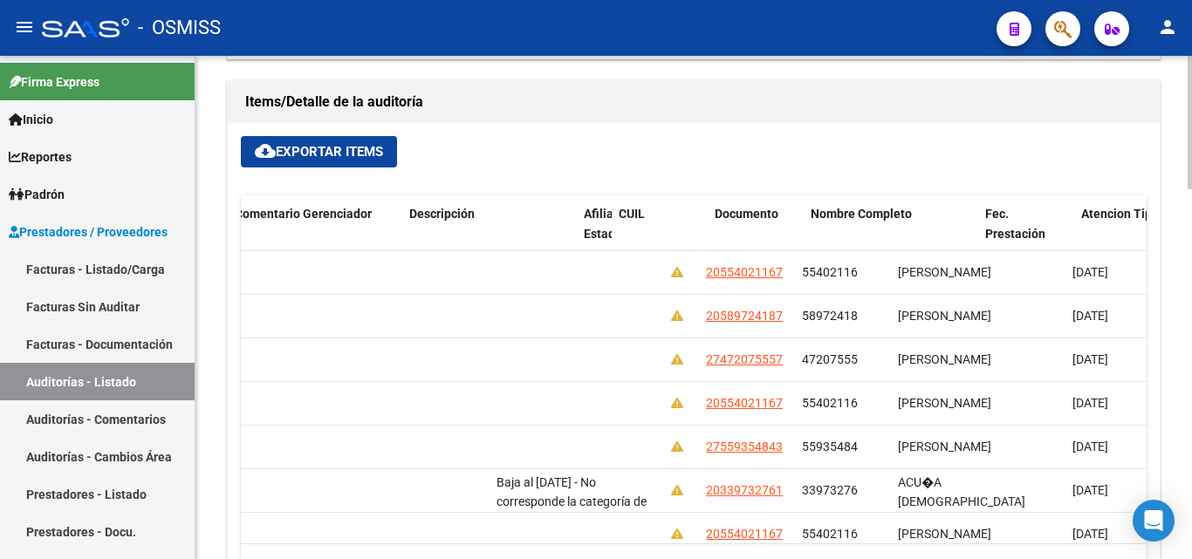
scroll to position [0, 1204]
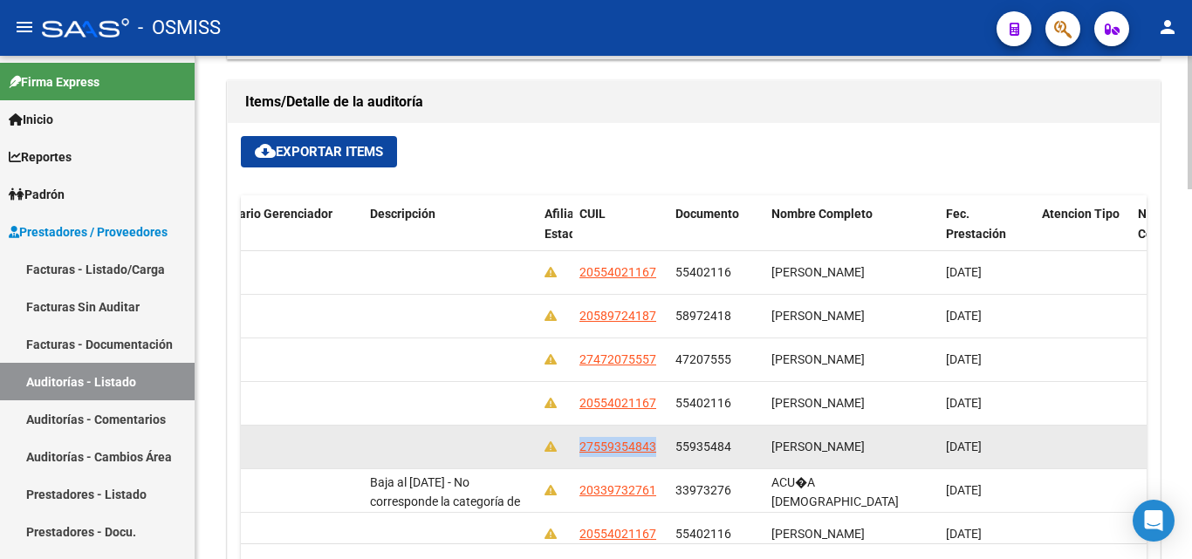
drag, startPoint x: 582, startPoint y: 439, endPoint x: 660, endPoint y: 451, distance: 78.6
click at [660, 451] on div "27559354843" at bounding box center [620, 447] width 82 height 20
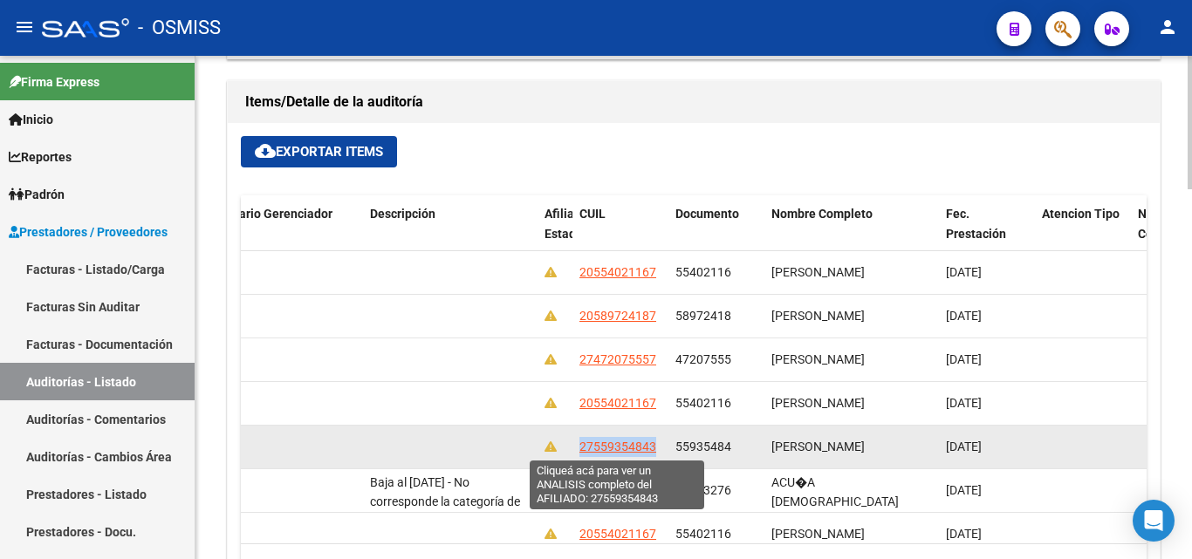
copy span "27559354843"
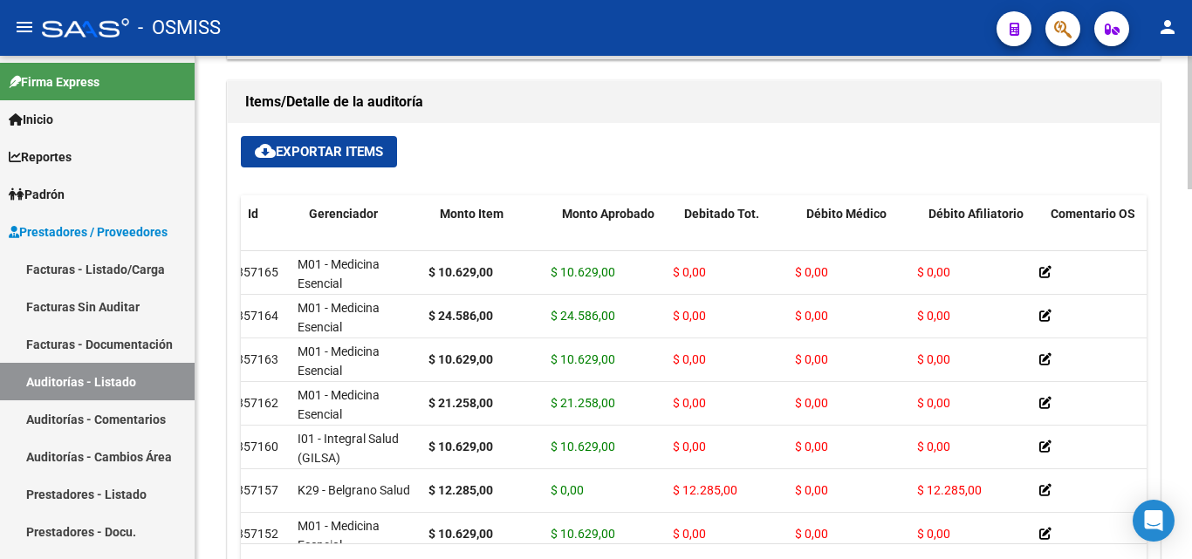
scroll to position [0, 0]
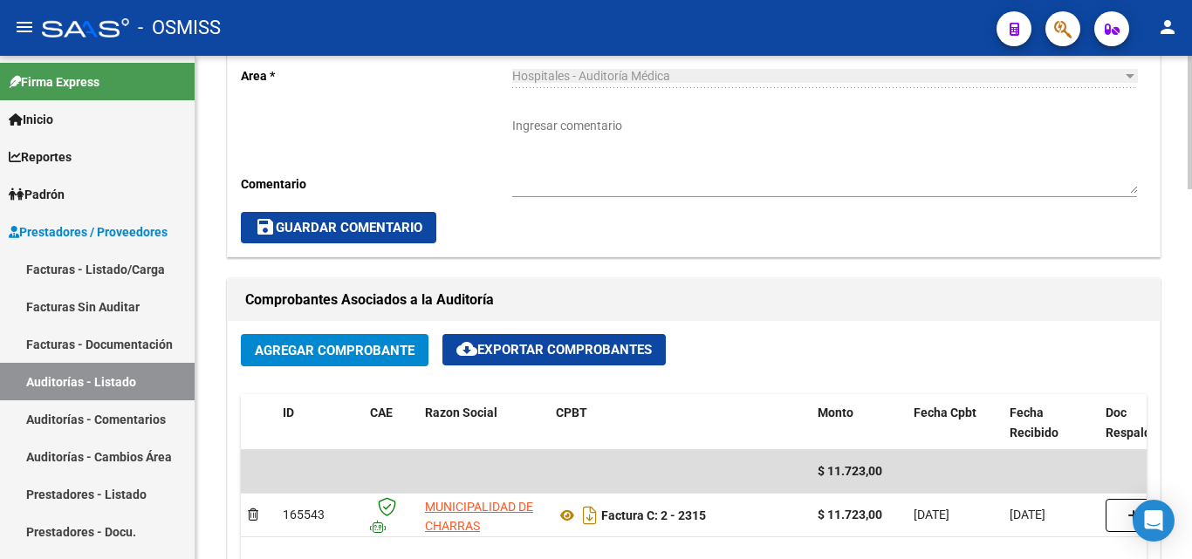
scroll to position [698, 0]
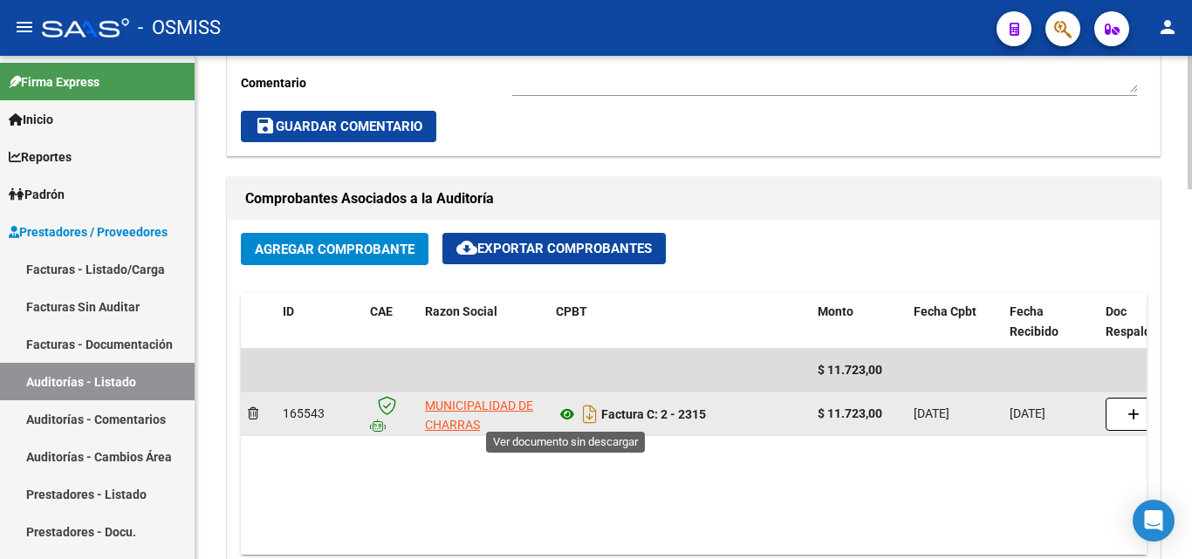
click at [570, 413] on icon at bounding box center [567, 414] width 23 height 21
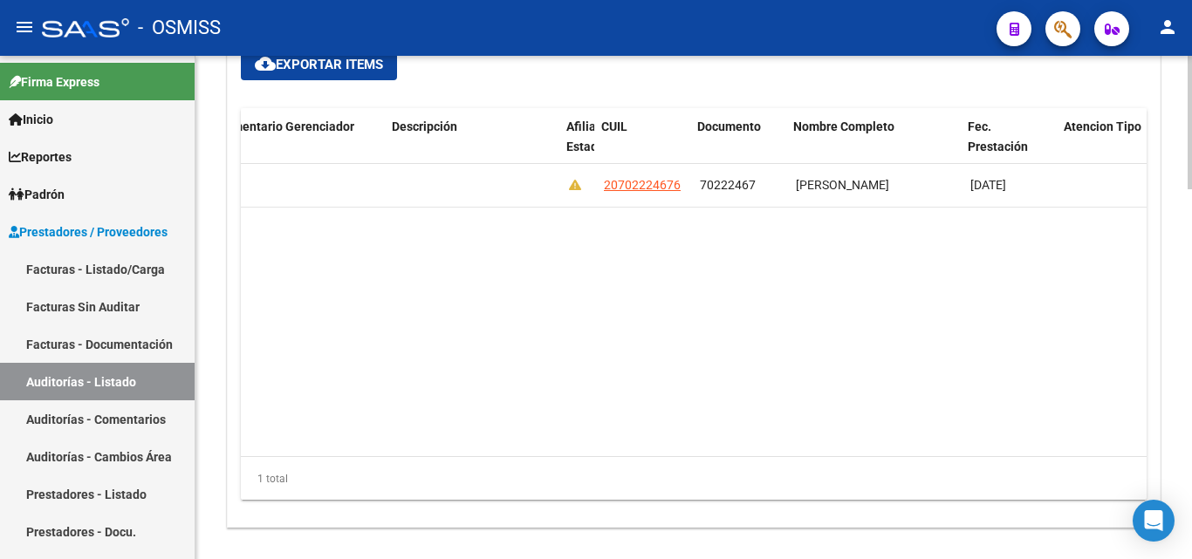
scroll to position [0, 1182]
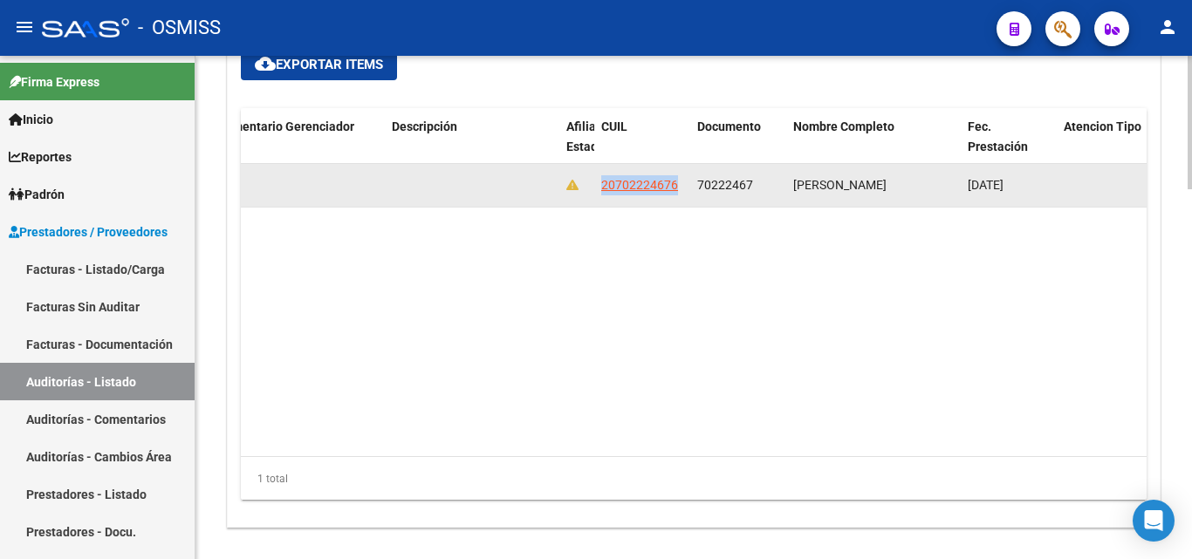
drag, startPoint x: 601, startPoint y: 182, endPoint x: 680, endPoint y: 191, distance: 79.0
click at [680, 191] on div "20702224676" at bounding box center [642, 185] width 82 height 20
copy span "20702224676"
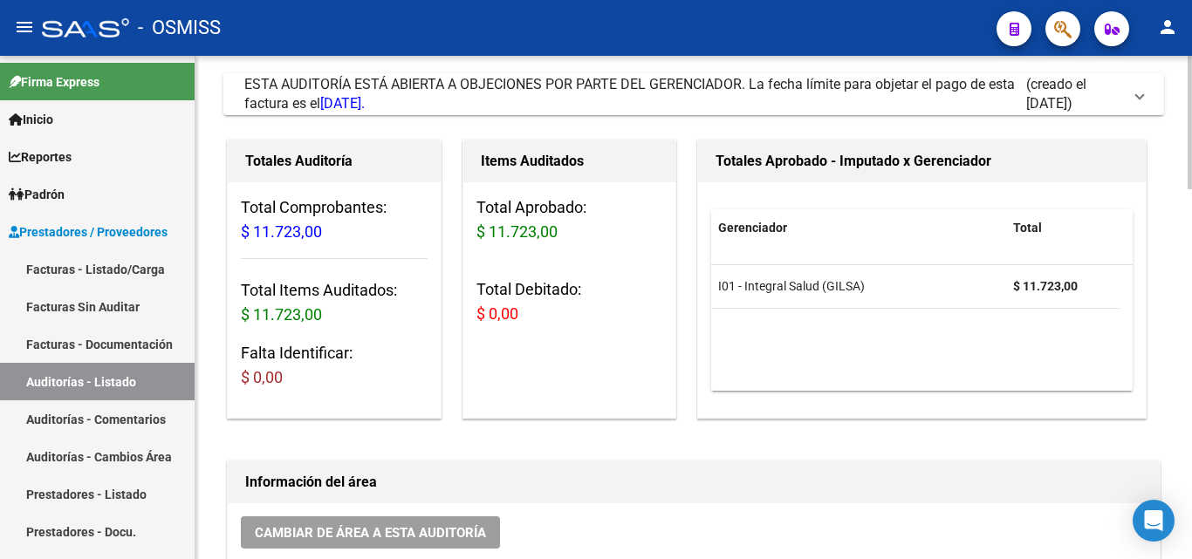
scroll to position [0, 0]
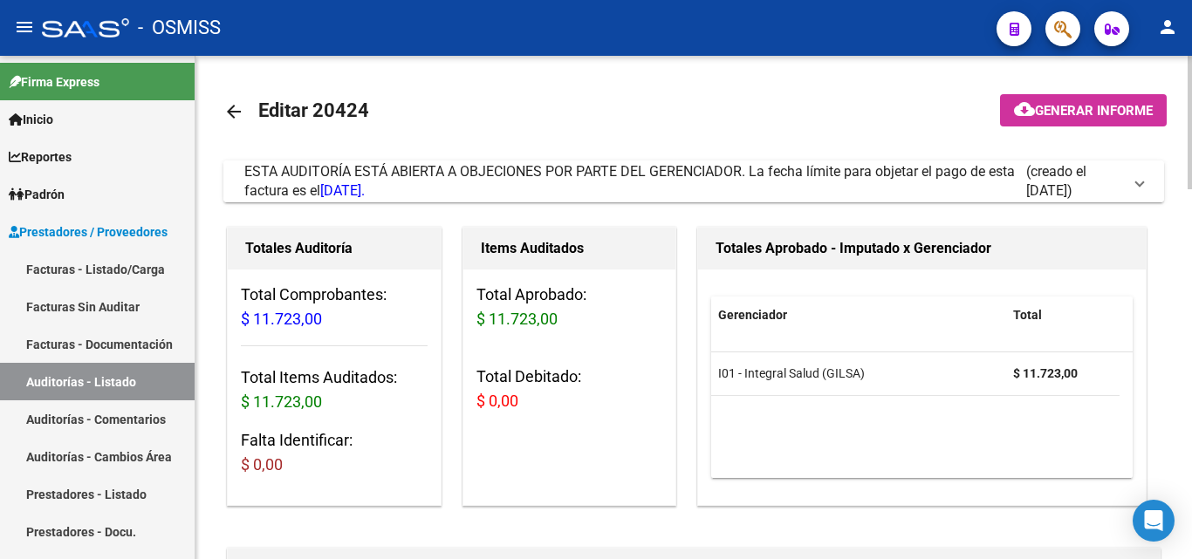
click at [1139, 181] on span at bounding box center [1139, 181] width 7 height 19
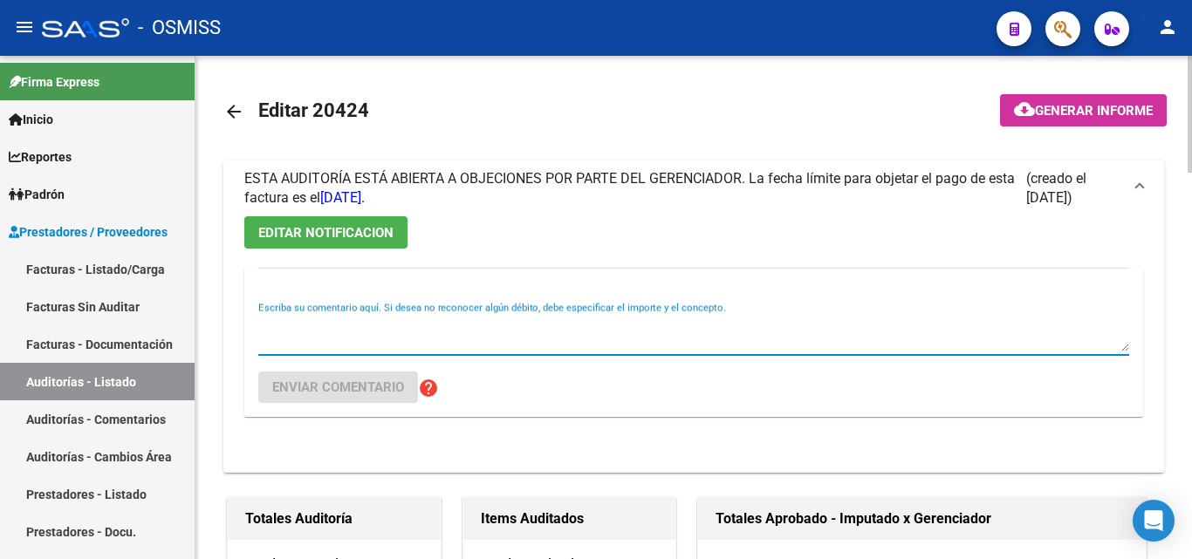
click at [407, 332] on textarea "Escriba su comentario aquí. Si desea no reconocer algún débito, debe especifica…" at bounding box center [693, 334] width 871 height 35
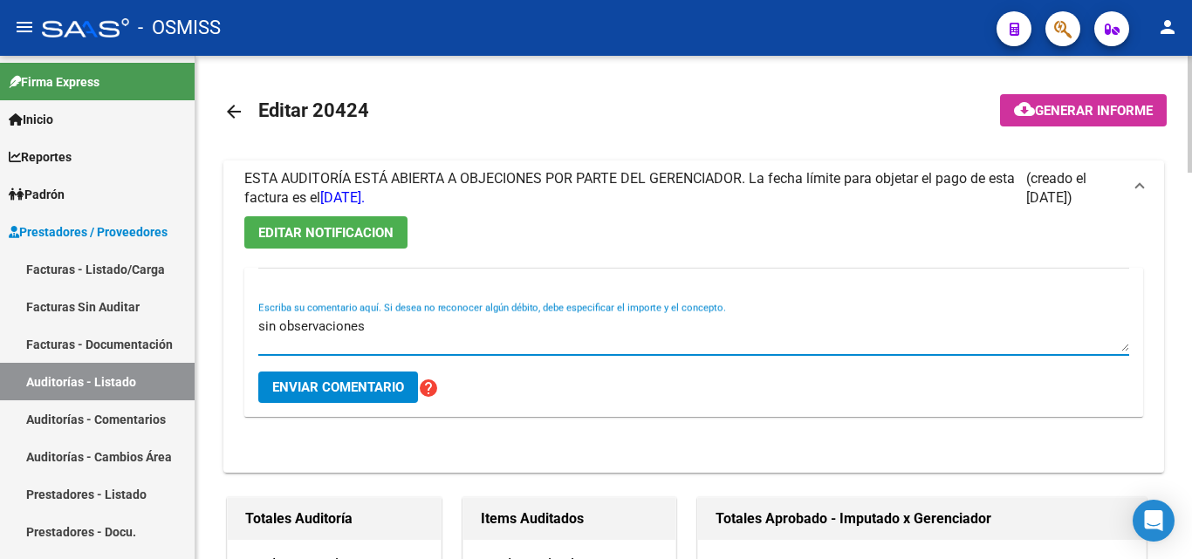
type textarea "sin observaciones"
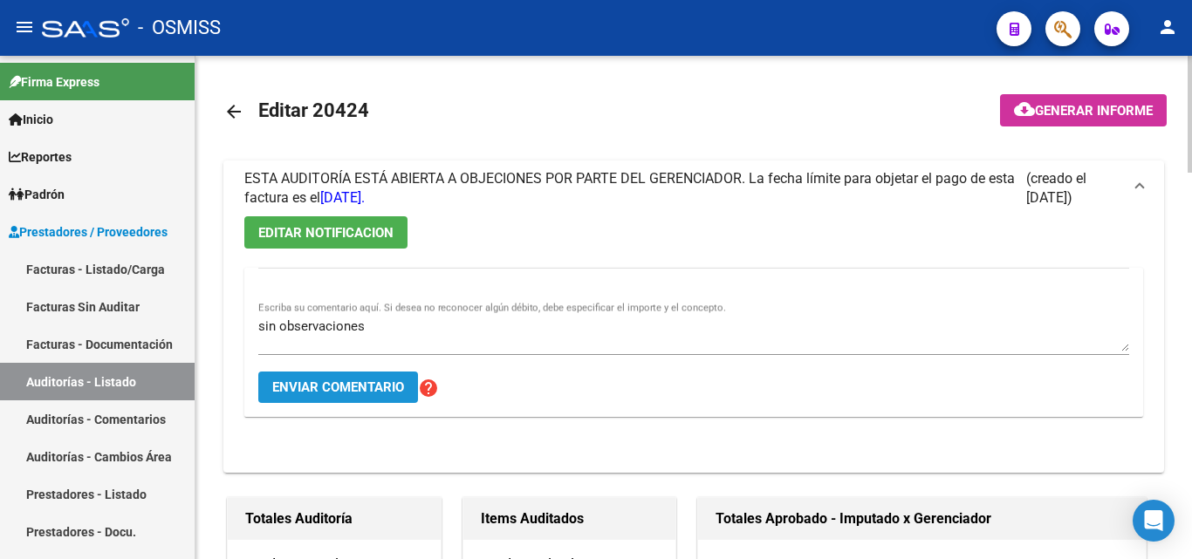
click at [325, 380] on span "Enviar comentario" at bounding box center [338, 388] width 132 height 16
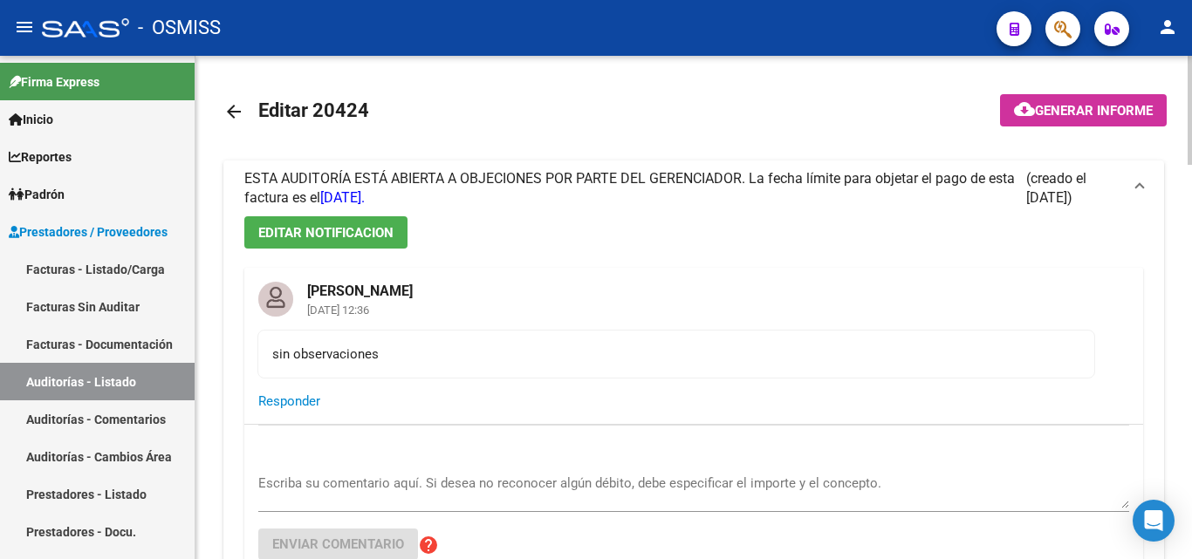
click at [239, 115] on mat-icon "arrow_back" at bounding box center [233, 111] width 21 height 21
click at [231, 113] on mat-icon "arrow_back" at bounding box center [233, 111] width 21 height 21
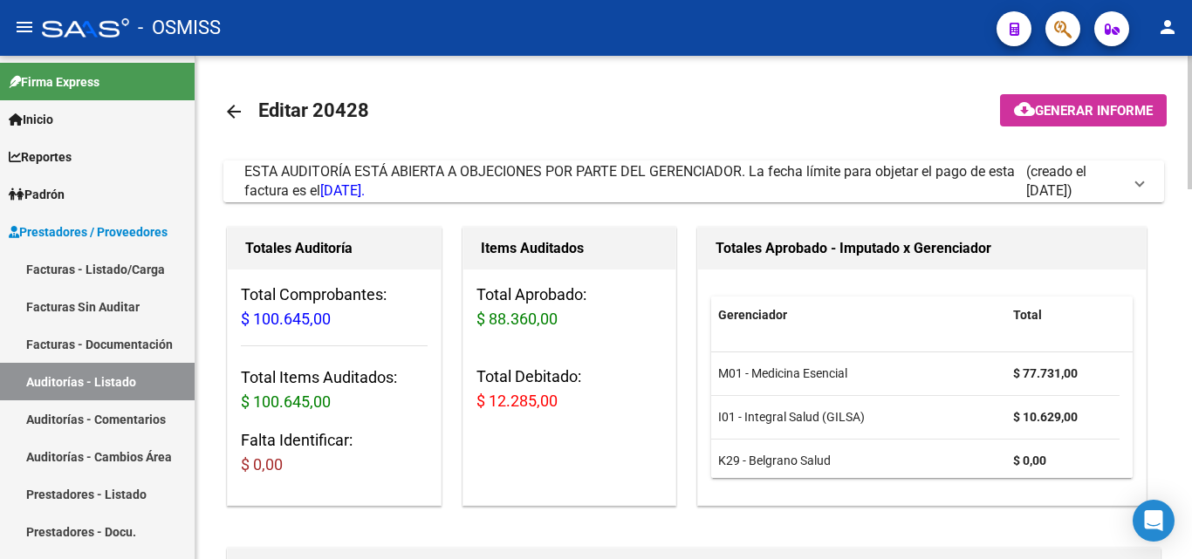
click at [1134, 180] on span "ESTA AUDITORÍA ESTÁ ABIERTA A OBJECIONES POR PARTE DEL GERENCIADOR. La fecha lí…" at bounding box center [690, 181] width 892 height 38
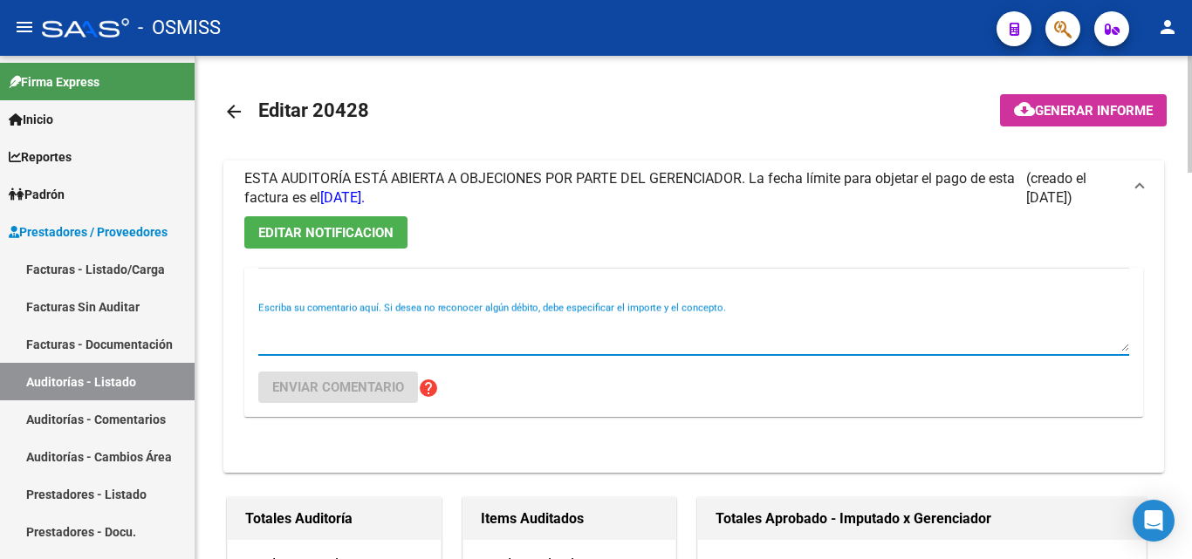
click at [325, 342] on textarea "Escriba su comentario aquí. Si desea no reconocer algún débito, debe especifica…" at bounding box center [693, 334] width 871 height 35
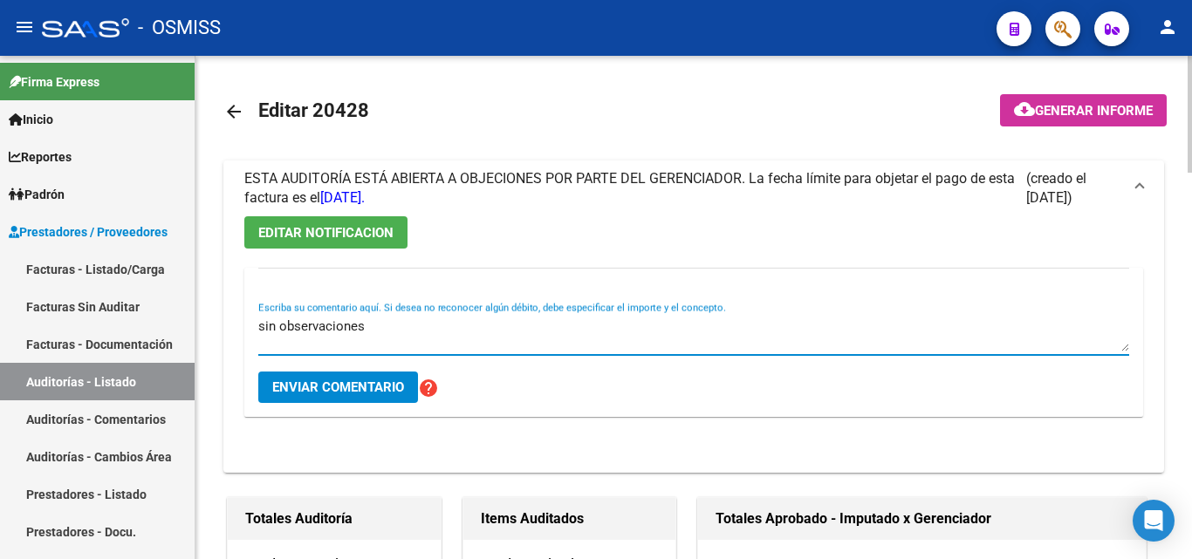
type textarea "sin observaciones"
click at [310, 389] on span "Enviar comentario" at bounding box center [338, 388] width 132 height 16
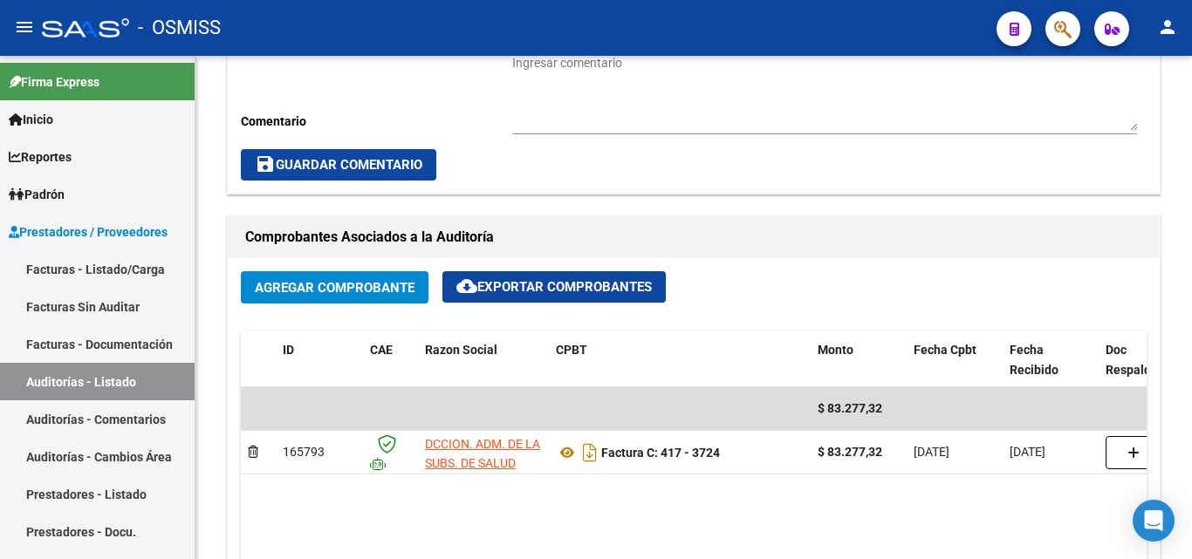
scroll to position [698, 0]
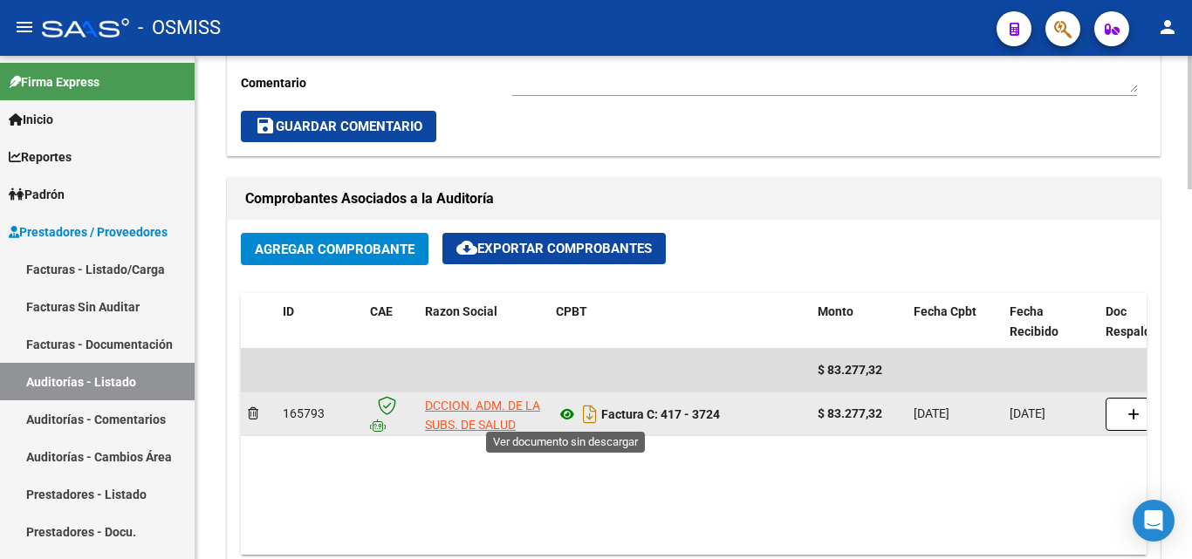
click at [565, 413] on icon at bounding box center [567, 414] width 23 height 21
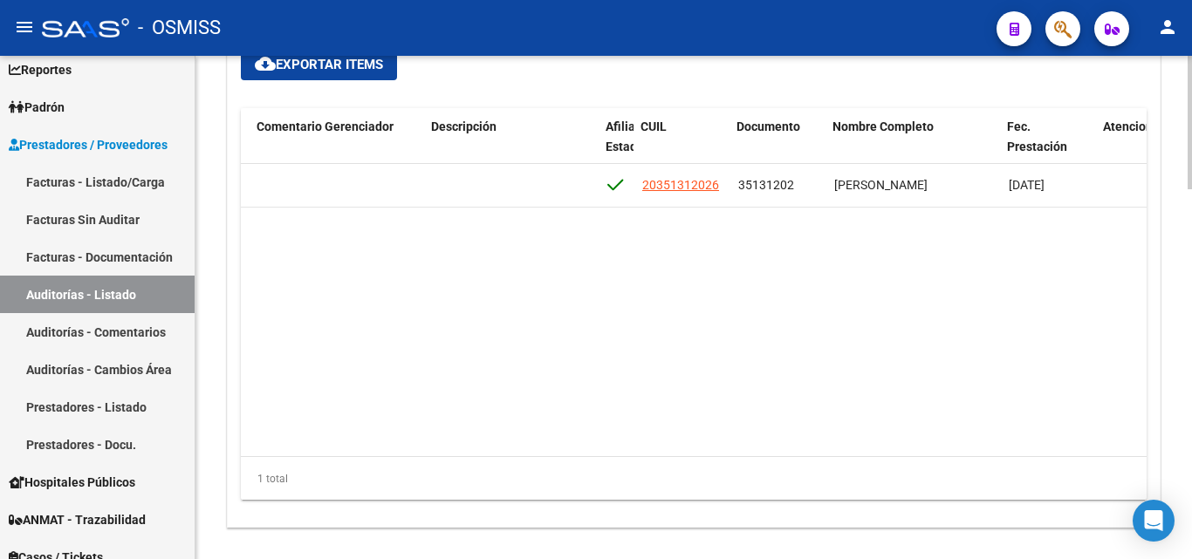
scroll to position [0, 1143]
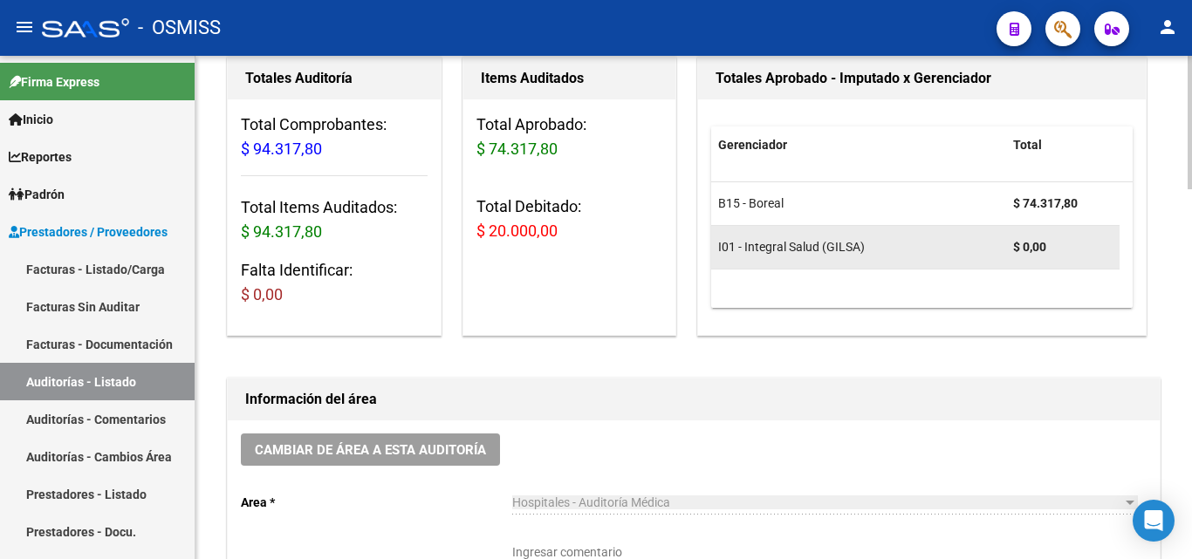
scroll to position [174, 0]
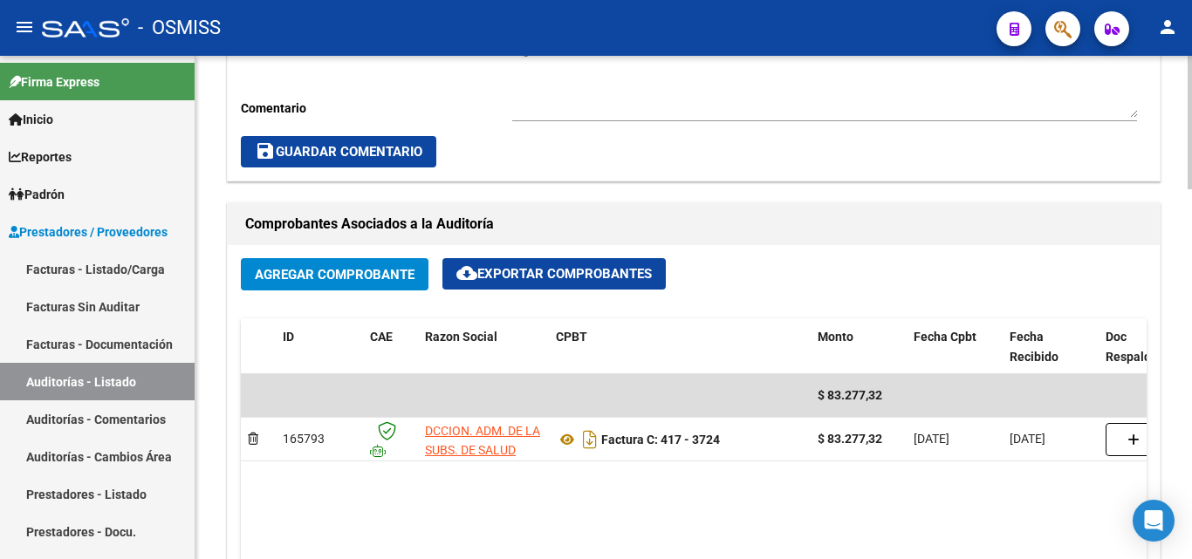
scroll to position [698, 0]
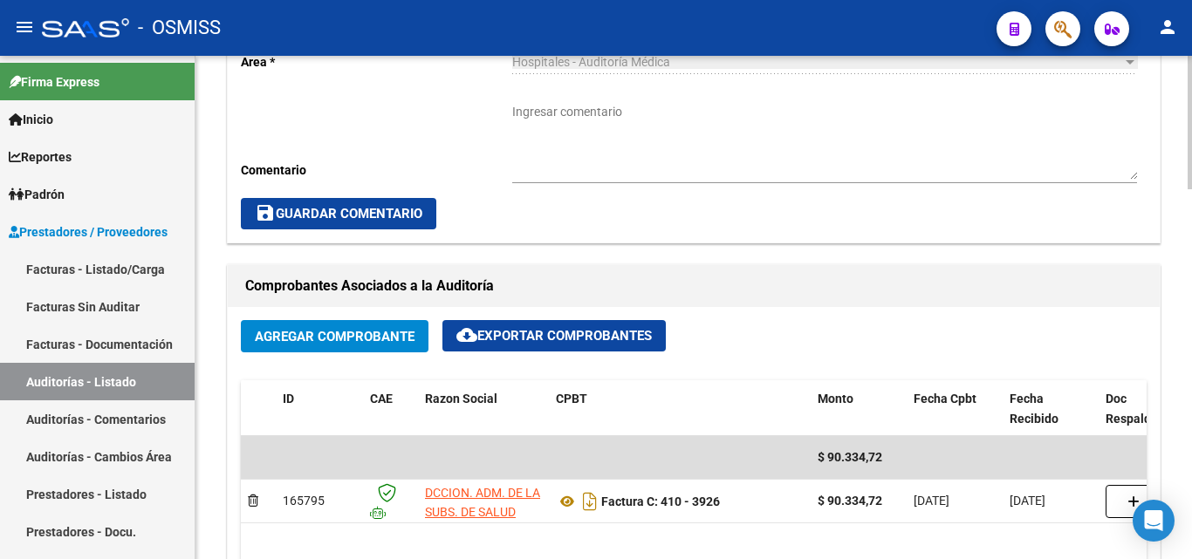
scroll to position [698, 0]
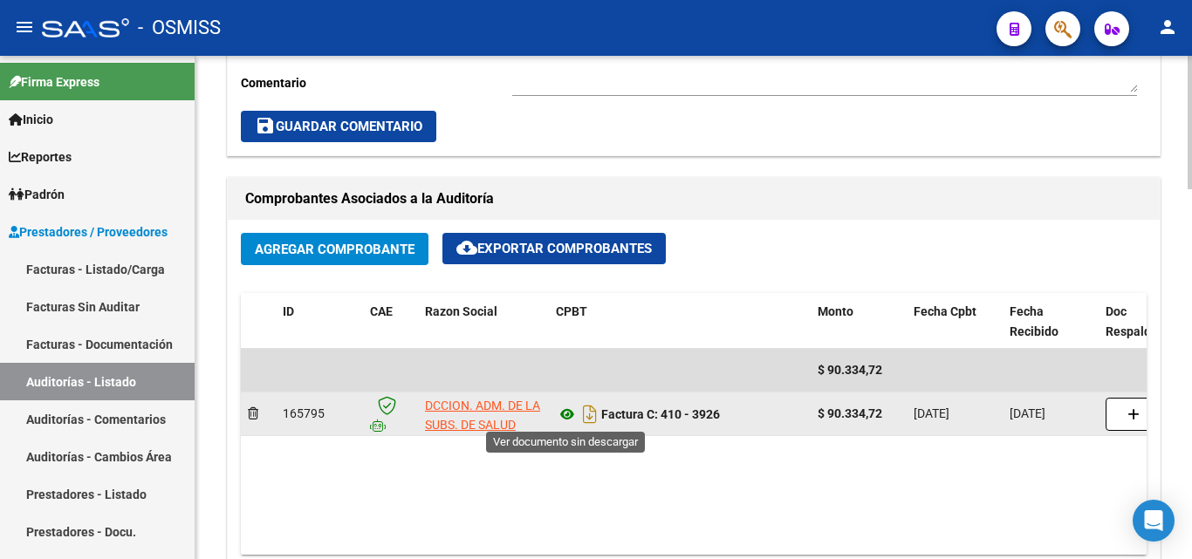
click at [565, 414] on icon at bounding box center [567, 414] width 23 height 21
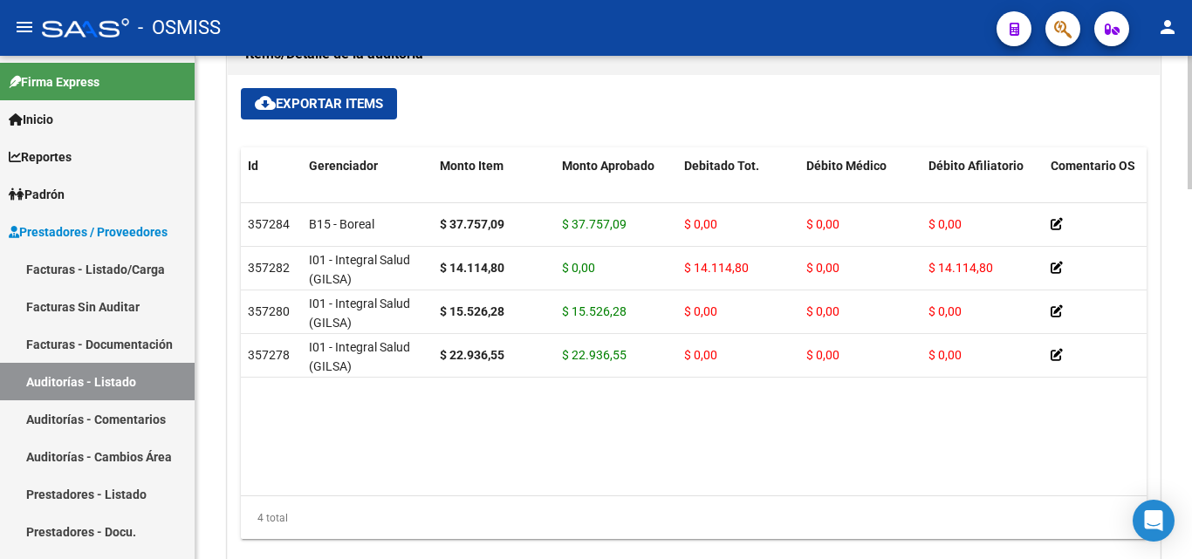
scroll to position [1273, 0]
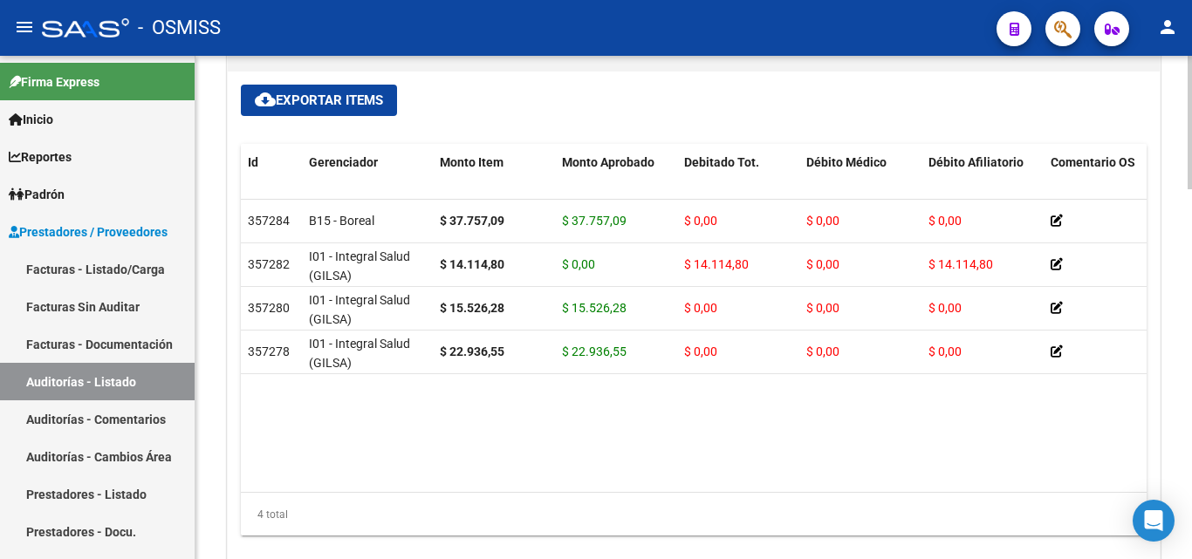
click at [1190, 407] on div at bounding box center [1189, 459] width 4 height 133
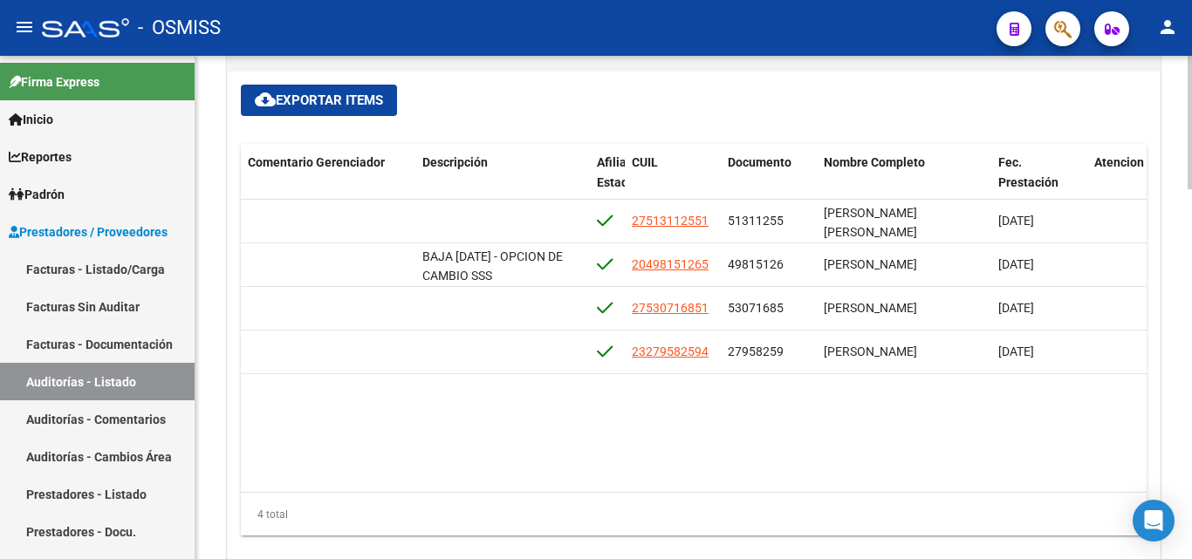
scroll to position [0, 1154]
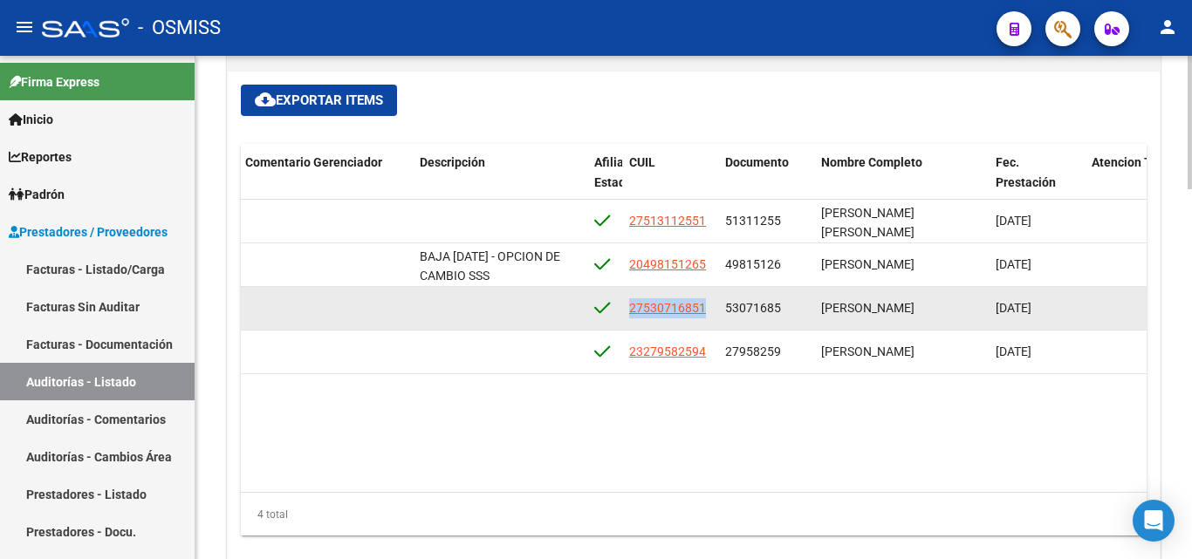
drag, startPoint x: 627, startPoint y: 307, endPoint x: 713, endPoint y: 321, distance: 86.6
click at [713, 321] on datatable-body-cell "27530716851" at bounding box center [670, 308] width 96 height 43
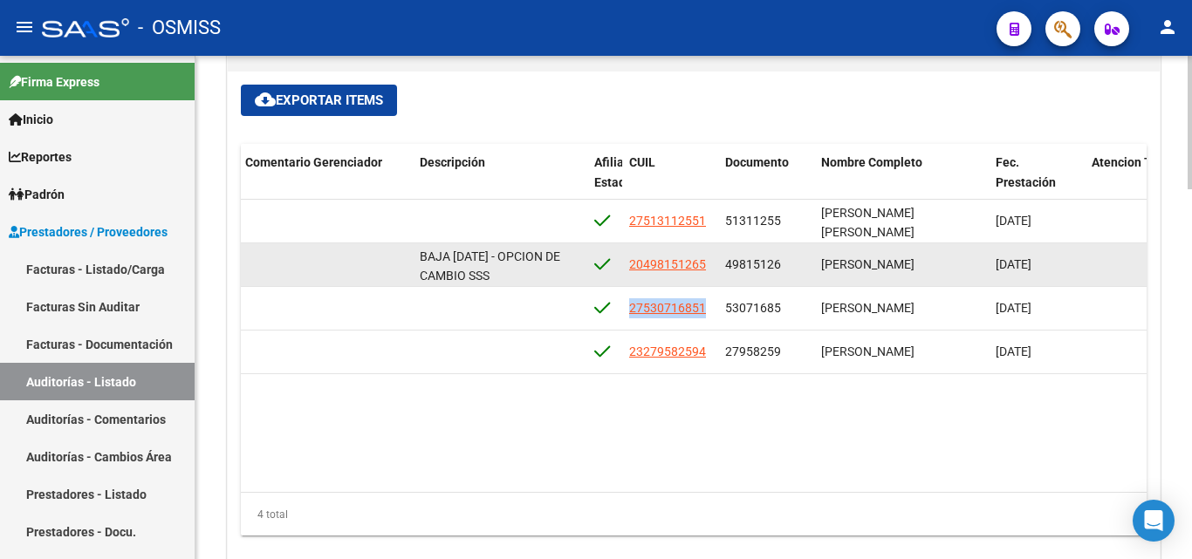
copy span "27530716851"
